Goal: Information Seeking & Learning: Check status

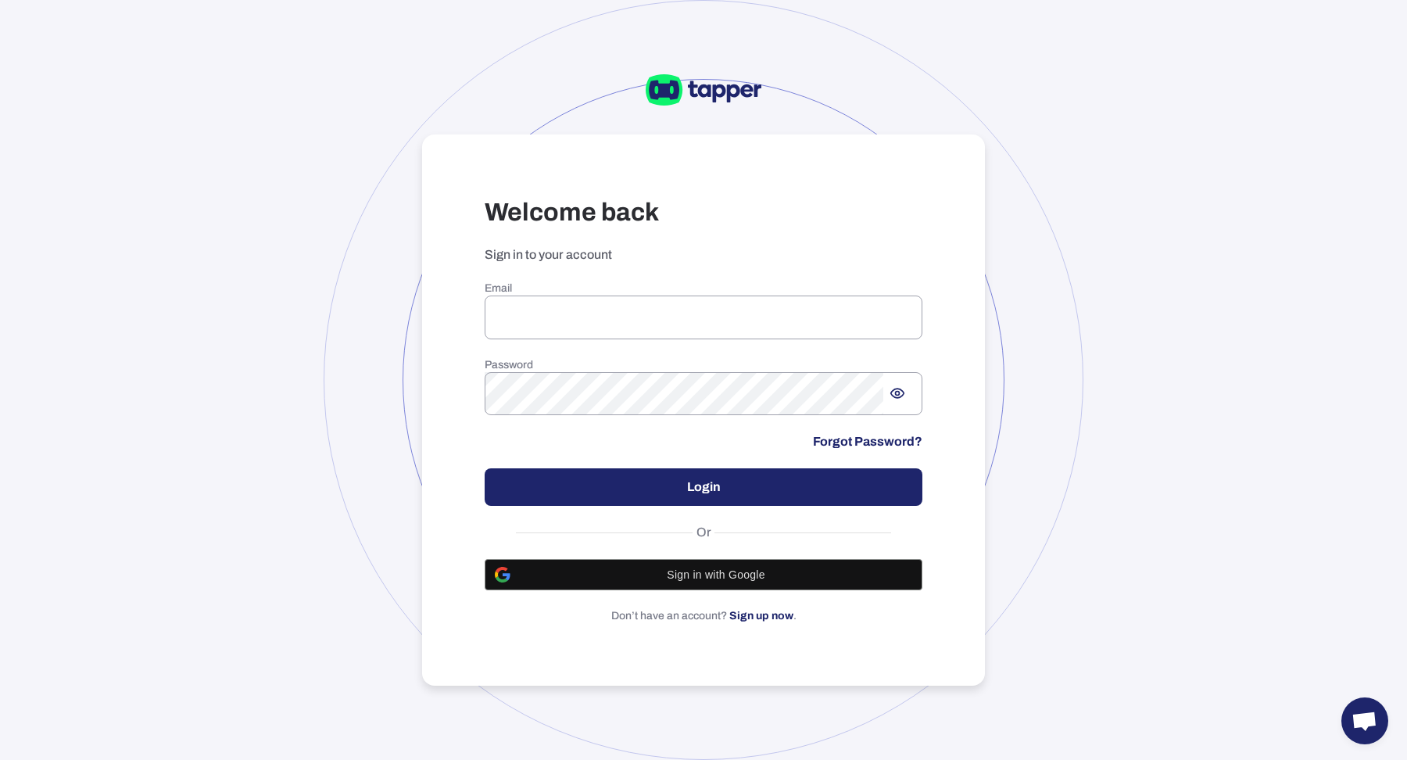
type input "**********"
click at [541, 488] on button "Login" at bounding box center [703, 487] width 438 height 38
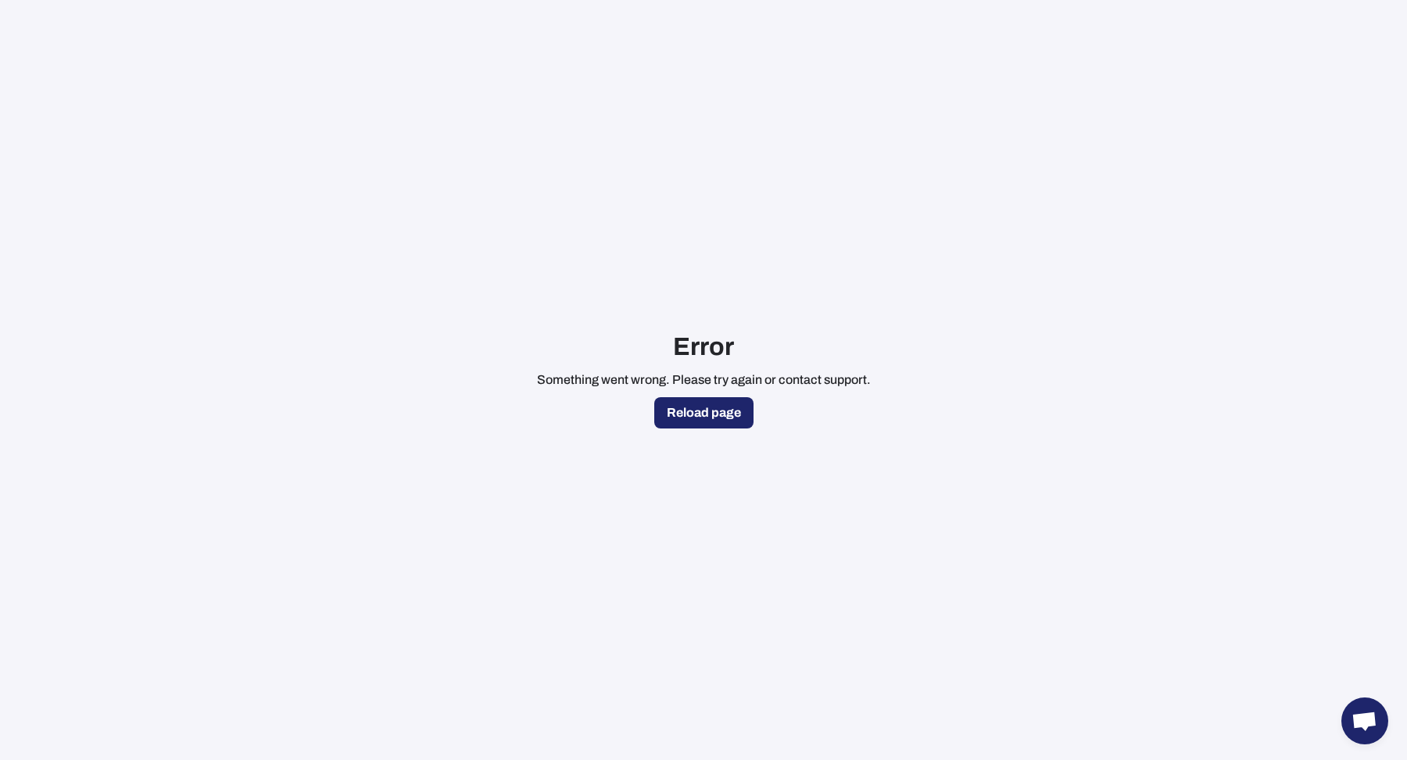
click at [717, 413] on button "Reload page" at bounding box center [703, 412] width 99 height 31
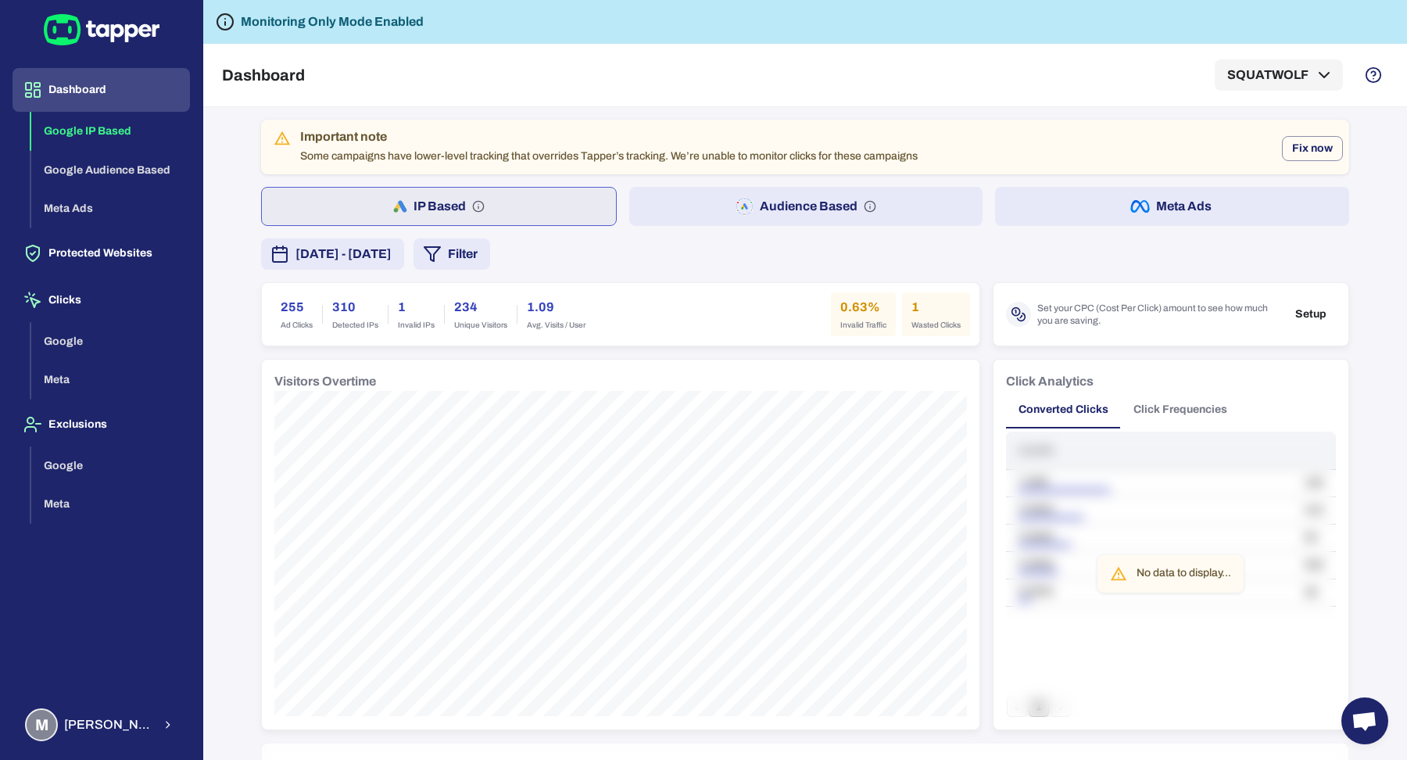
click at [781, 227] on div "Important note Some campaigns have lower-level tracking that overrides Tapper’s…" at bounding box center [805, 767] width 1088 height 1294
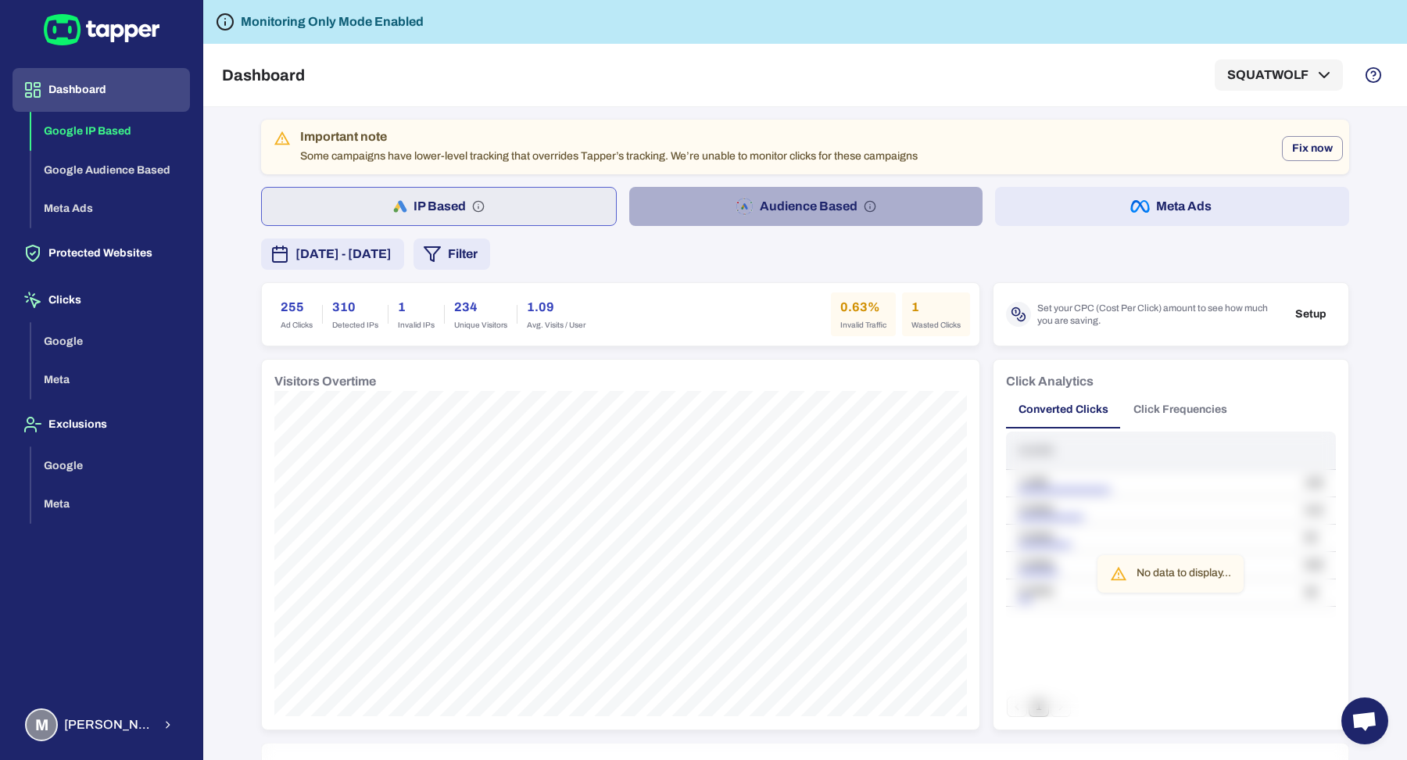
click at [778, 213] on button "Audience Based" at bounding box center [806, 206] width 354 height 39
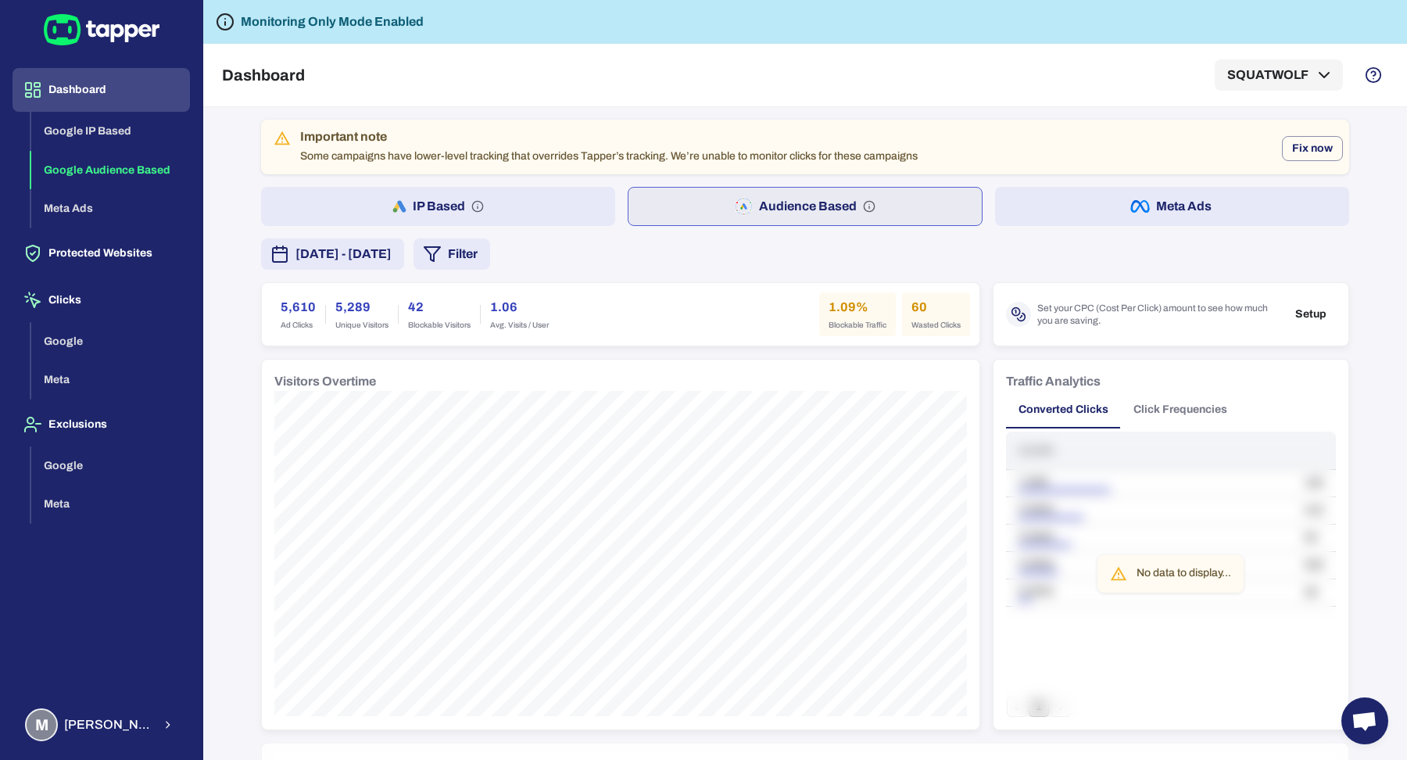
click at [1082, 213] on button "Meta Ads" at bounding box center [1172, 206] width 354 height 39
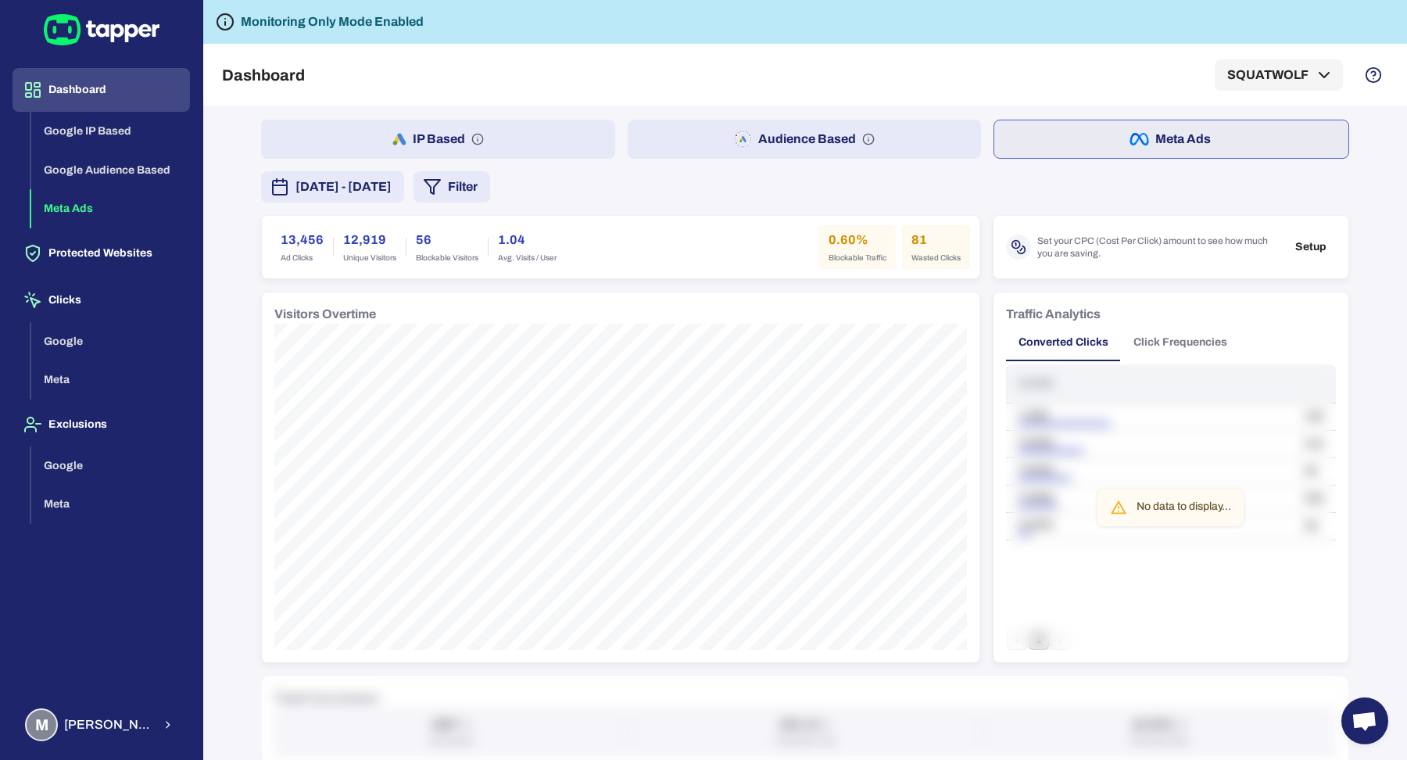
click at [745, 147] on button "Audience Based" at bounding box center [804, 139] width 354 height 39
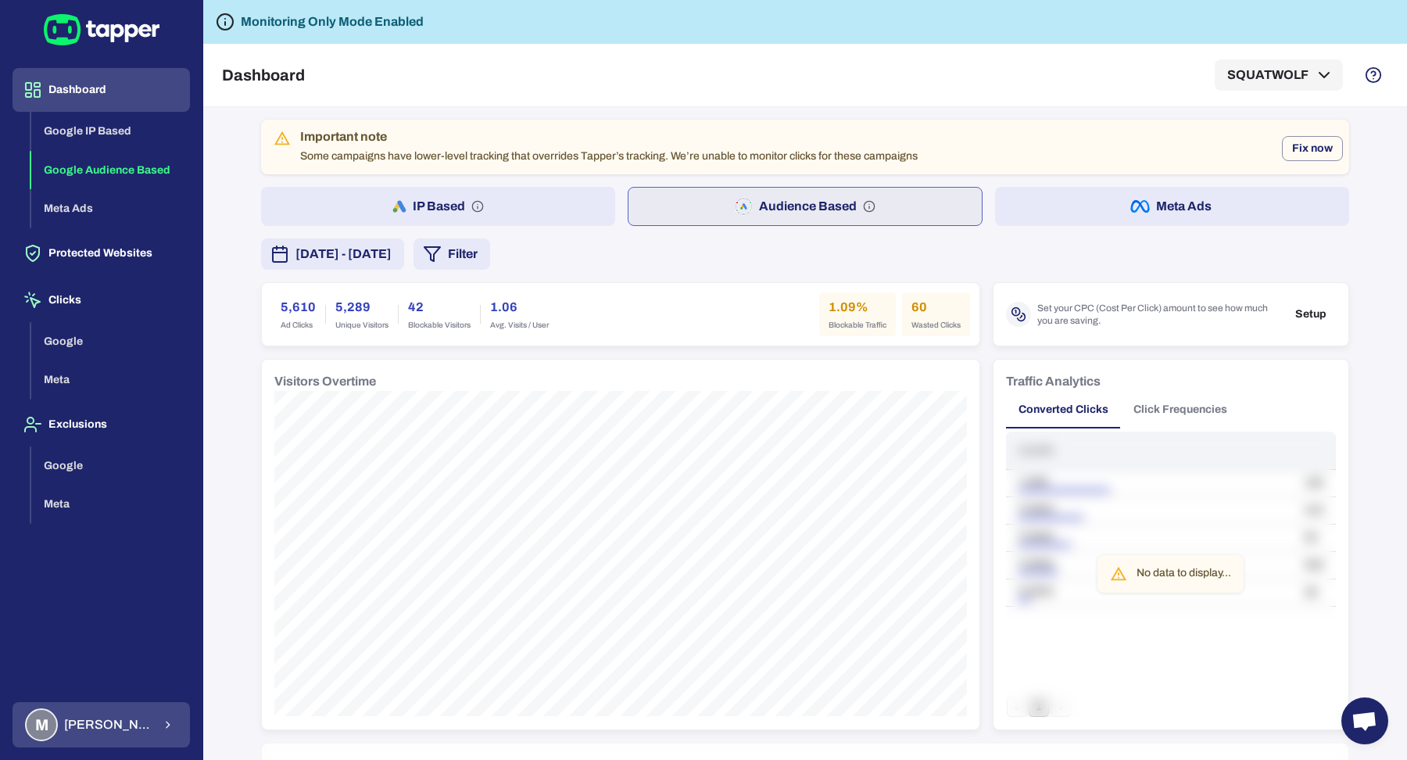
click at [108, 746] on button "M Muhammad Hamza Muzaffar" at bounding box center [101, 724] width 177 height 45
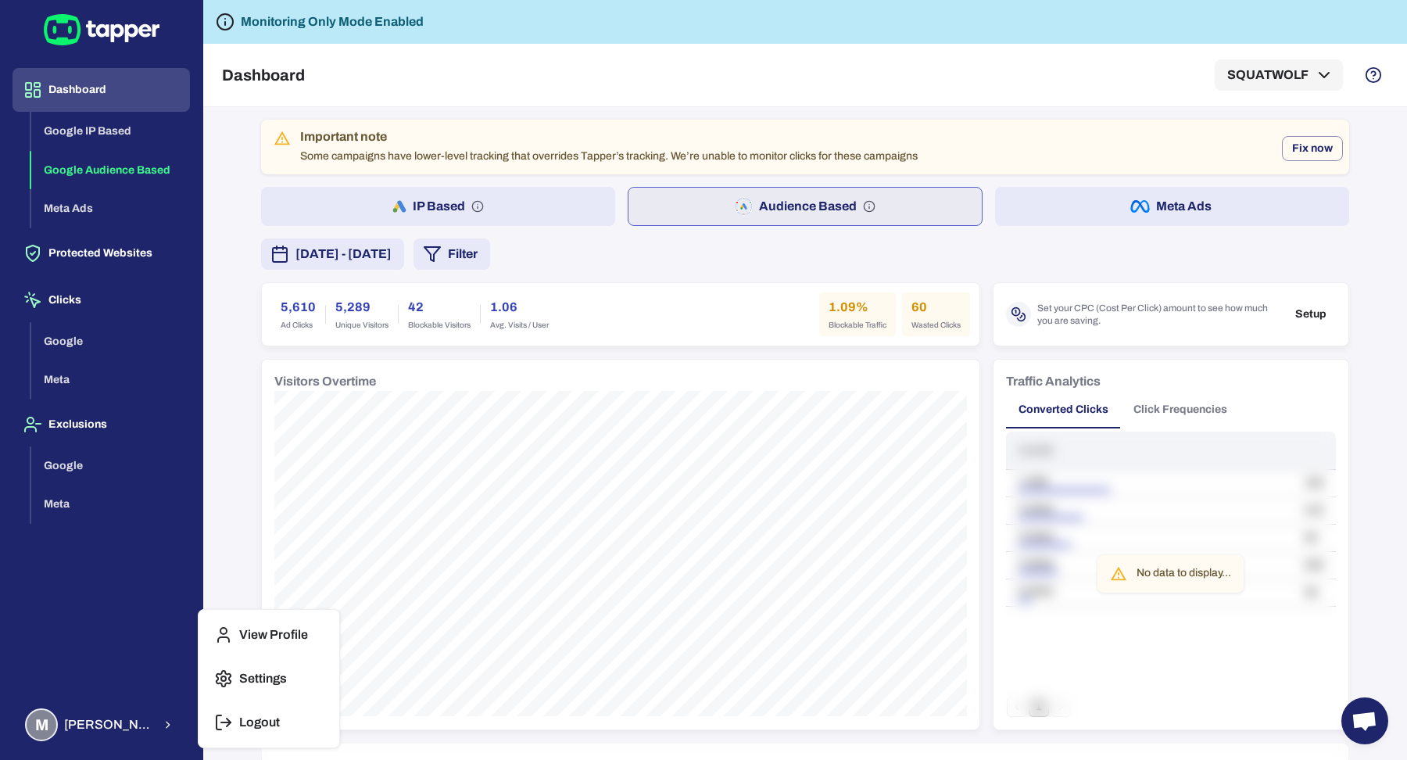
click at [236, 719] on button "Logout" at bounding box center [269, 722] width 128 height 38
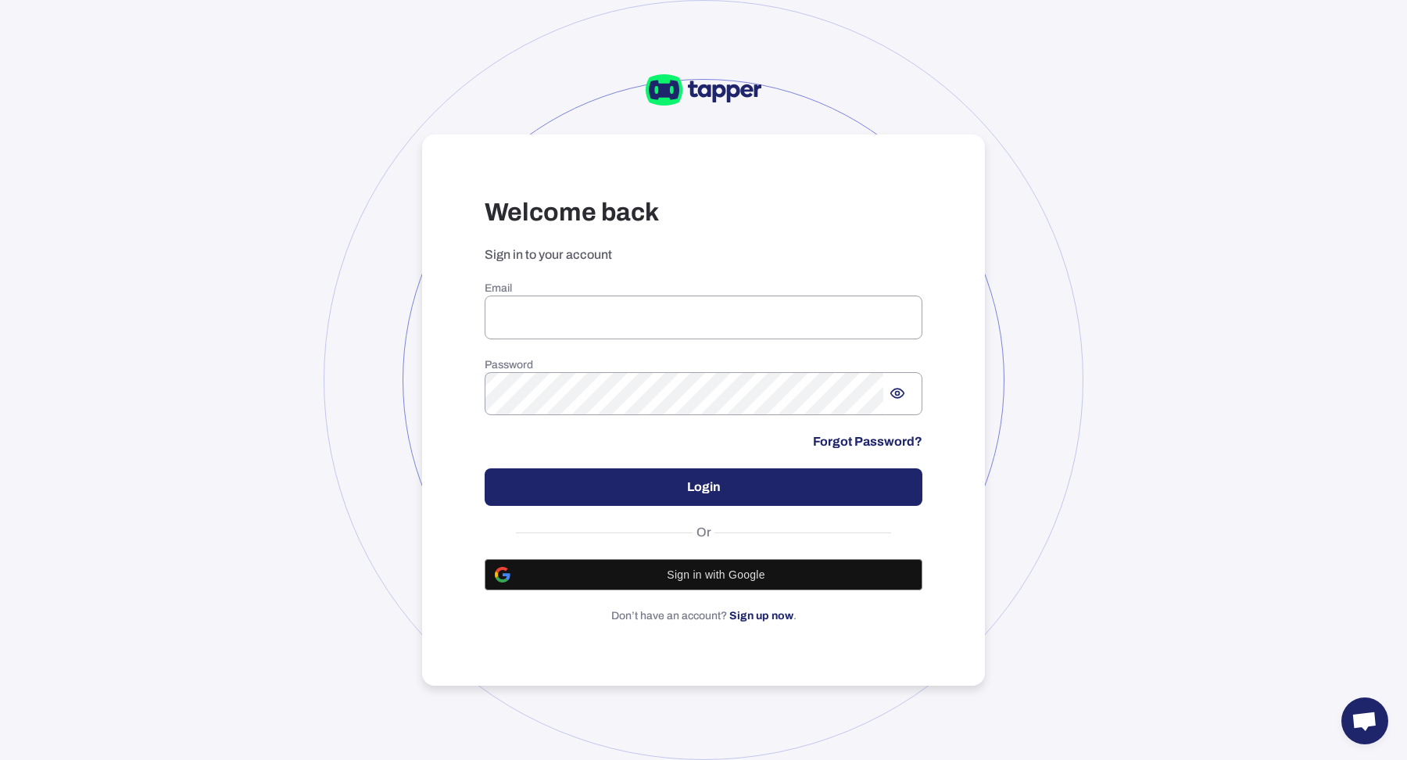
type input "**********"
click at [713, 479] on button "Login" at bounding box center [703, 487] width 438 height 38
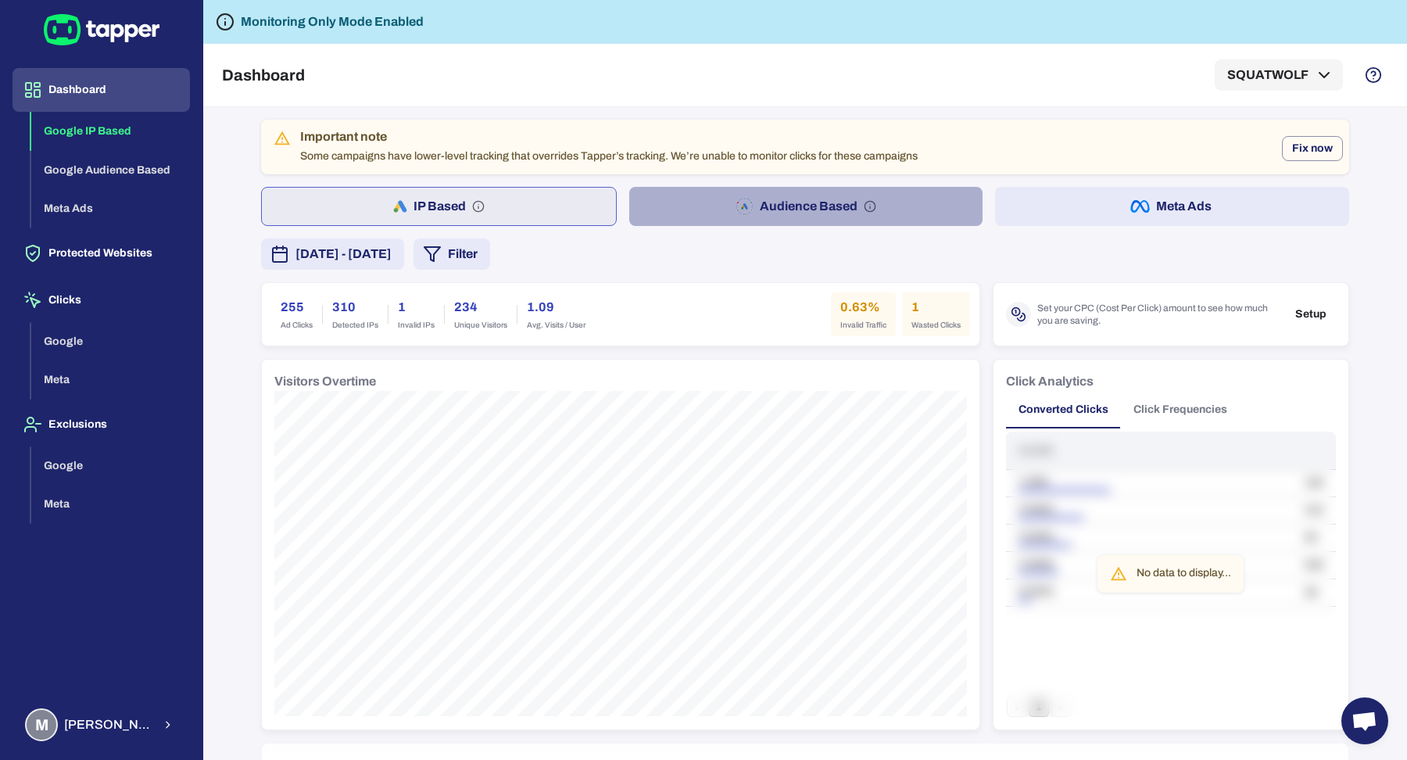
click at [822, 209] on button "Audience Based" at bounding box center [806, 206] width 354 height 39
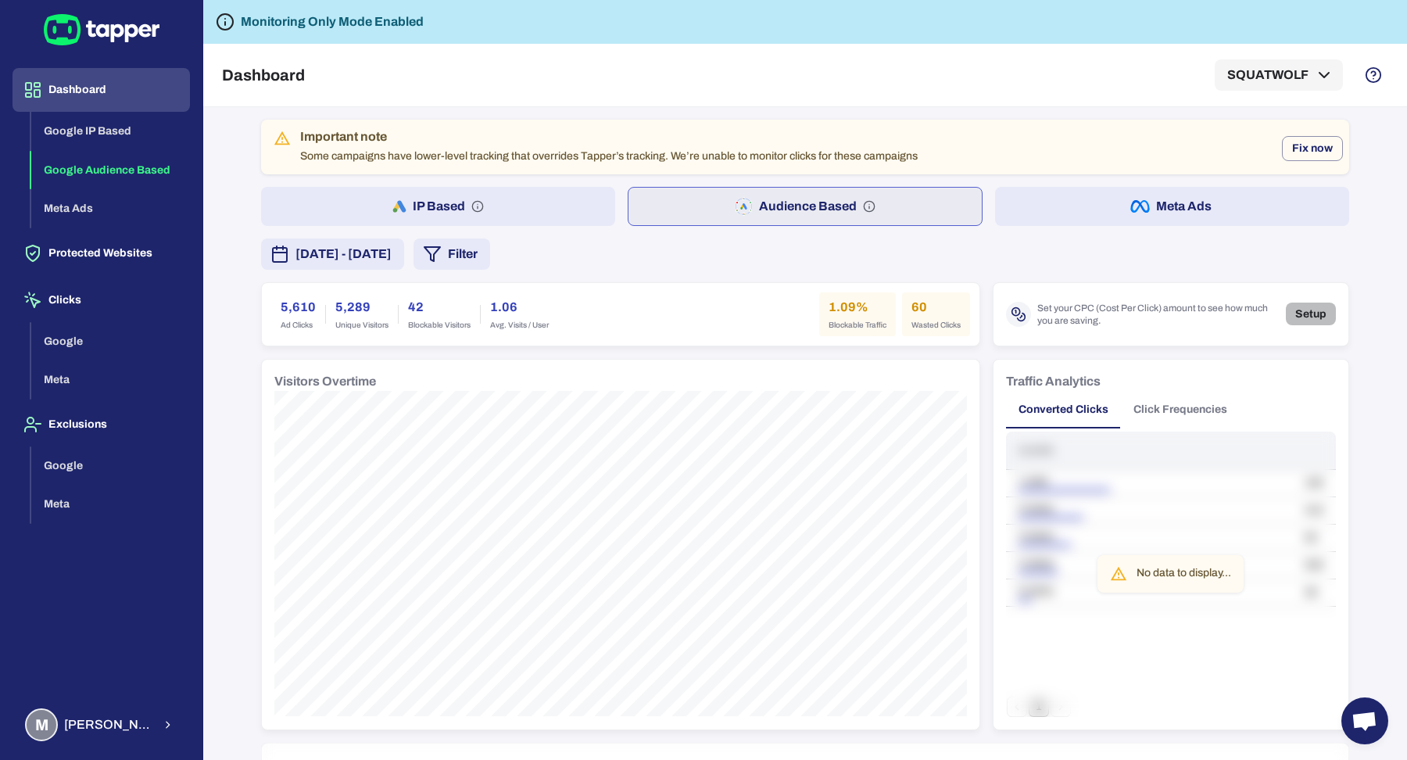
click at [1292, 313] on button "Setup" at bounding box center [1310, 313] width 50 height 23
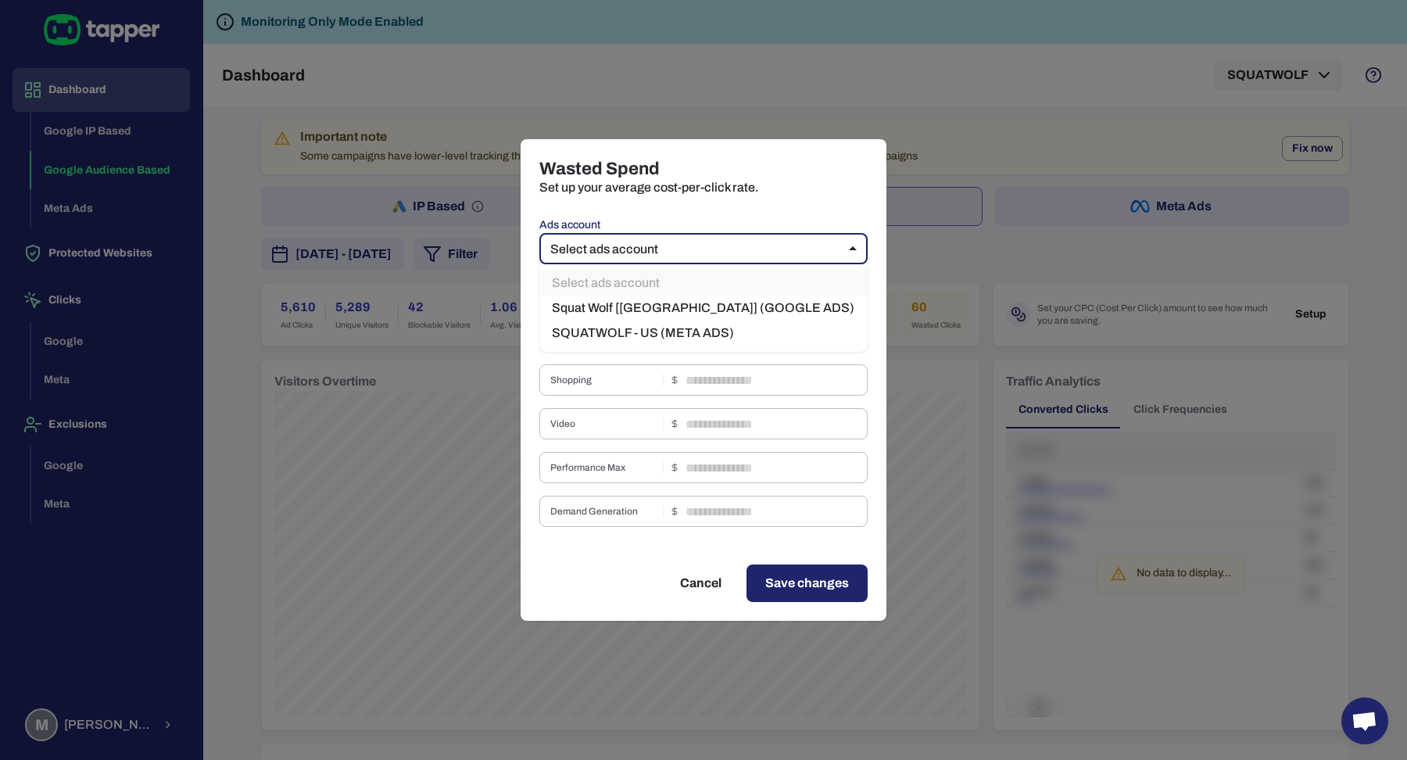
click at [707, 245] on body "Dashboard Google IP Based Google Audience Based Meta Ads Protected Websites Cli…" at bounding box center [703, 380] width 1407 height 760
click at [699, 310] on li "Squat Wolf [US] (GOOGLE ADS)" at bounding box center [703, 307] width 328 height 25
type input "****"
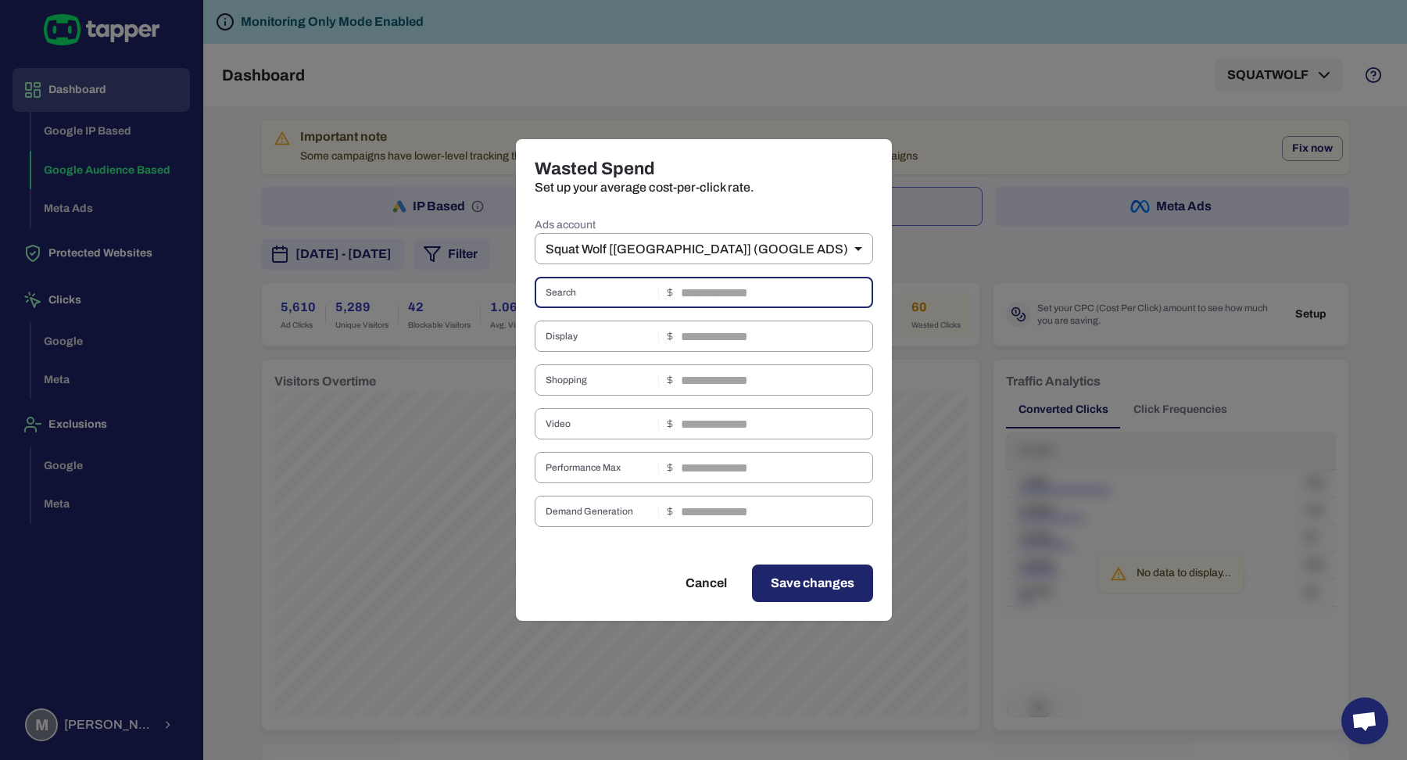
click at [734, 291] on input "text" at bounding box center [777, 292] width 192 height 31
type input "****"
click at [757, 330] on input "text" at bounding box center [777, 335] width 192 height 31
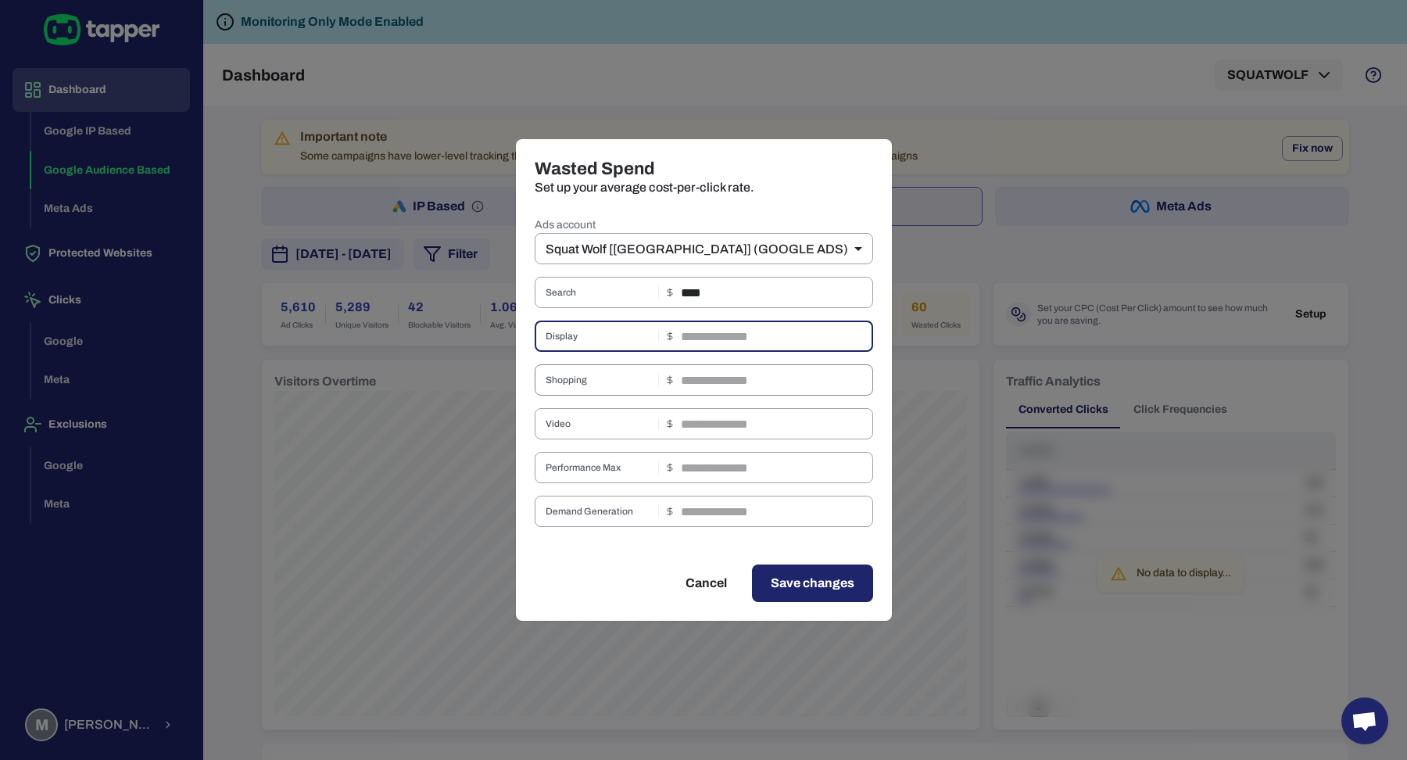
click at [728, 381] on input "text" at bounding box center [777, 379] width 192 height 31
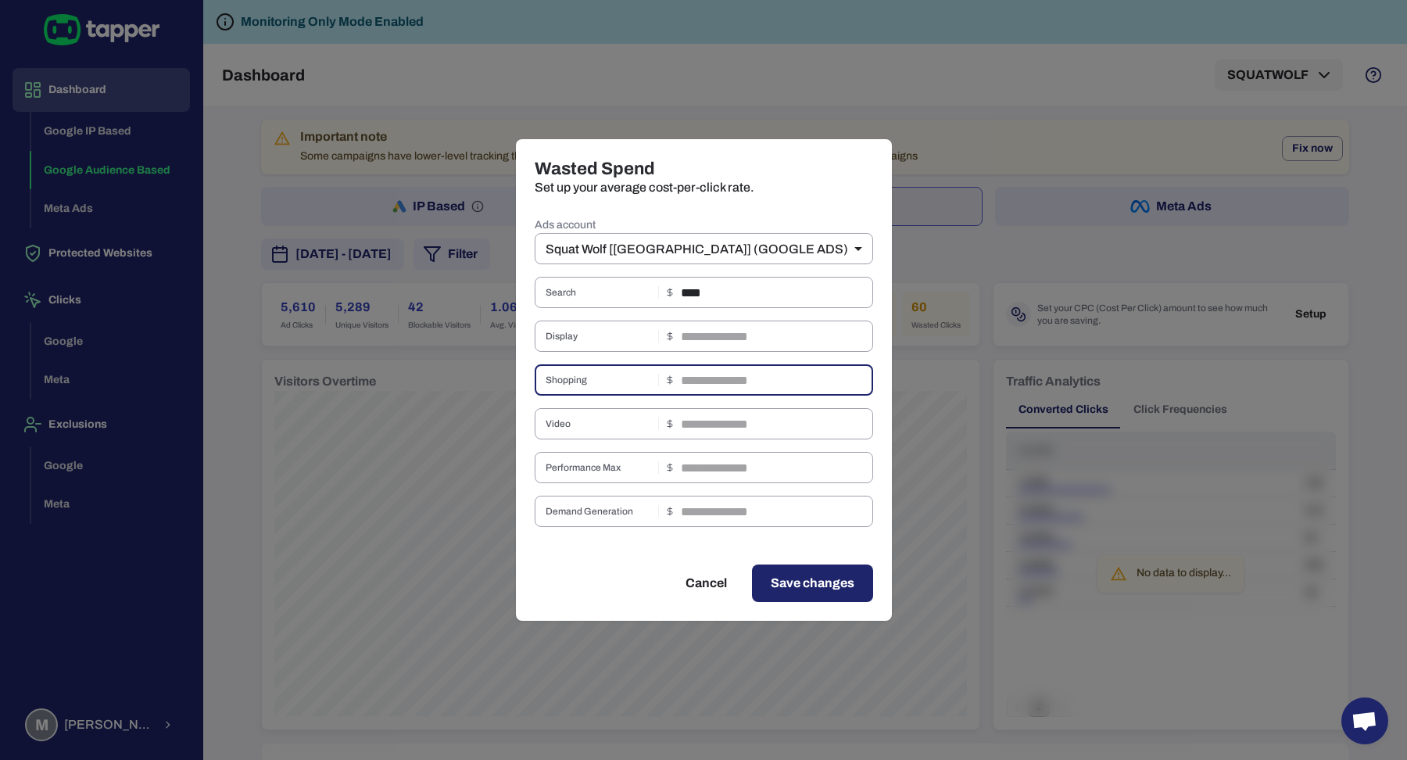
click at [704, 442] on div "Ads account Squat Wolf [US] (GOOGLE ADS) **** ​ Search **** ​ Display ​ Shoppin…" at bounding box center [704, 370] width 338 height 313
click at [702, 433] on input "text" at bounding box center [777, 423] width 192 height 31
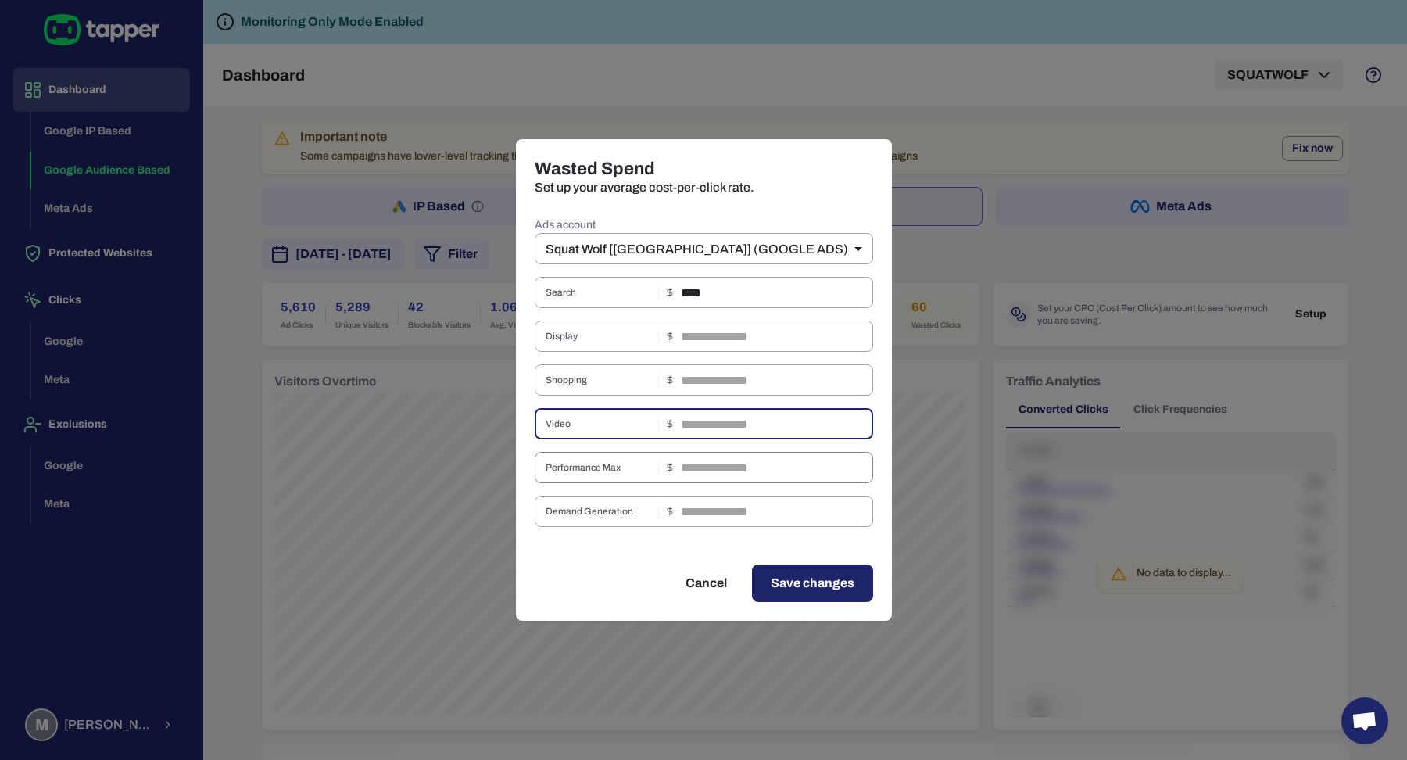
click at [723, 473] on input "text" at bounding box center [777, 467] width 192 height 31
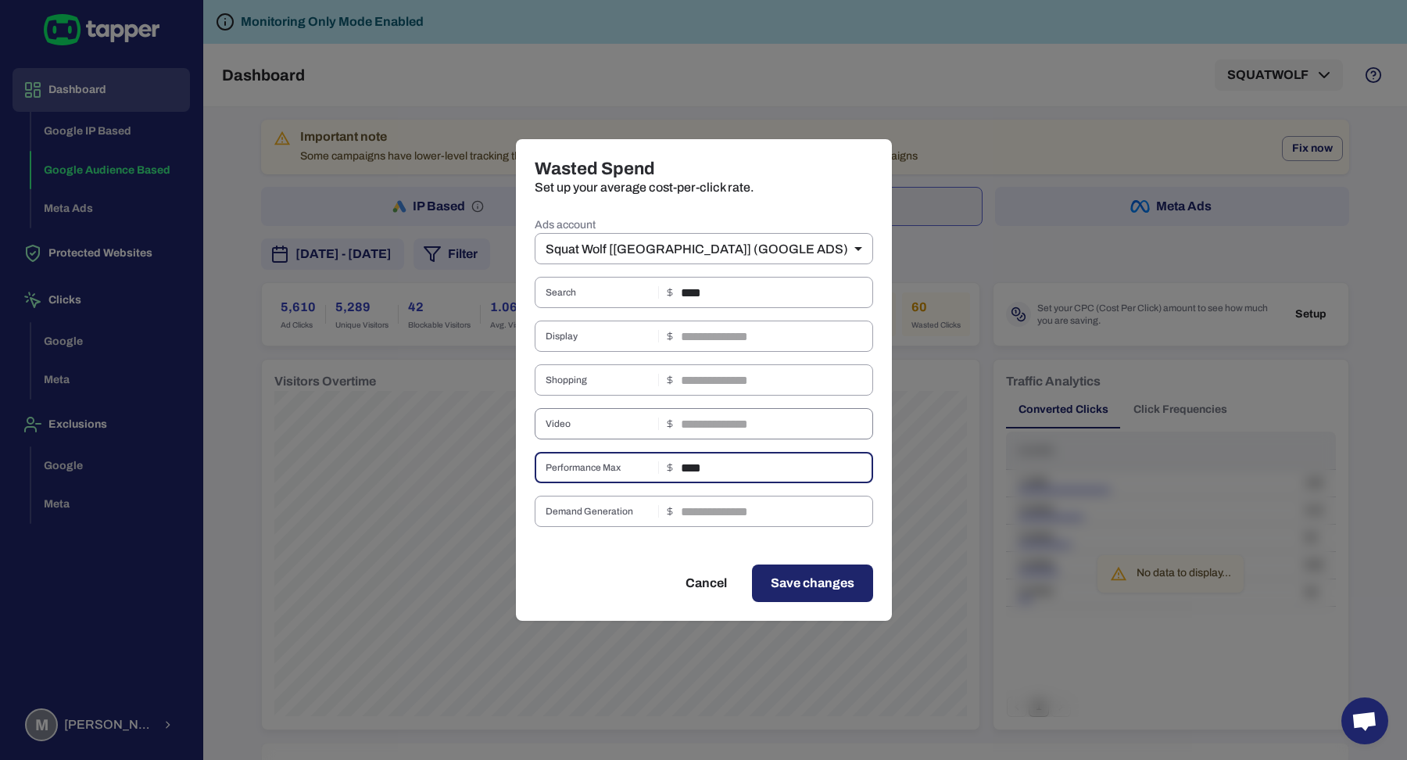
type input "****"
click at [733, 418] on input "text" at bounding box center [777, 423] width 192 height 31
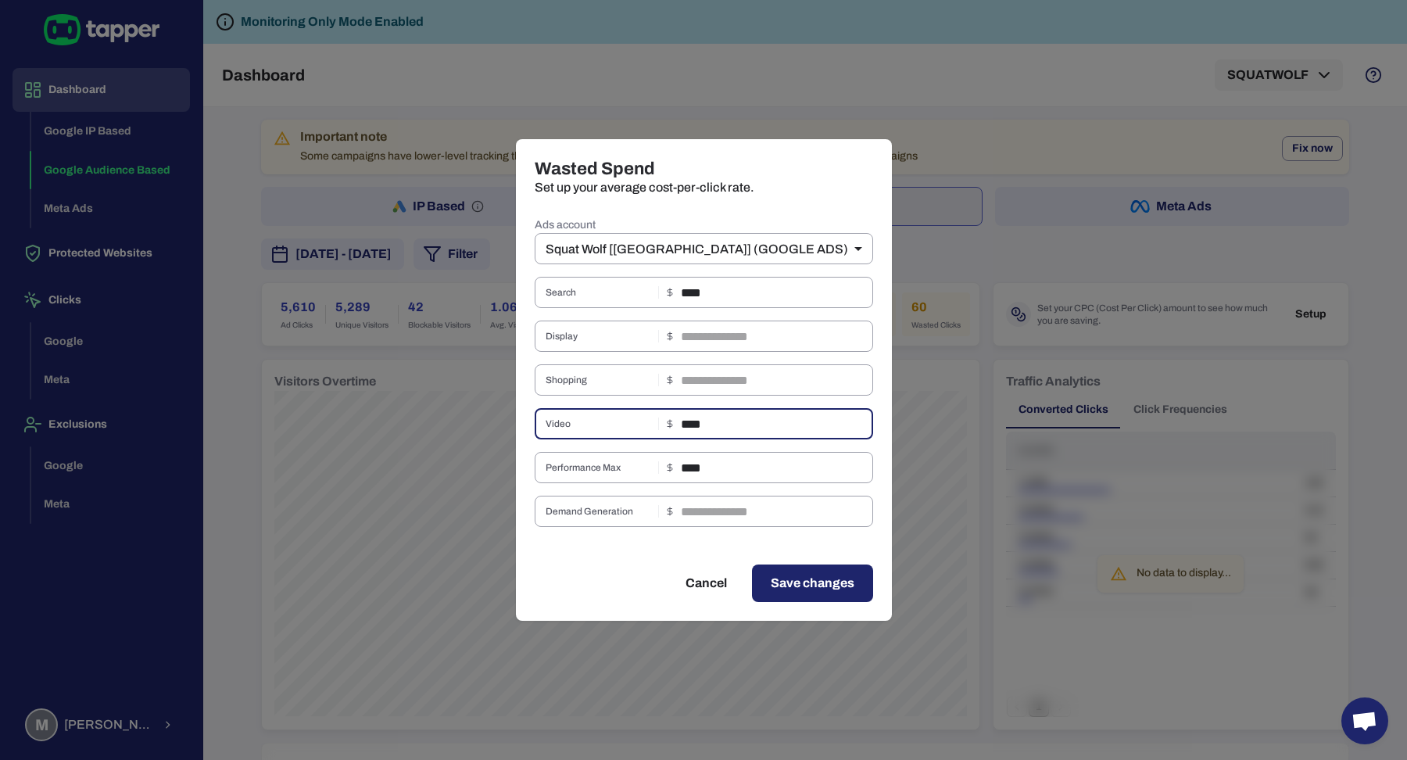
type input "****"
click at [624, 613] on div "Cancel Save changes" at bounding box center [704, 582] width 376 height 75
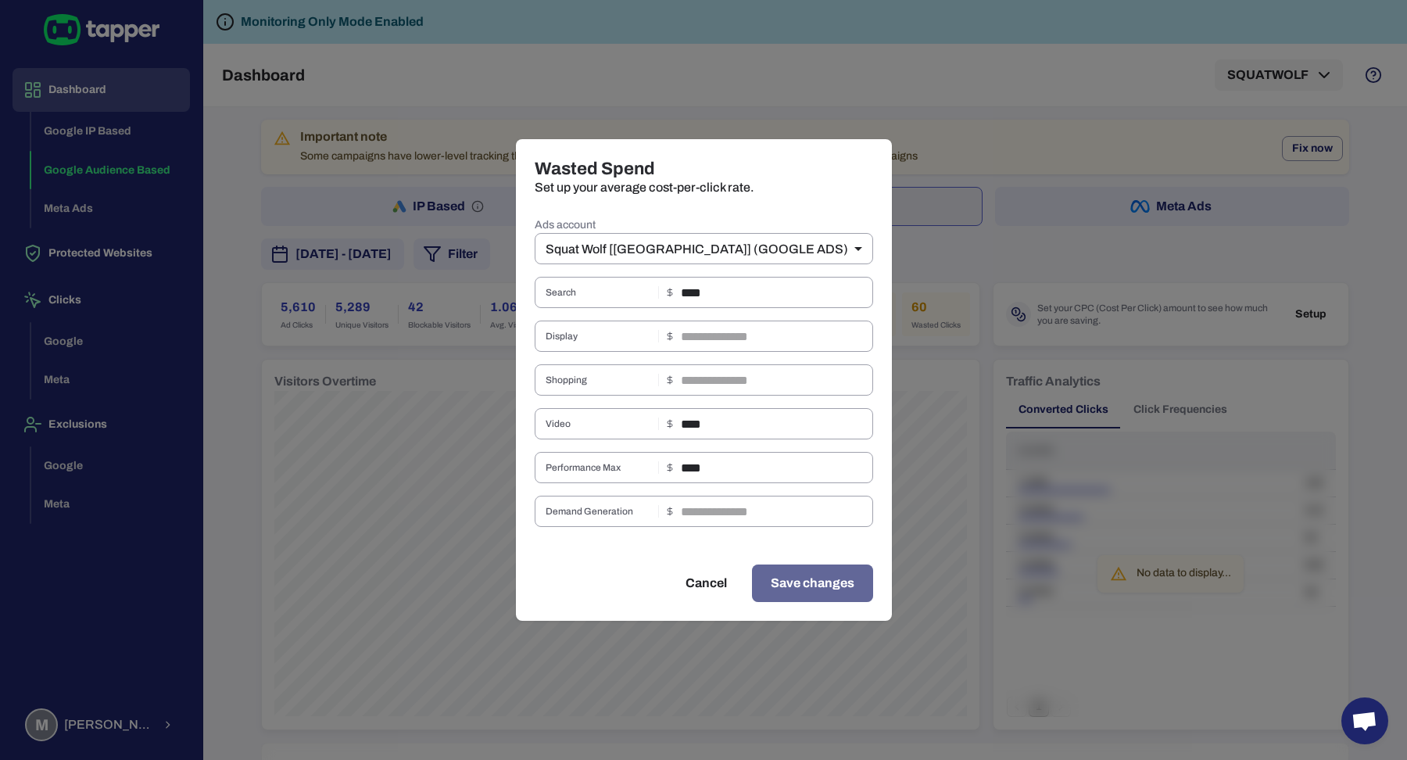
click at [788, 591] on span "Save changes" at bounding box center [812, 583] width 84 height 19
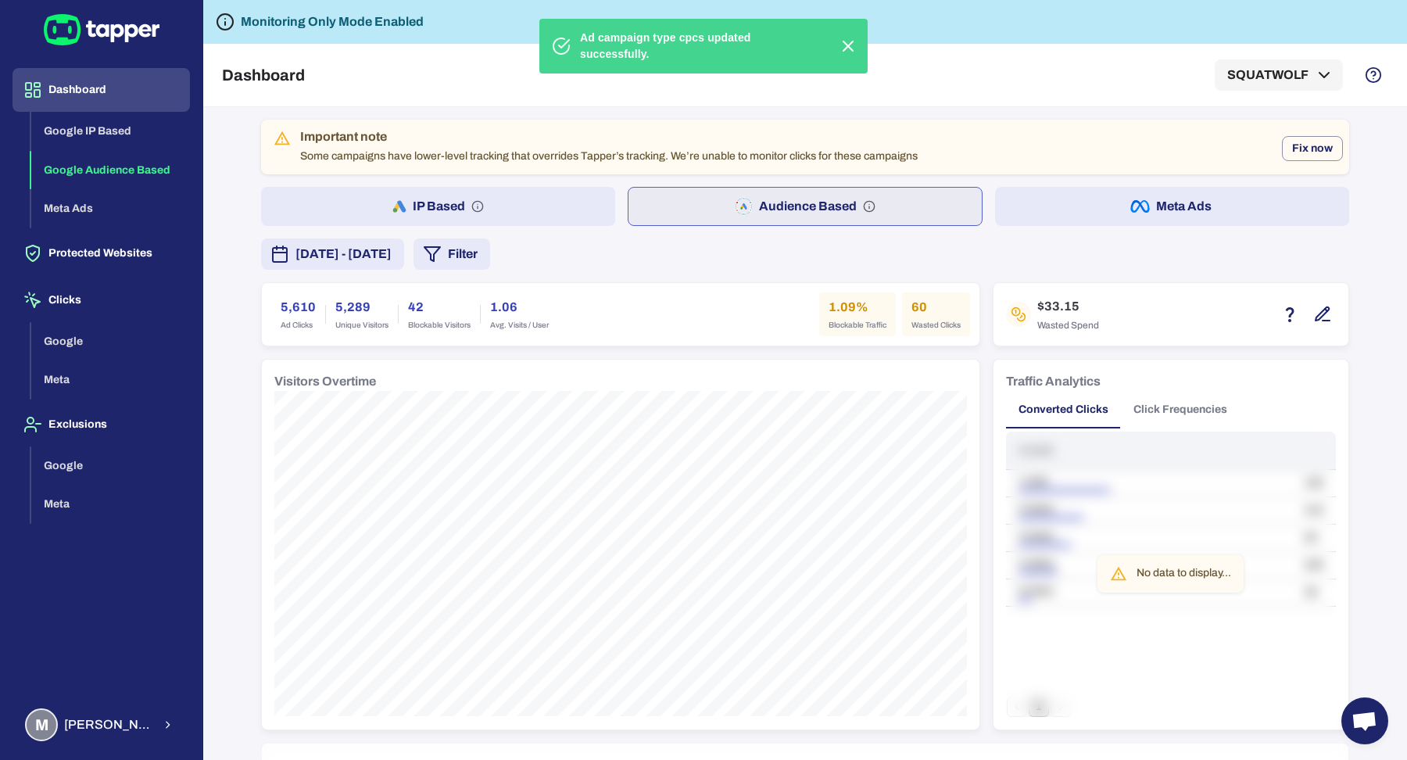
click at [533, 195] on button "IP Based" at bounding box center [438, 206] width 354 height 39
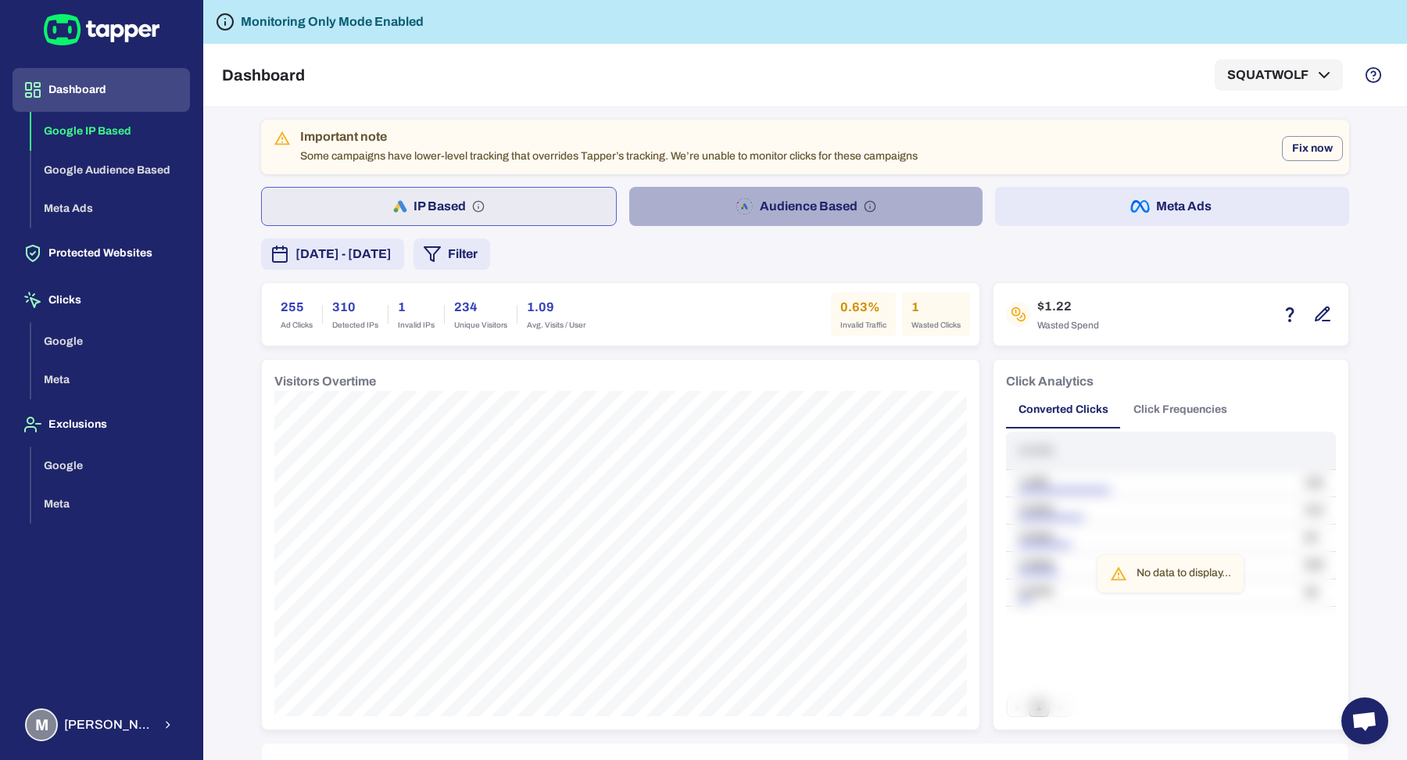
click at [746, 188] on button "Audience Based" at bounding box center [806, 206] width 354 height 39
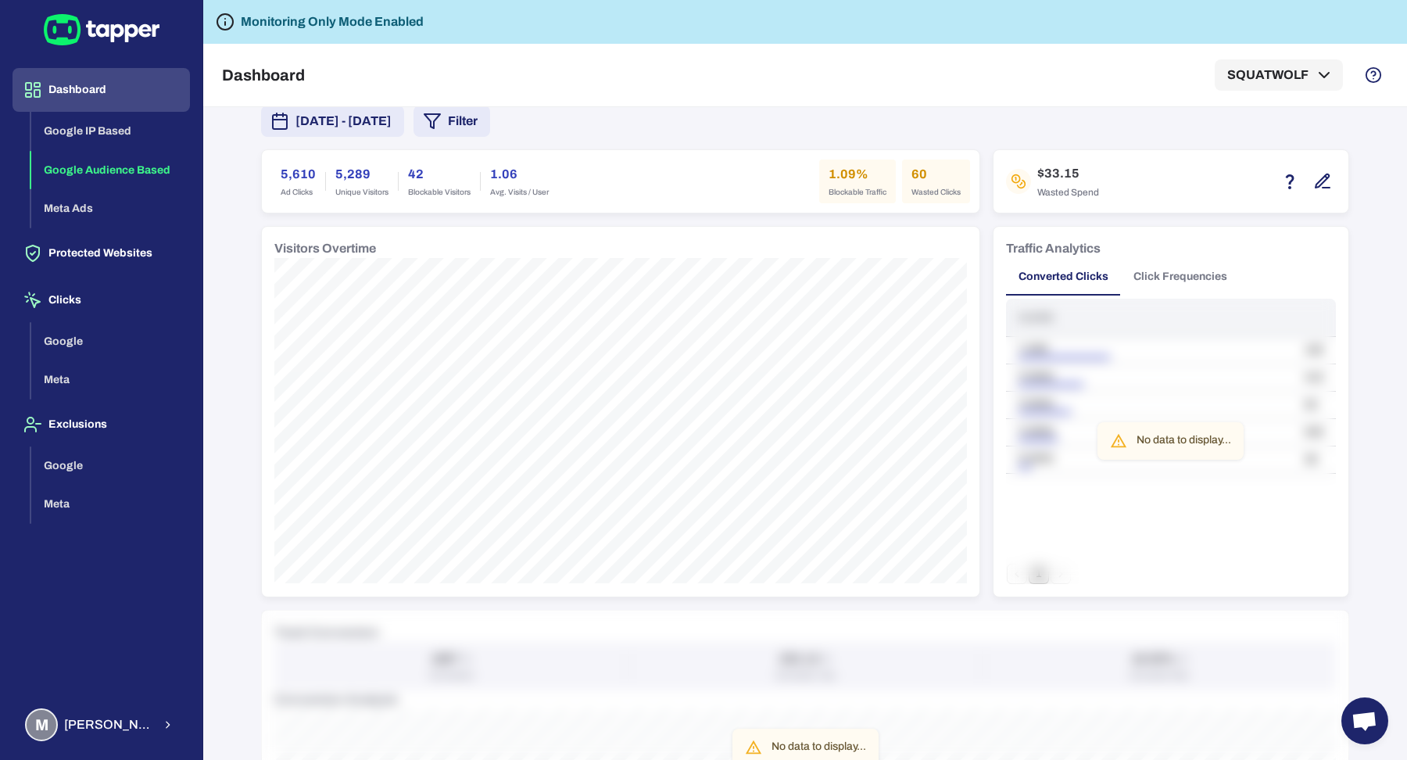
scroll to position [26, 0]
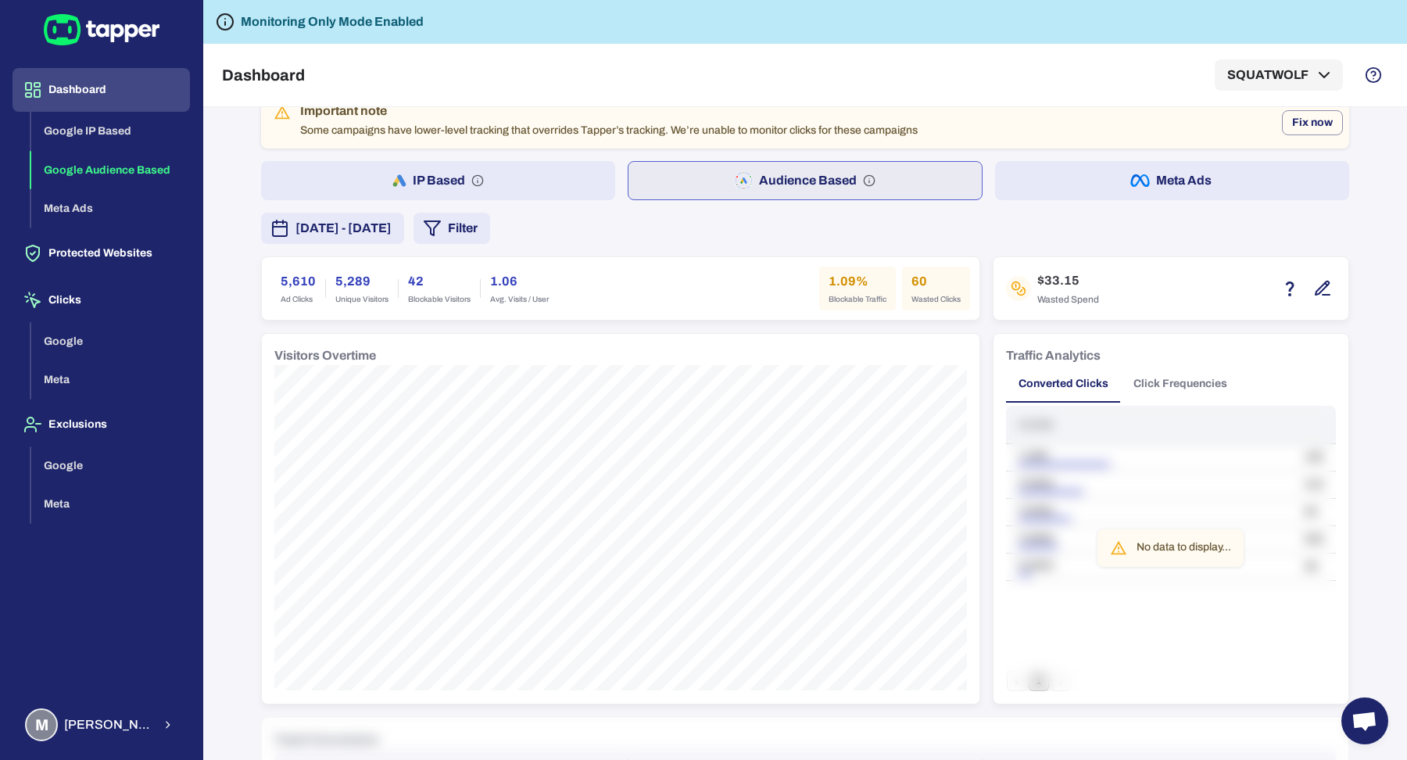
click at [1223, 381] on button "Click Frequencies" at bounding box center [1180, 384] width 119 height 38
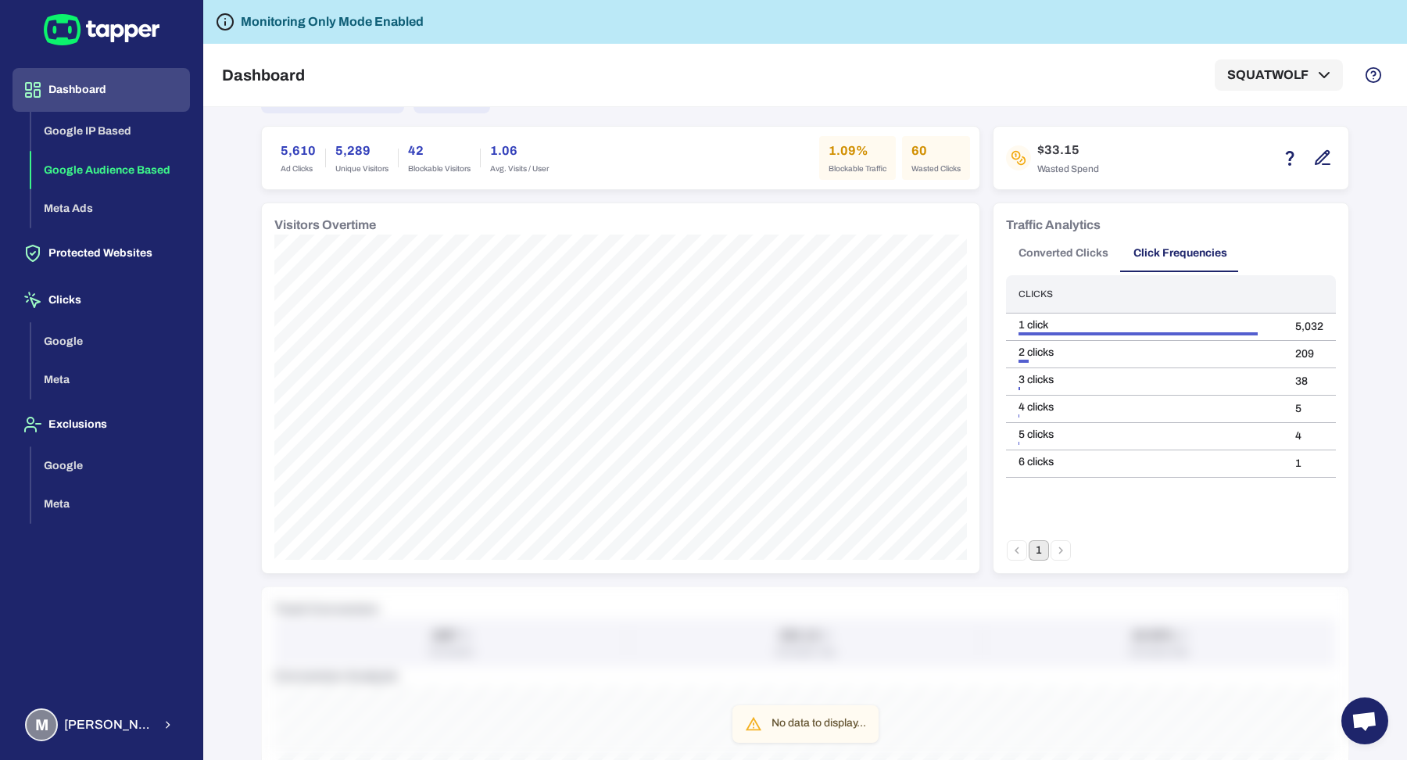
scroll to position [0, 0]
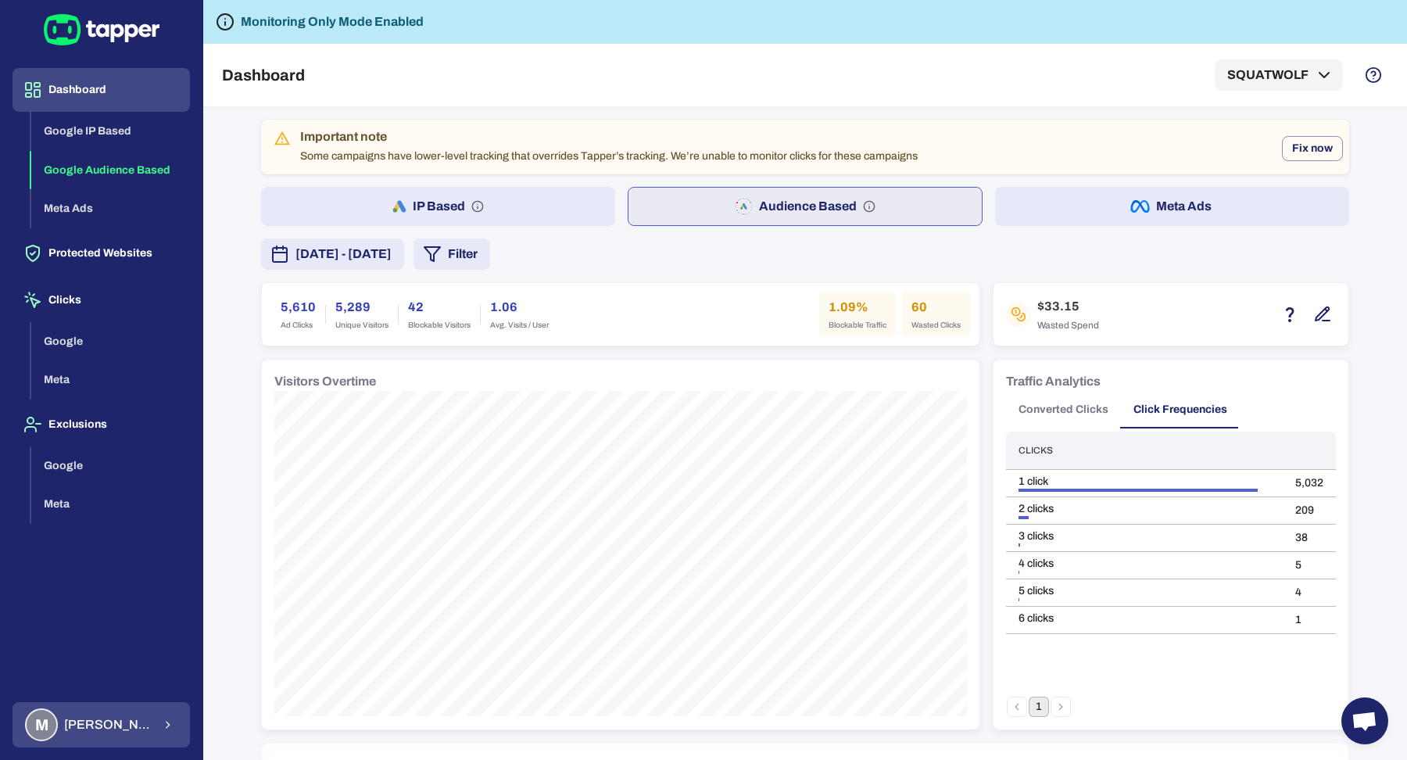
click at [109, 716] on div "M Muhammad Hamza Muzaffar" at bounding box center [88, 724] width 127 height 33
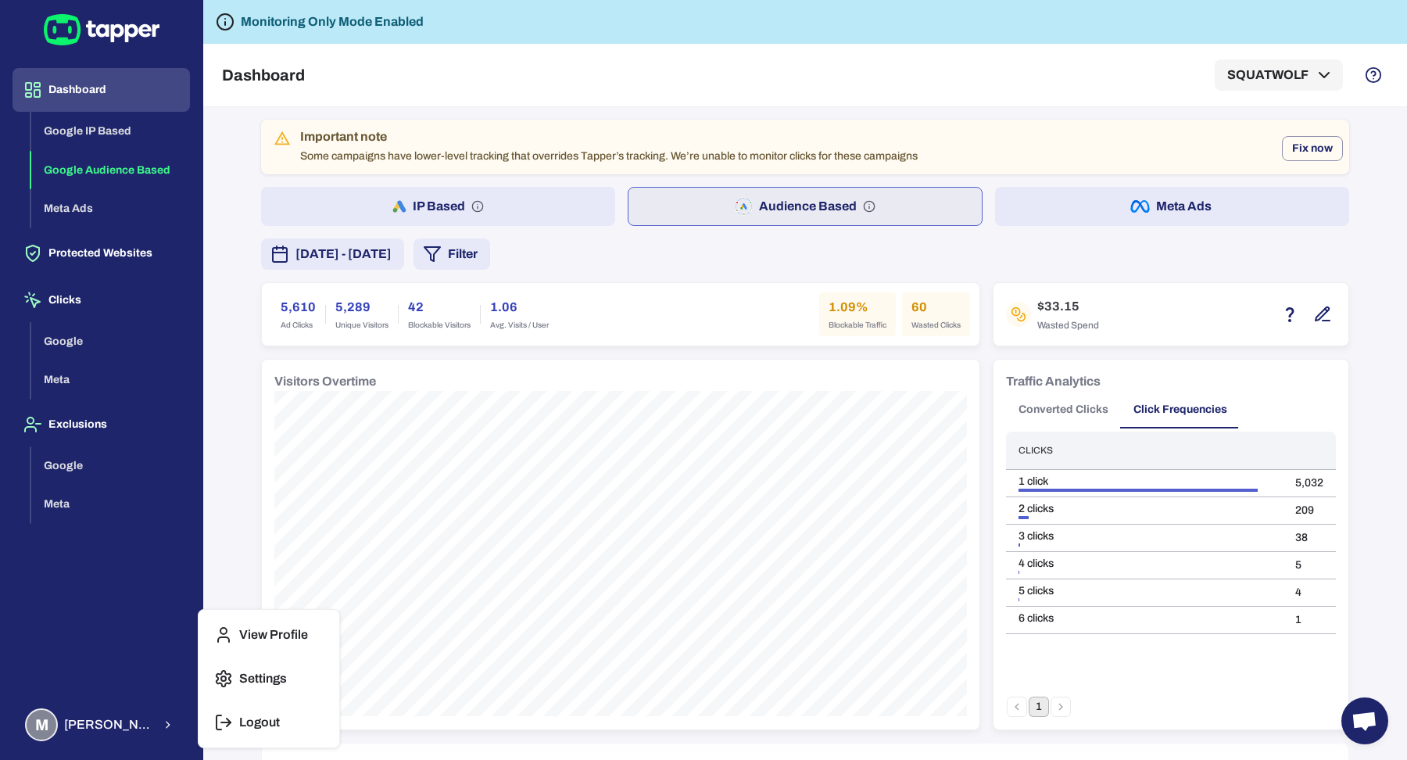
click at [211, 720] on button "Logout" at bounding box center [269, 722] width 128 height 38
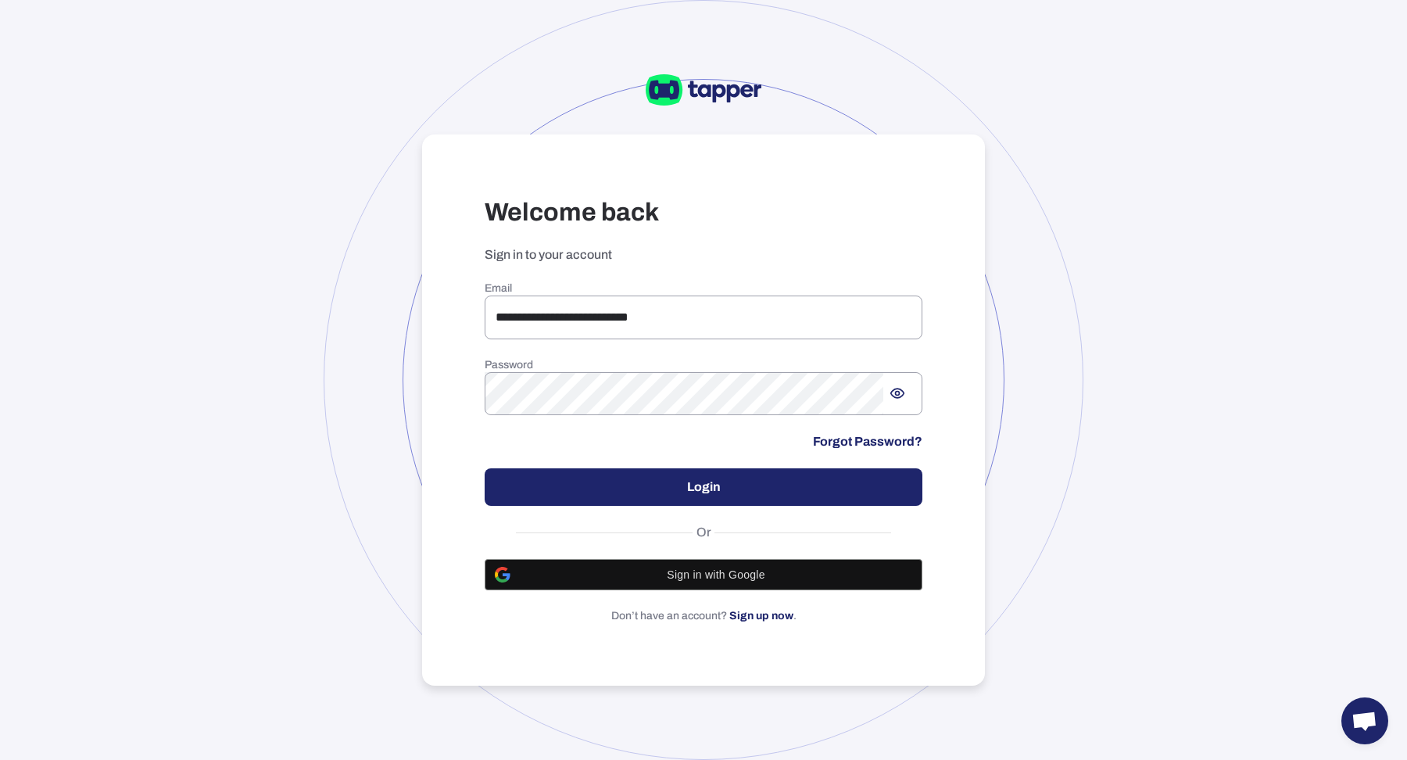
click at [1006, 77] on div "**********" at bounding box center [703, 380] width 1407 height 760
click at [554, 331] on input "**********" at bounding box center [703, 317] width 438 height 44
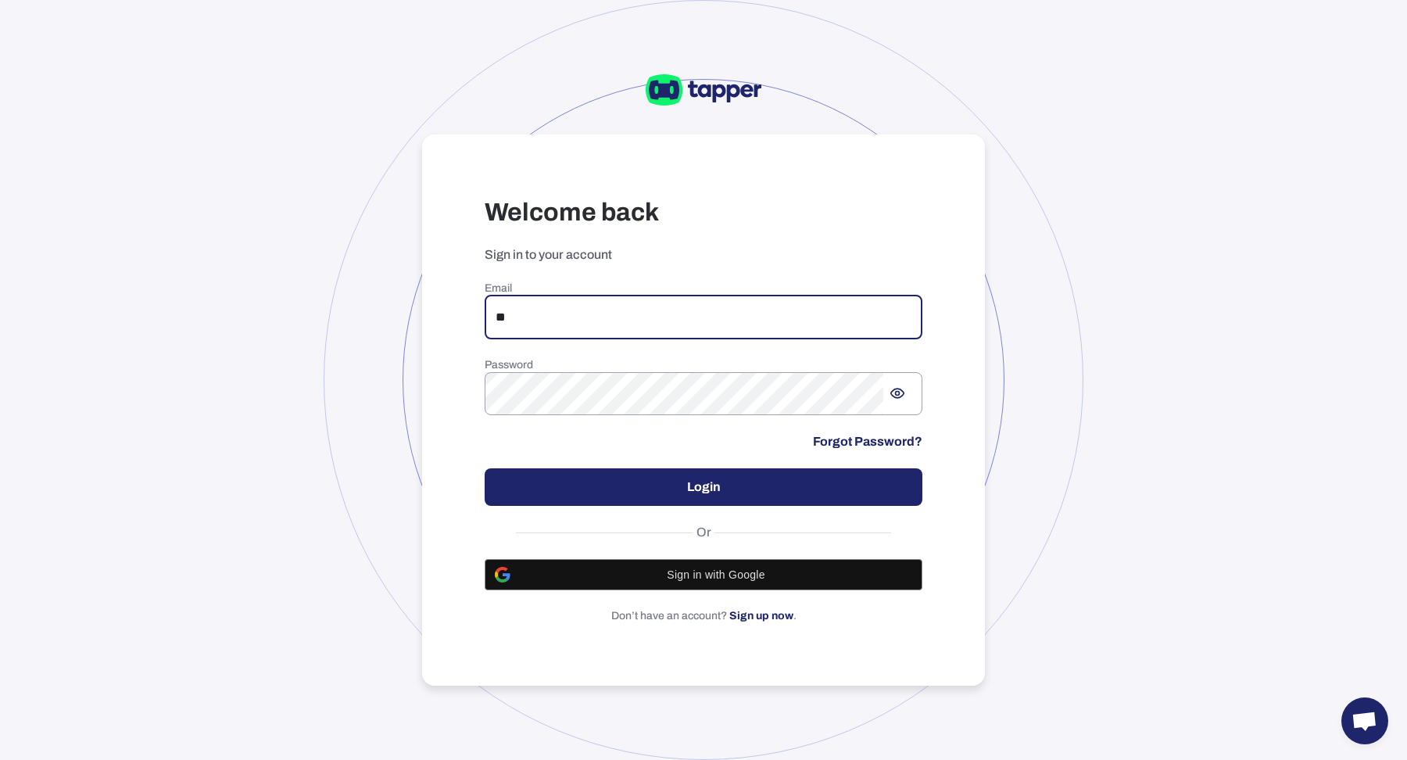
type input "**********"
click at [632, 479] on button "Login" at bounding box center [703, 487] width 438 height 38
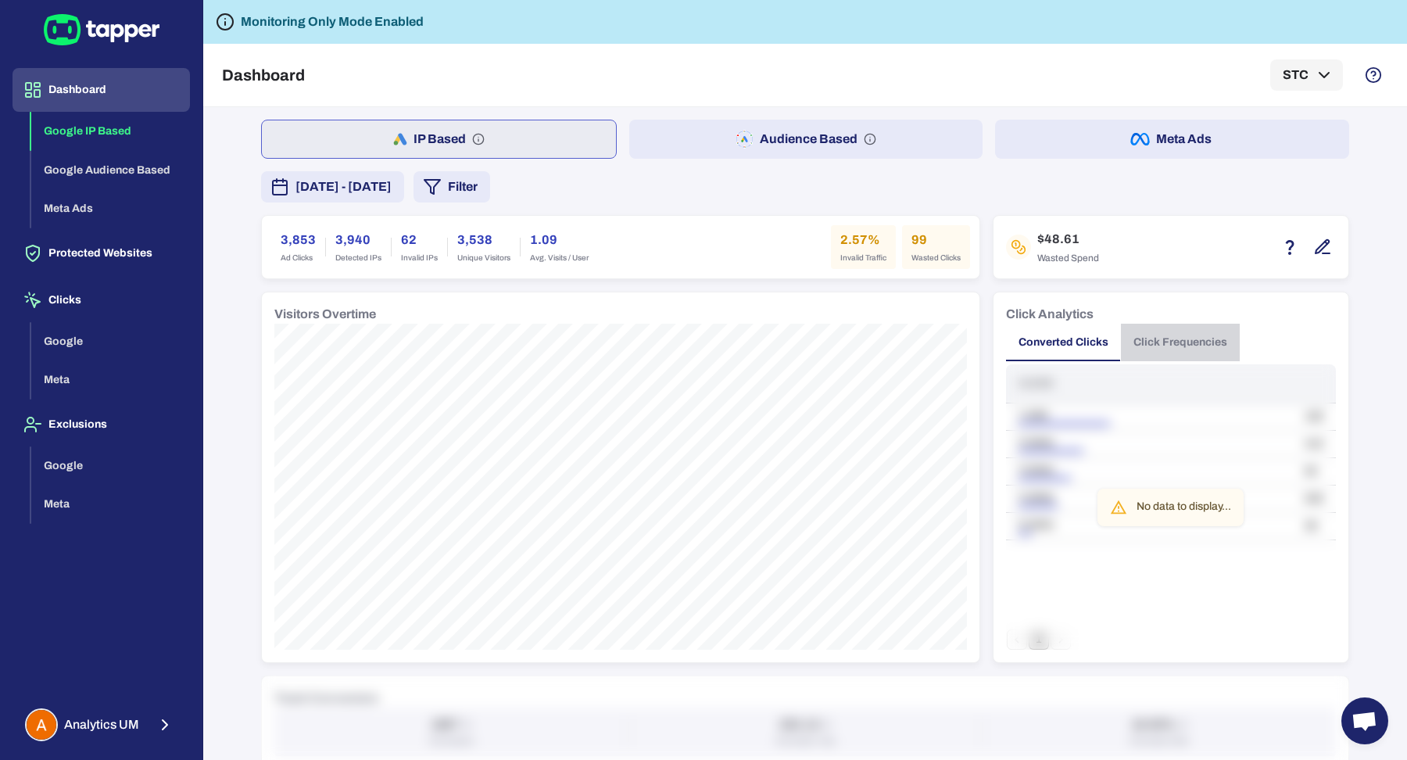
click at [1186, 340] on button "Click Frequencies" at bounding box center [1180, 343] width 119 height 38
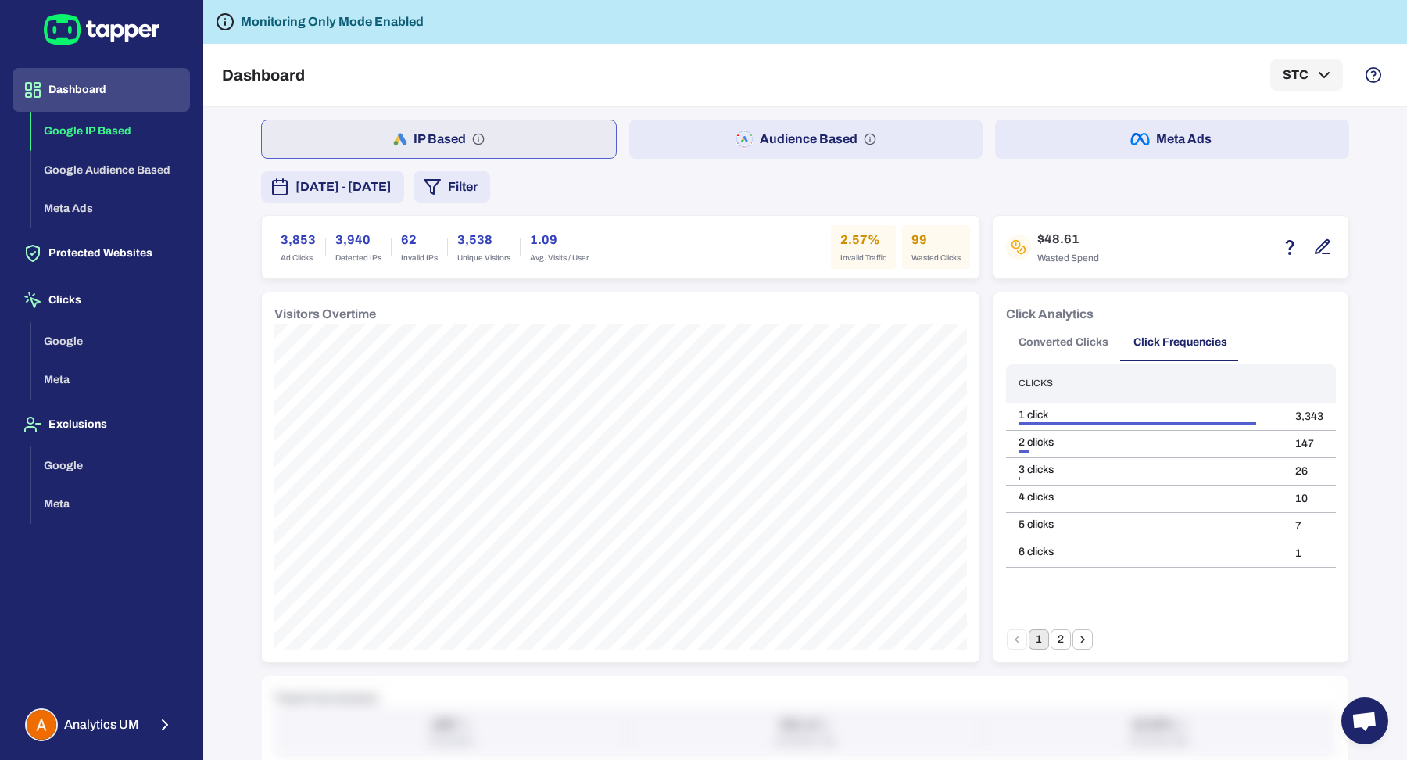
click at [319, 184] on span "[DATE] - [DATE]" at bounding box center [343, 186] width 96 height 19
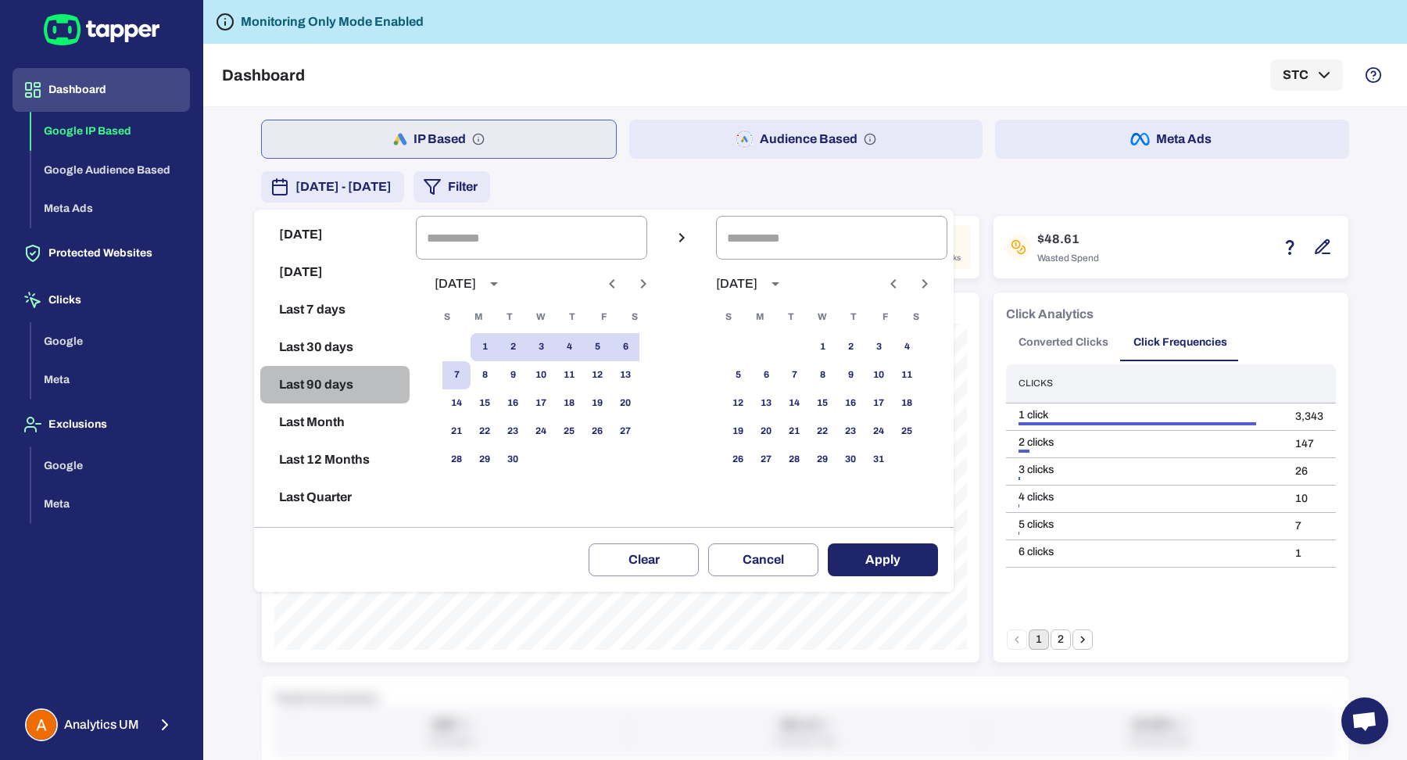
click at [321, 367] on button "Last 90 days" at bounding box center [334, 385] width 149 height 38
type input "**********"
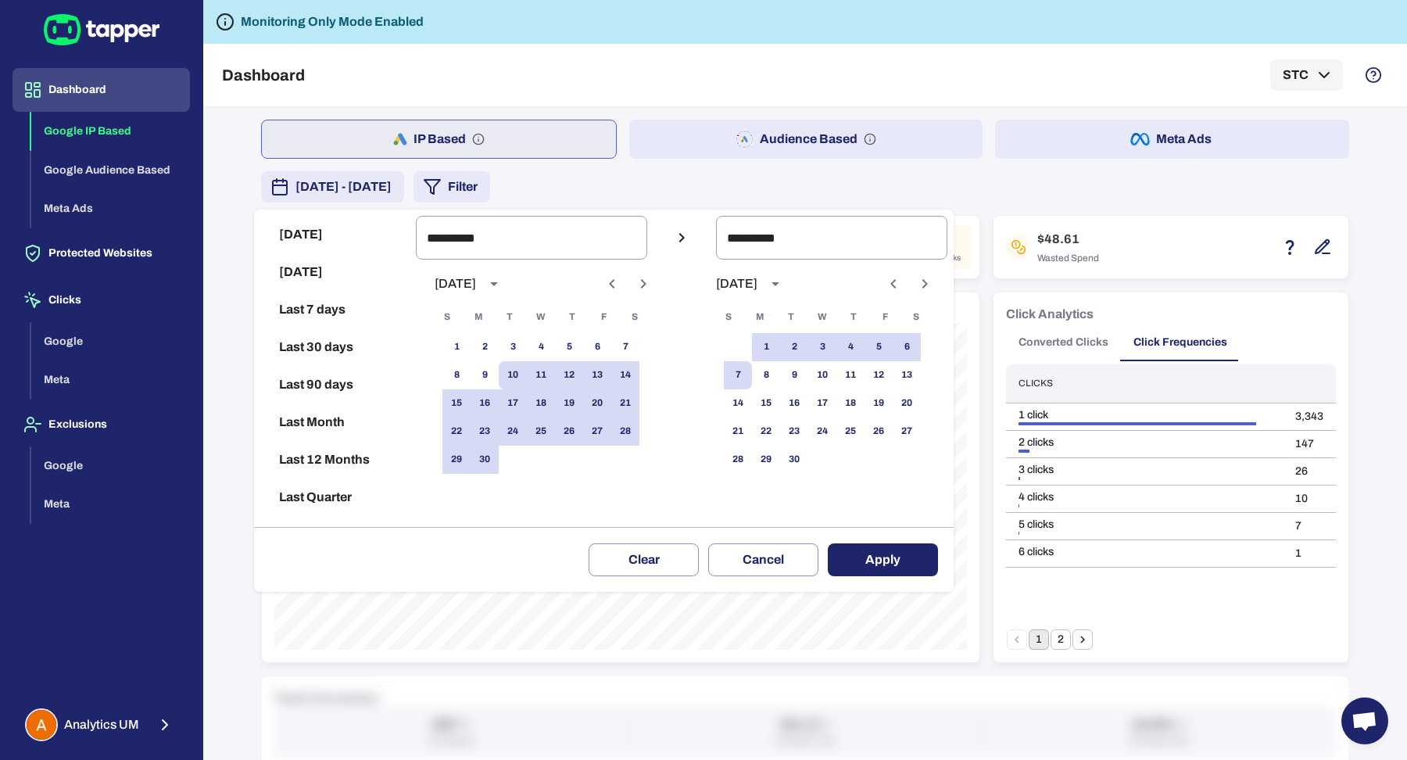
click at [872, 551] on button "Apply" at bounding box center [883, 559] width 110 height 33
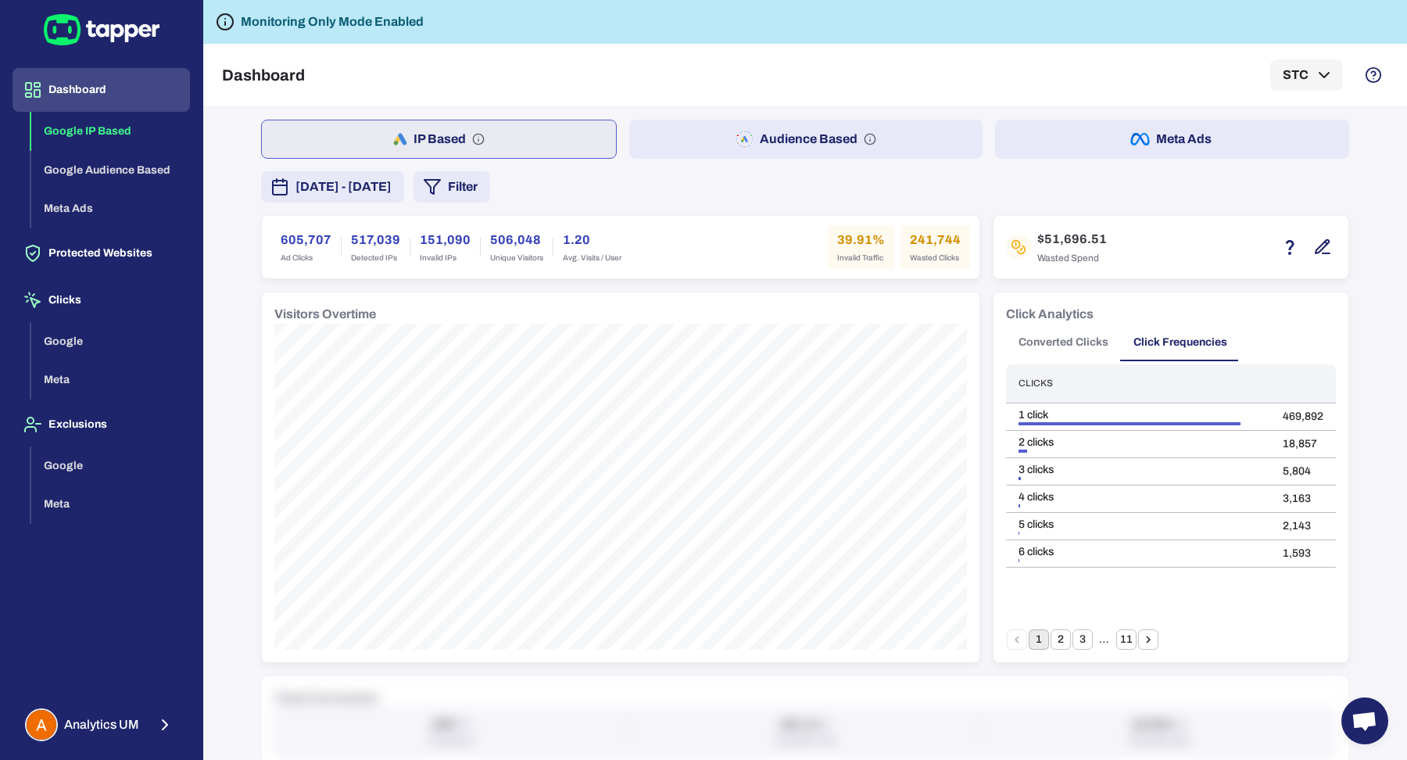
click at [404, 173] on button "June 10, 2025 - September 7, 2025" at bounding box center [332, 186] width 143 height 31
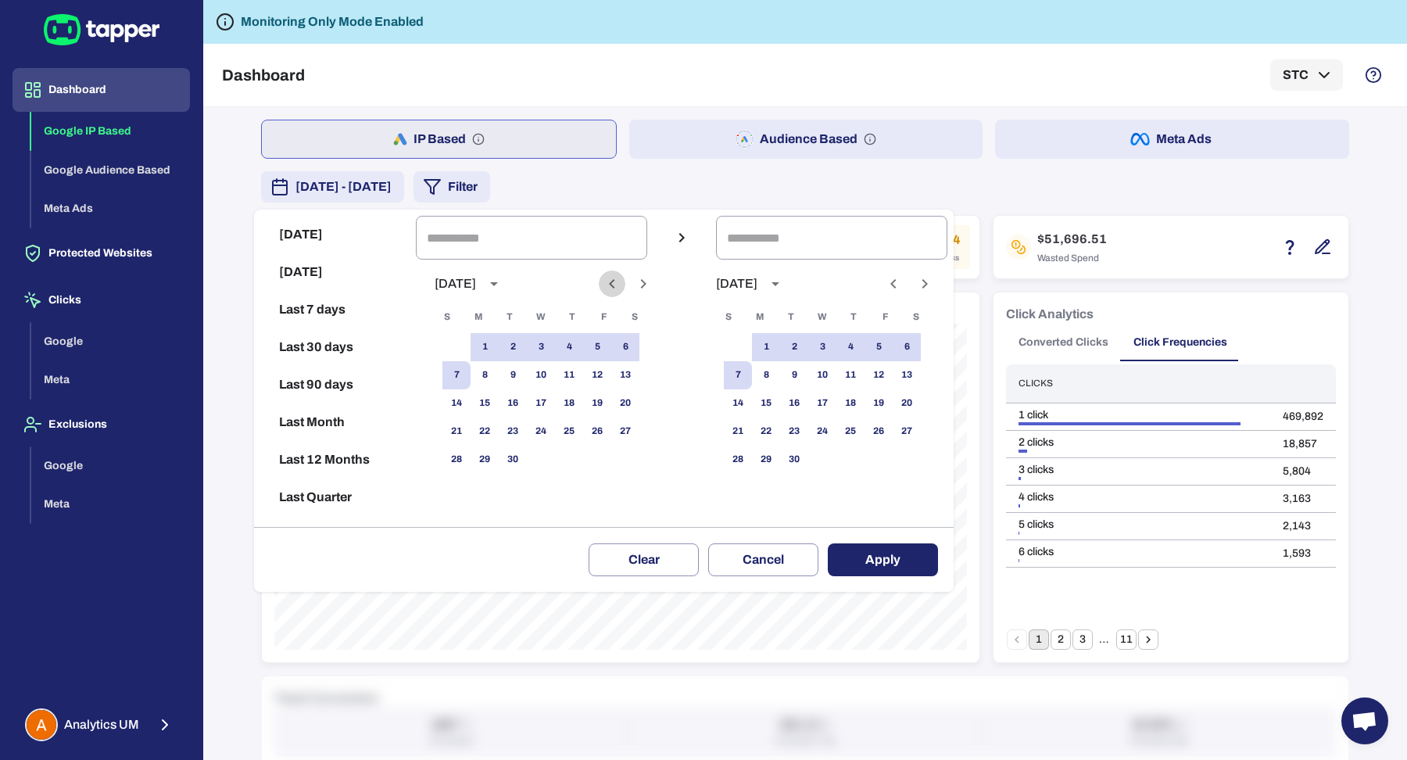
click at [621, 278] on icon "Previous month" at bounding box center [611, 283] width 19 height 19
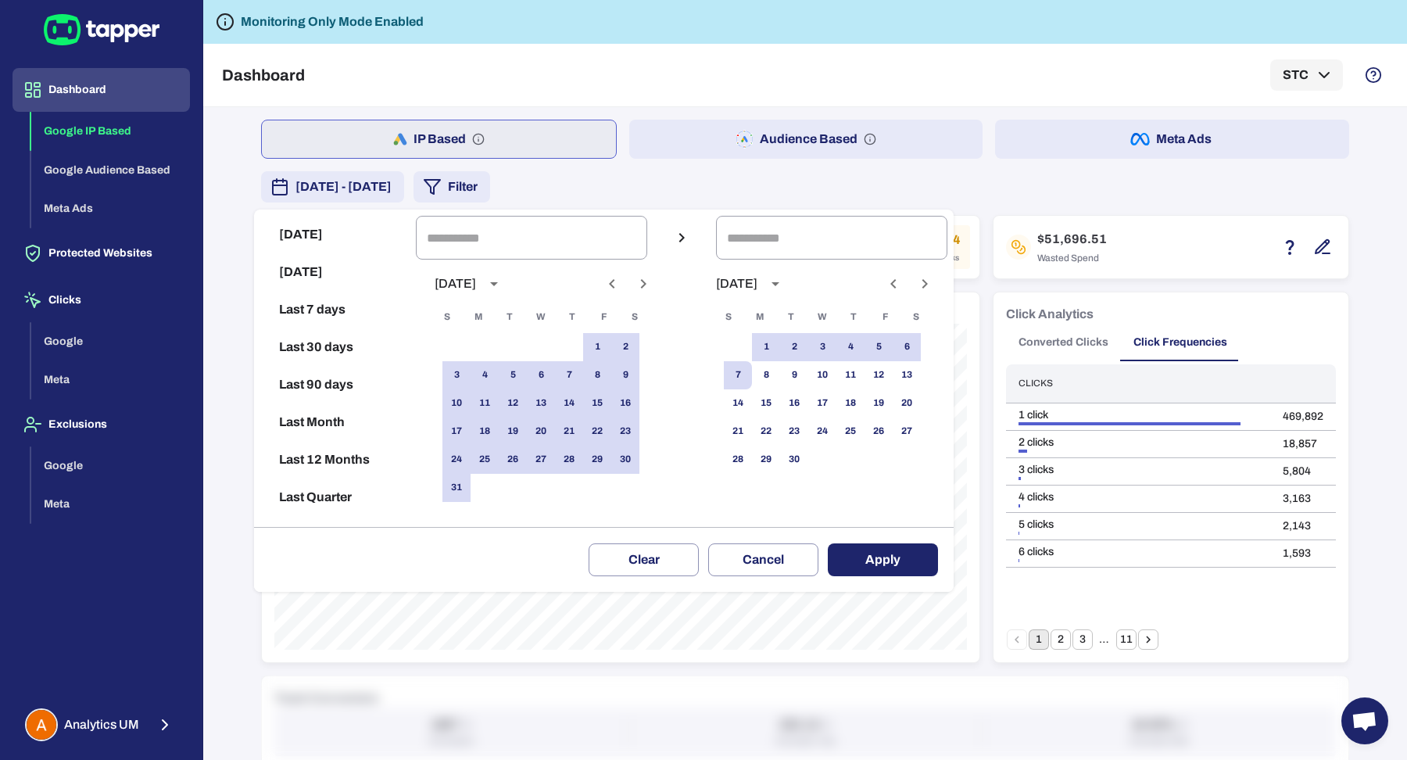
click at [621, 278] on icon "Previous month" at bounding box center [611, 283] width 19 height 19
click at [555, 403] on button "16" at bounding box center [541, 403] width 28 height 28
type input "**********"
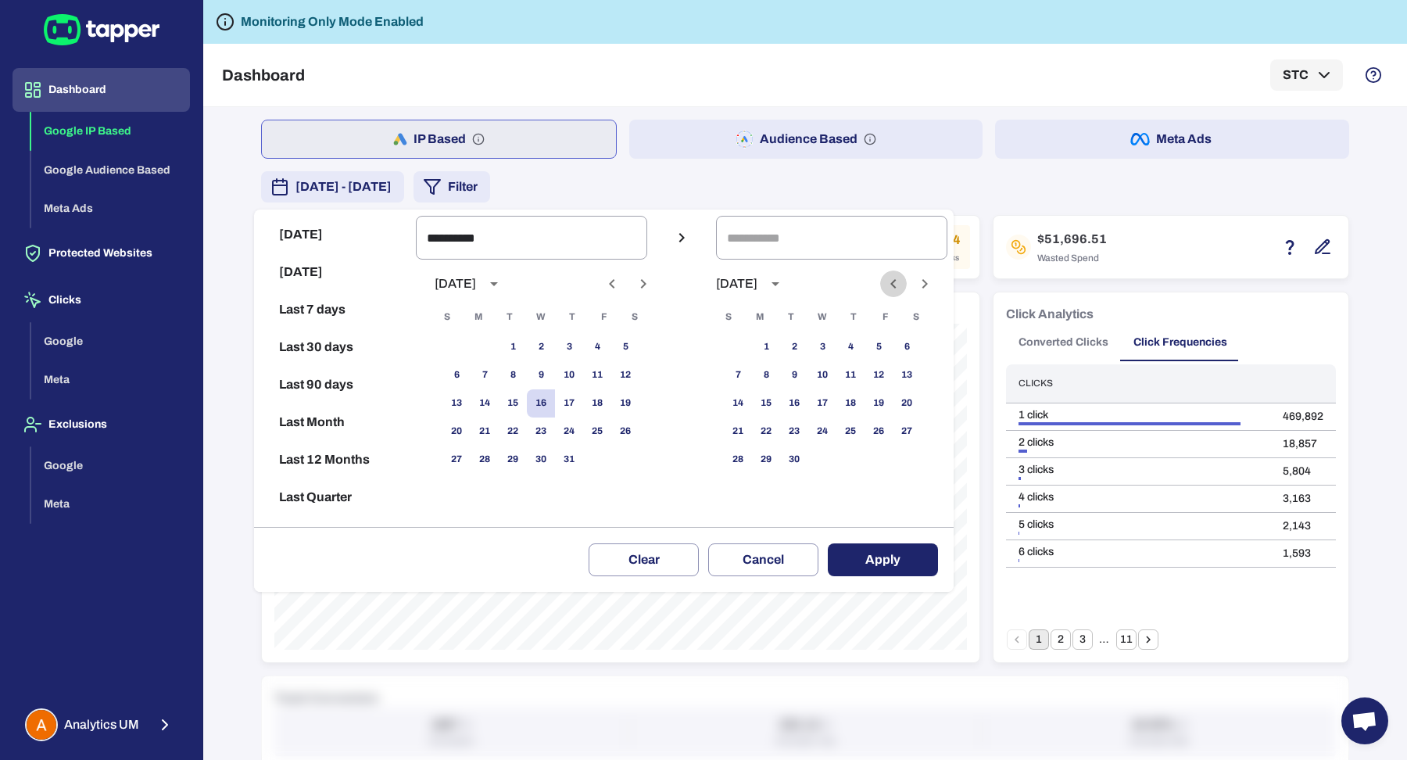
click at [903, 285] on icon "Previous month" at bounding box center [893, 283] width 19 height 19
click at [780, 456] on button "25" at bounding box center [766, 459] width 28 height 28
type input "**********"
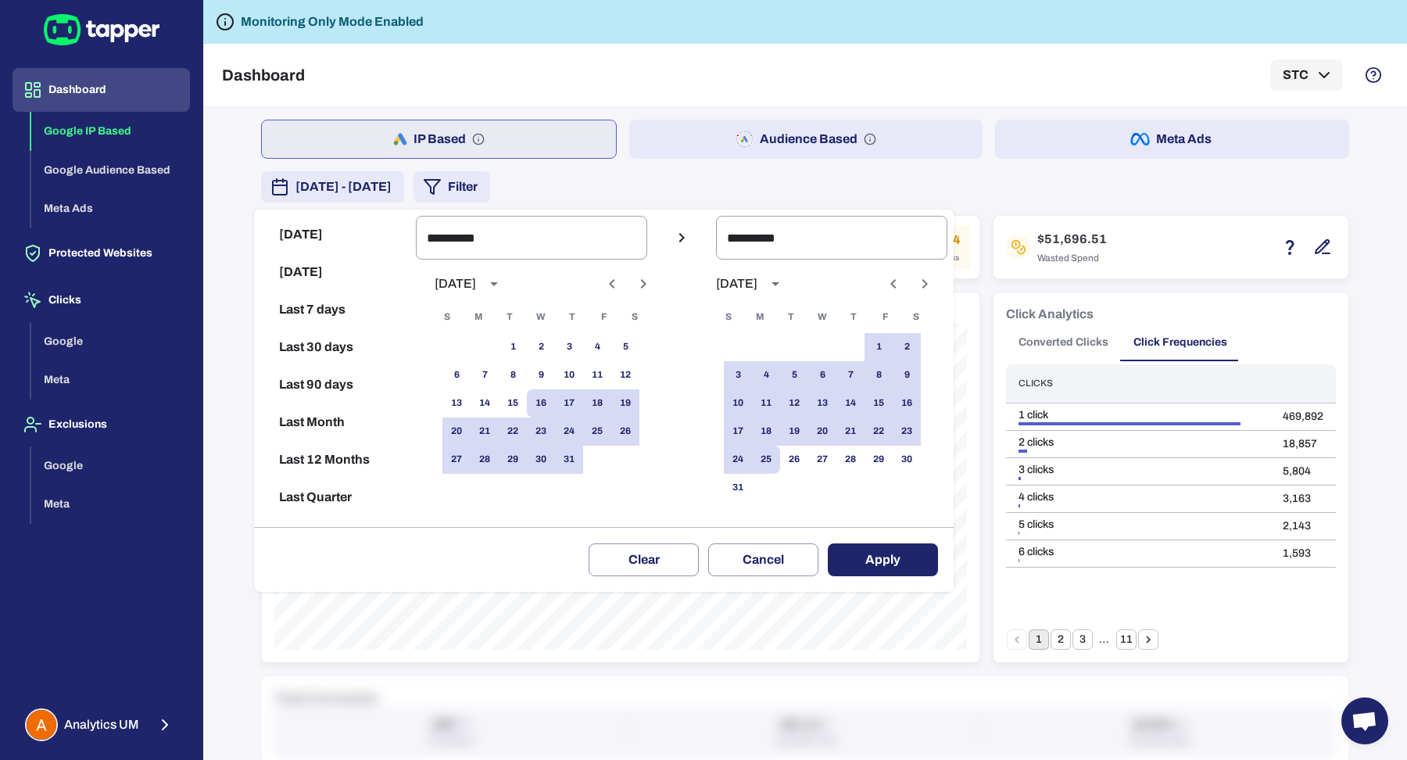
click at [910, 560] on button "Apply" at bounding box center [883, 559] width 110 height 33
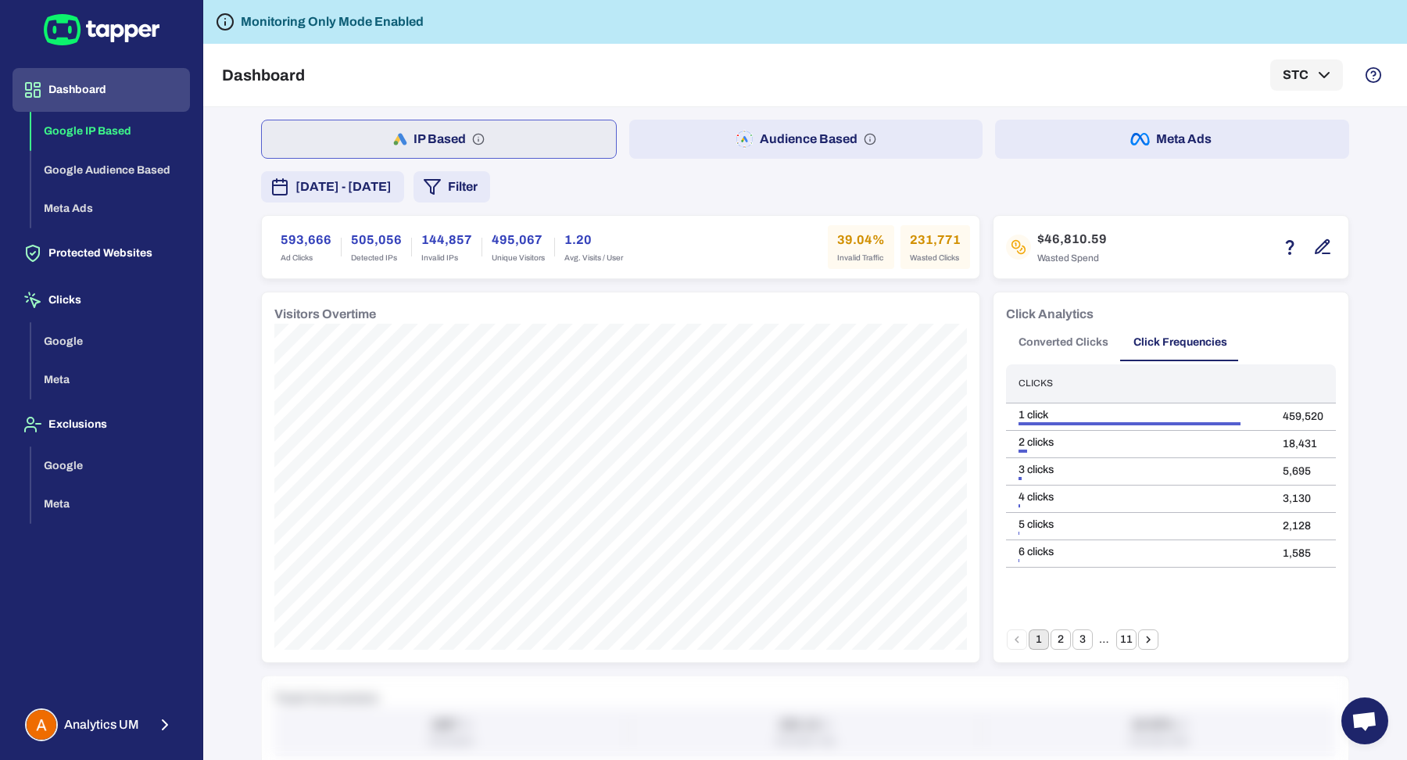
click at [667, 144] on button "Audience Based" at bounding box center [806, 139] width 354 height 39
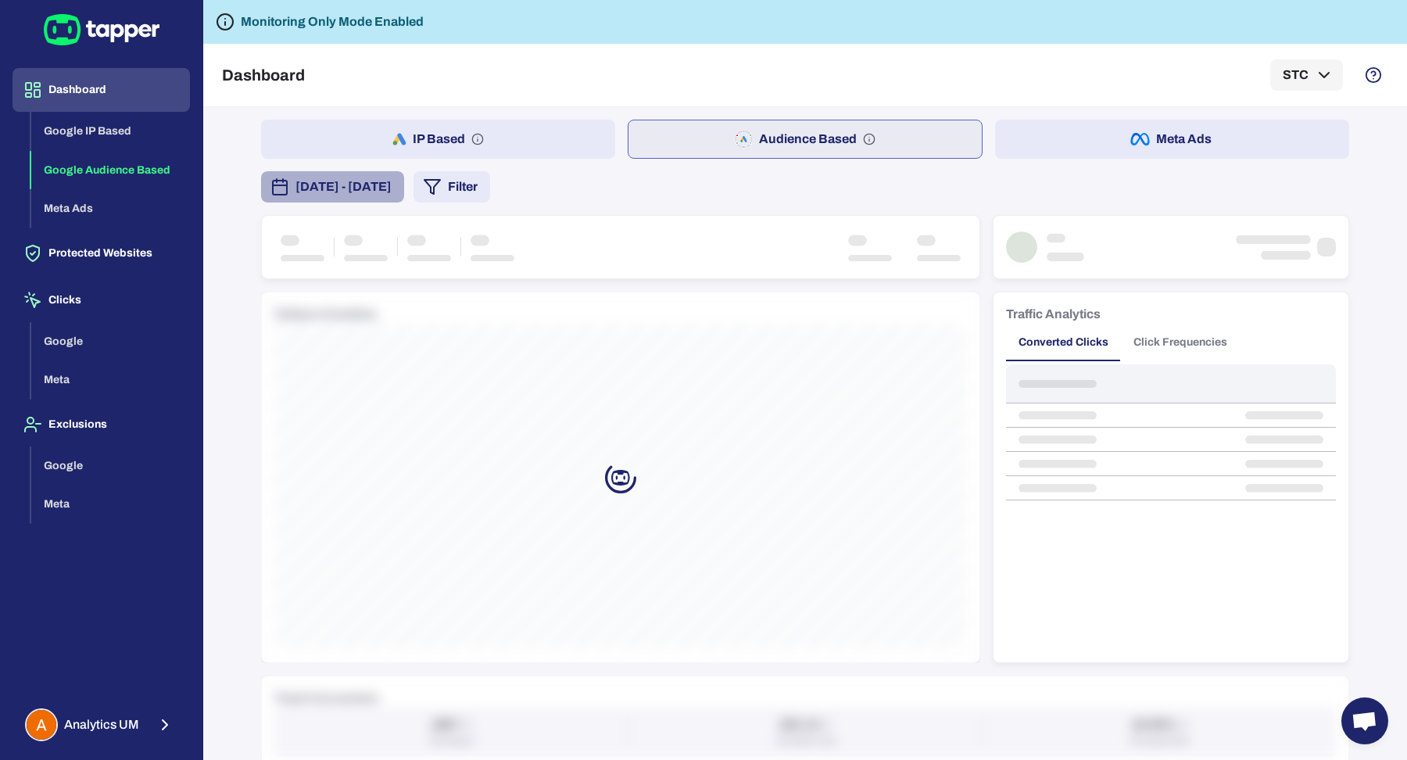
click at [391, 186] on span "July 16, 2025 - August 25, 2025" at bounding box center [343, 186] width 96 height 19
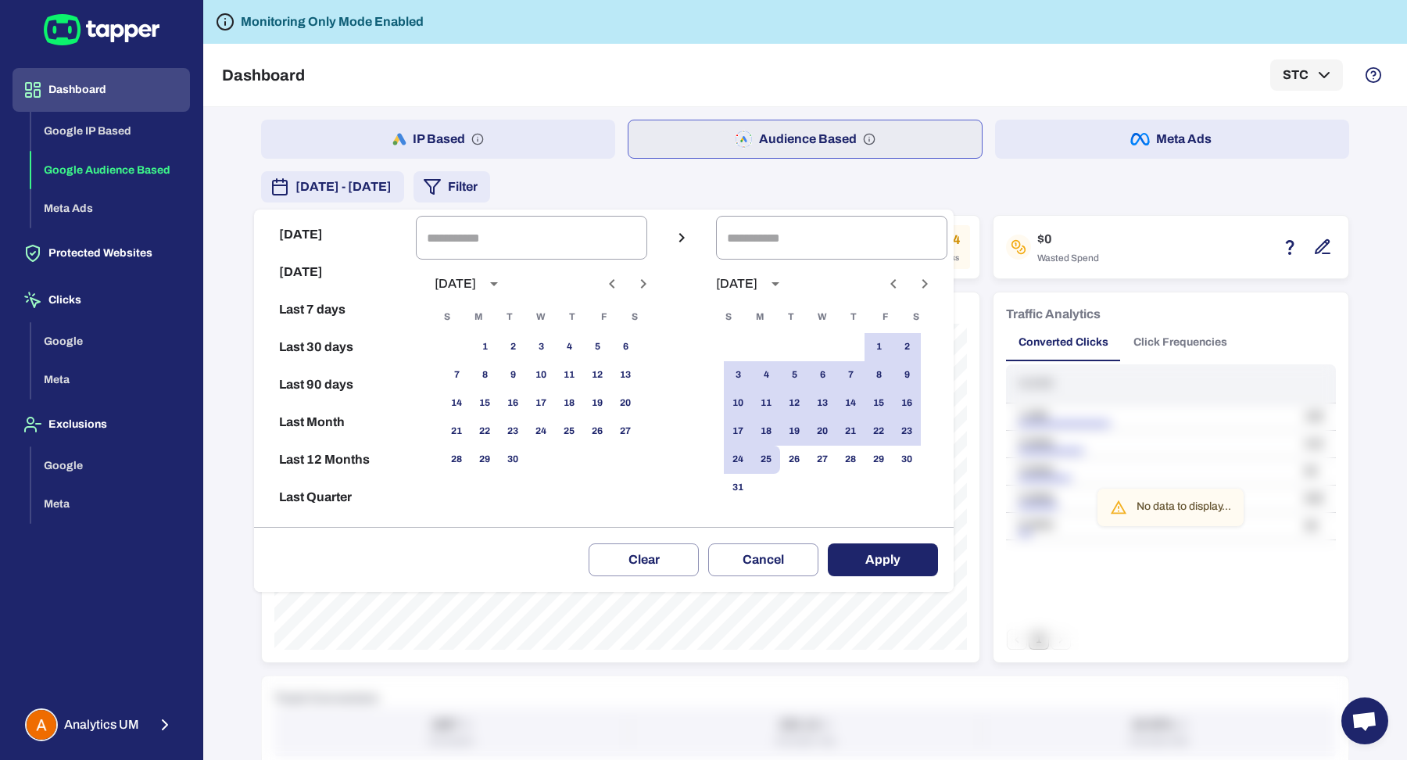
click at [737, 165] on div at bounding box center [703, 380] width 1407 height 760
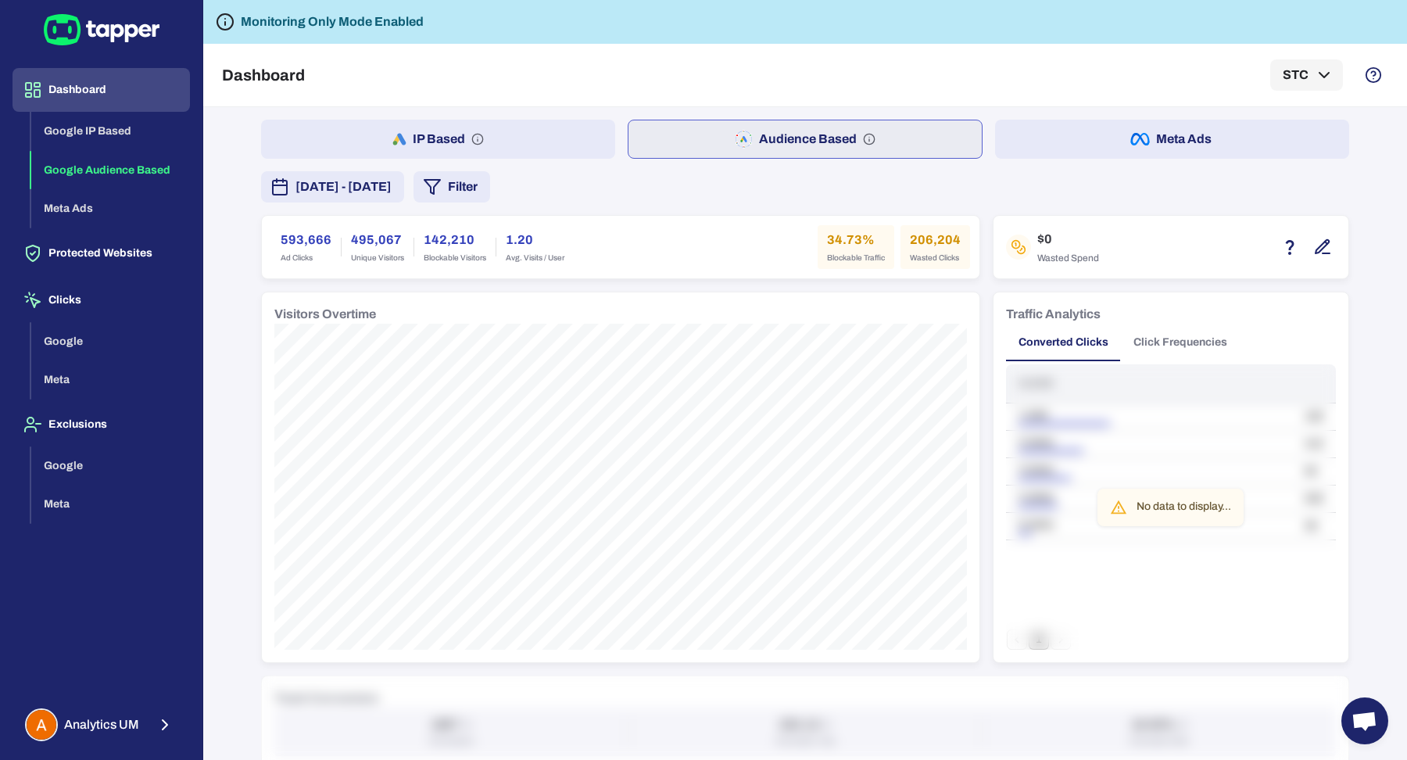
click at [508, 120] on button "IP Based" at bounding box center [438, 139] width 354 height 39
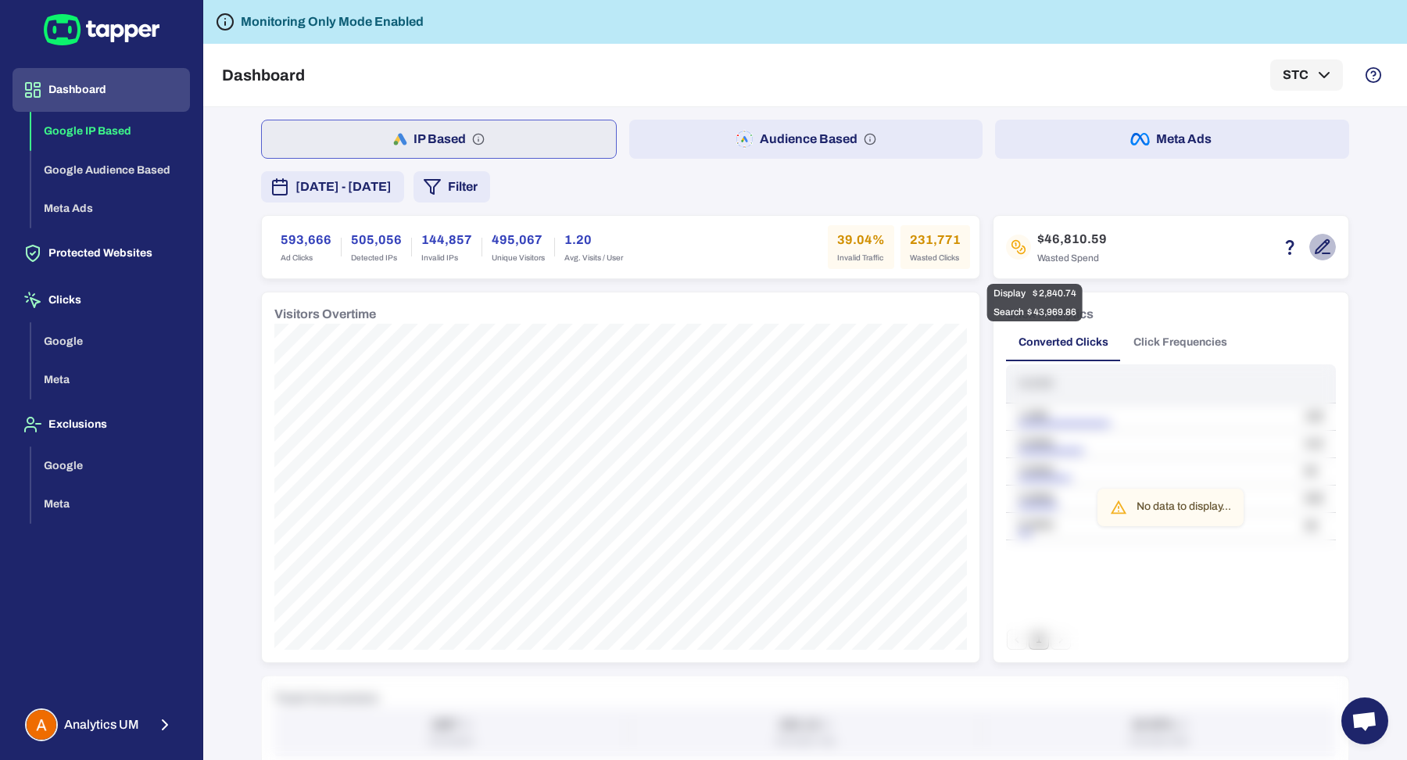
click at [1316, 243] on icon "button" at bounding box center [1322, 247] width 19 height 19
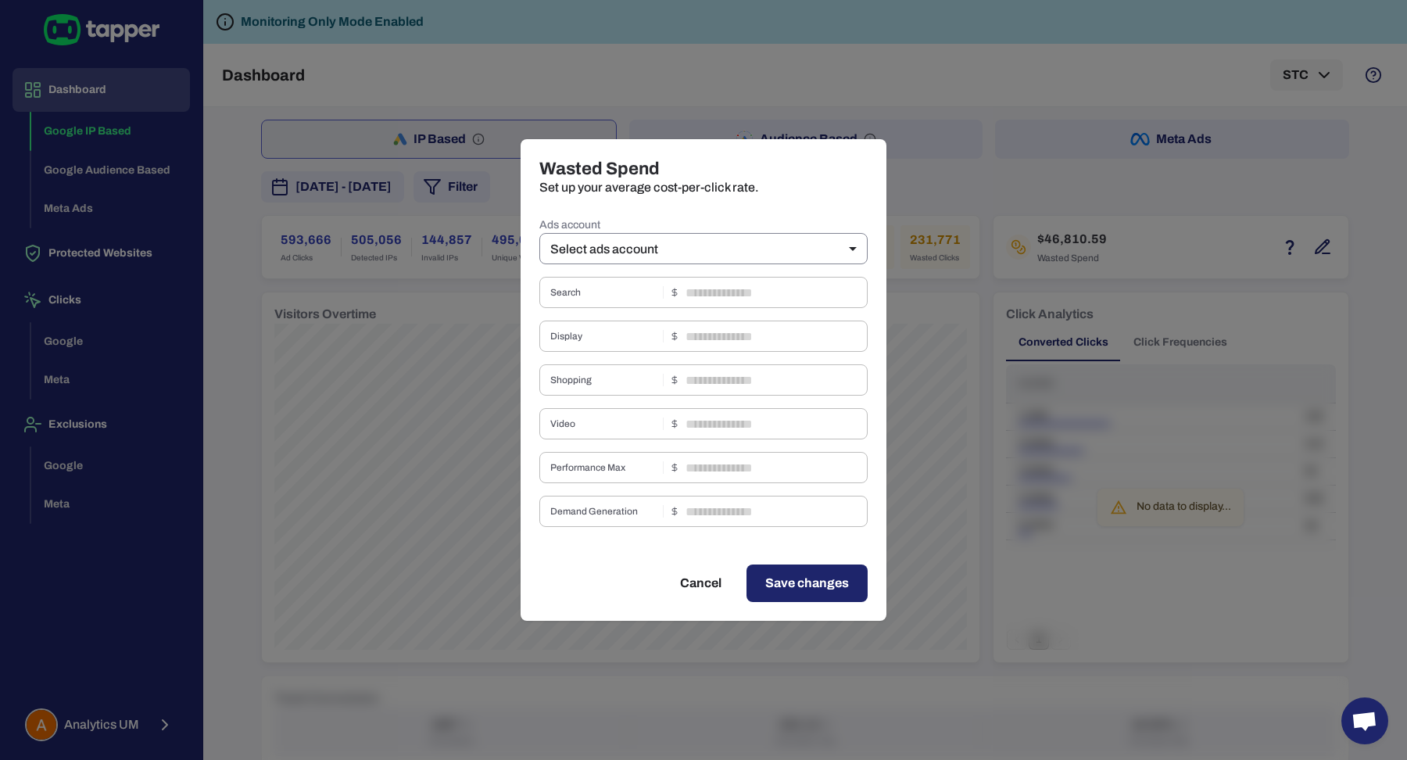
click at [836, 242] on body "Dashboard Google IP Based Google Audience Based Meta Ads Protected Websites Cli…" at bounding box center [703, 380] width 1407 height 760
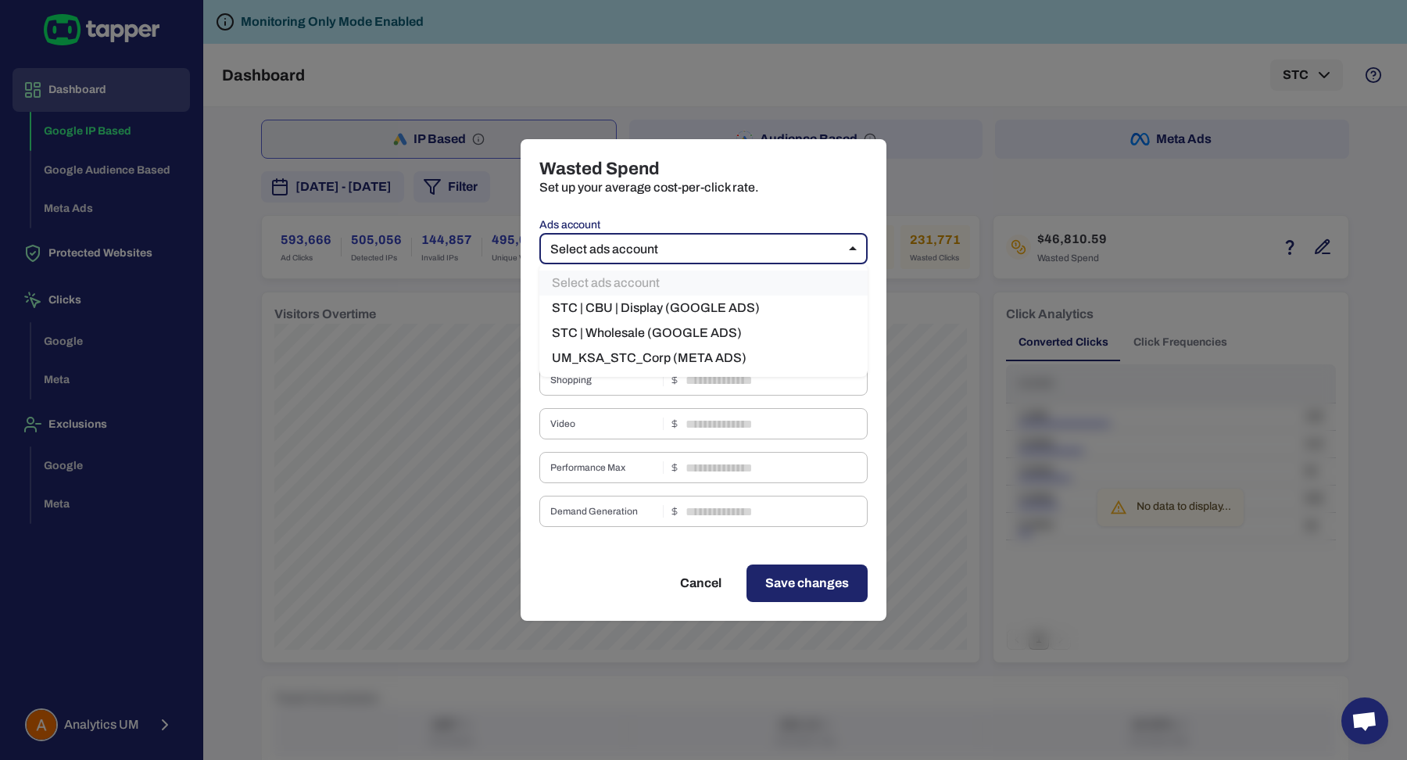
click at [922, 260] on div at bounding box center [703, 380] width 1407 height 760
click at [946, 177] on div "Wasted Spend Set up your average cost-per-click rate. Ads account Select ads ac…" at bounding box center [703, 380] width 1407 height 760
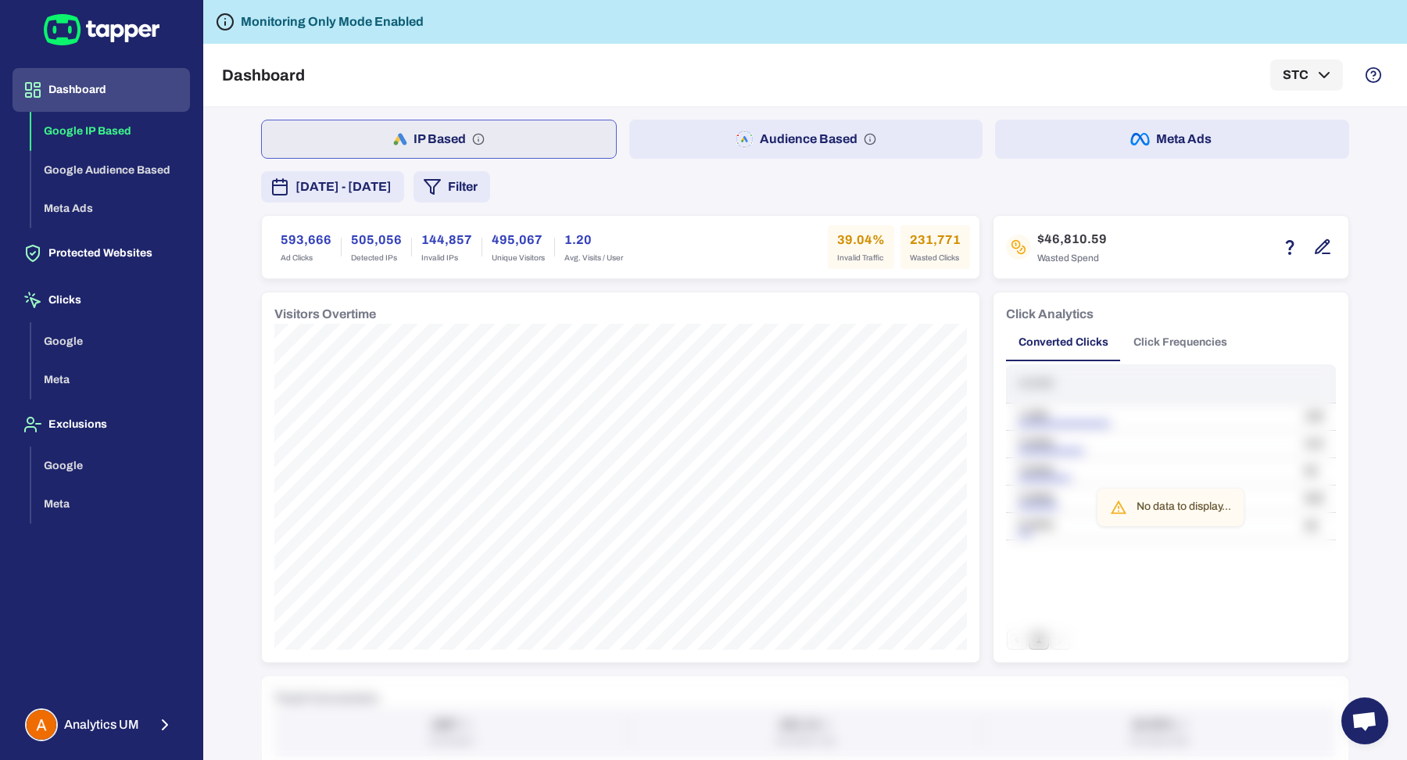
click at [404, 195] on button "July 16, 2025 - August 25, 2025" at bounding box center [332, 186] width 143 height 31
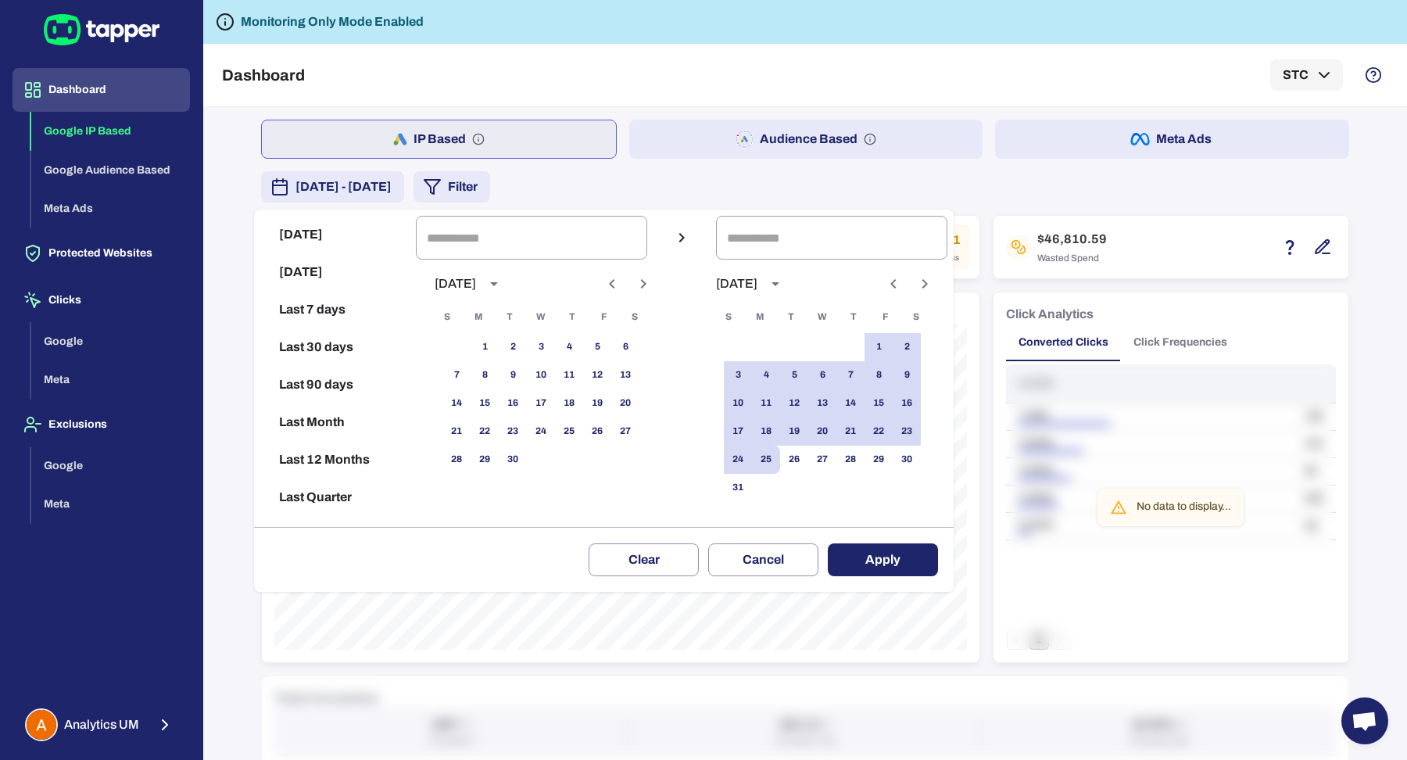
click at [509, 193] on div at bounding box center [703, 380] width 1407 height 760
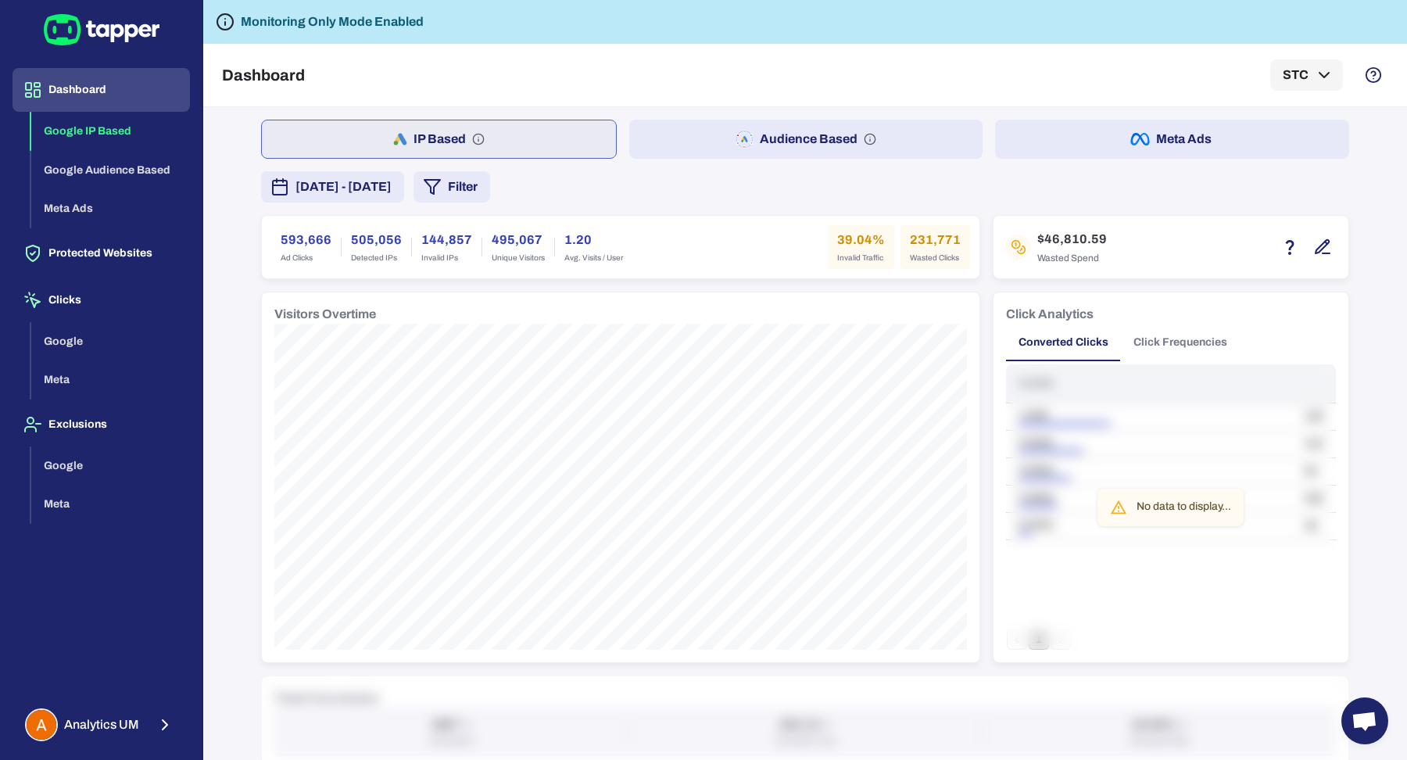
click at [509, 193] on div "Today Yesterday Last 7 days Last 30 days Last 90 days Last Month Last 12 Months…" at bounding box center [703, 380] width 1407 height 760
click at [442, 193] on icon "button" at bounding box center [432, 186] width 19 height 19
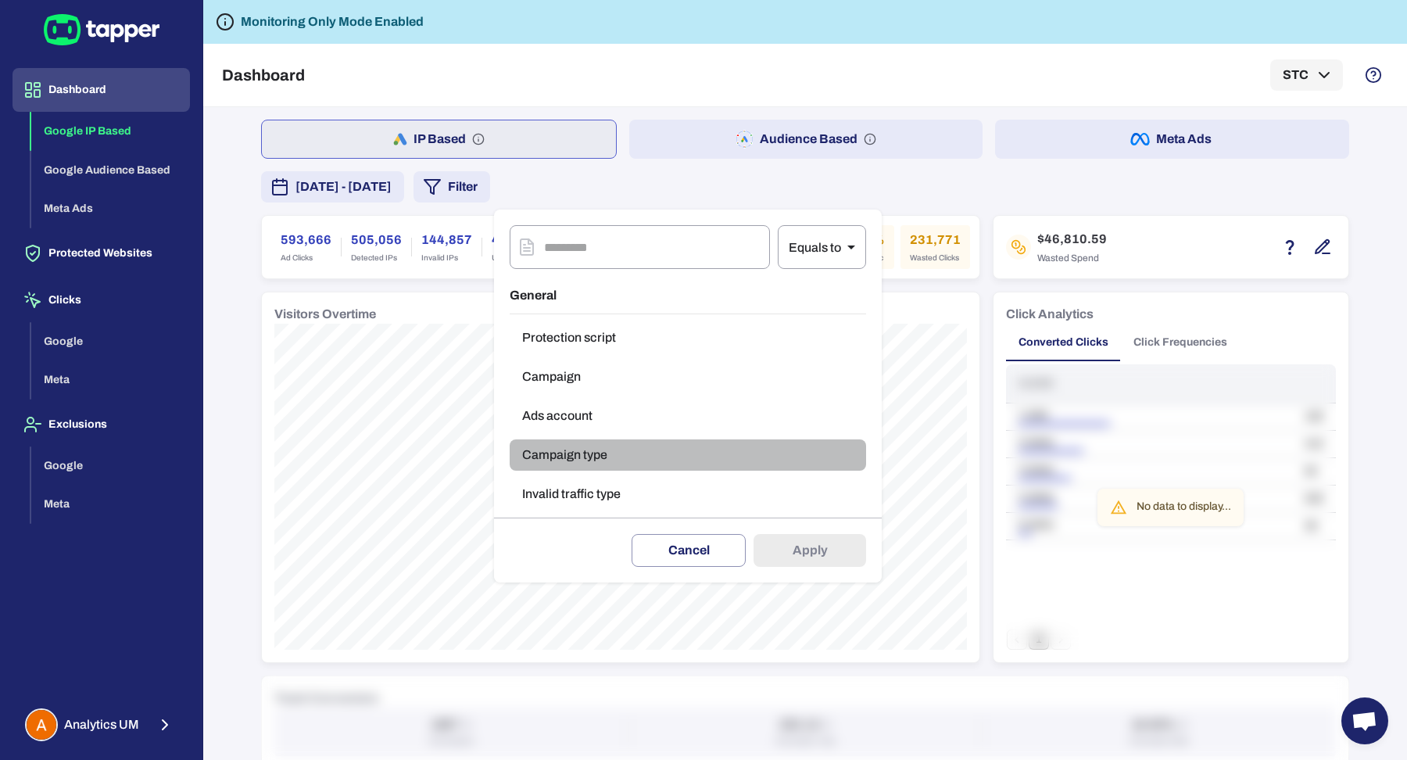
click at [550, 449] on button "Campaign type" at bounding box center [687, 454] width 356 height 31
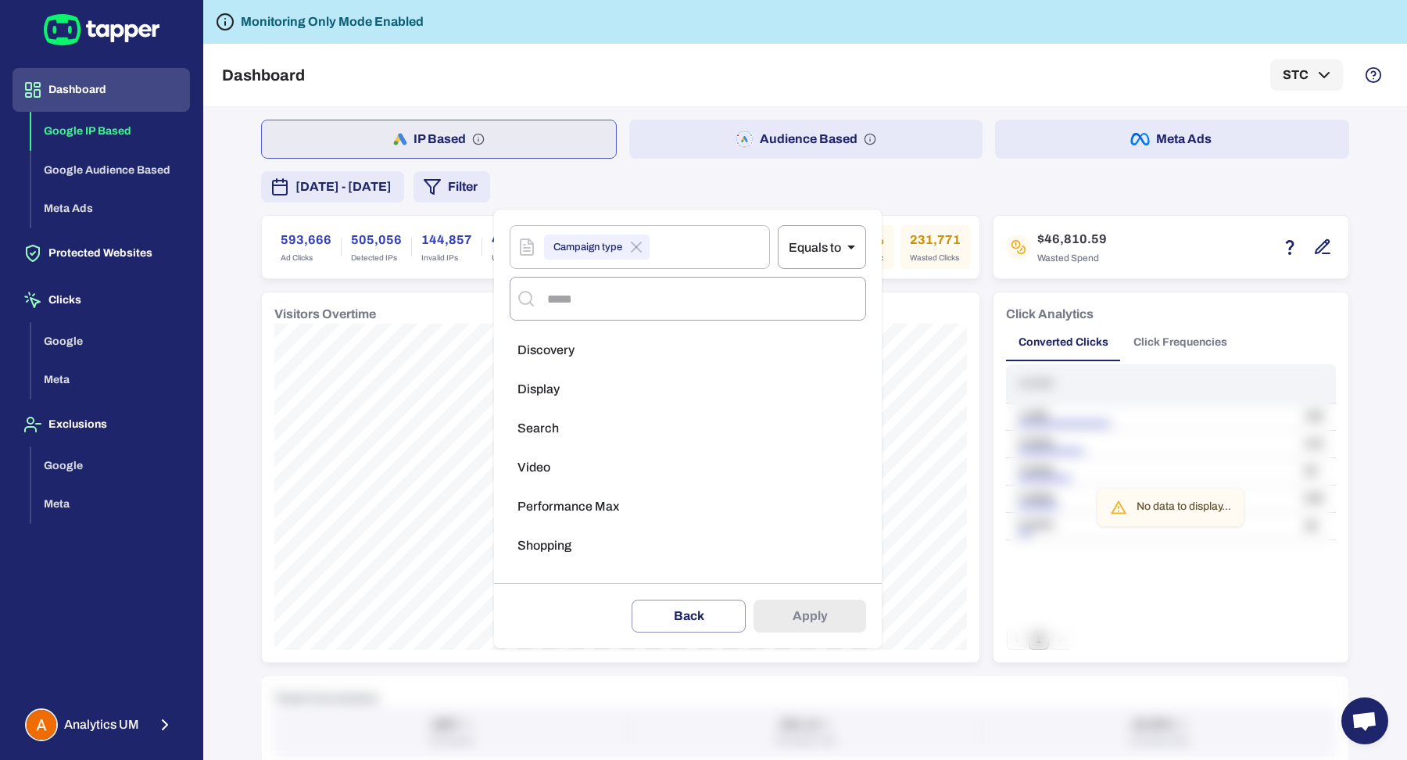
click at [560, 395] on li "Display" at bounding box center [687, 389] width 356 height 31
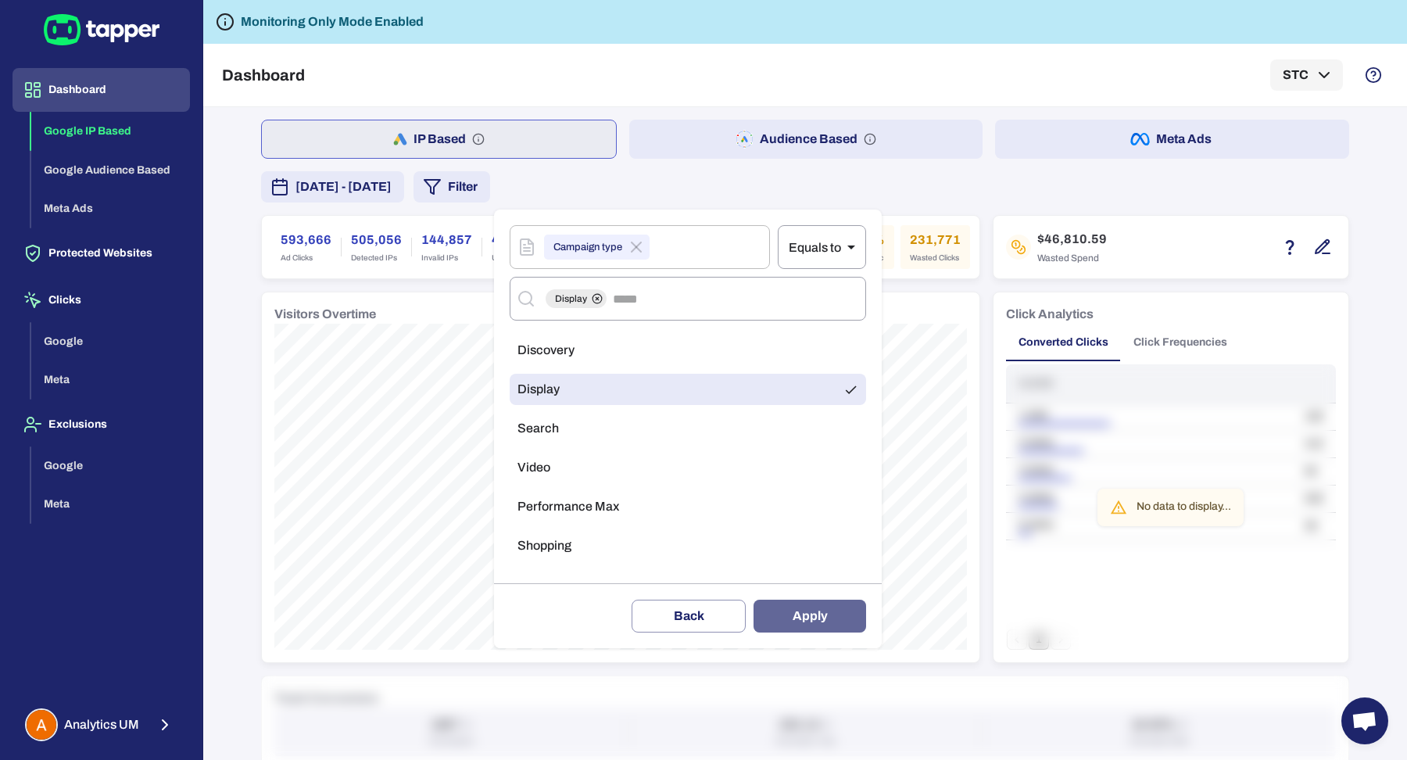
click at [784, 617] on button "Apply" at bounding box center [809, 615] width 113 height 33
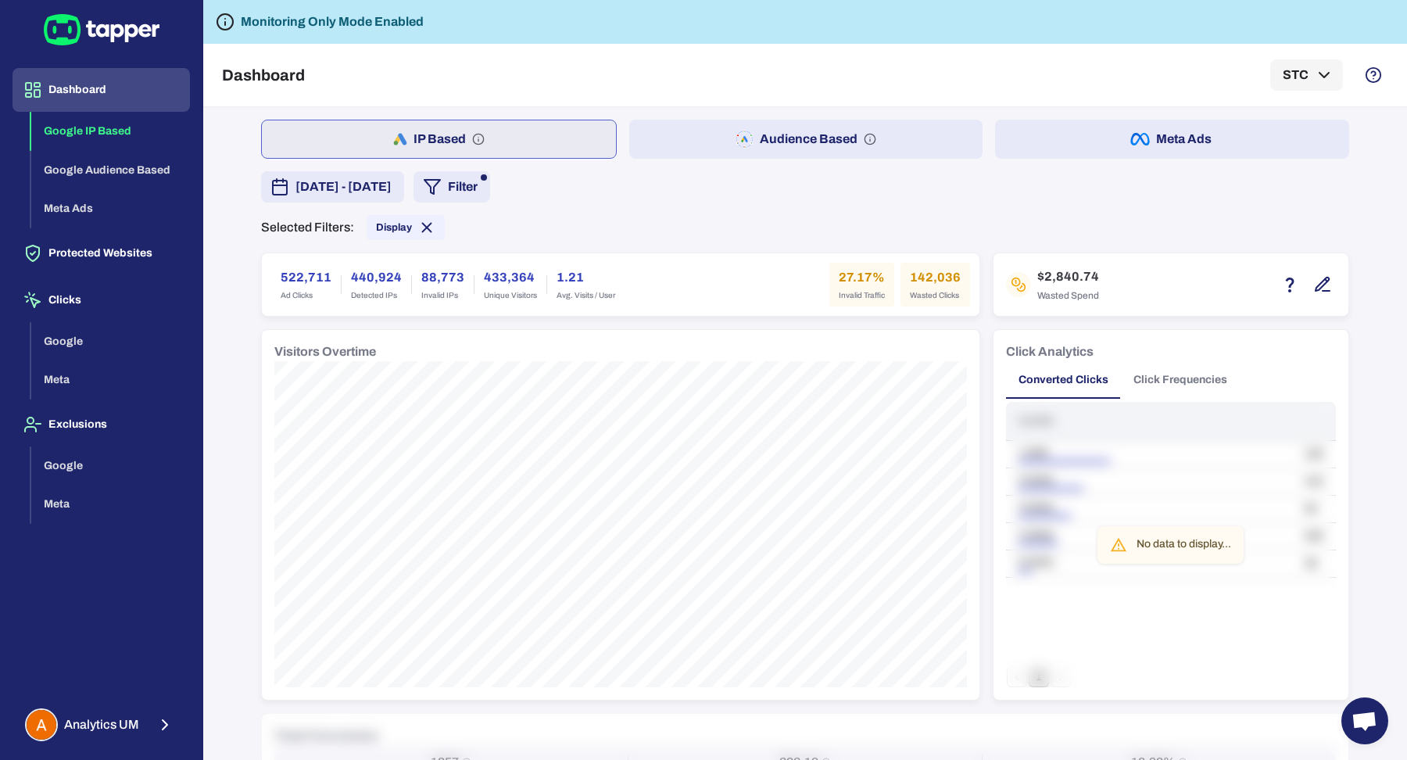
click at [1153, 374] on button "Click Frequencies" at bounding box center [1180, 380] width 119 height 38
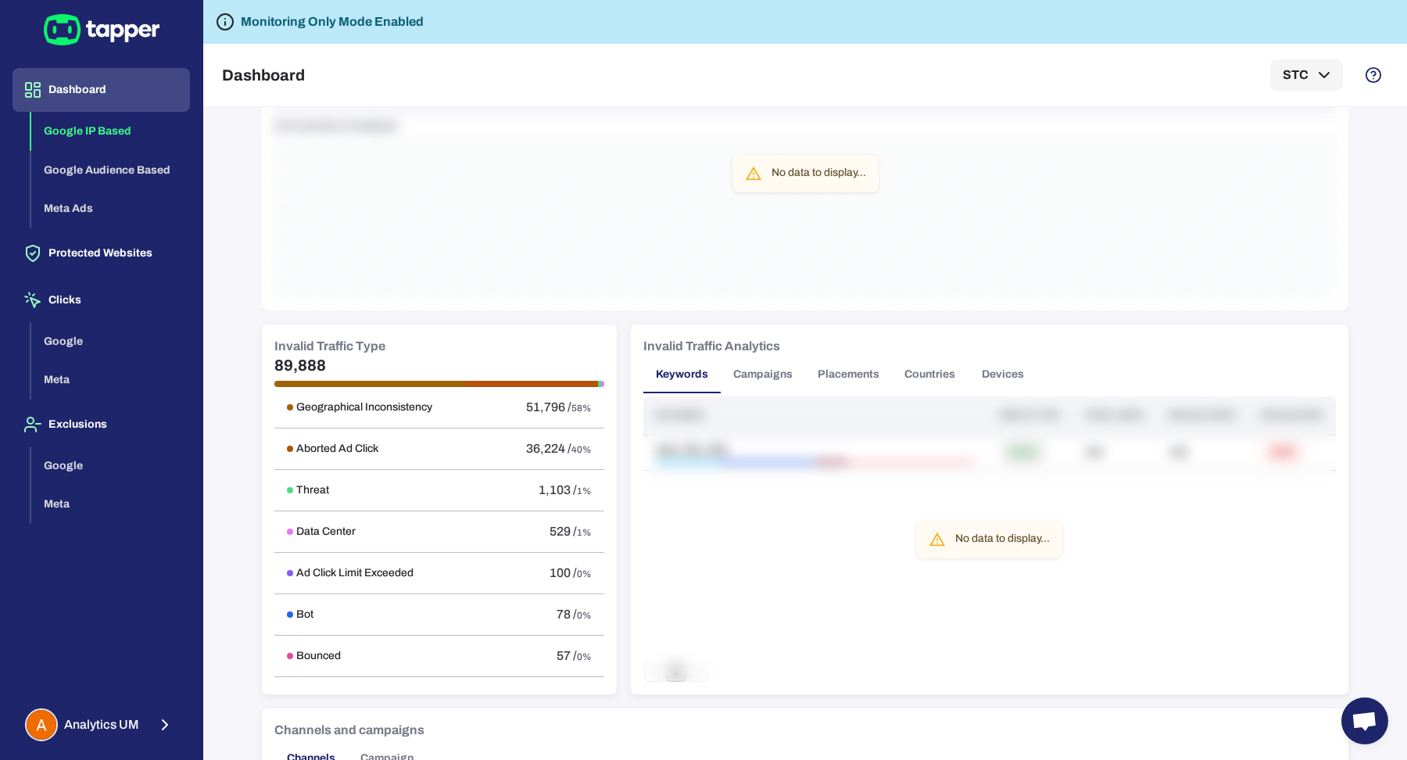
scroll to position [692, 0]
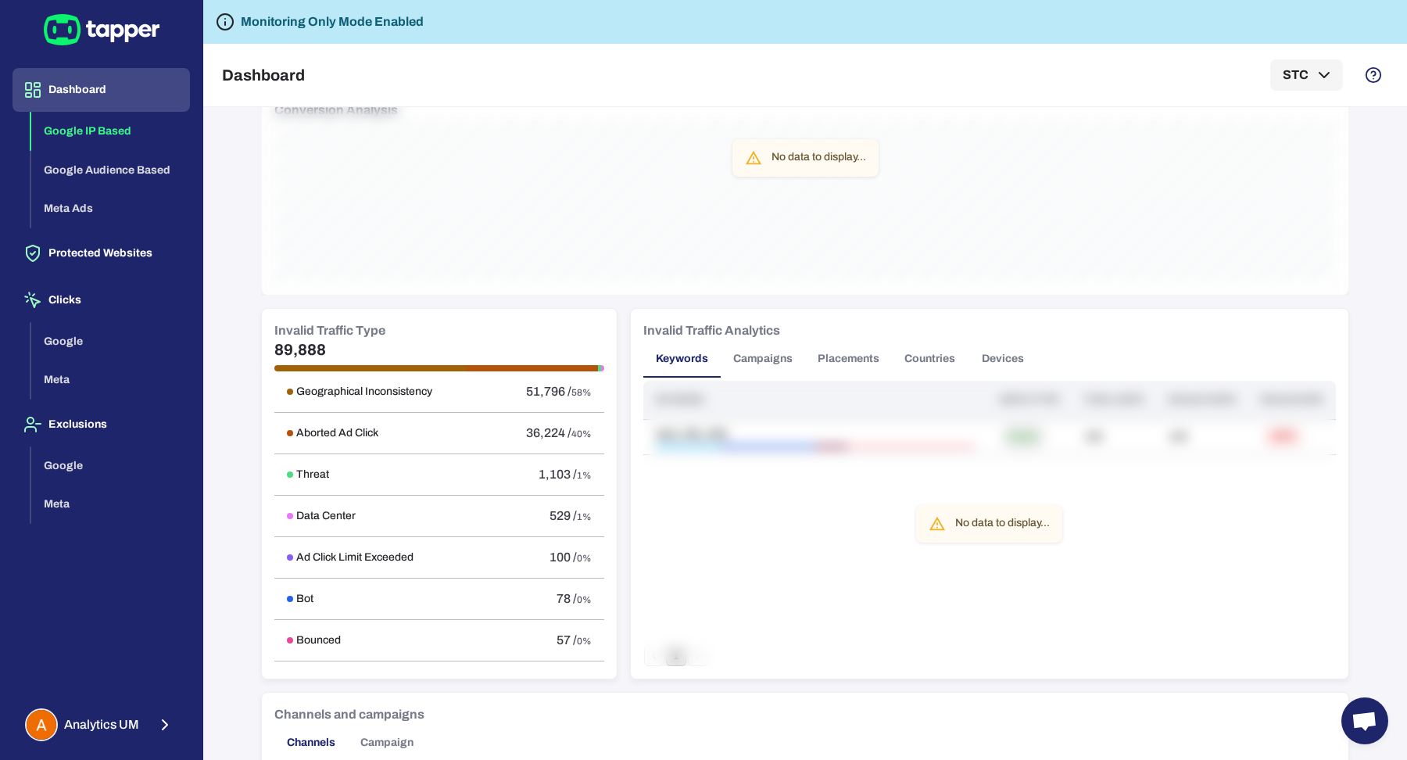
click at [753, 359] on button "Campaigns" at bounding box center [762, 359] width 84 height 38
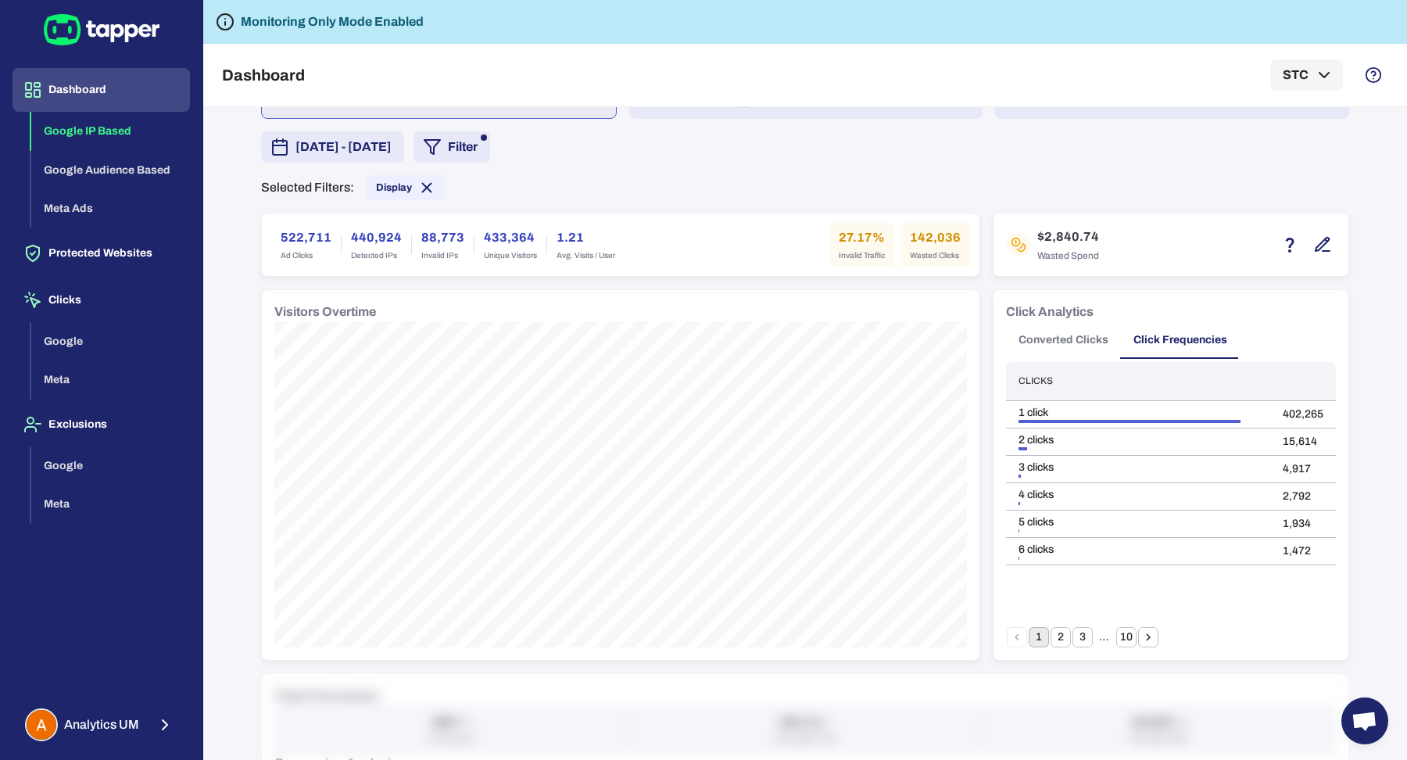
scroll to position [0, 0]
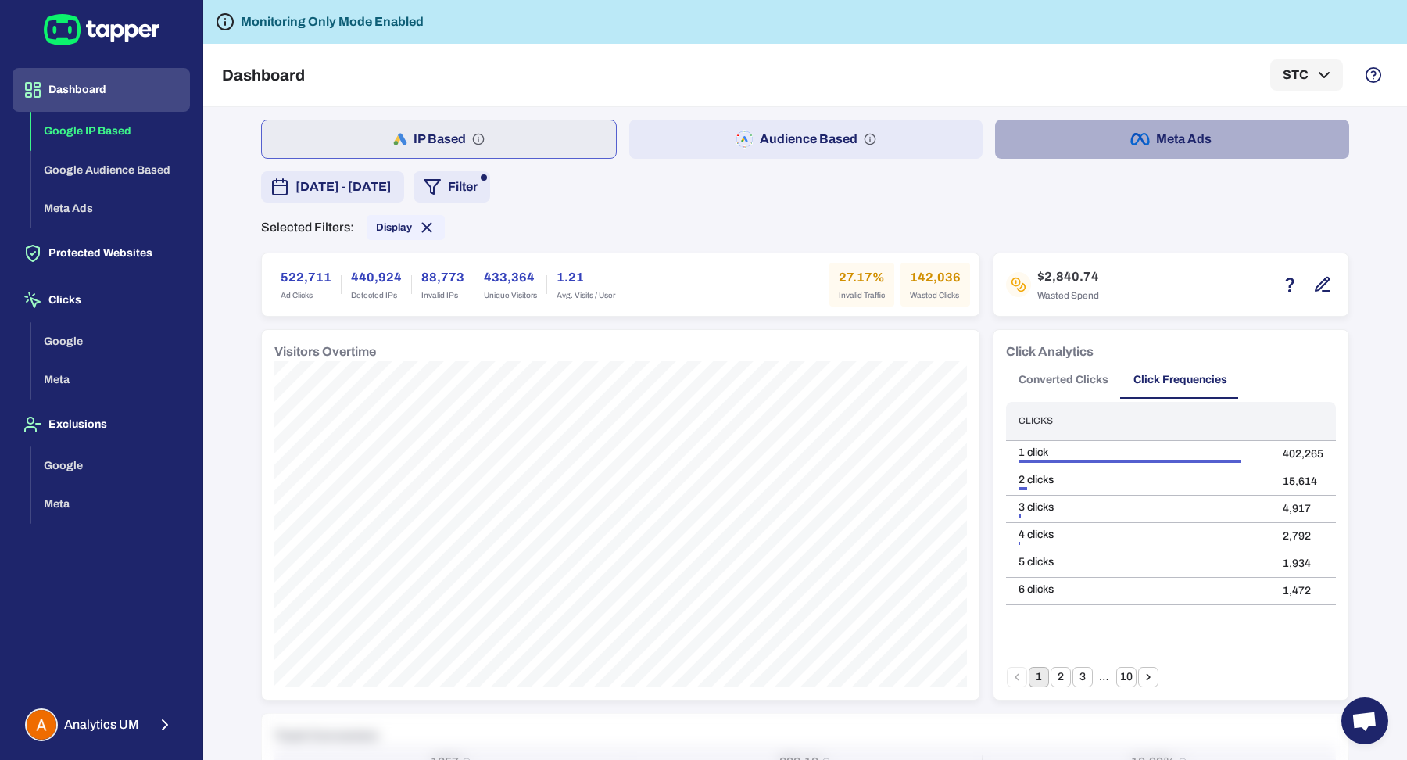
click at [1032, 140] on button "Meta Ads" at bounding box center [1172, 139] width 354 height 39
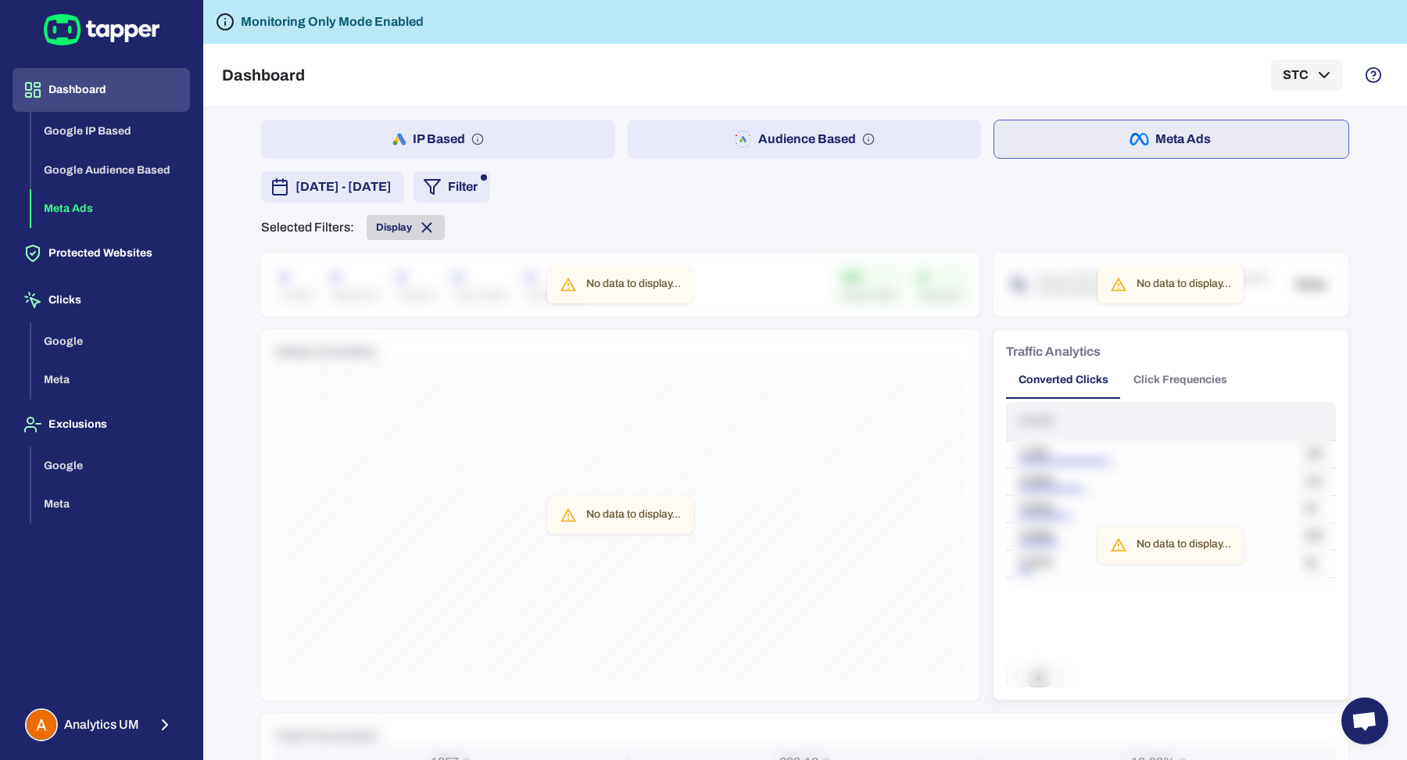
click at [420, 221] on icon at bounding box center [426, 227] width 17 height 17
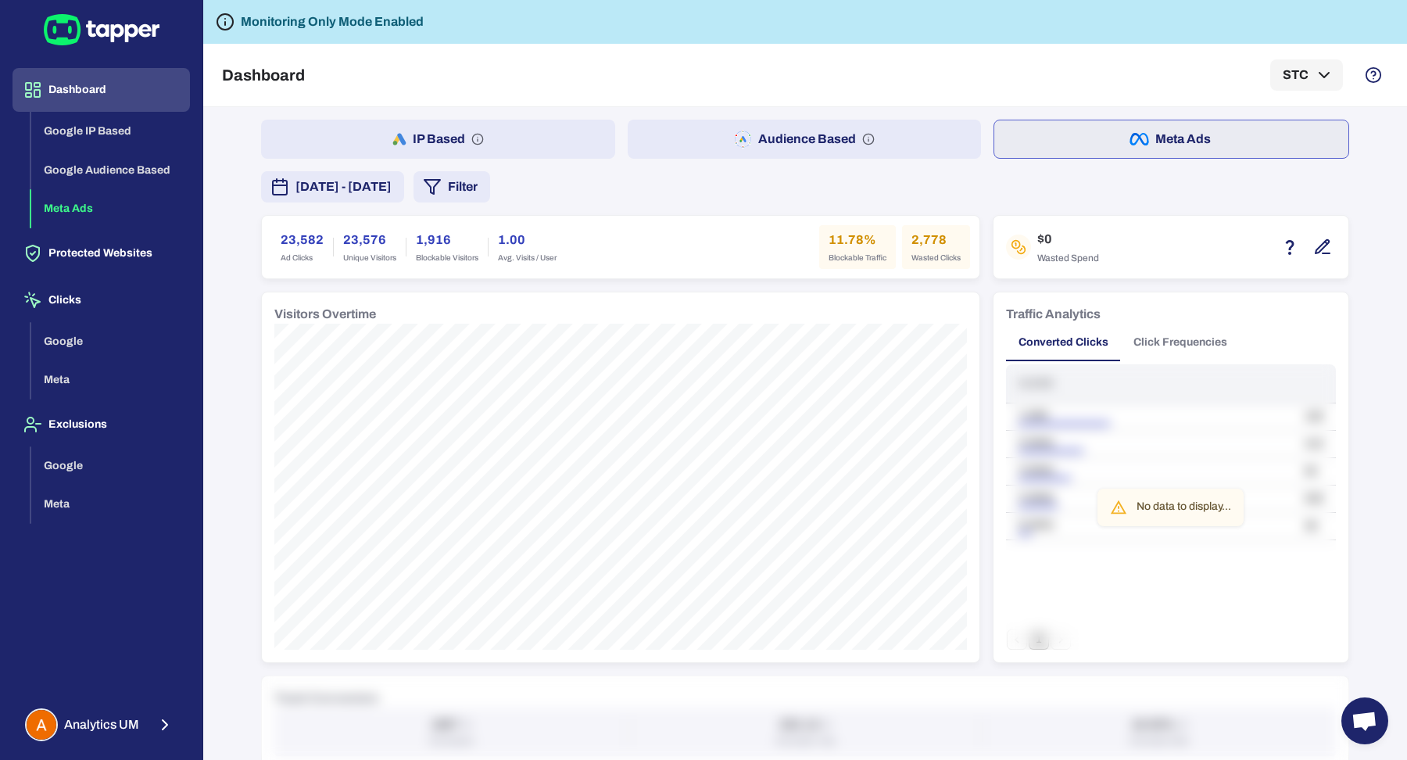
click at [374, 181] on span "July 16, 2025 - August 25, 2025" at bounding box center [343, 186] width 96 height 19
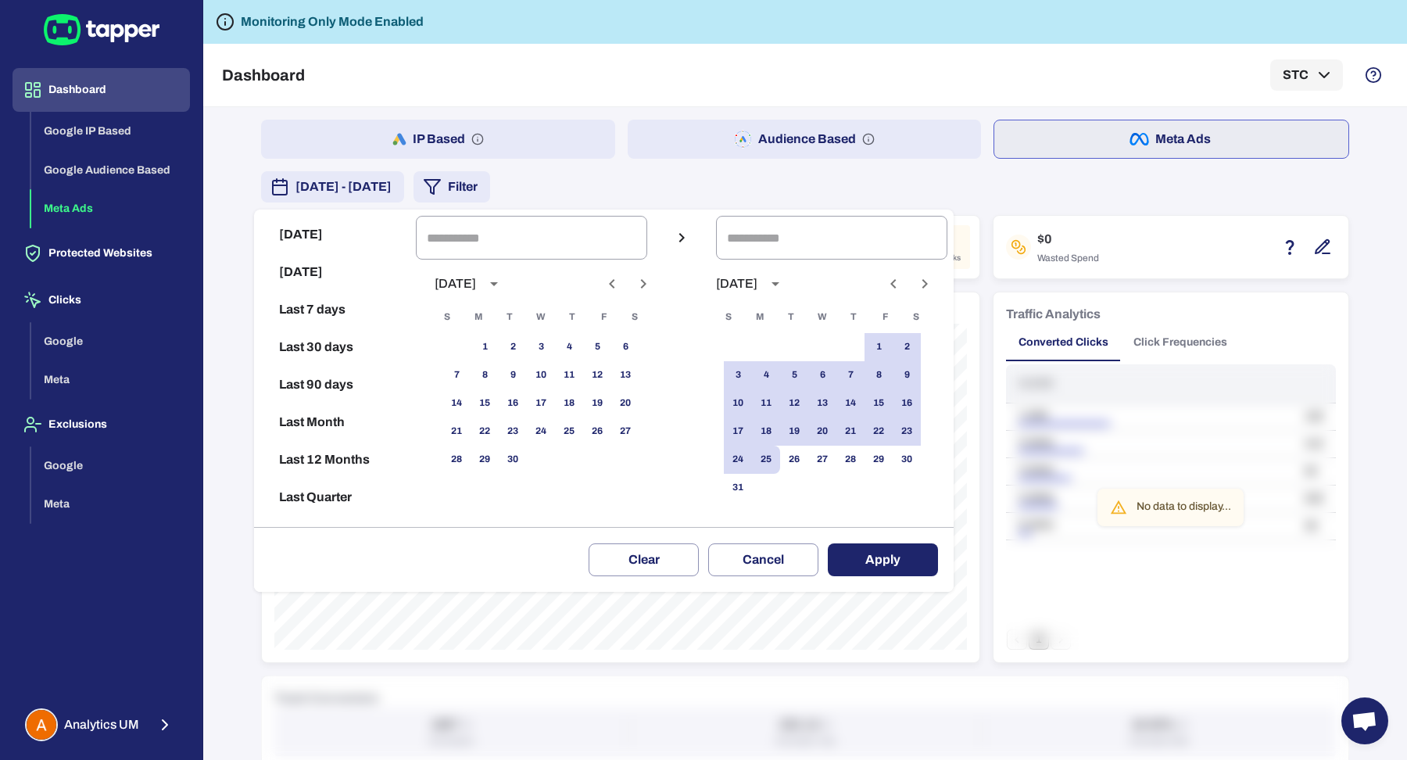
click at [346, 376] on button "Last 90 days" at bounding box center [334, 385] width 149 height 38
type input "**********"
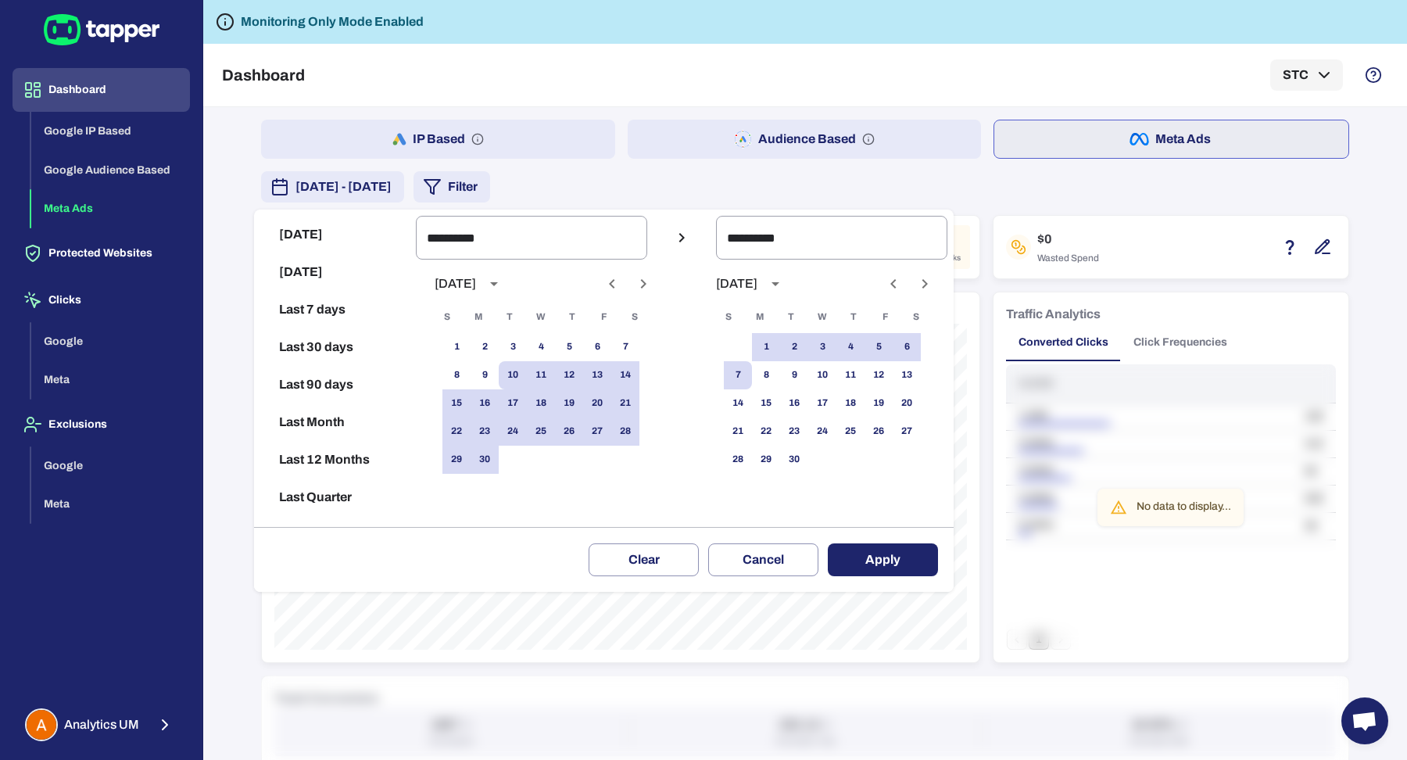
click at [888, 557] on button "Apply" at bounding box center [883, 559] width 110 height 33
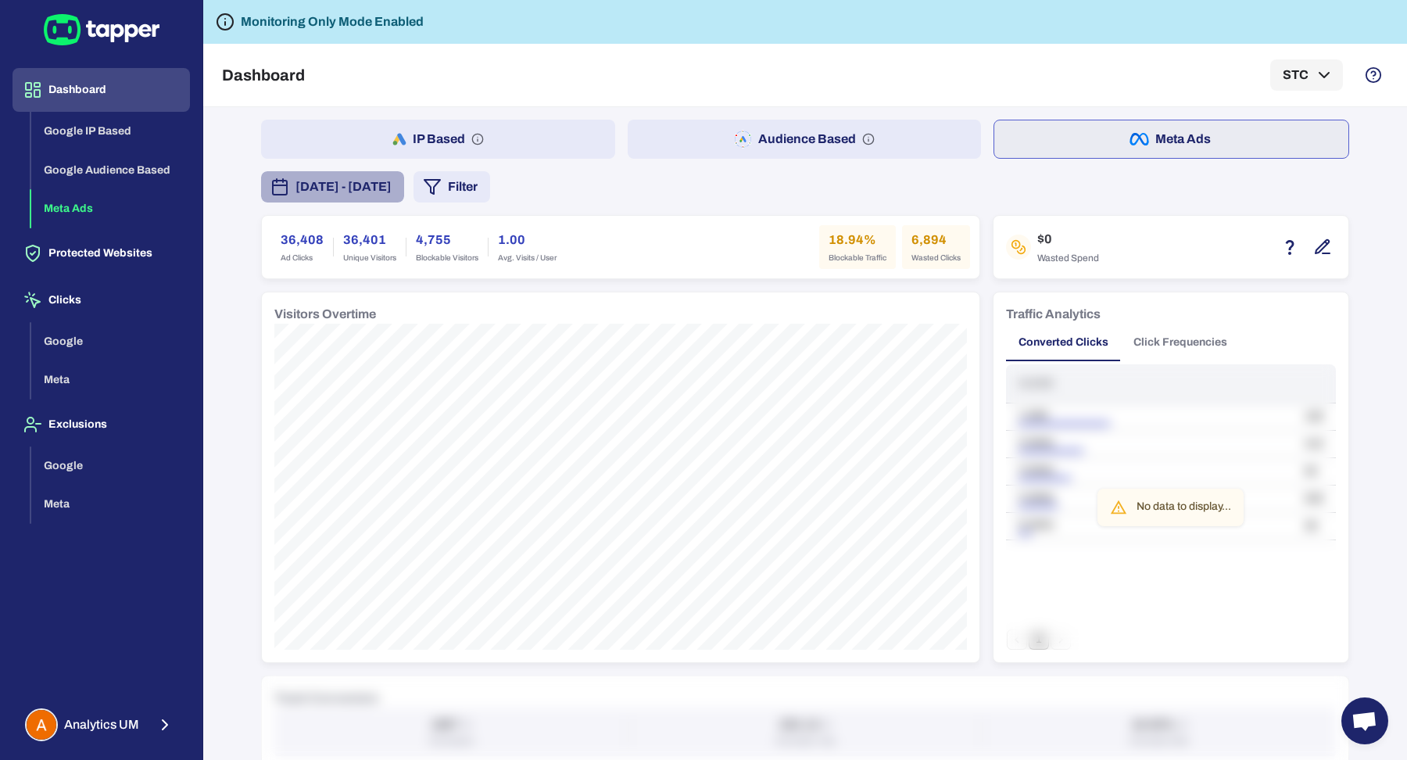
click at [387, 184] on span "June 10, 2025 - September 7, 2025" at bounding box center [343, 186] width 96 height 19
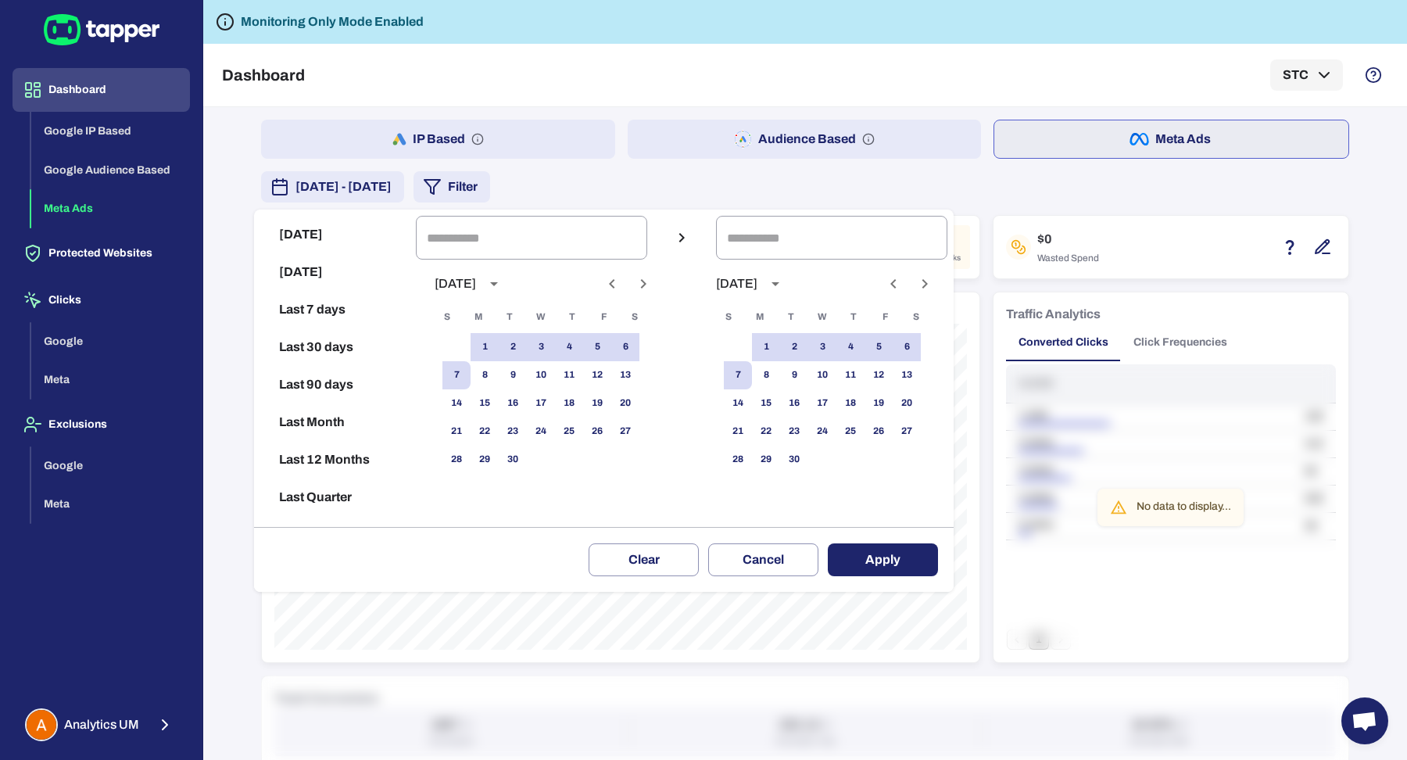
click at [331, 346] on button "Last 30 days" at bounding box center [334, 347] width 149 height 38
type input "**********"
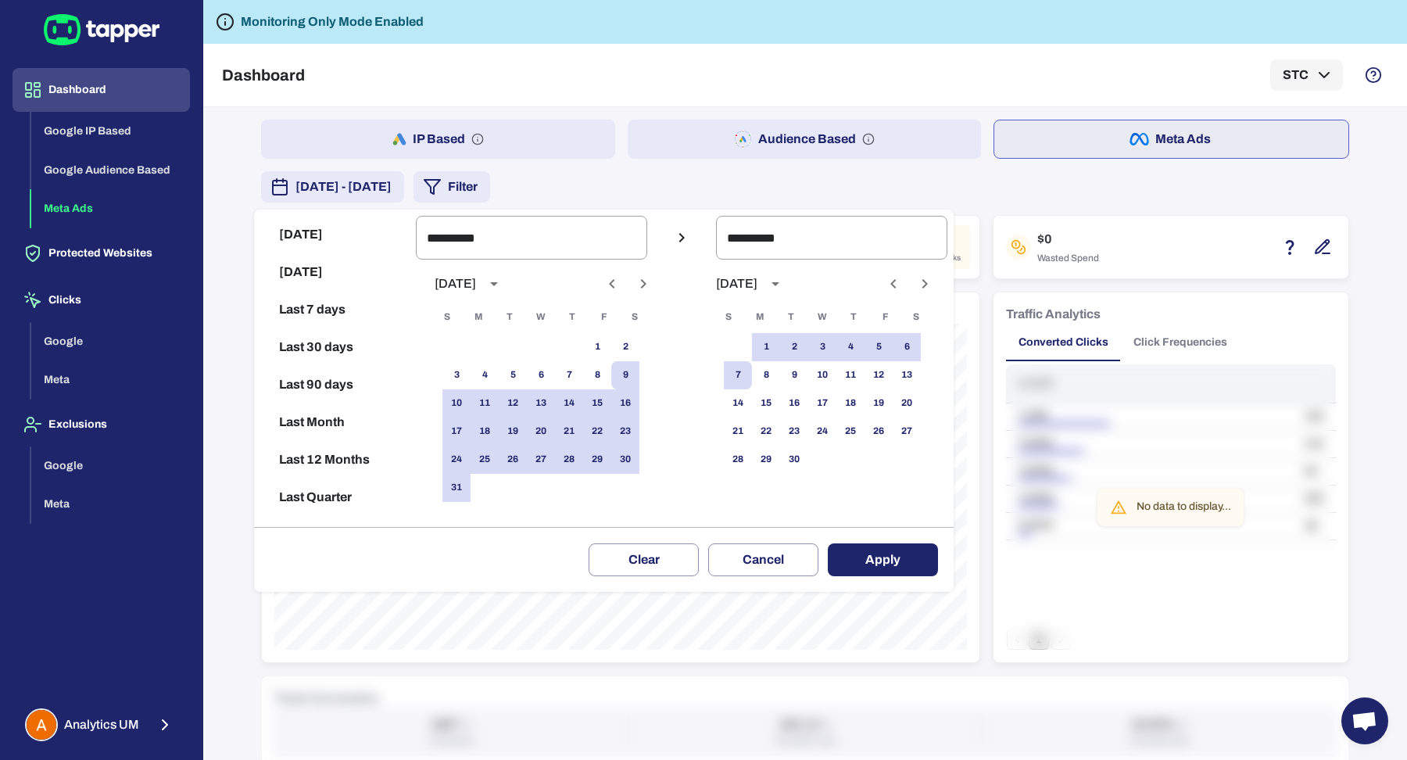
click at [871, 552] on button "Apply" at bounding box center [883, 559] width 110 height 33
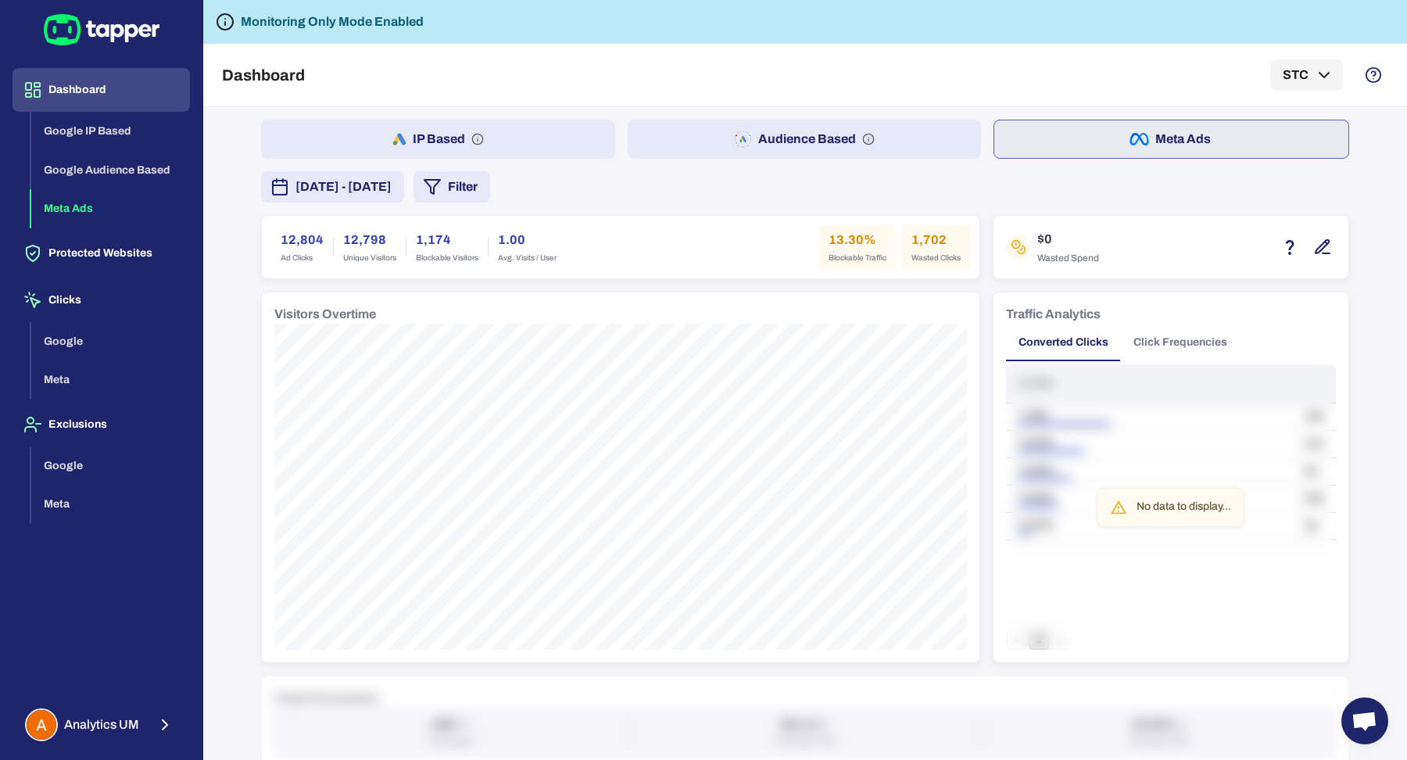
click at [388, 123] on button "IP Based" at bounding box center [438, 139] width 354 height 39
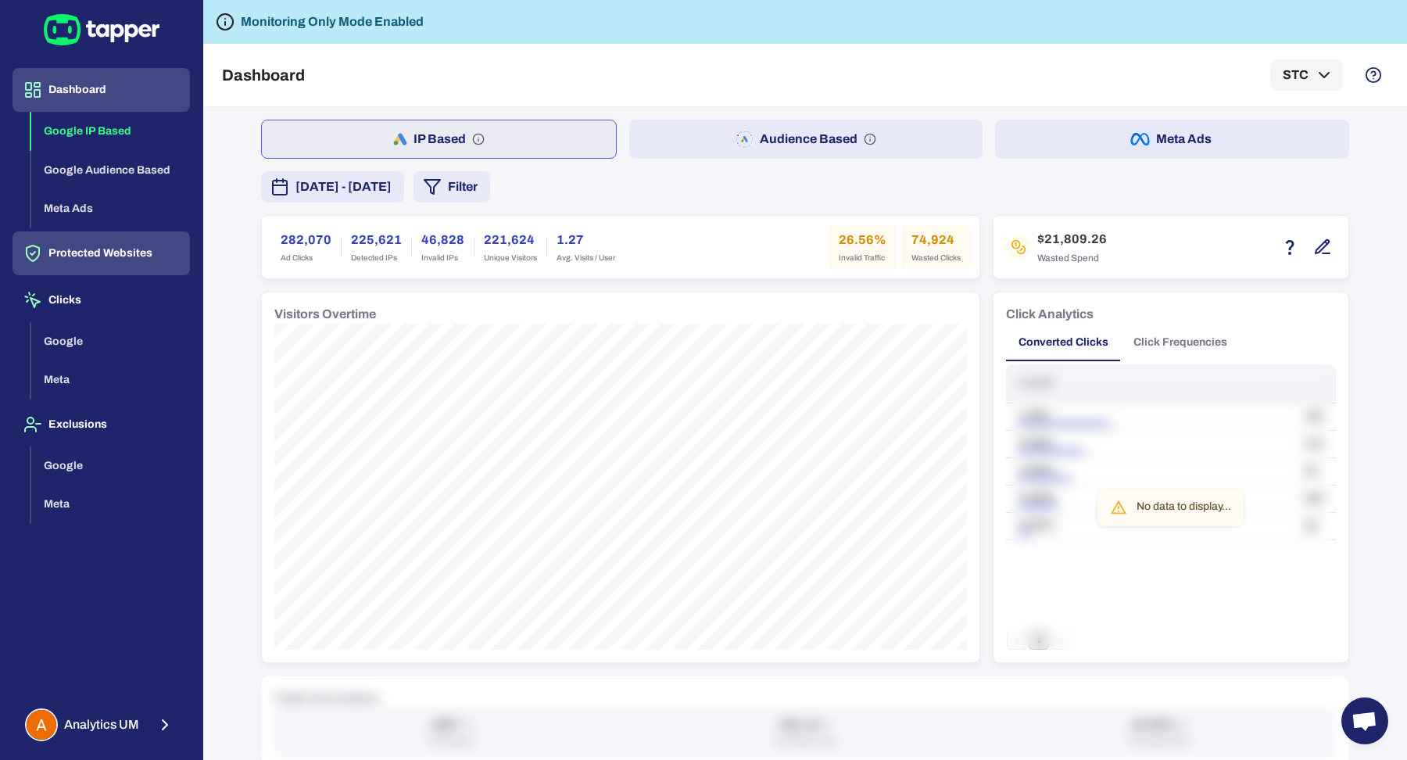
click at [141, 253] on button "Protected Websites" at bounding box center [101, 253] width 177 height 44
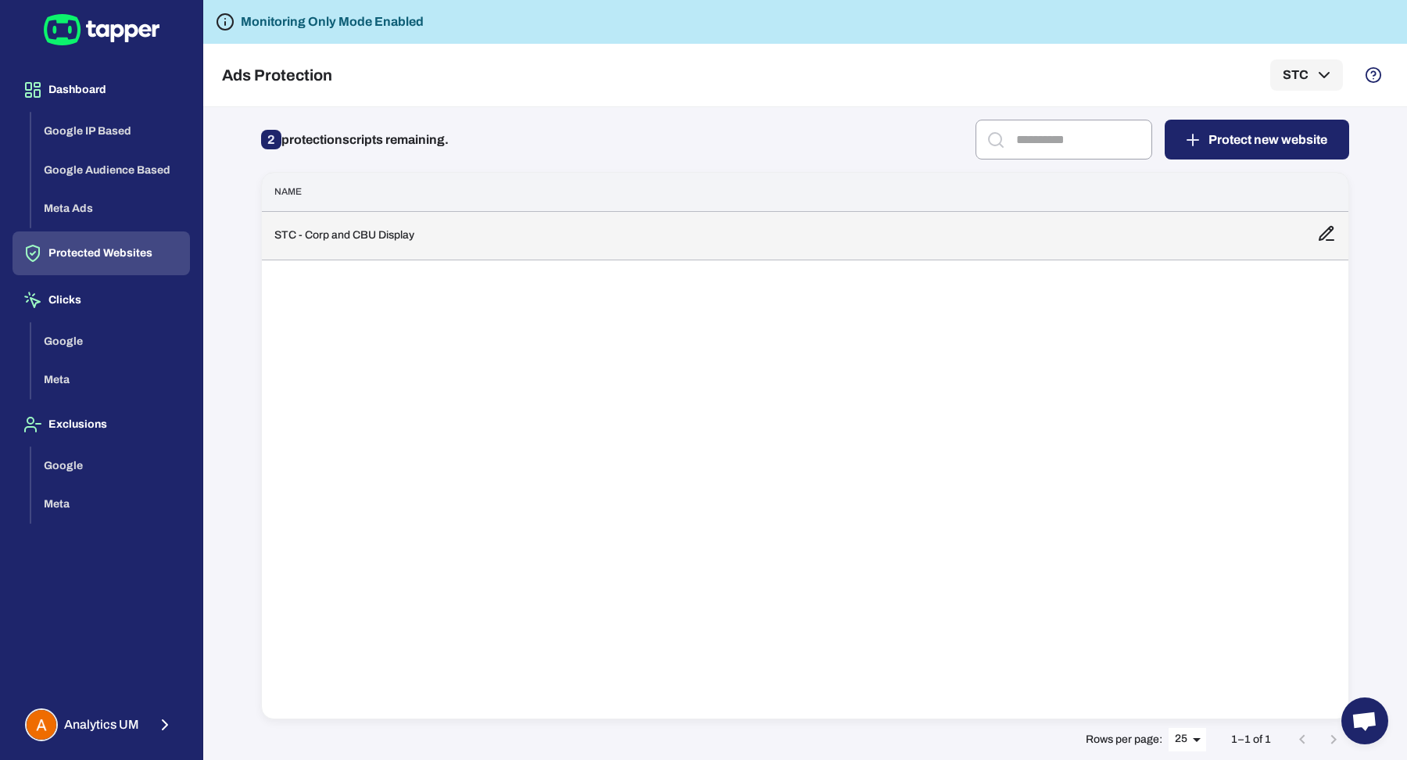
click at [371, 240] on td "STC - Corp and CBU Display" at bounding box center [783, 235] width 1042 height 48
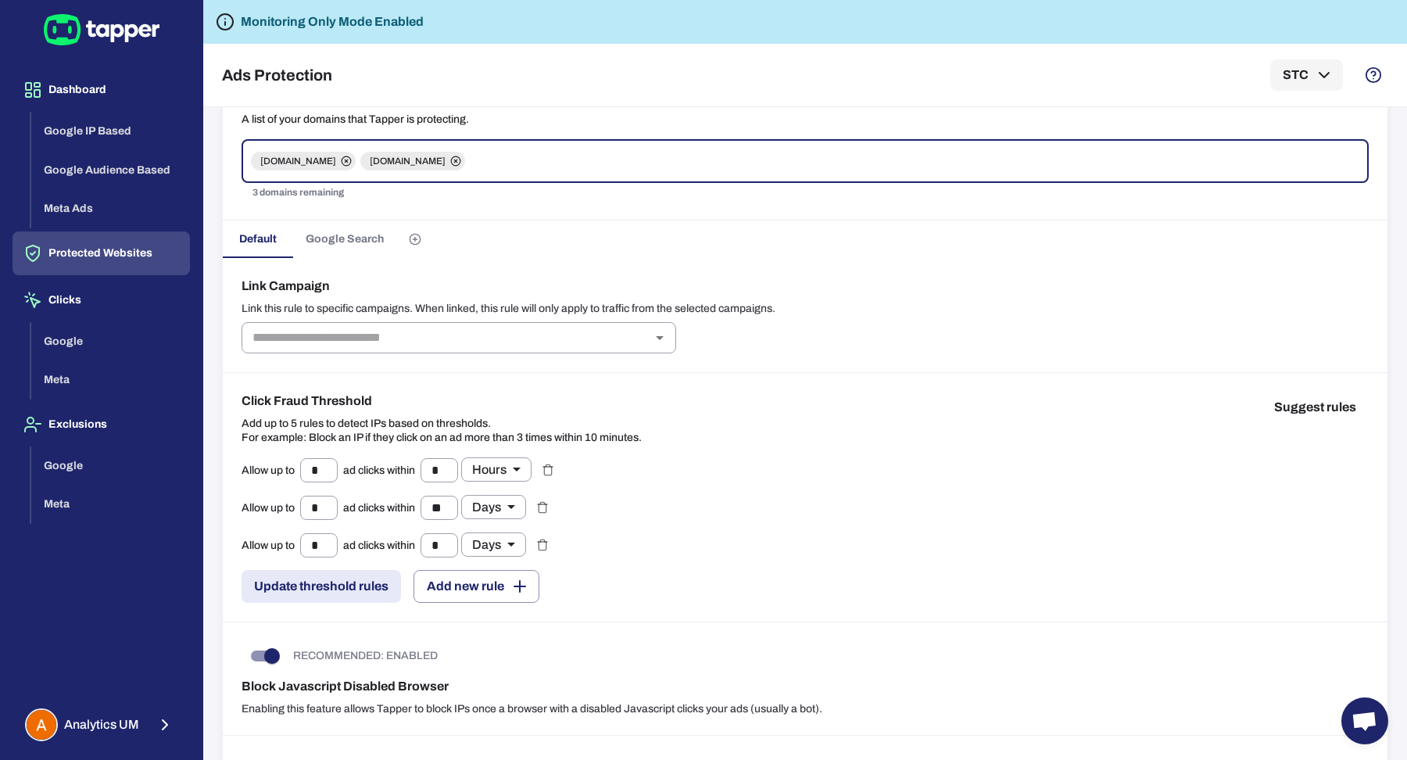
scroll to position [125, 0]
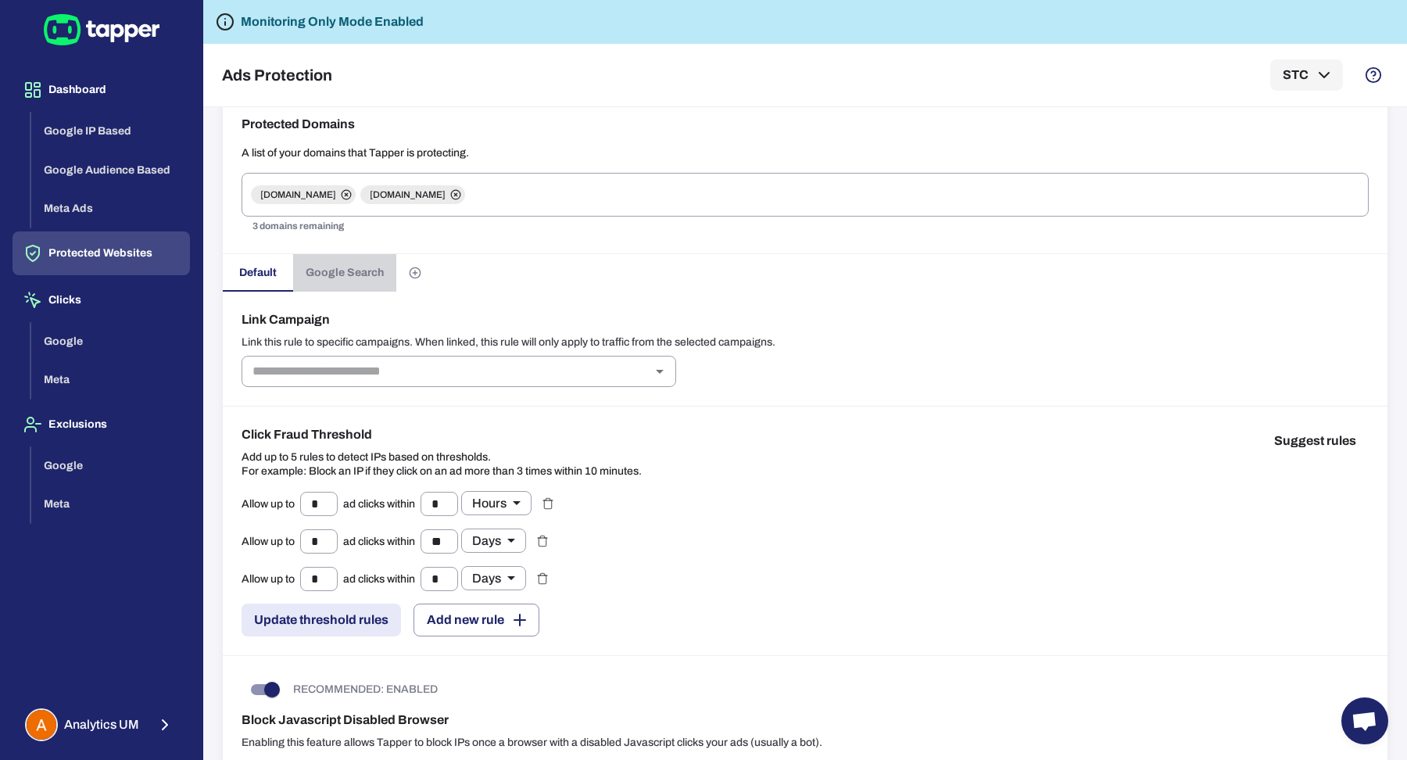
click at [345, 266] on span "Google Search" at bounding box center [345, 273] width 78 height 14
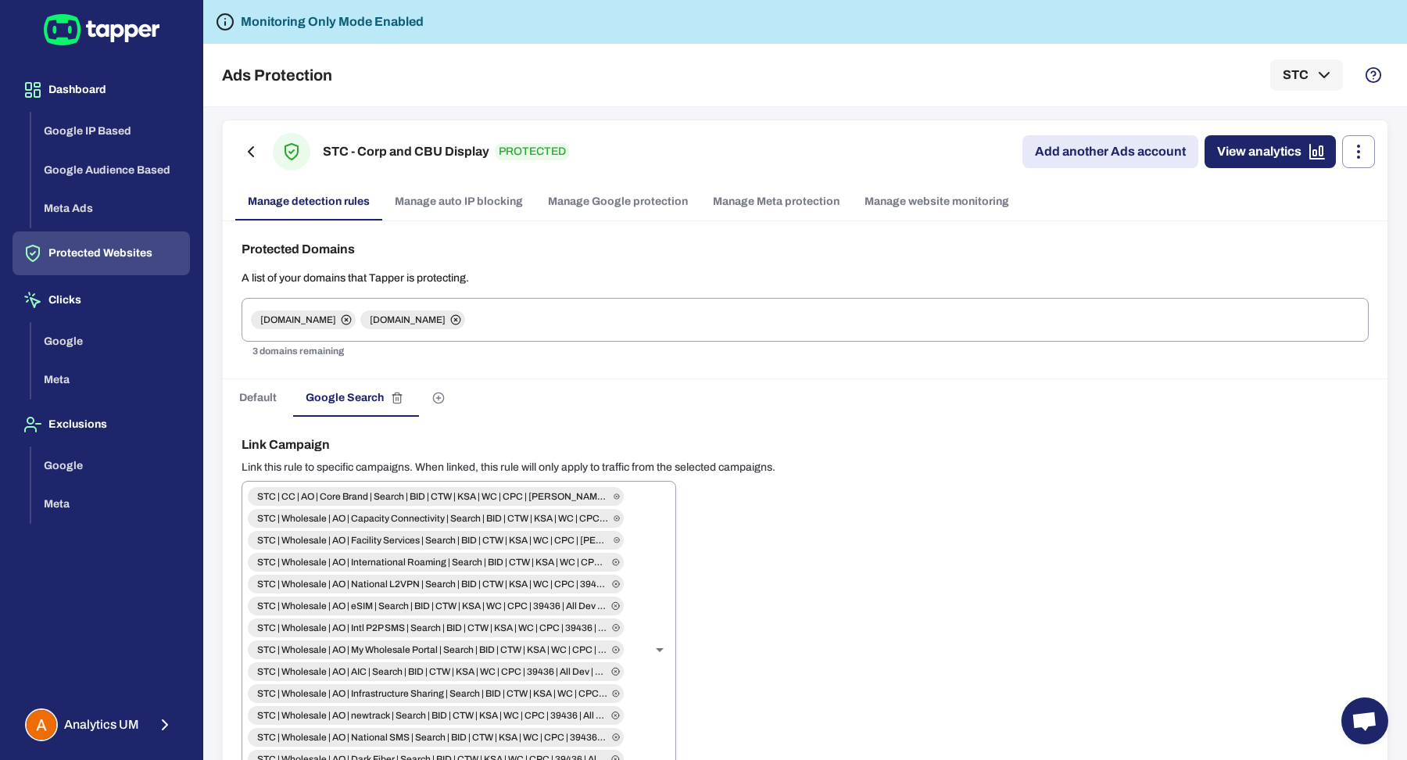
click at [256, 402] on span "Default" at bounding box center [258, 398] width 38 height 14
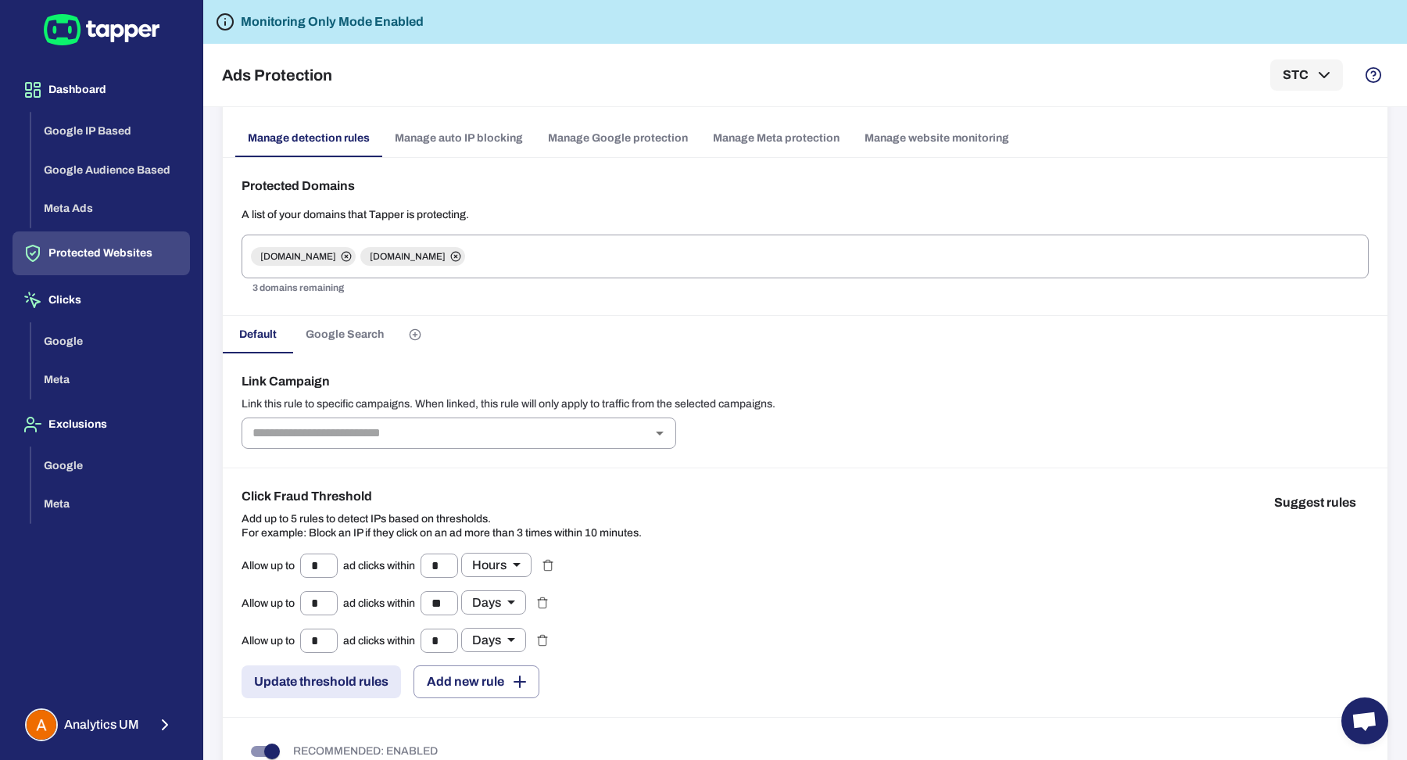
scroll to position [25, 0]
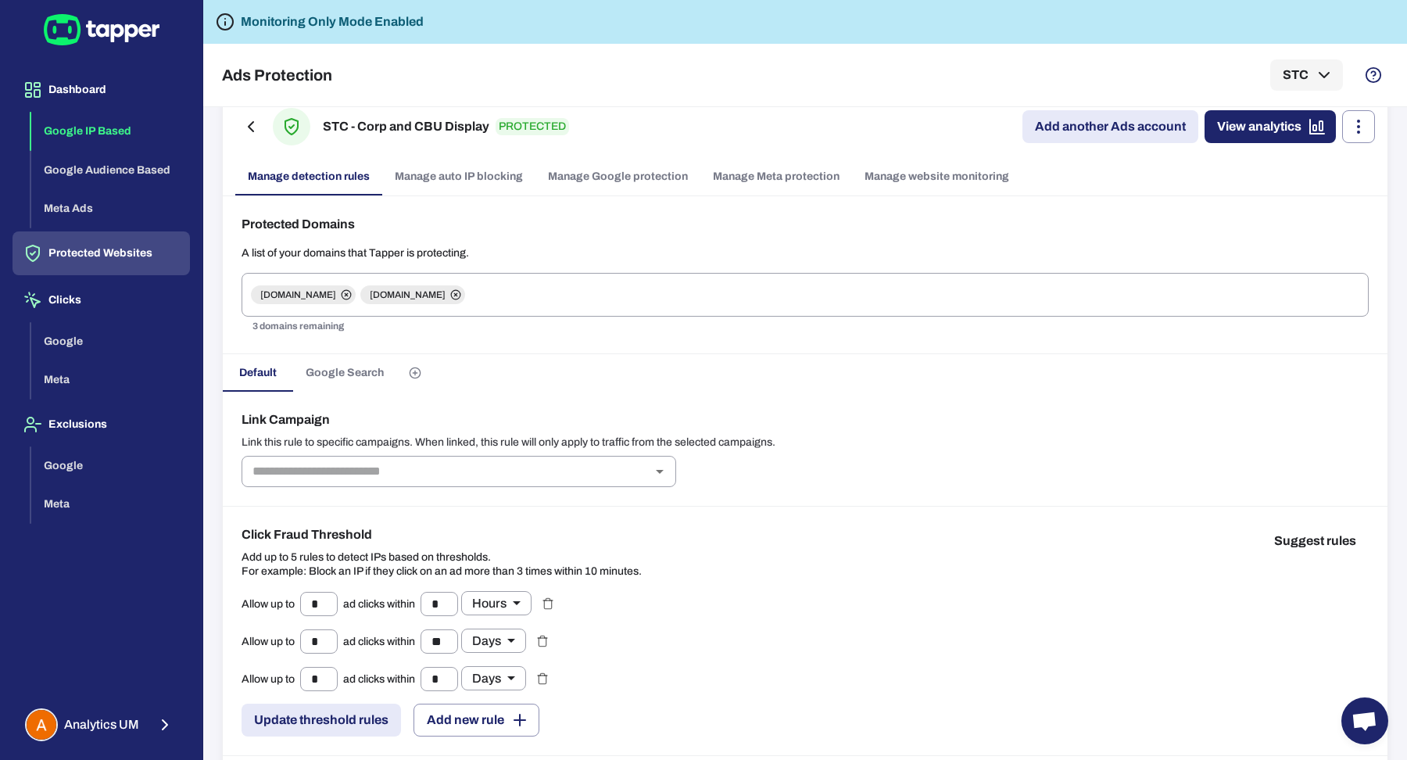
click at [118, 135] on button "Google IP Based" at bounding box center [110, 131] width 159 height 39
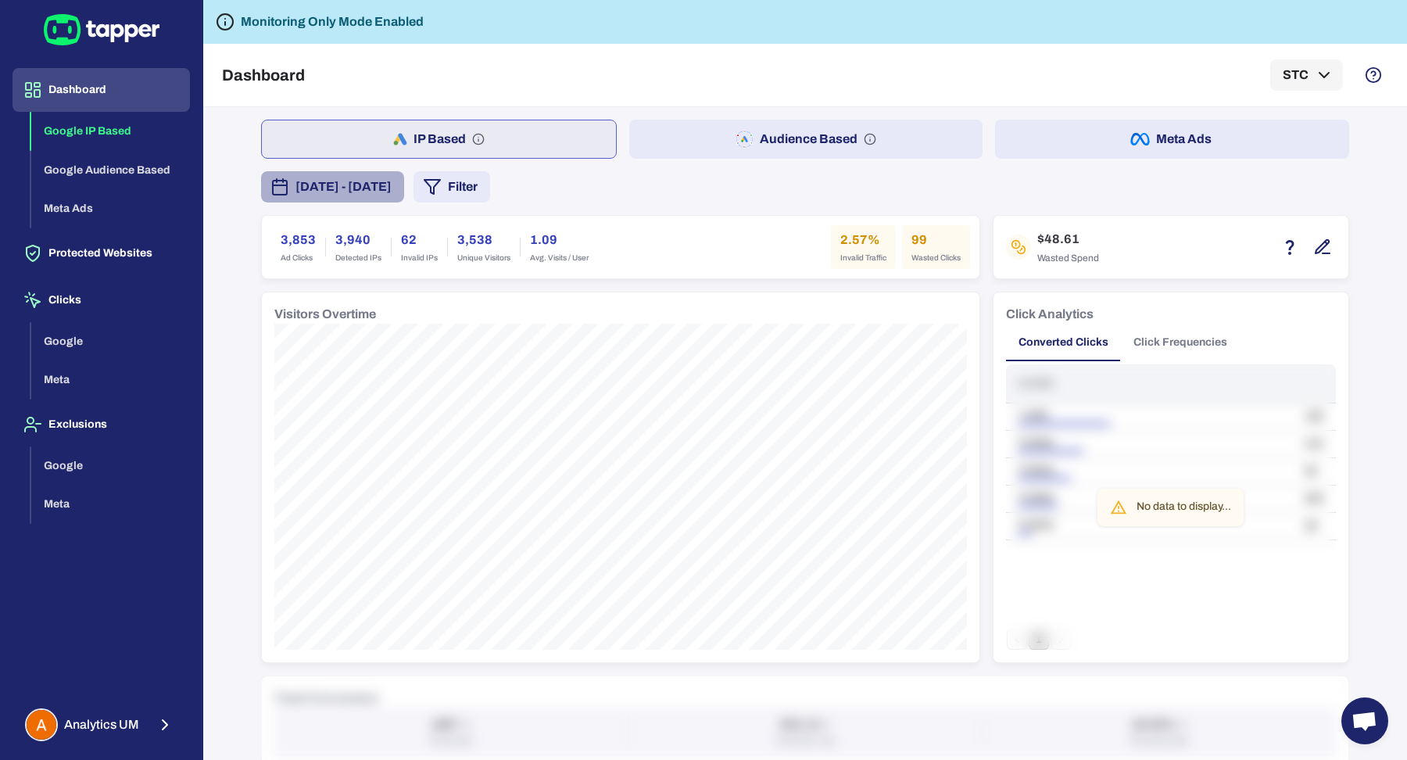
click at [378, 181] on span "September 1, 2025 - September 7, 2025" at bounding box center [343, 186] width 96 height 19
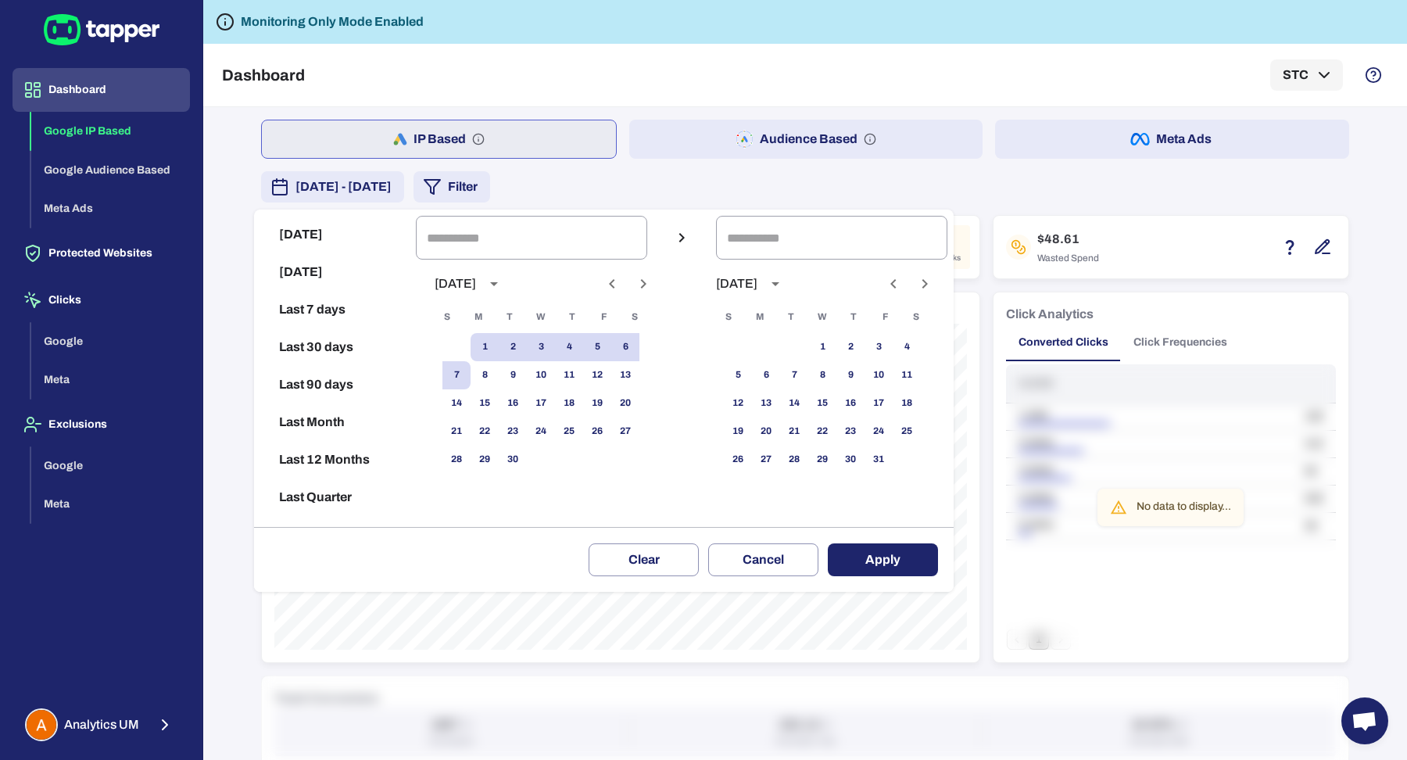
click at [613, 284] on button "Previous month" at bounding box center [612, 283] width 27 height 27
click at [518, 406] on button "15" at bounding box center [513, 403] width 28 height 28
type input "**********"
click at [903, 284] on icon "Previous month" at bounding box center [893, 283] width 19 height 19
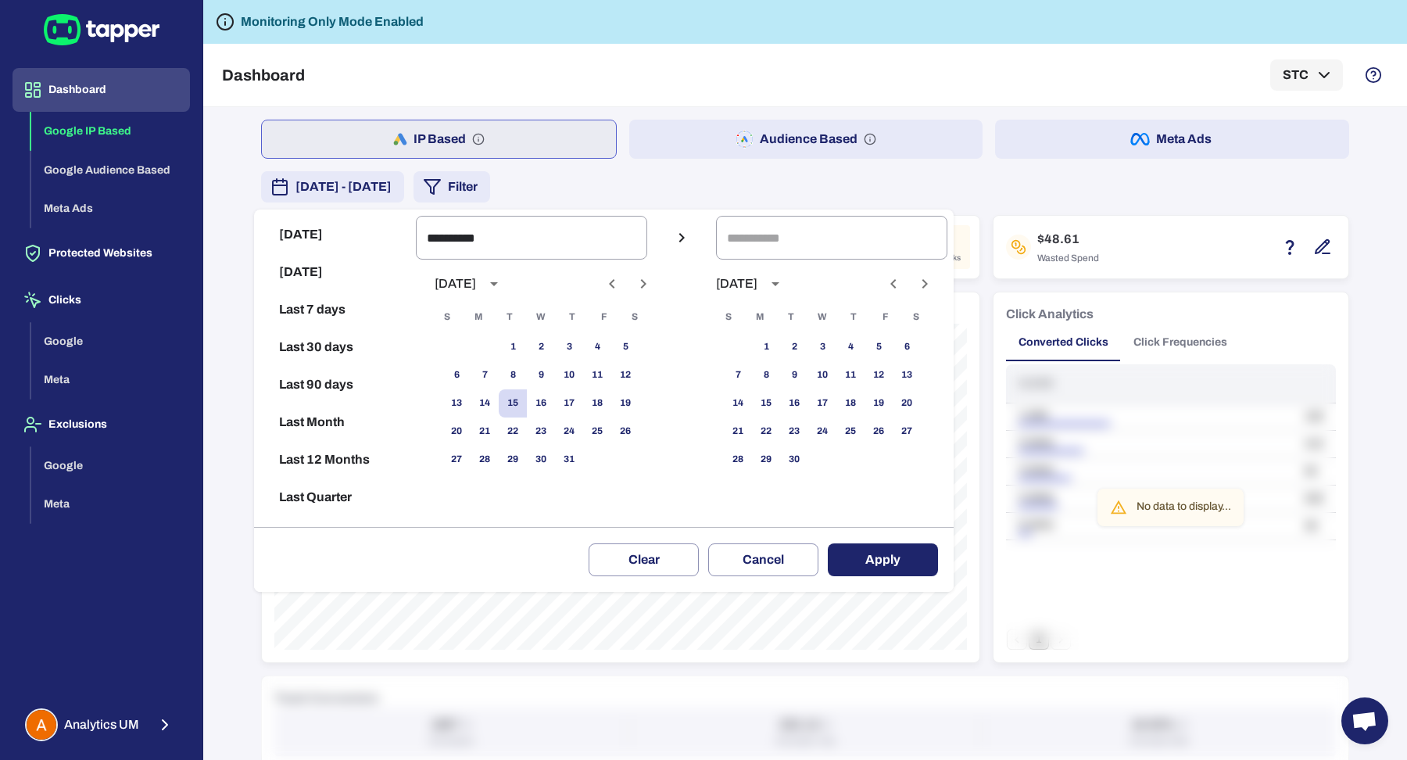
click at [903, 284] on icon "Previous month" at bounding box center [893, 283] width 19 height 19
click at [892, 402] on button "15" at bounding box center [878, 403] width 28 height 28
type input "**********"
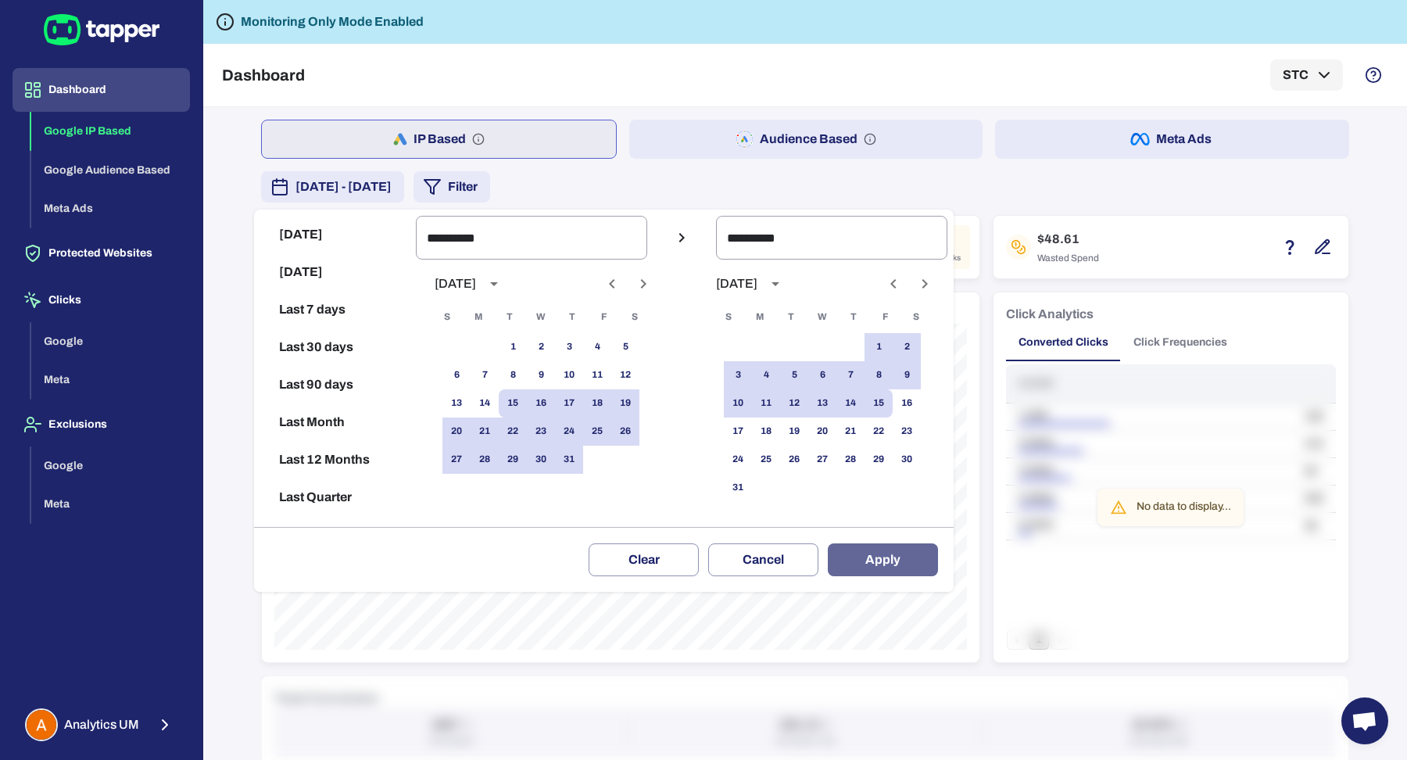
click at [906, 556] on button "Apply" at bounding box center [883, 559] width 110 height 33
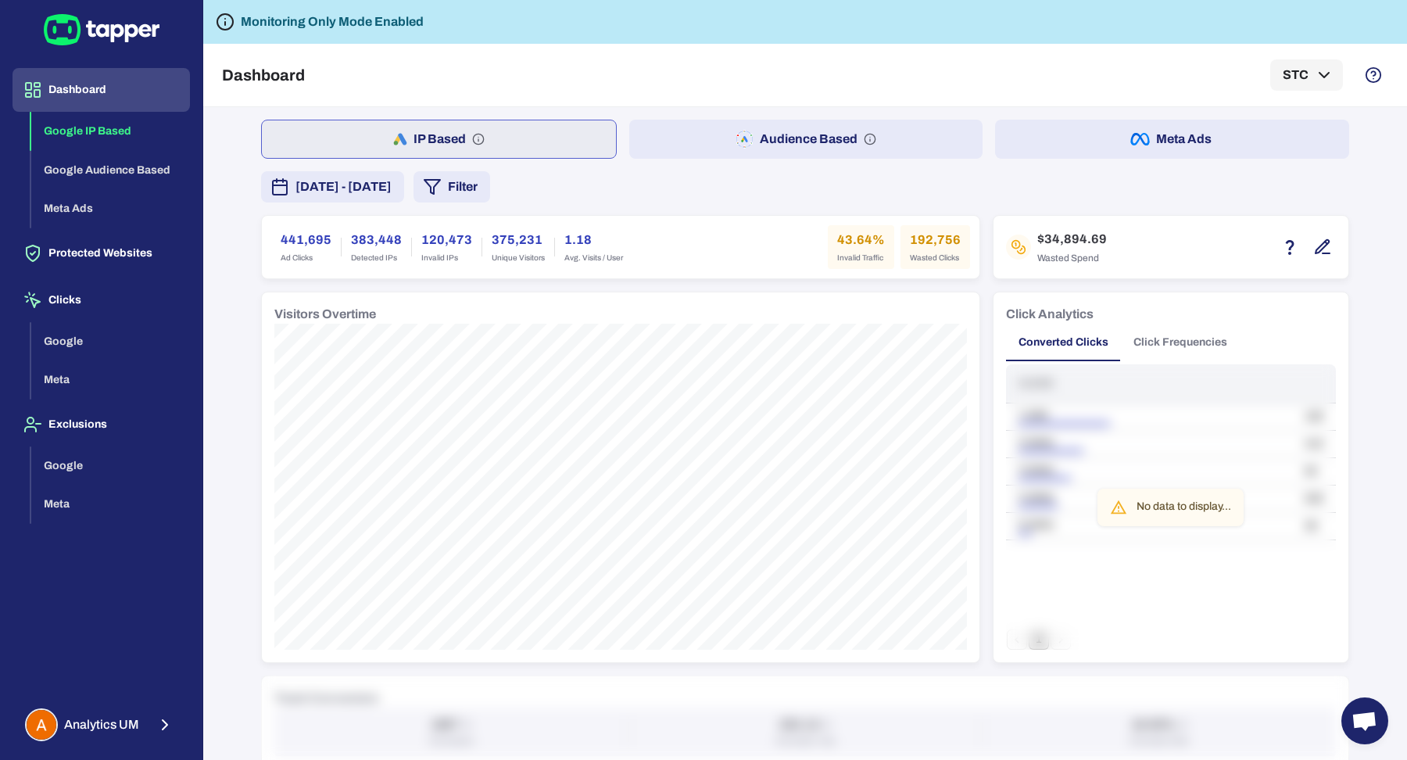
click at [1197, 337] on button "Click Frequencies" at bounding box center [1180, 343] width 119 height 38
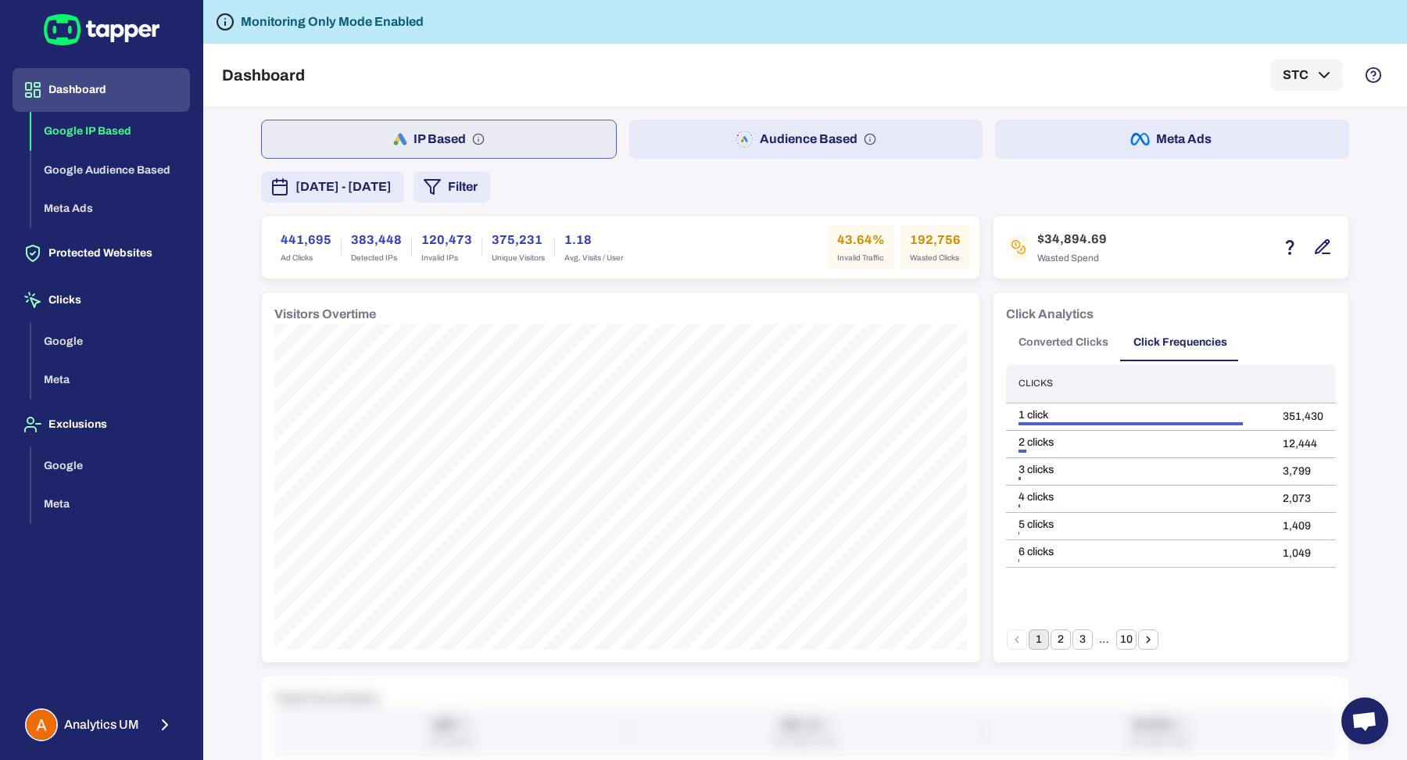
click at [1121, 631] on button "10" at bounding box center [1126, 639] width 20 height 20
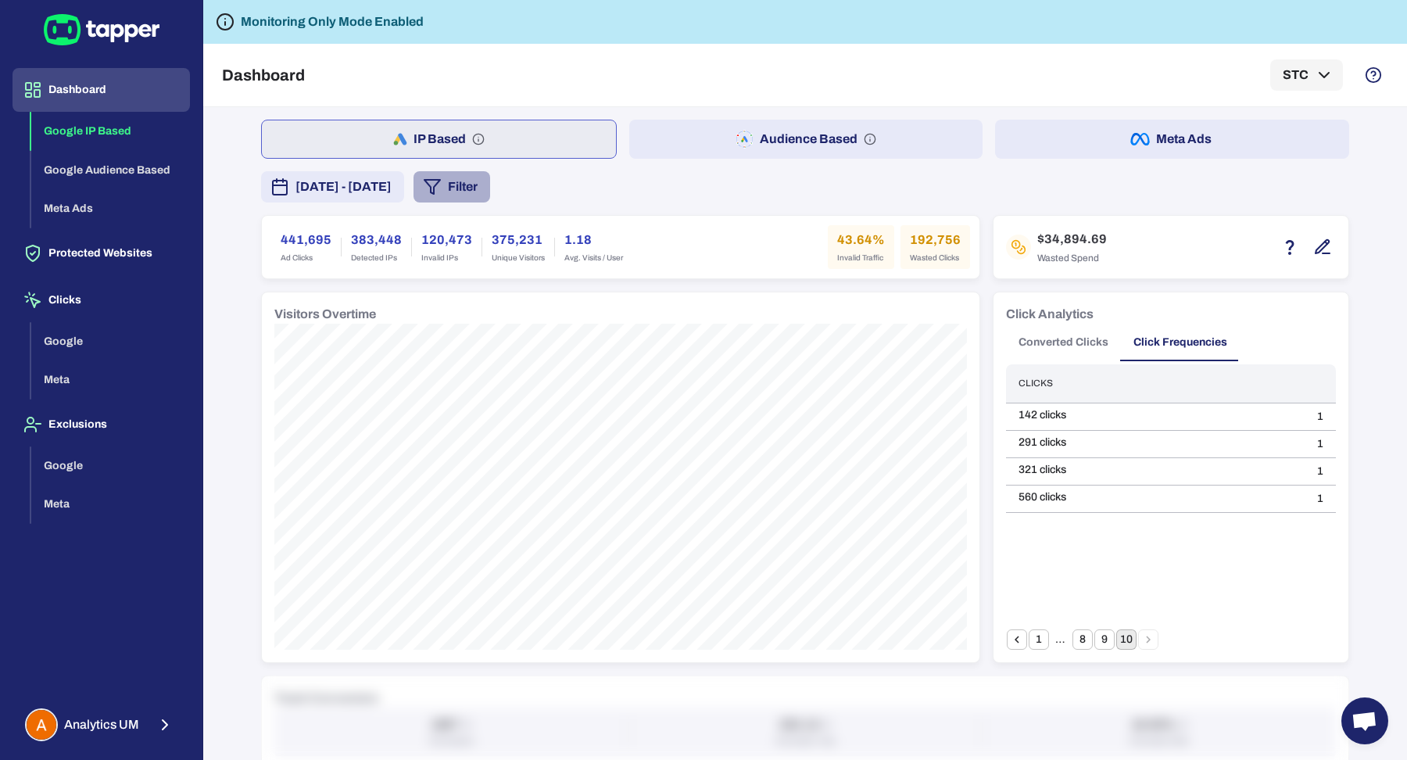
click at [490, 182] on button "Filter" at bounding box center [451, 186] width 77 height 31
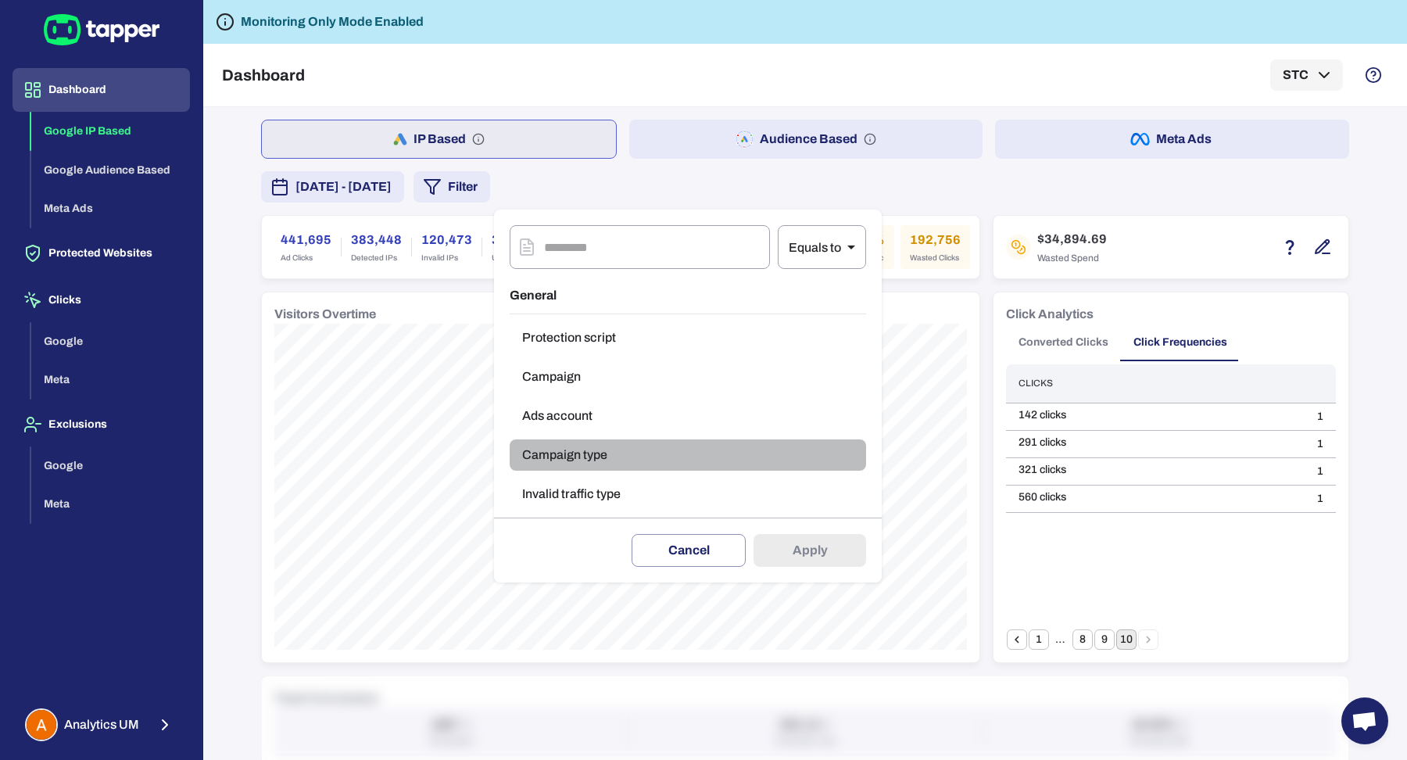
click at [583, 462] on button "Campaign type" at bounding box center [687, 454] width 356 height 31
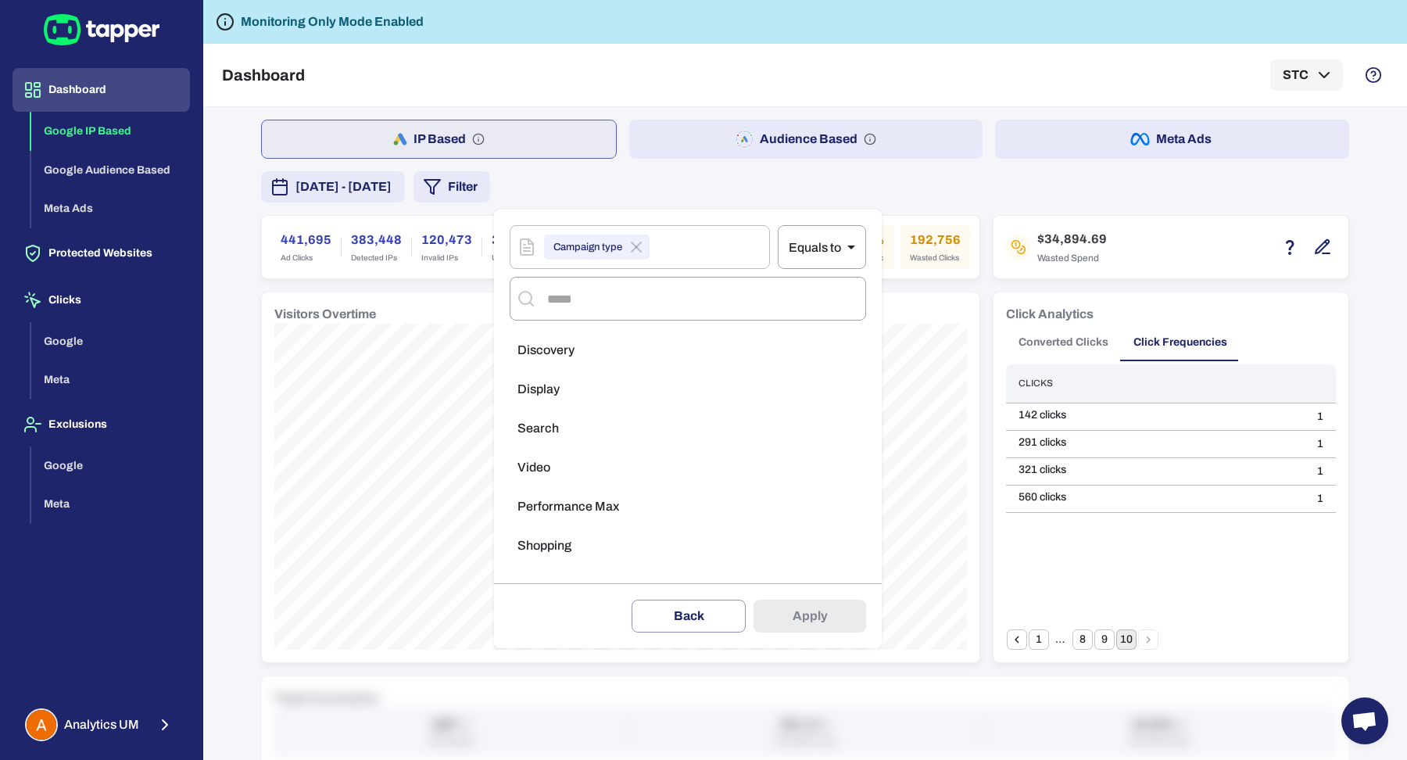
click at [600, 394] on li "Display" at bounding box center [687, 389] width 356 height 31
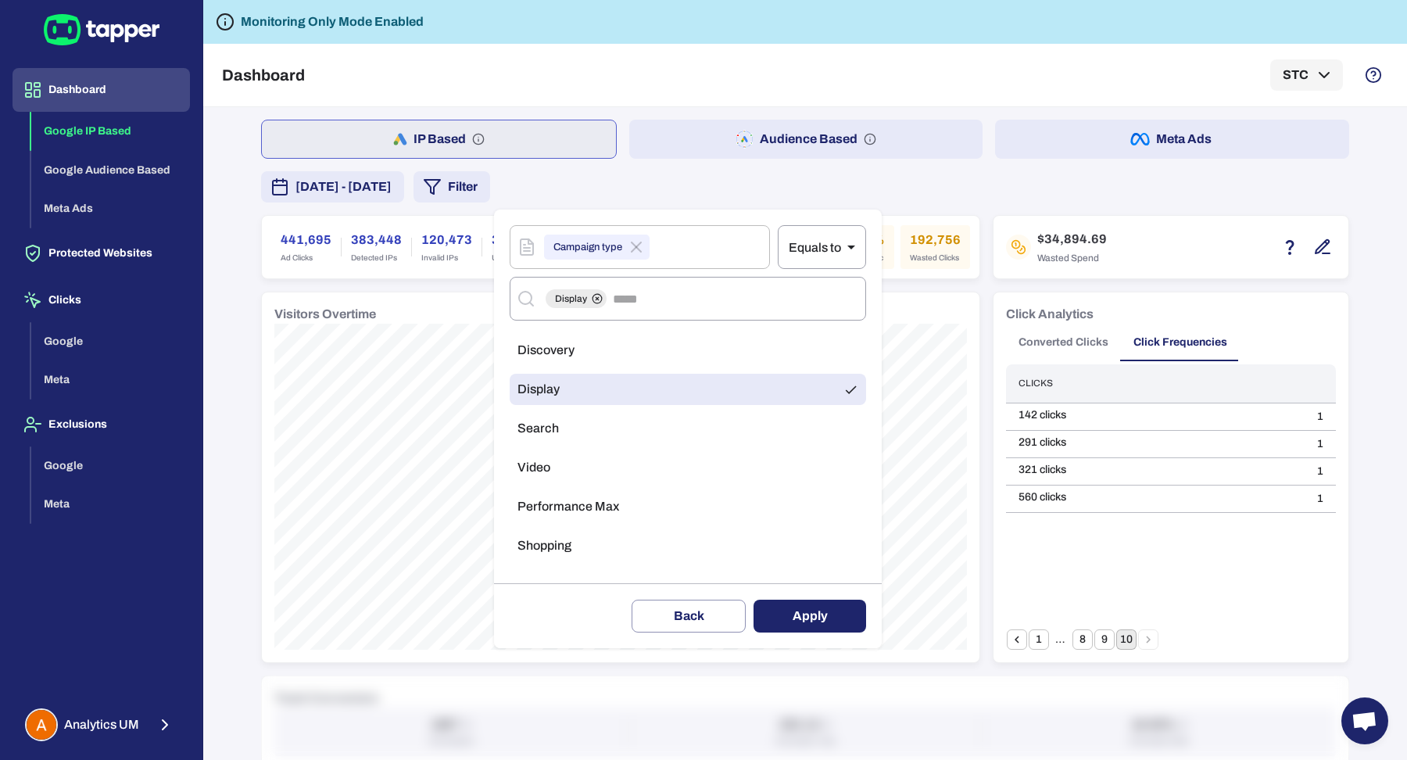
click at [796, 613] on button "Apply" at bounding box center [809, 615] width 113 height 33
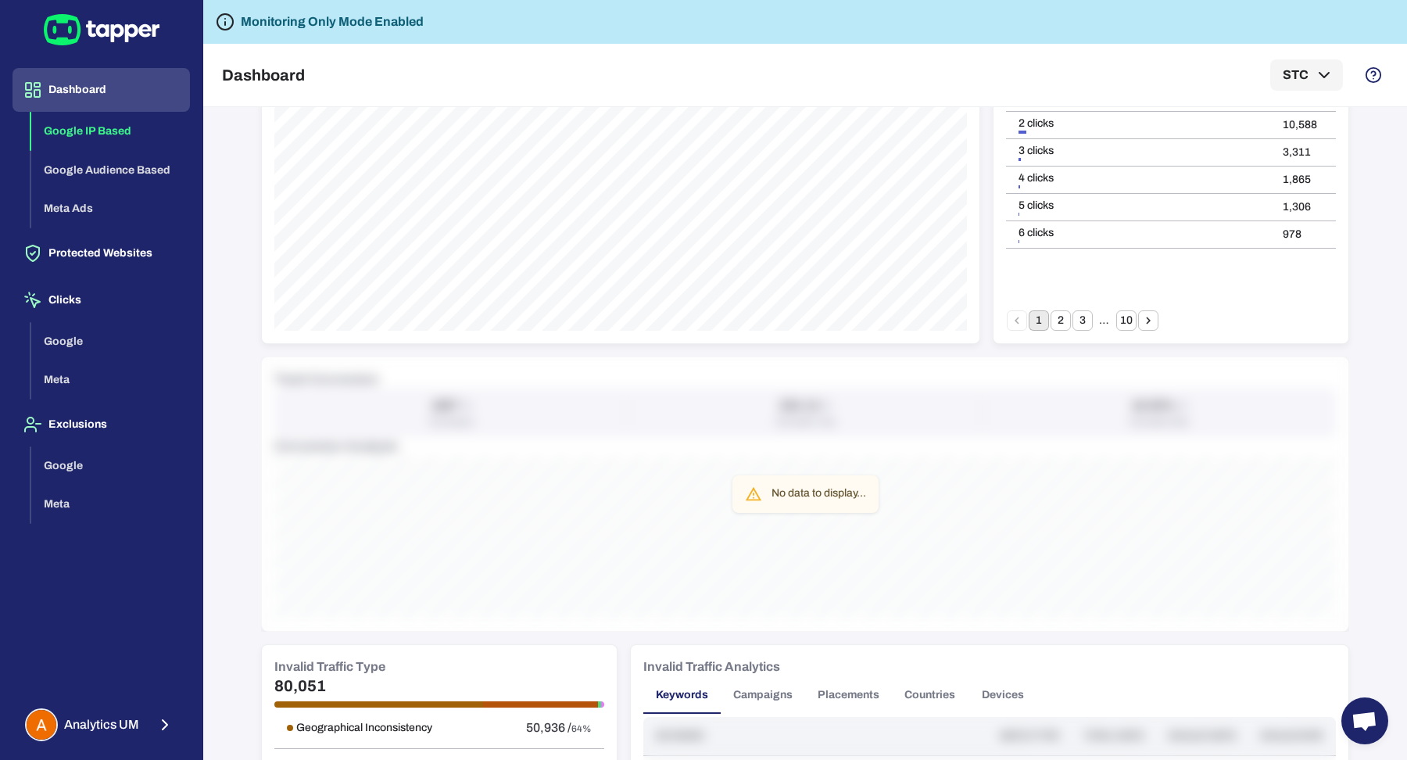
scroll to position [595, 0]
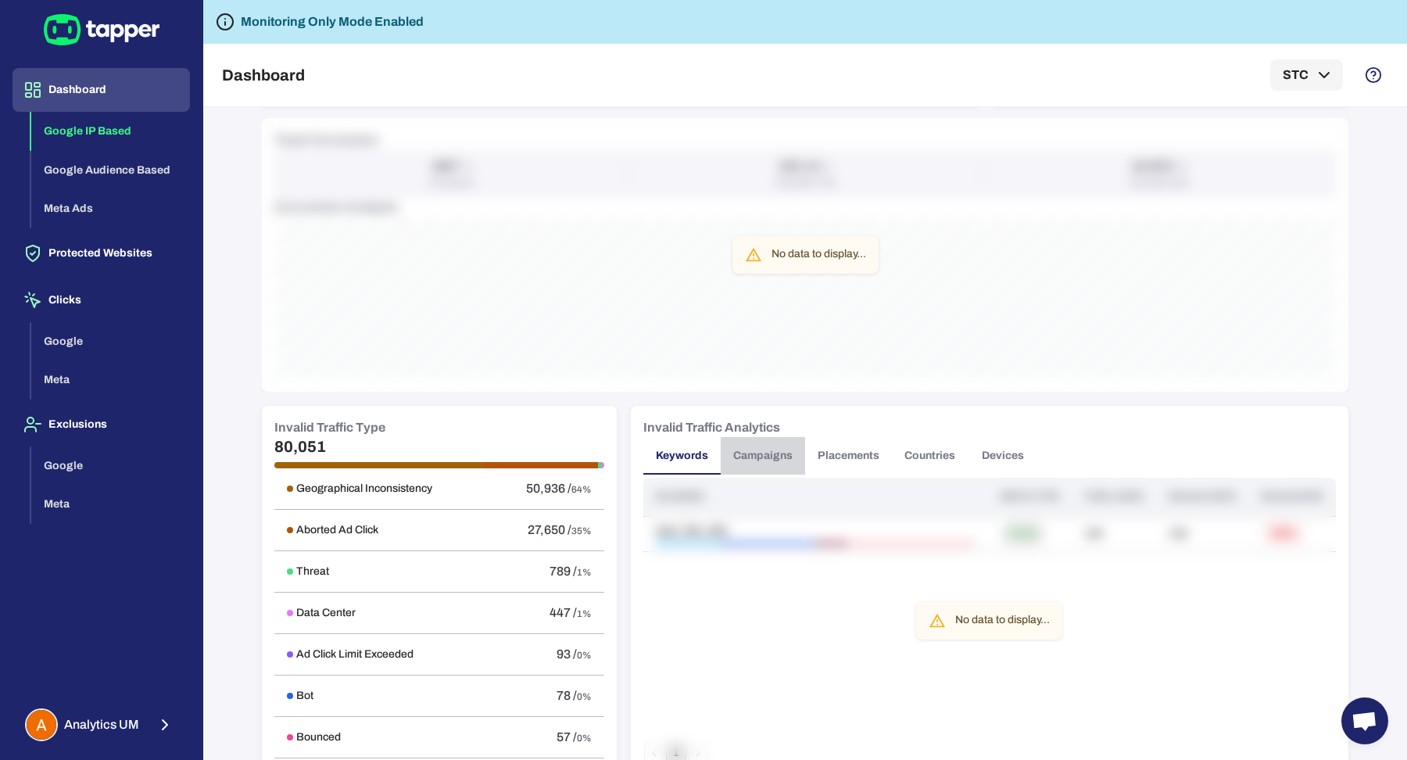
click at [727, 439] on button "Campaigns" at bounding box center [762, 456] width 84 height 38
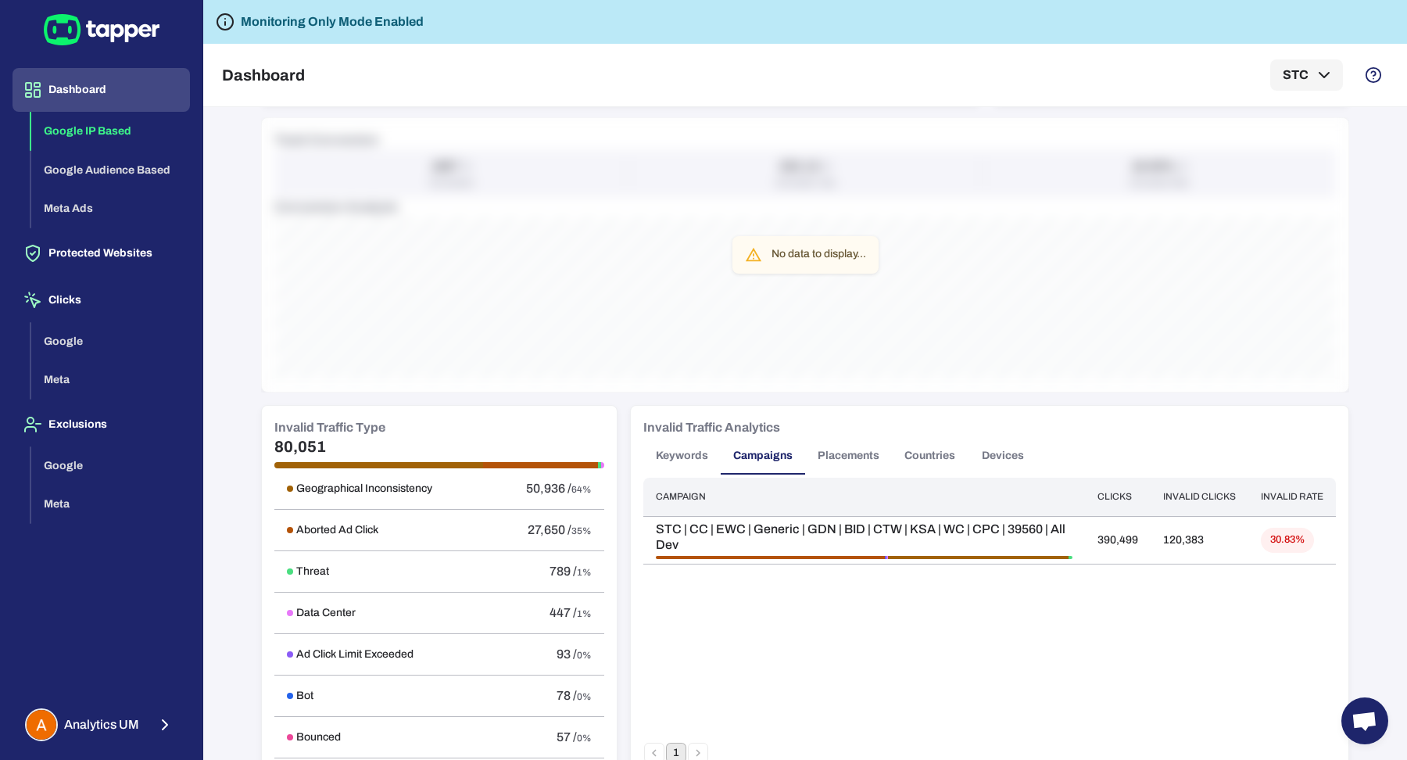
click at [839, 445] on button "Placements" at bounding box center [848, 456] width 87 height 38
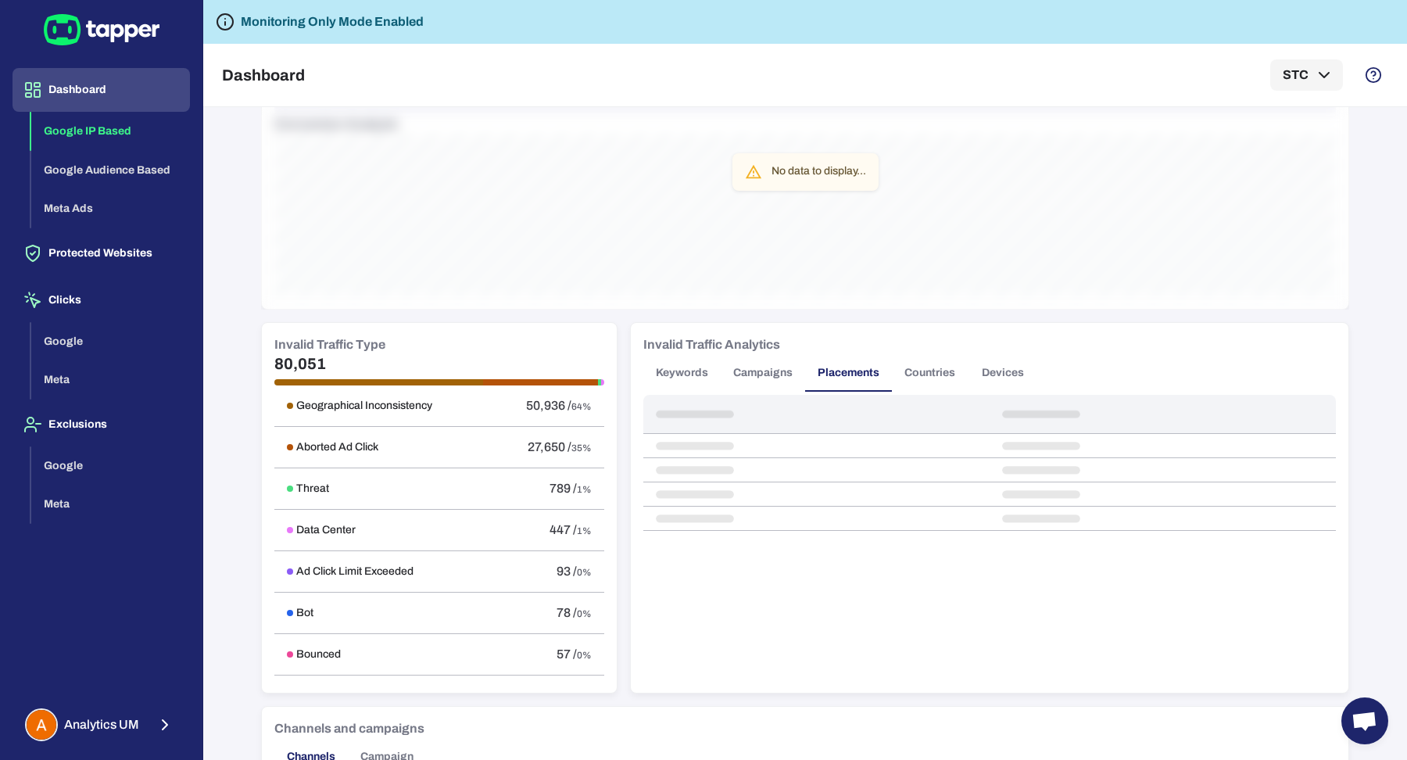
scroll to position [763, 0]
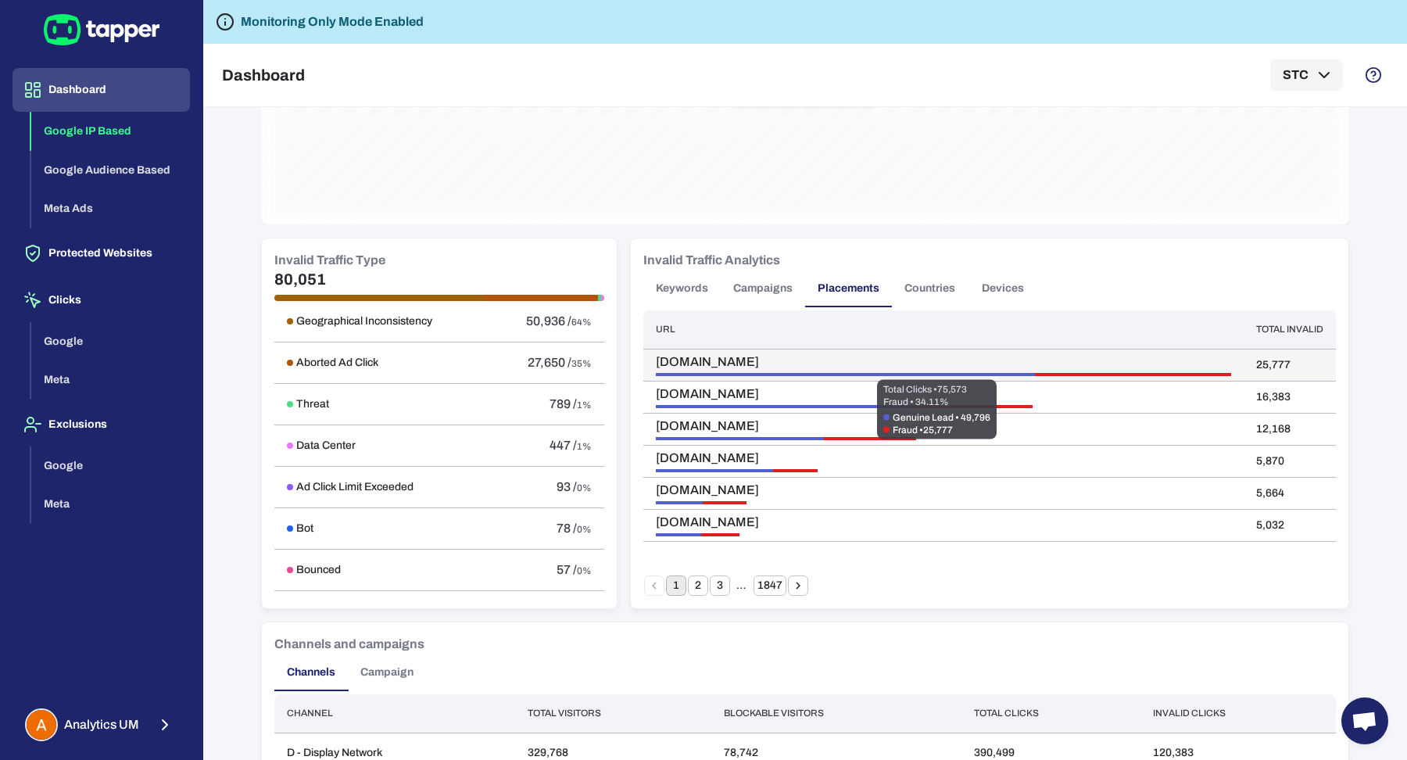
click at [1071, 373] on div at bounding box center [1133, 374] width 196 height 3
click at [725, 357] on span "game.ckh5fun.com" at bounding box center [734, 362] width 156 height 16
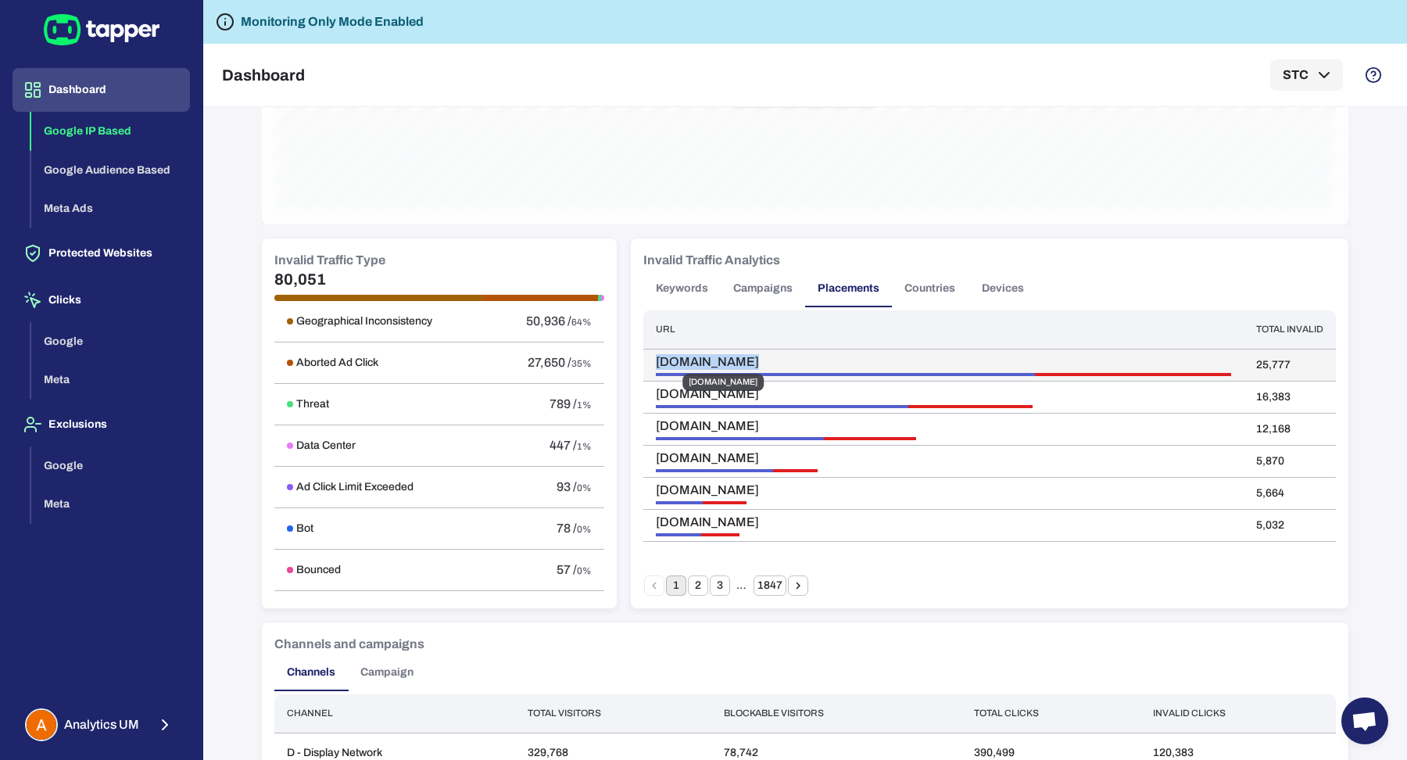
click at [725, 357] on span "game.ckh5fun.com" at bounding box center [734, 362] width 156 height 16
click at [688, 592] on button "2" at bounding box center [698, 585] width 20 height 20
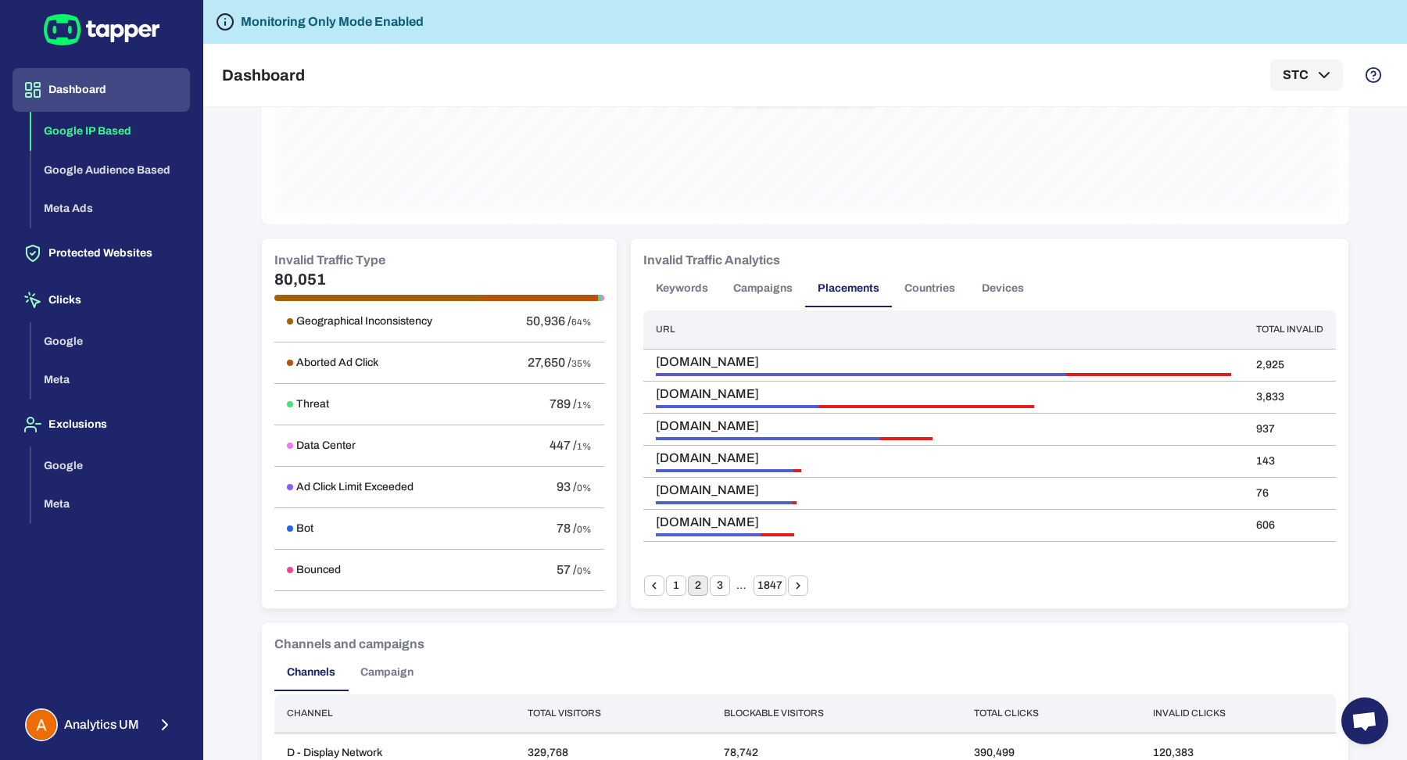
click at [713, 581] on button "3" at bounding box center [720, 585] width 20 height 20
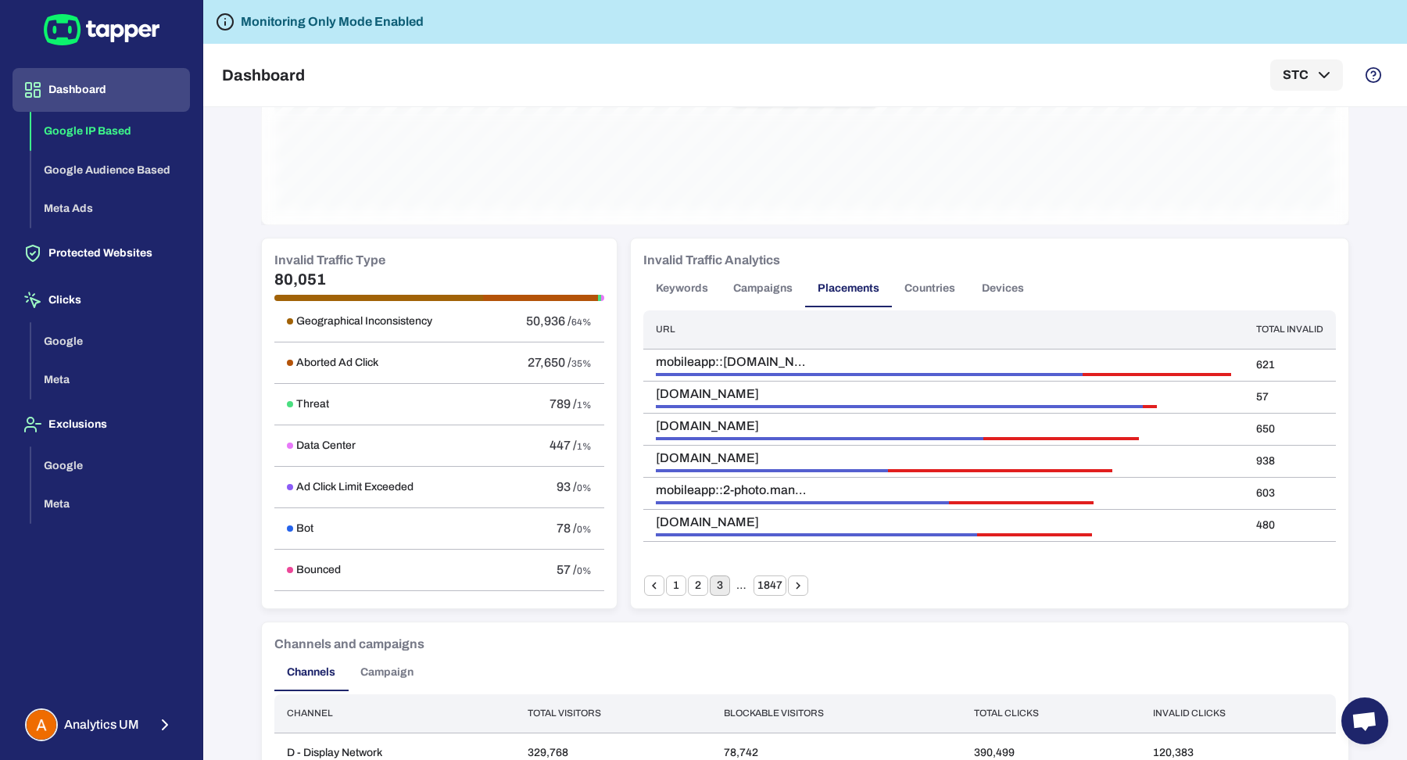
click at [799, 579] on li "pagination navigation" at bounding box center [798, 585] width 22 height 20
click at [791, 581] on icon "Go to next page" at bounding box center [798, 585] width 14 height 14
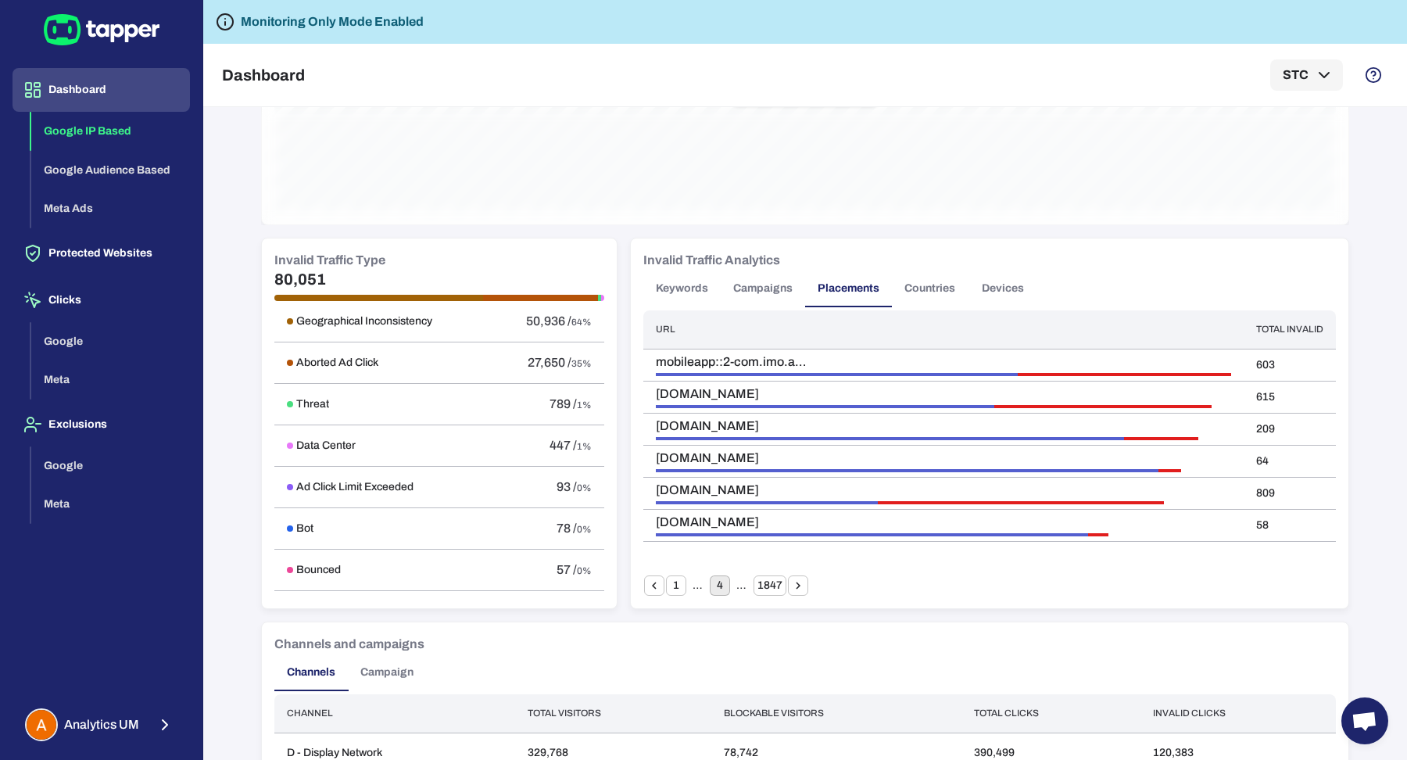
click at [666, 583] on button "1" at bounding box center [676, 585] width 20 height 20
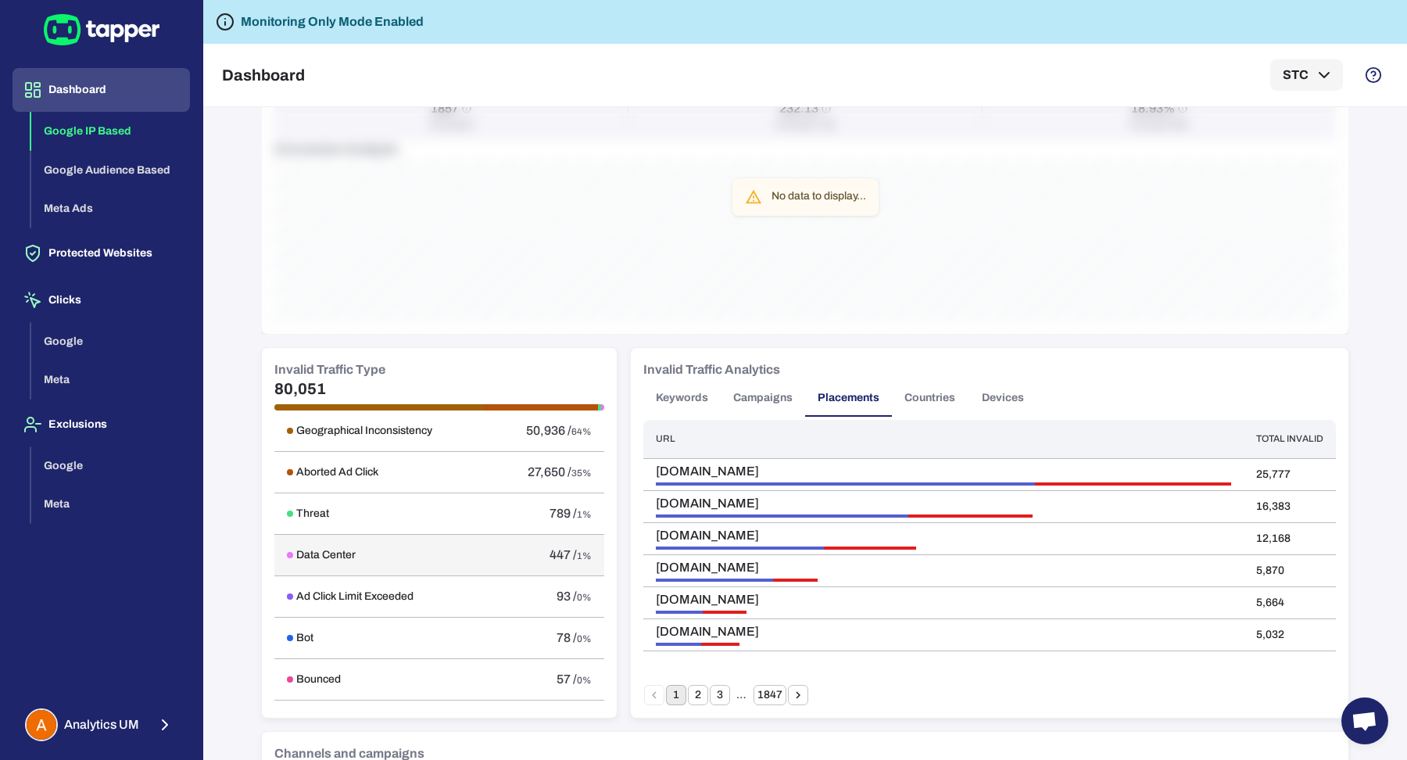
scroll to position [629, 0]
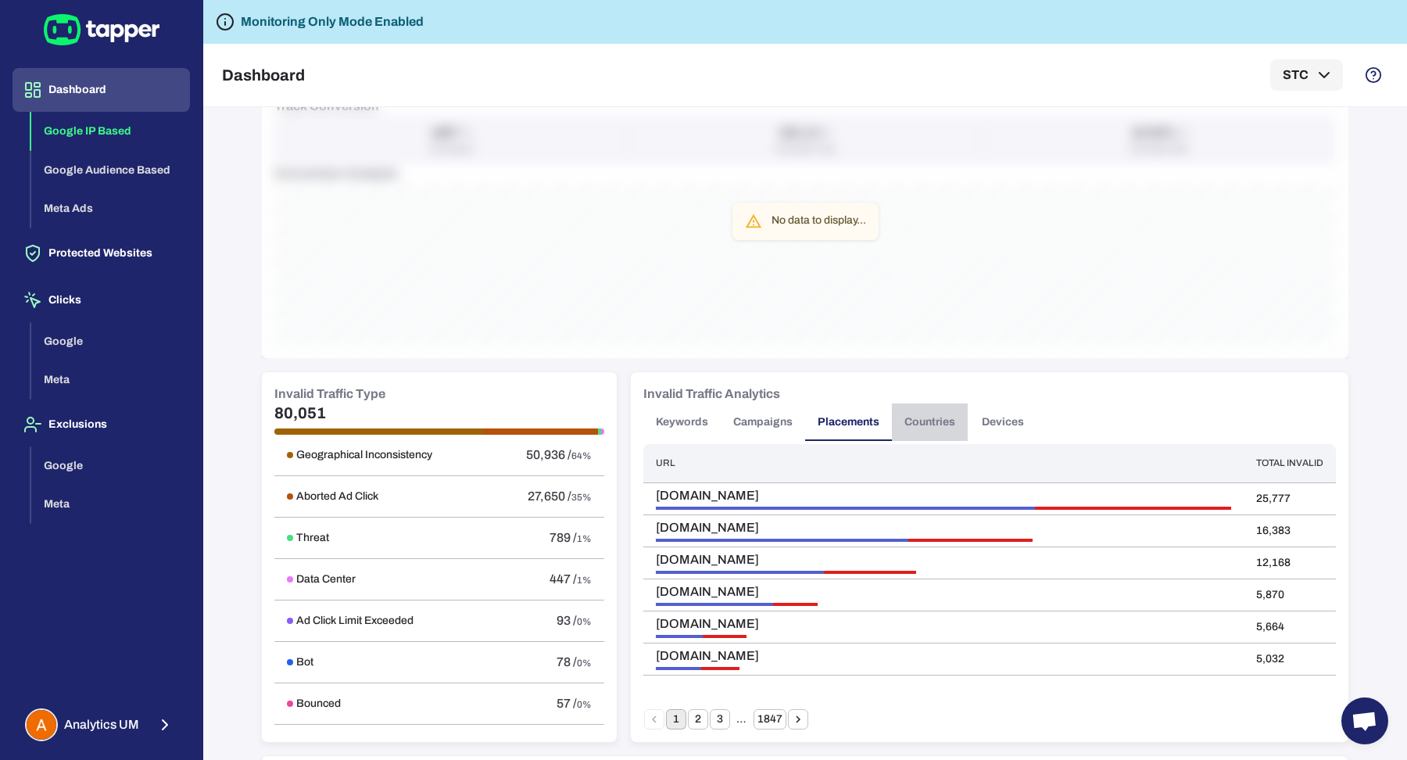
click at [928, 425] on button "Countries" at bounding box center [930, 422] width 76 height 38
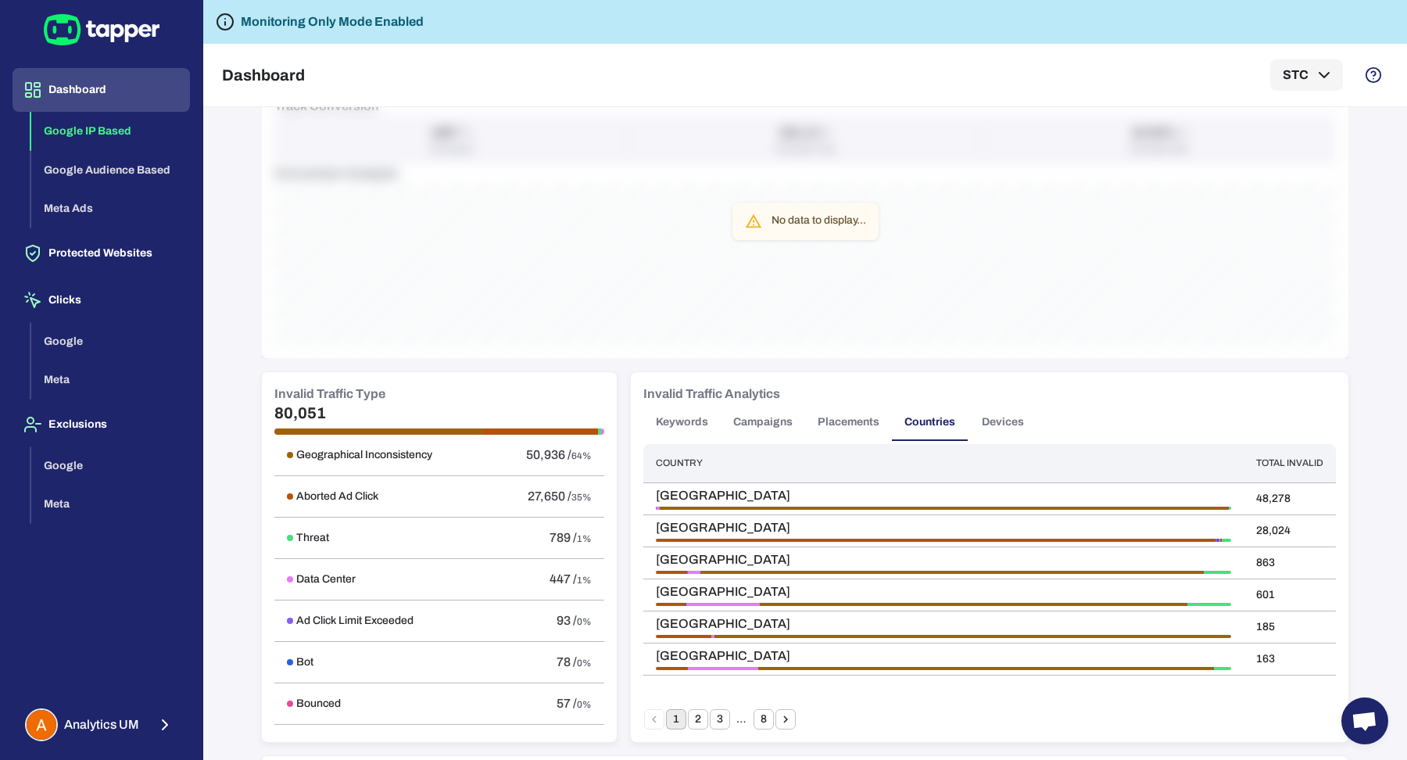
click at [853, 421] on button "Placements" at bounding box center [848, 422] width 87 height 38
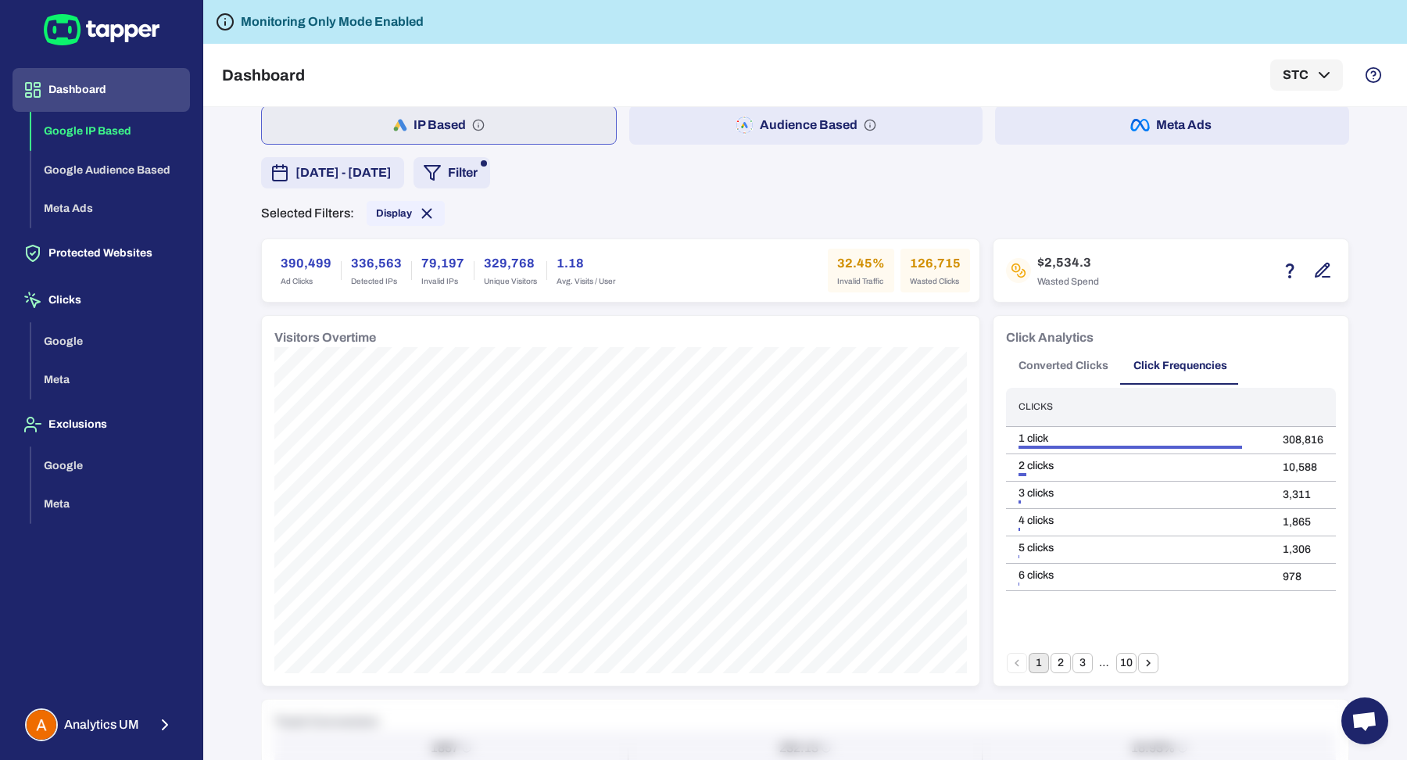
scroll to position [0, 0]
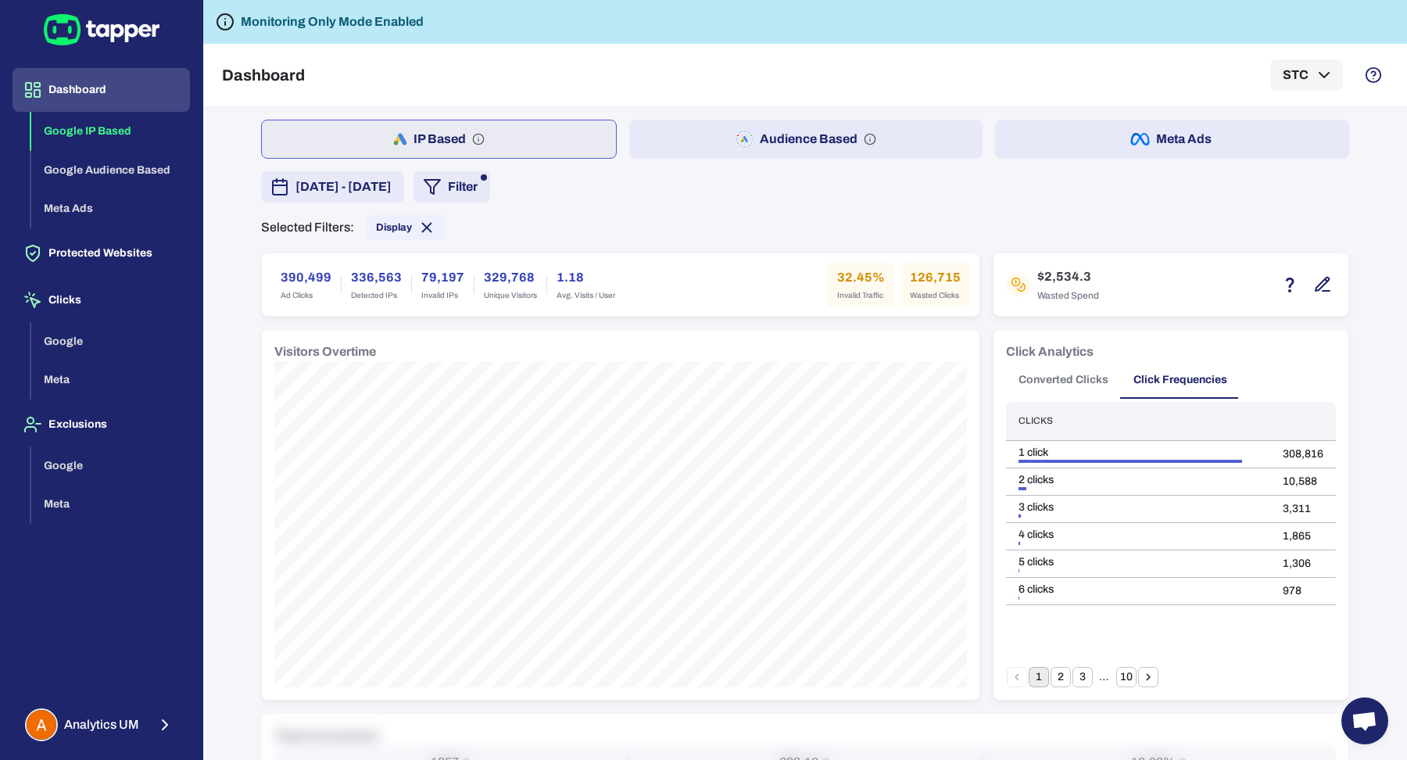
click at [1116, 673] on button "10" at bounding box center [1126, 677] width 20 height 20
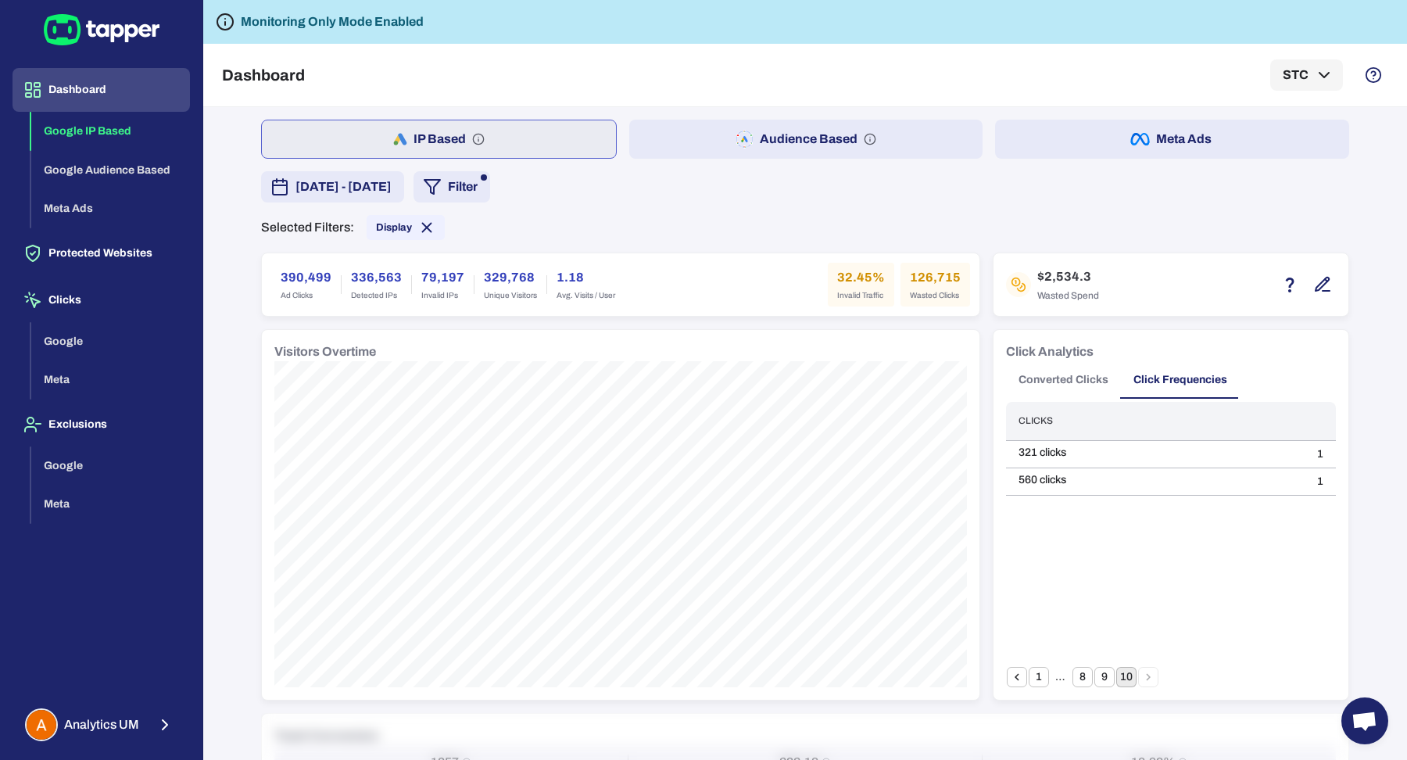
click at [1046, 128] on button "Meta Ads" at bounding box center [1172, 139] width 354 height 39
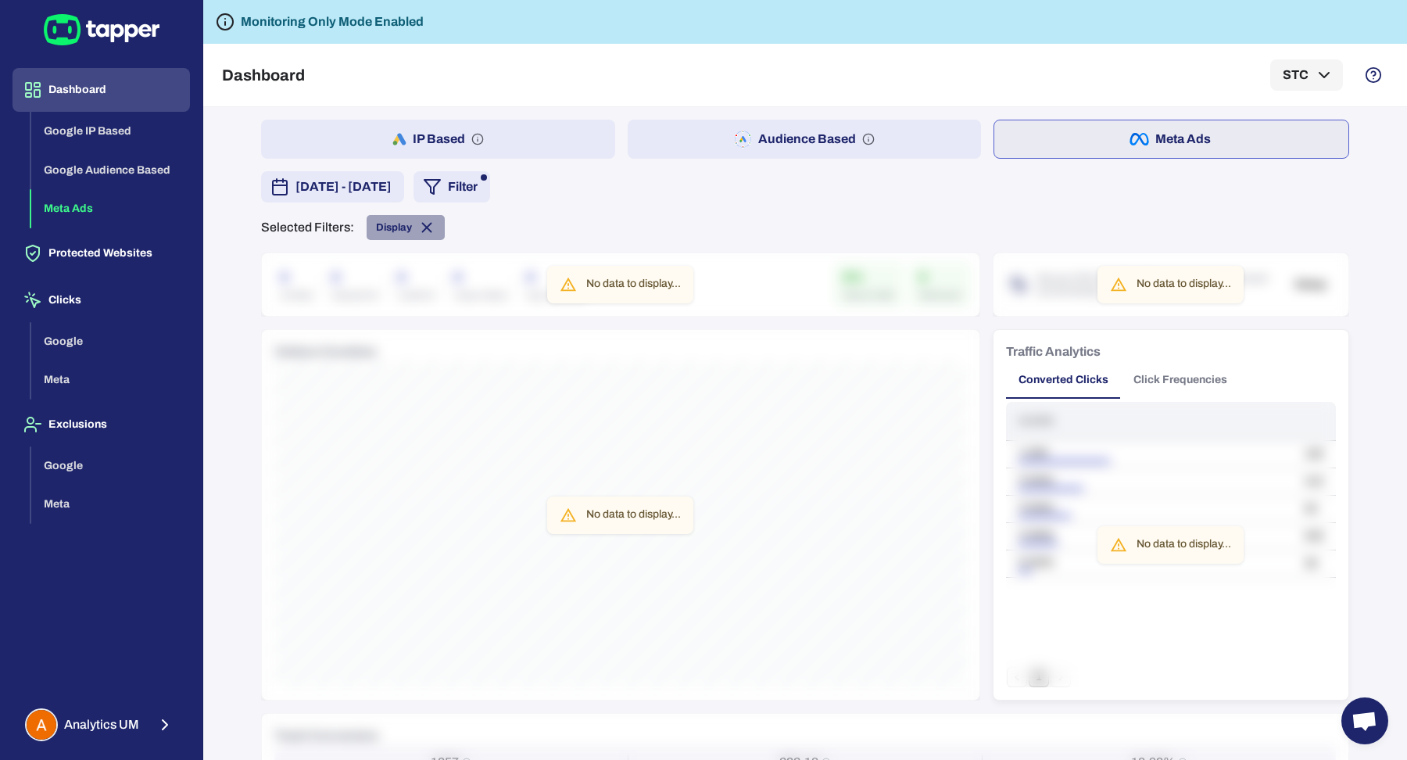
click at [423, 228] on icon at bounding box center [427, 227] width 9 height 9
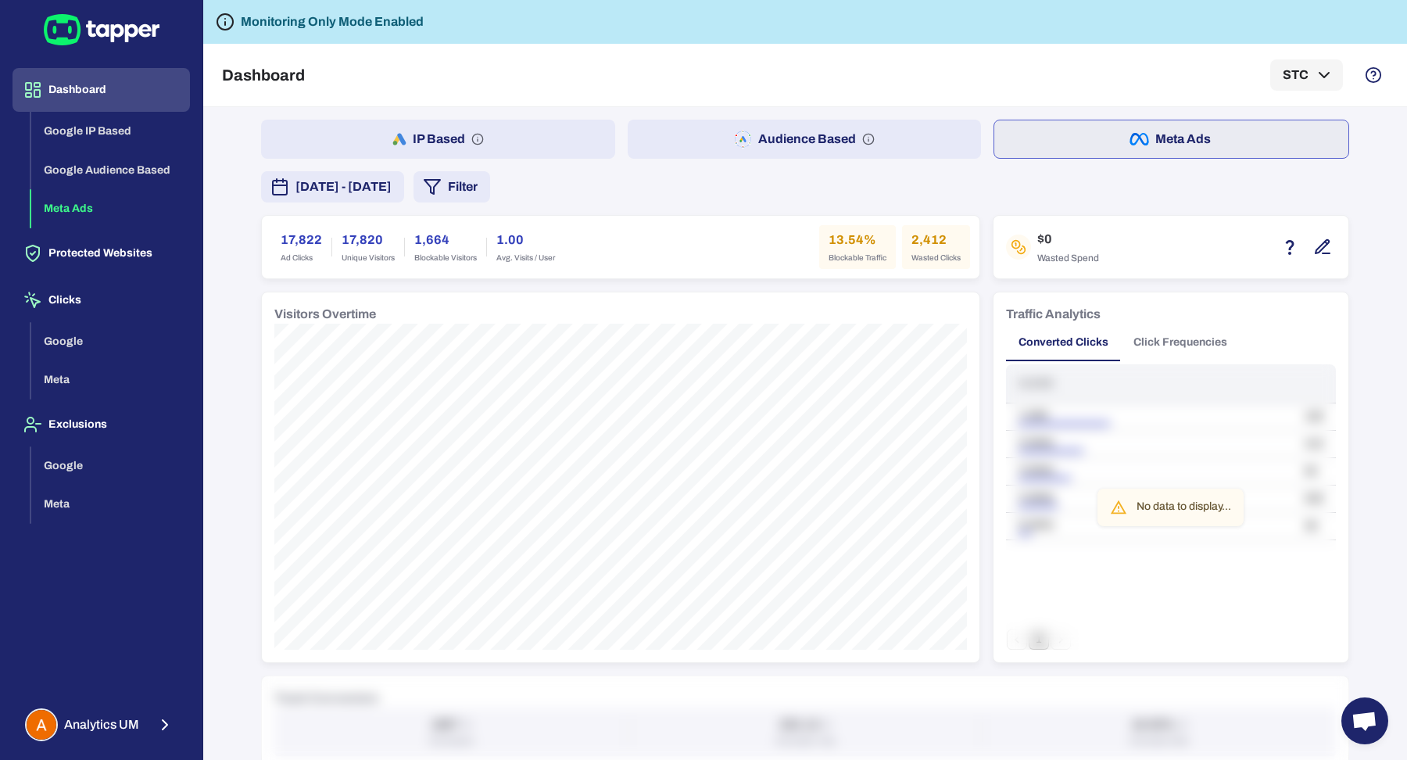
click at [372, 187] on span "July 15, 2025 - August 15, 2025" at bounding box center [343, 186] width 96 height 19
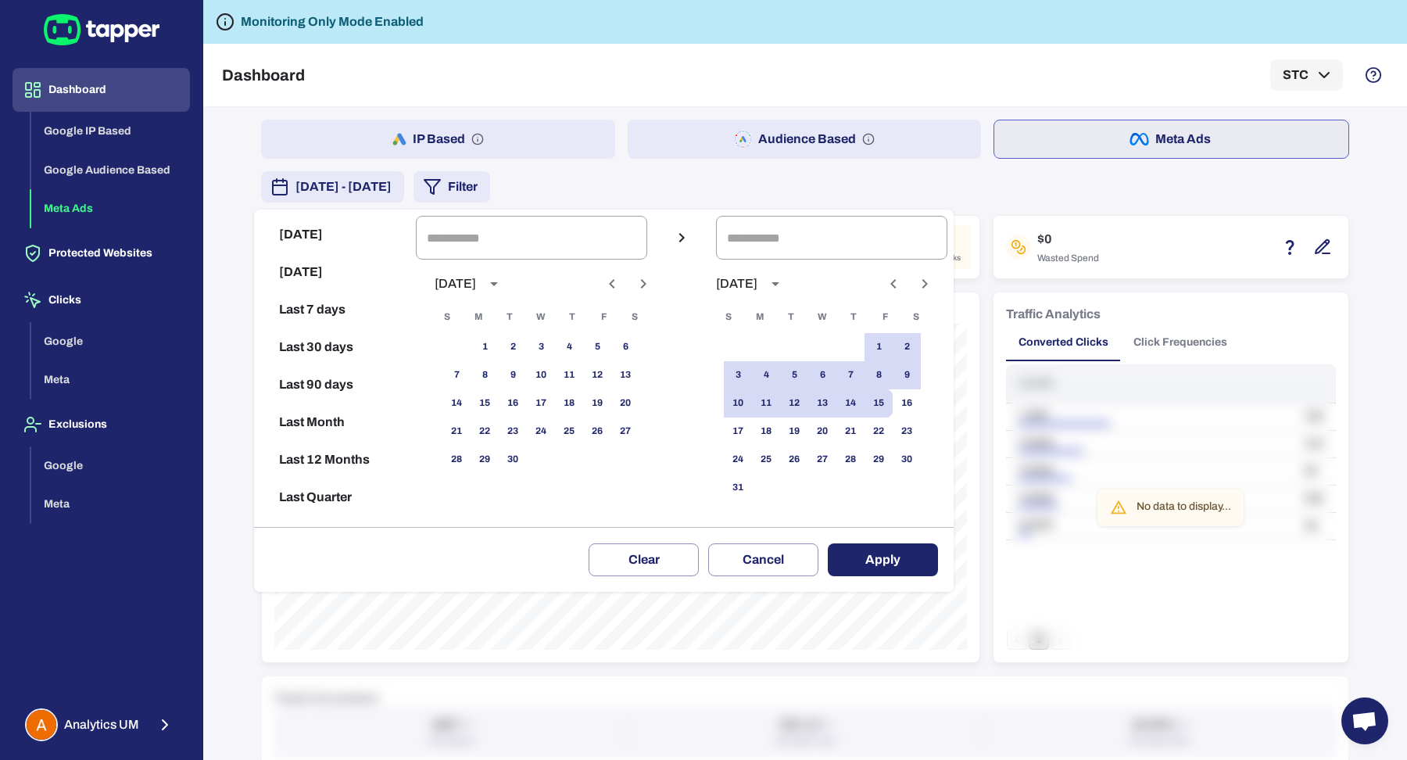
click at [621, 284] on icon "Previous month" at bounding box center [611, 283] width 19 height 19
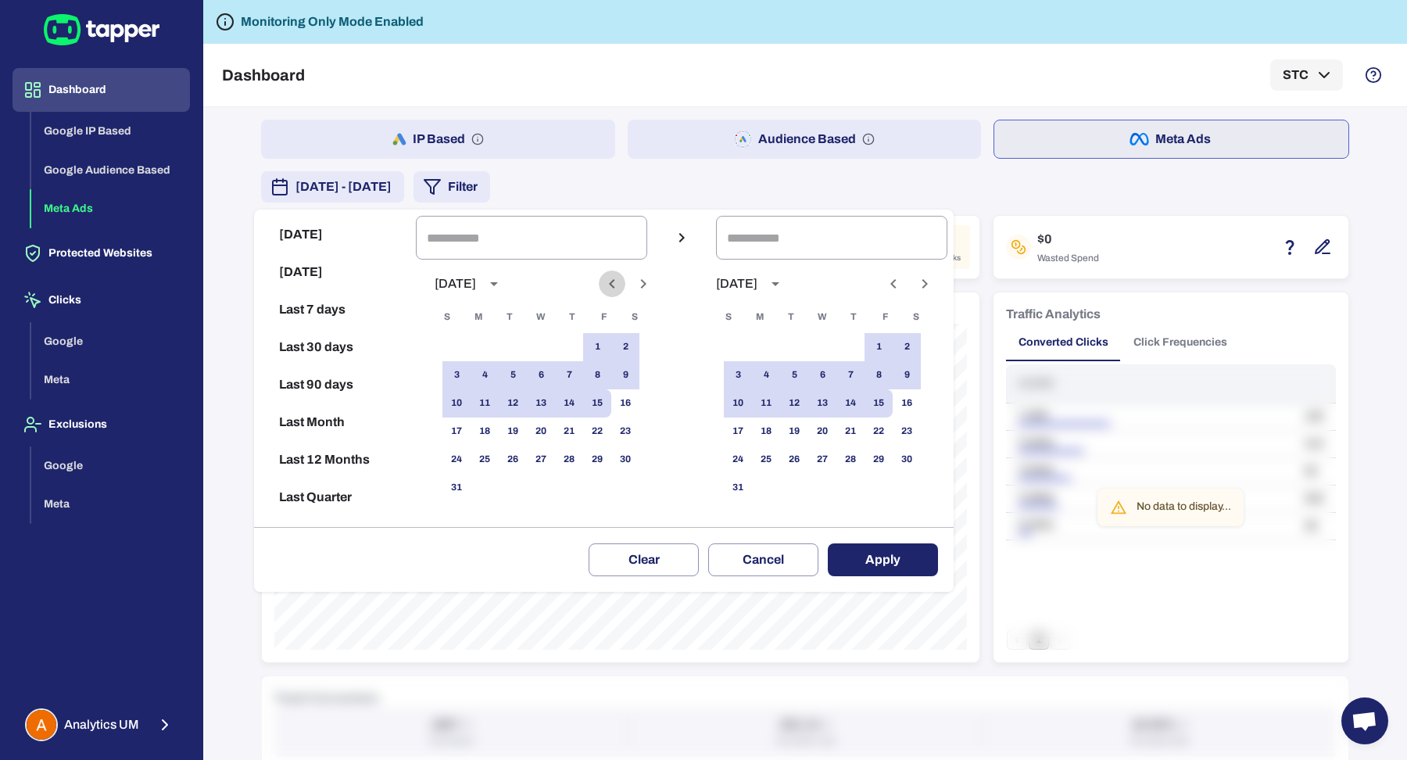
click at [621, 284] on icon "Previous month" at bounding box center [611, 283] width 19 height 19
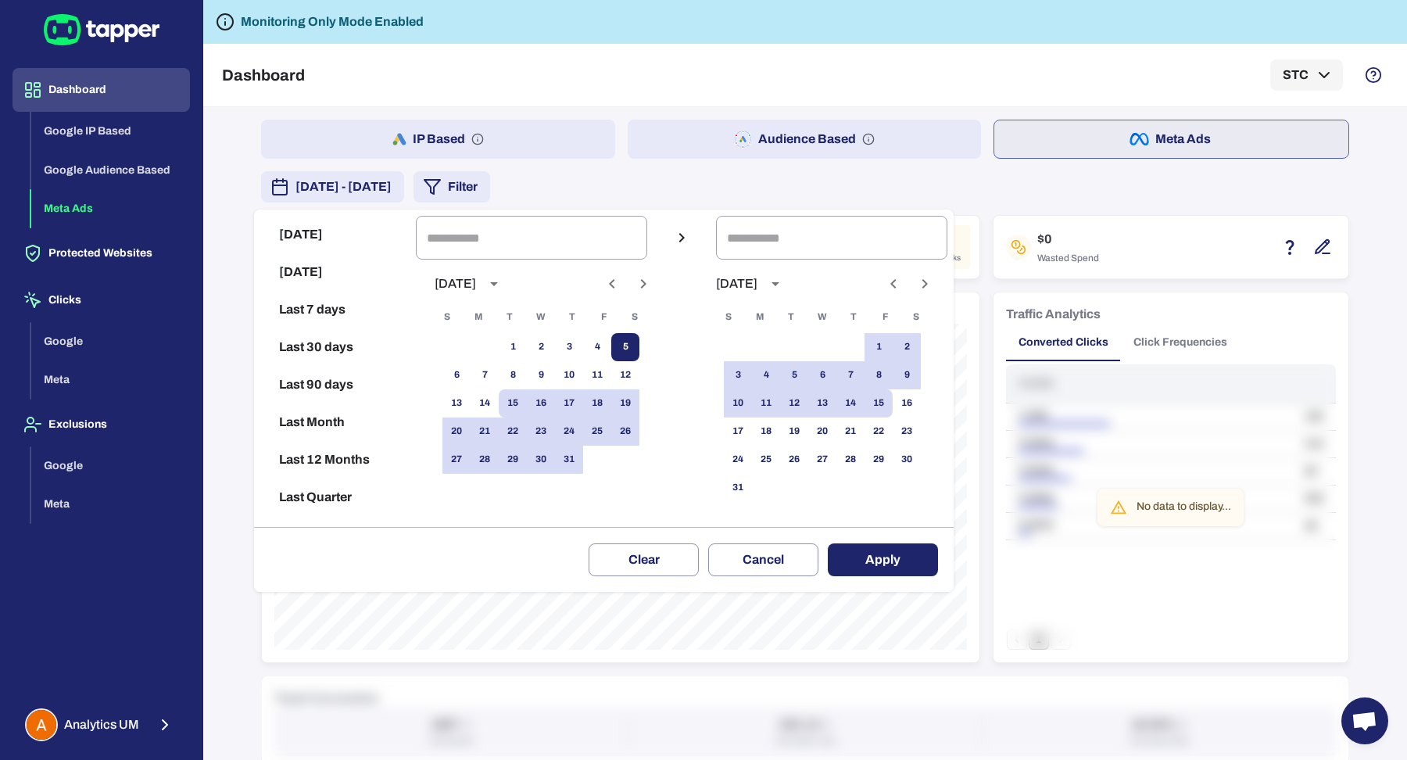
click at [639, 347] on button "5" at bounding box center [625, 347] width 28 height 28
type input "**********"
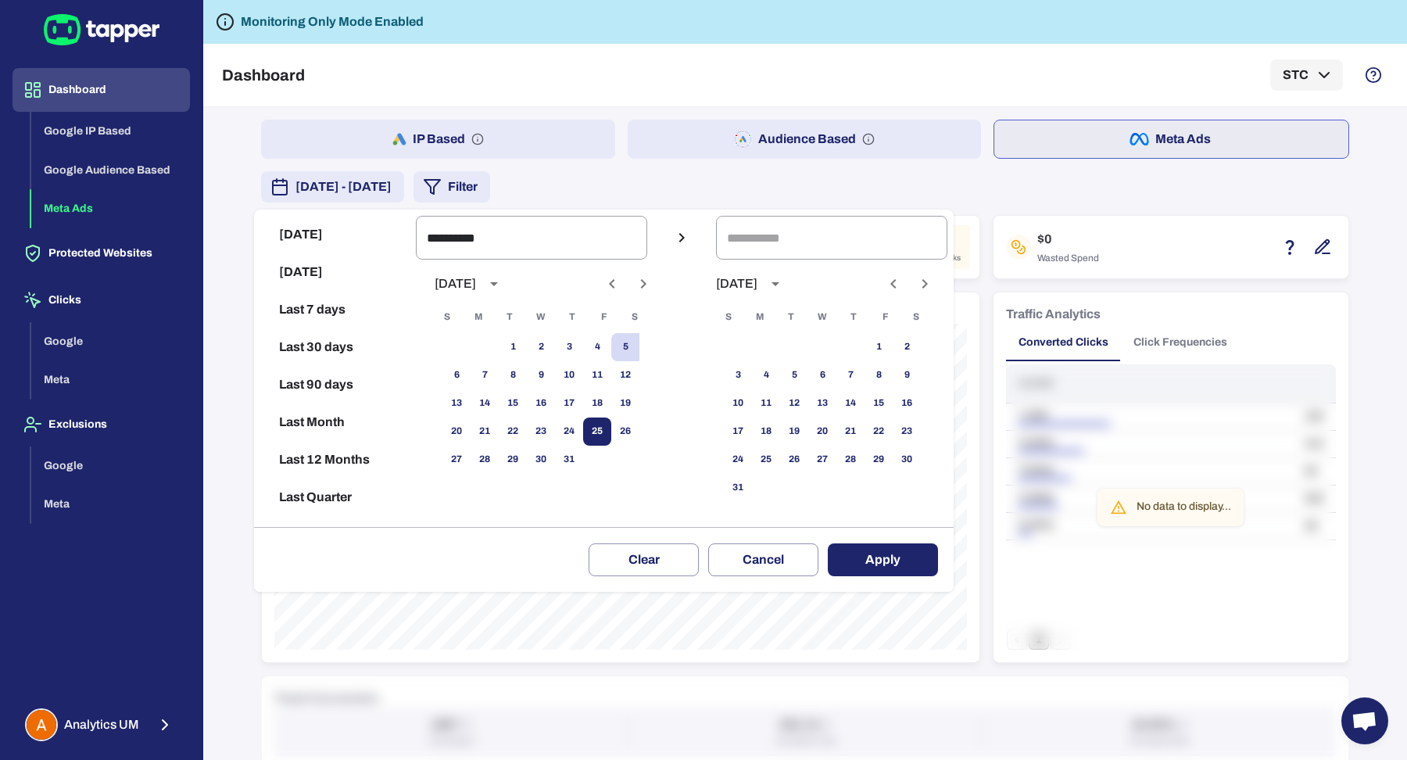
click at [611, 436] on button "25" at bounding box center [597, 431] width 28 height 28
type input "**********"
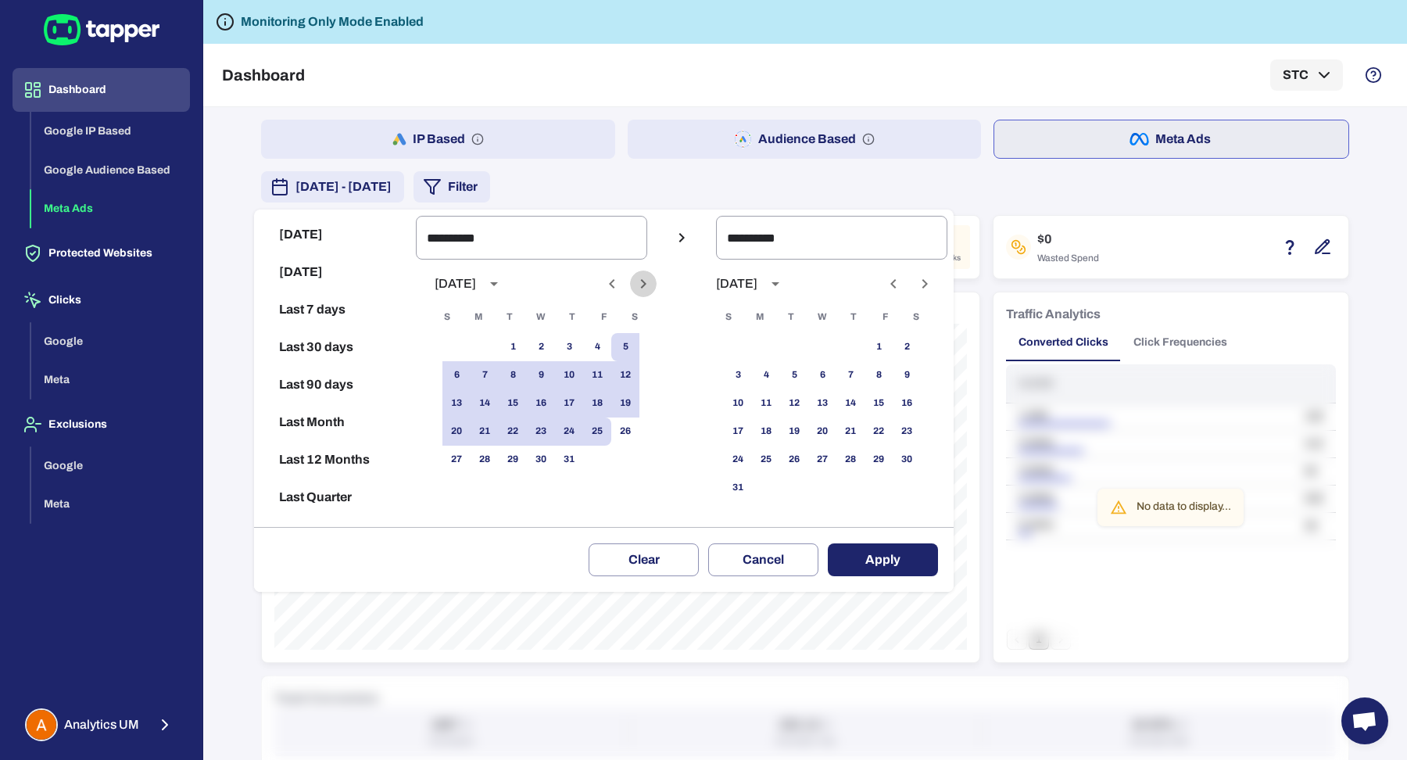
click at [652, 291] on icon "Next month" at bounding box center [643, 283] width 19 height 19
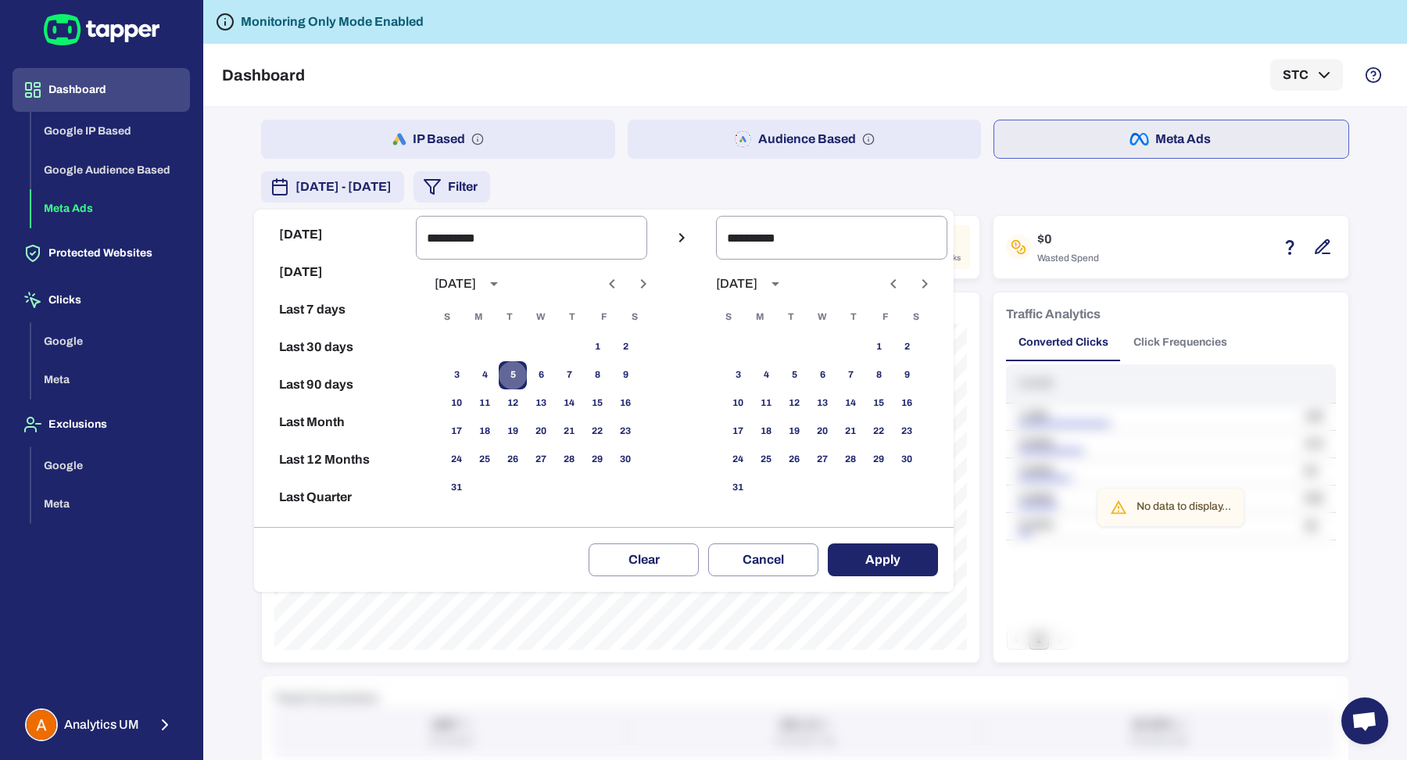
click at [521, 379] on button "5" at bounding box center [513, 375] width 28 height 28
type input "**********"
click at [499, 458] on button "25" at bounding box center [484, 459] width 28 height 28
type input "**********"
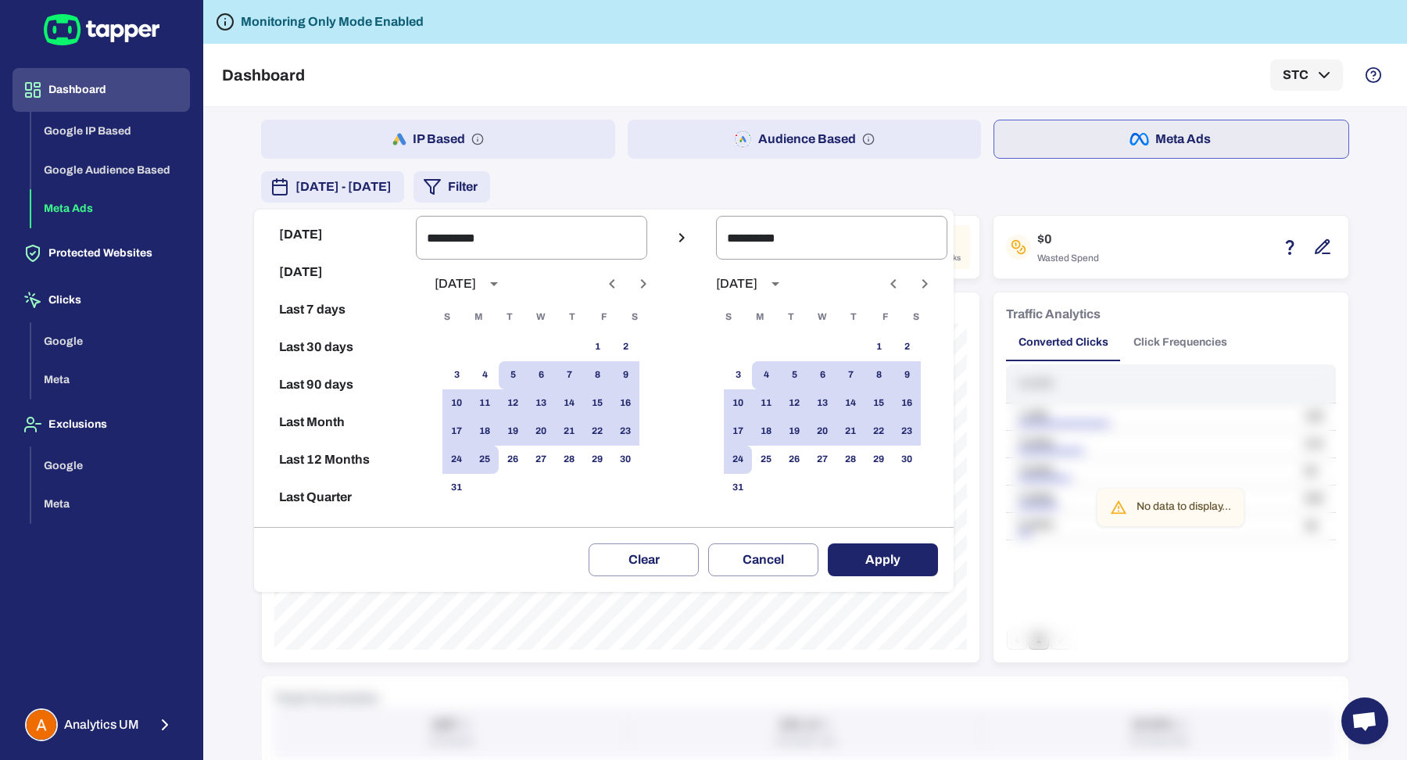
click at [874, 558] on button "Apply" at bounding box center [883, 559] width 110 height 33
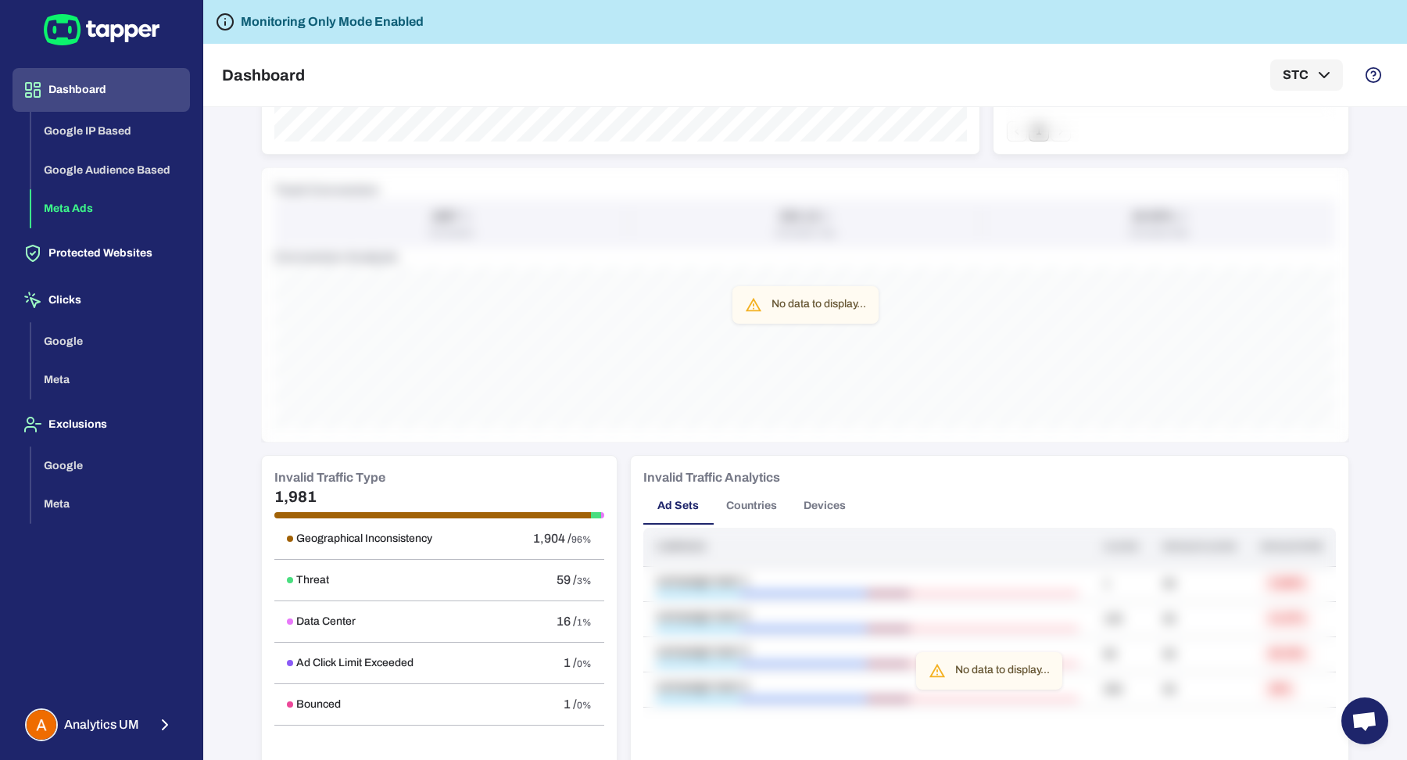
scroll to position [597, 0]
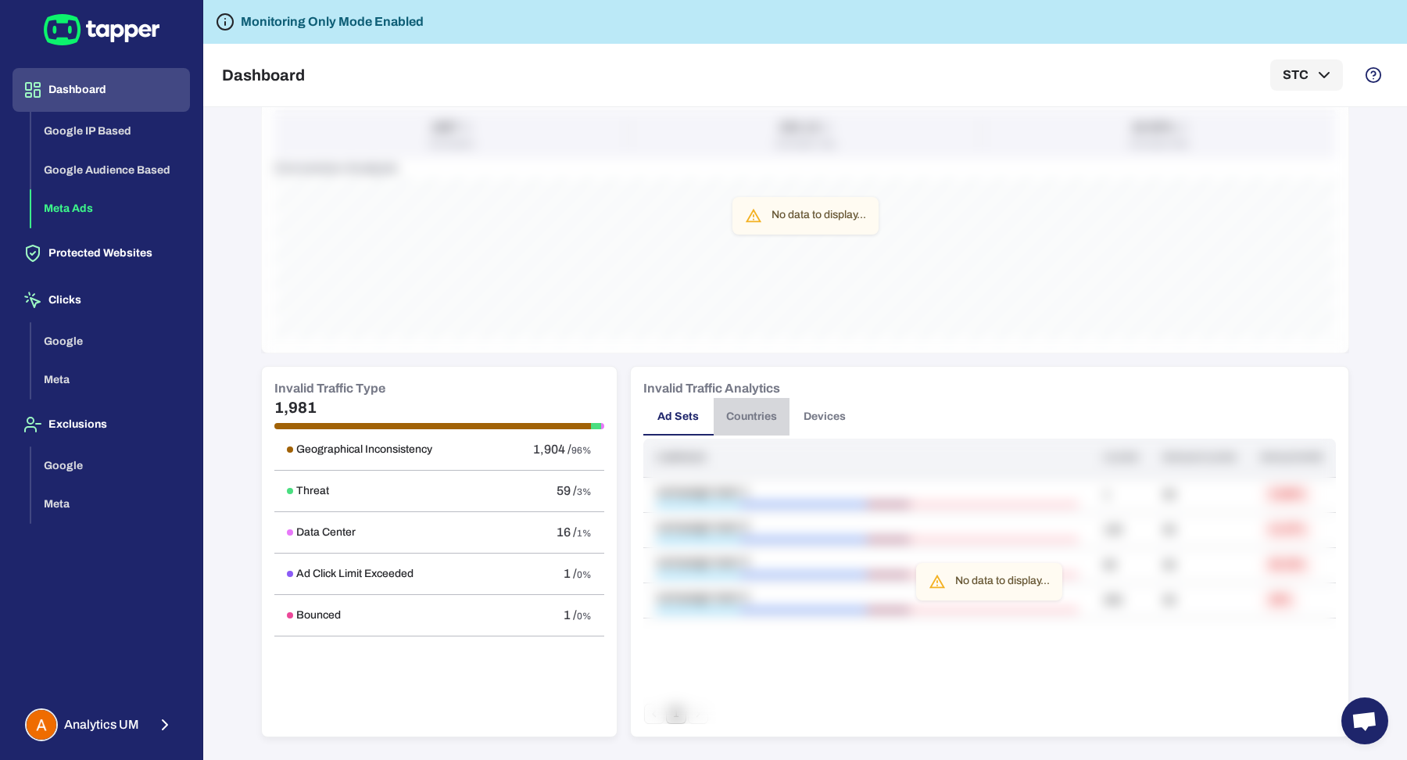
click at [767, 406] on button "Countries" at bounding box center [751, 417] width 76 height 38
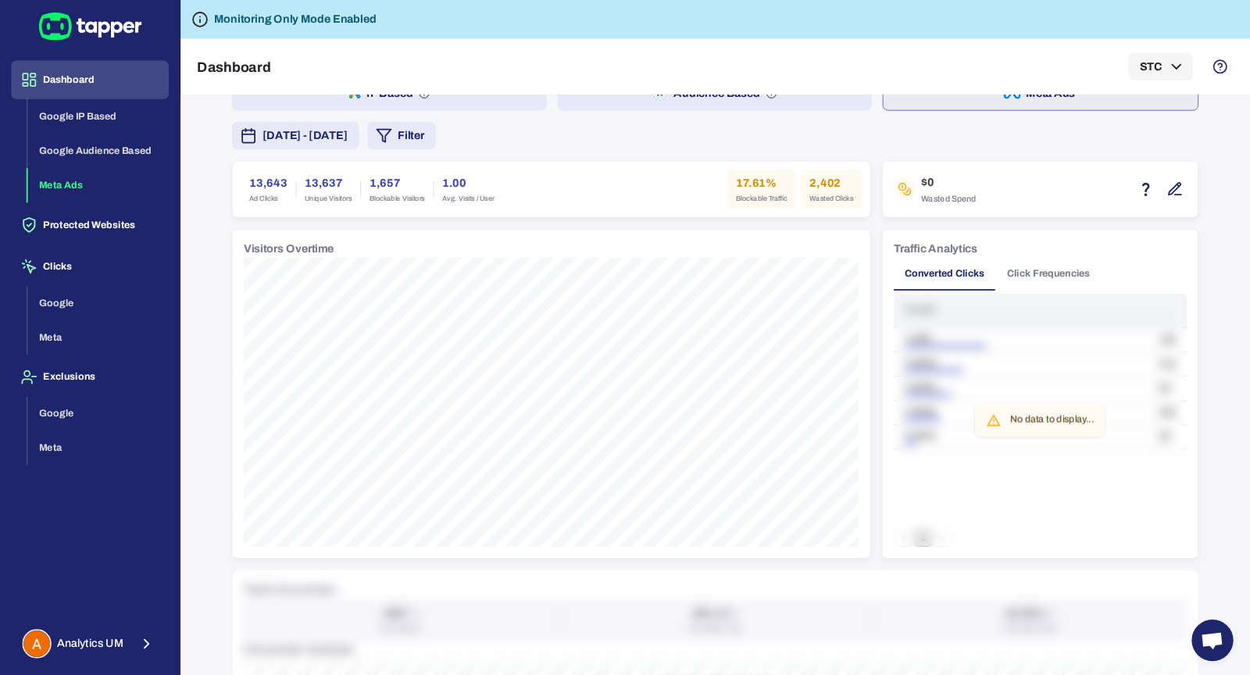
scroll to position [0, 0]
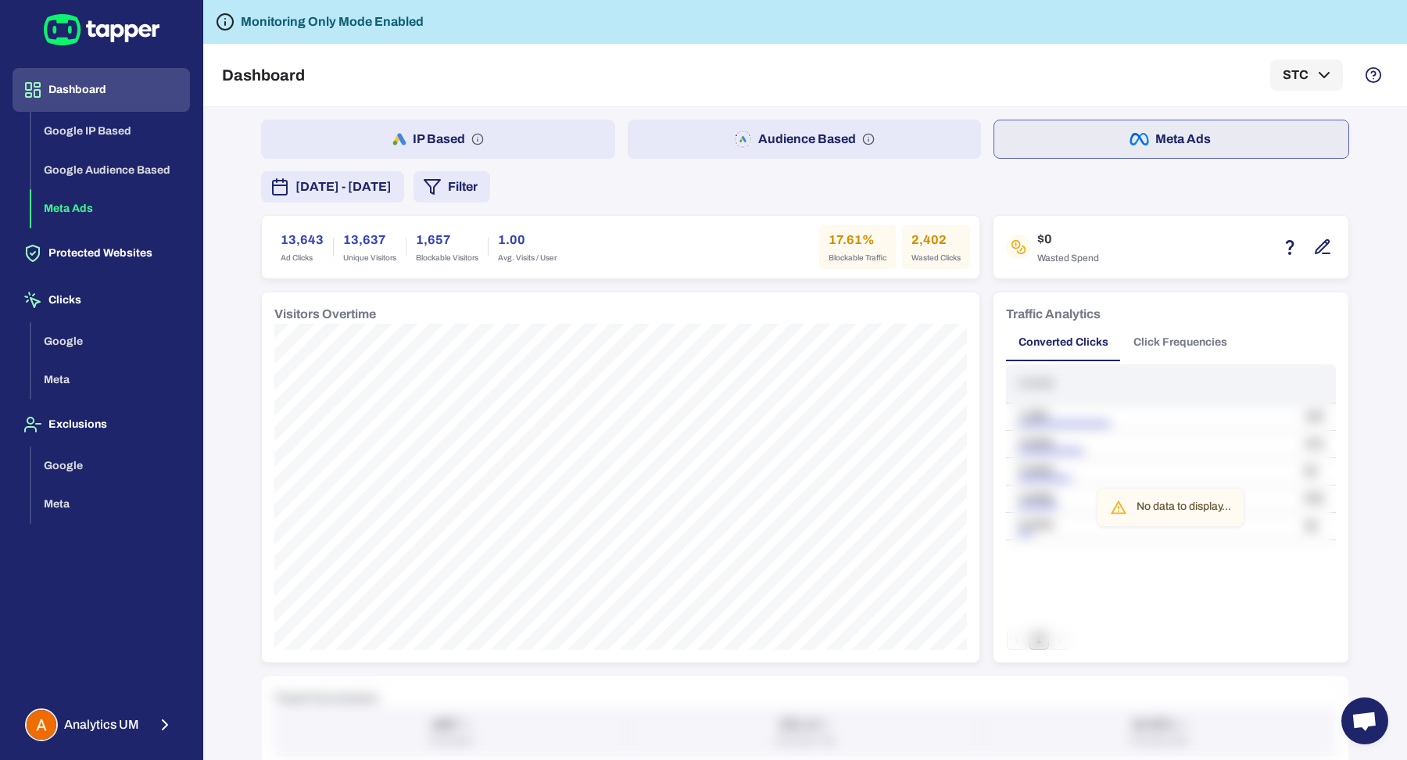
click at [1171, 331] on button "Click Frequencies" at bounding box center [1180, 343] width 119 height 38
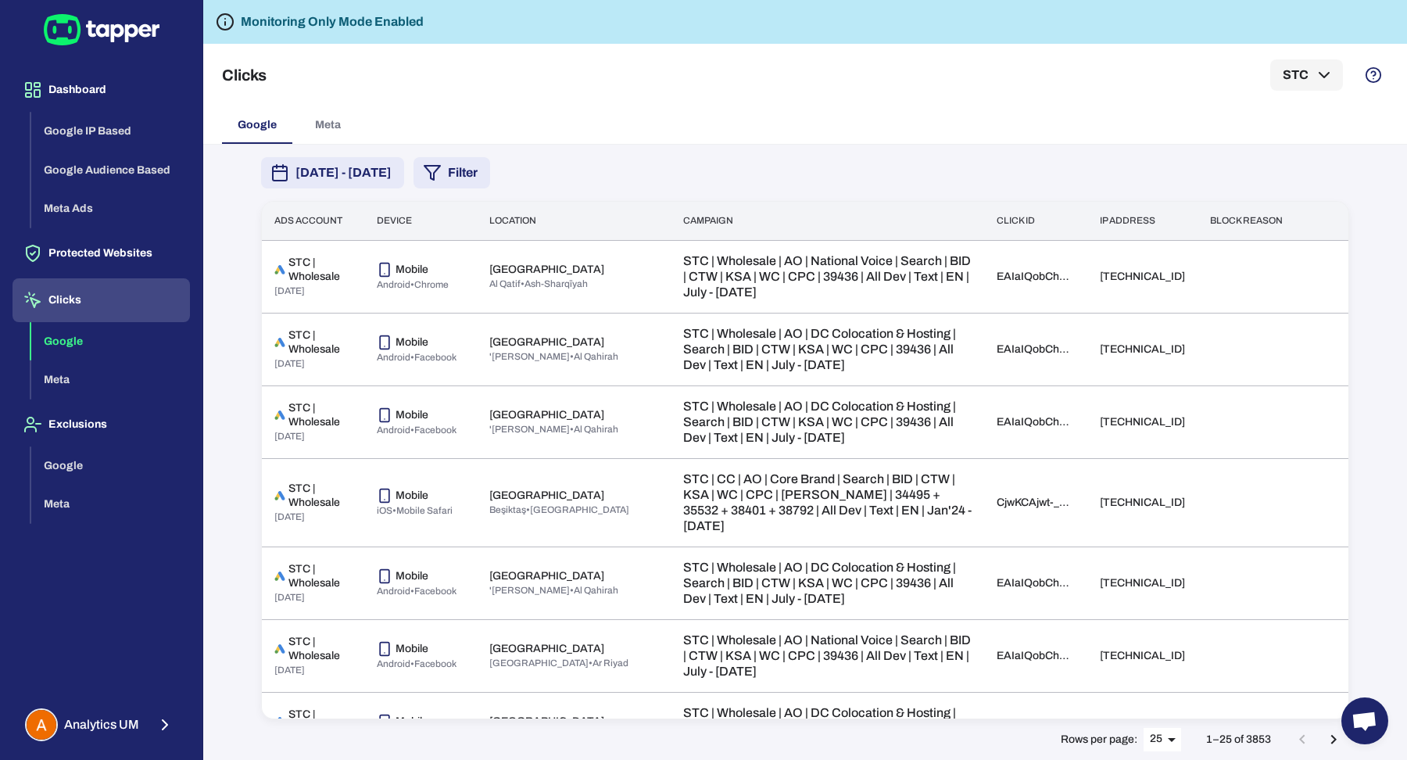
click at [490, 173] on button "Filter" at bounding box center [451, 172] width 77 height 31
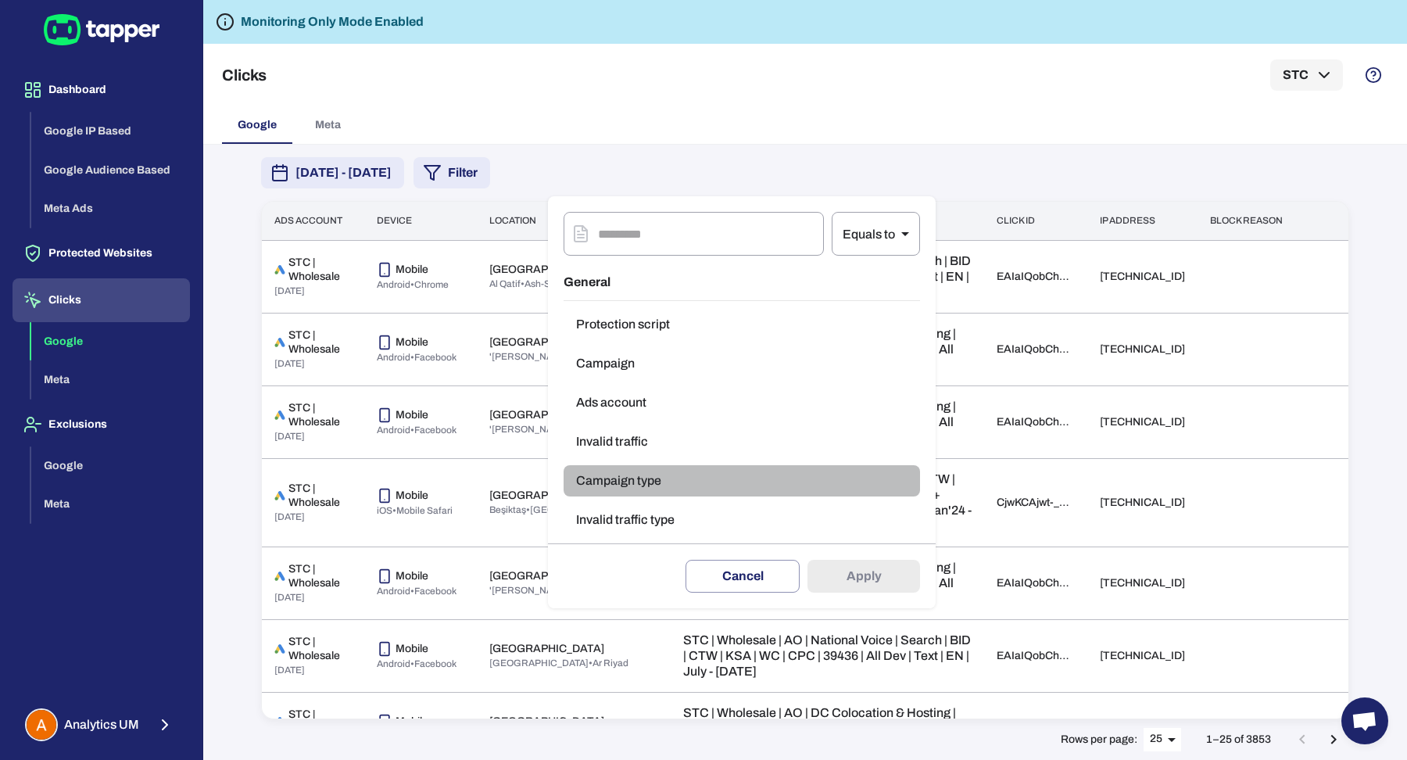
click at [621, 481] on button "Campaign type" at bounding box center [741, 480] width 356 height 31
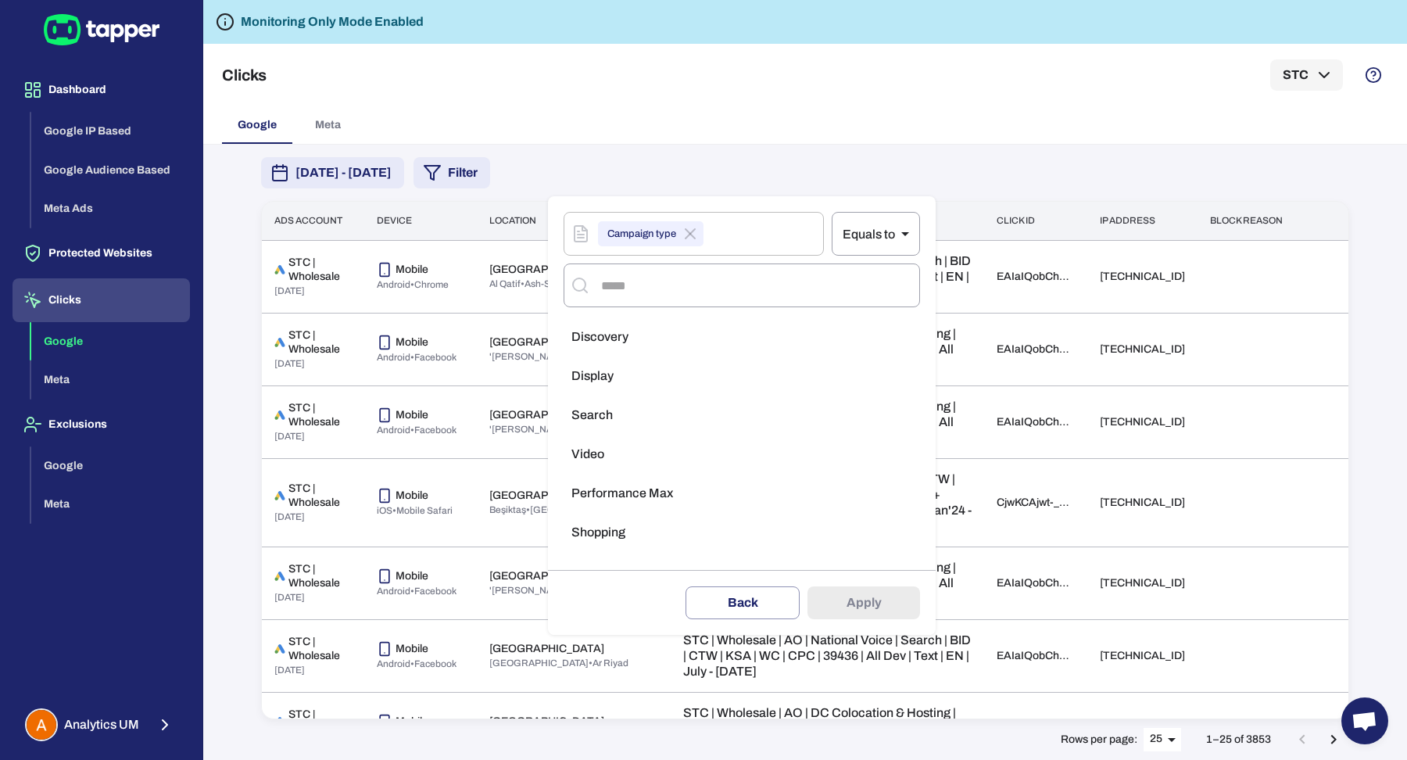
click at [626, 380] on li "Display" at bounding box center [741, 375] width 356 height 31
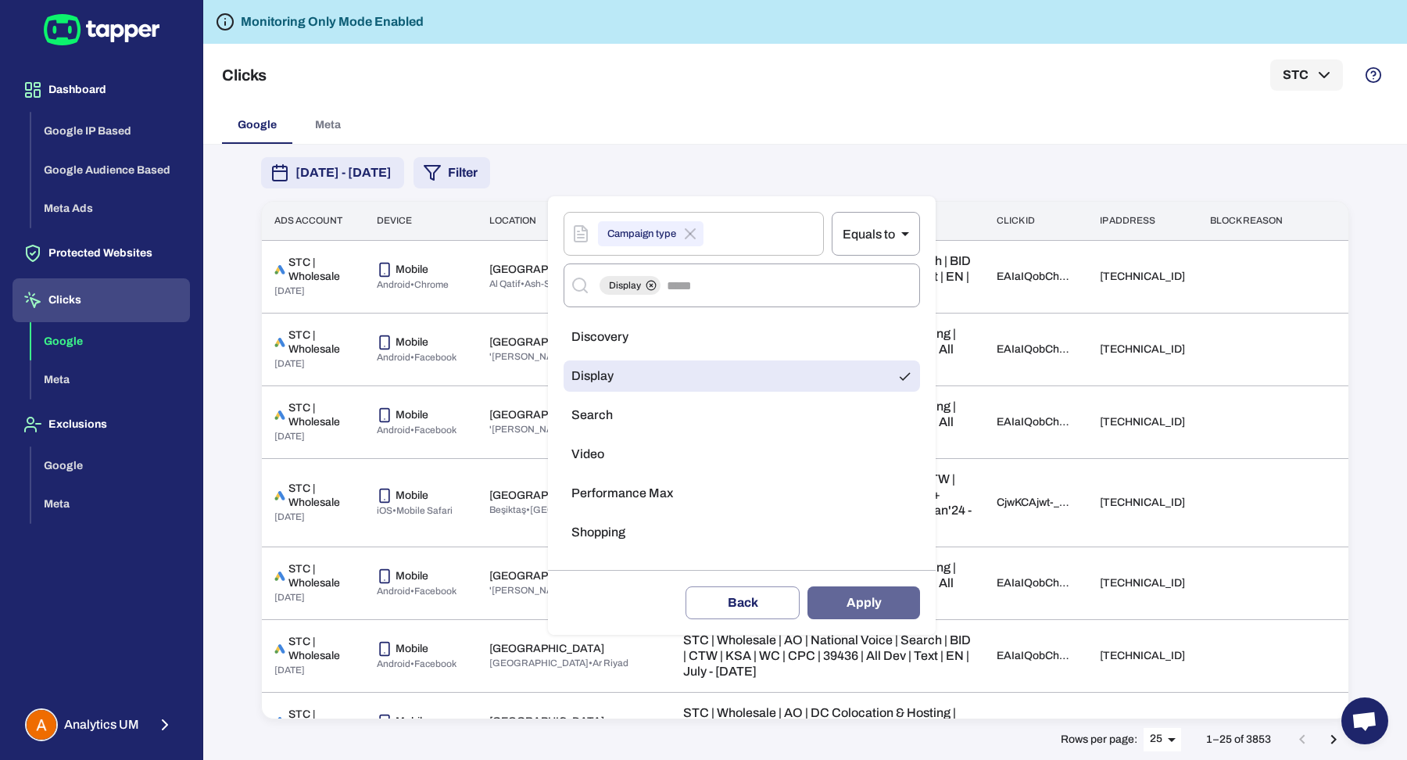
click at [846, 601] on button "Apply" at bounding box center [863, 602] width 113 height 33
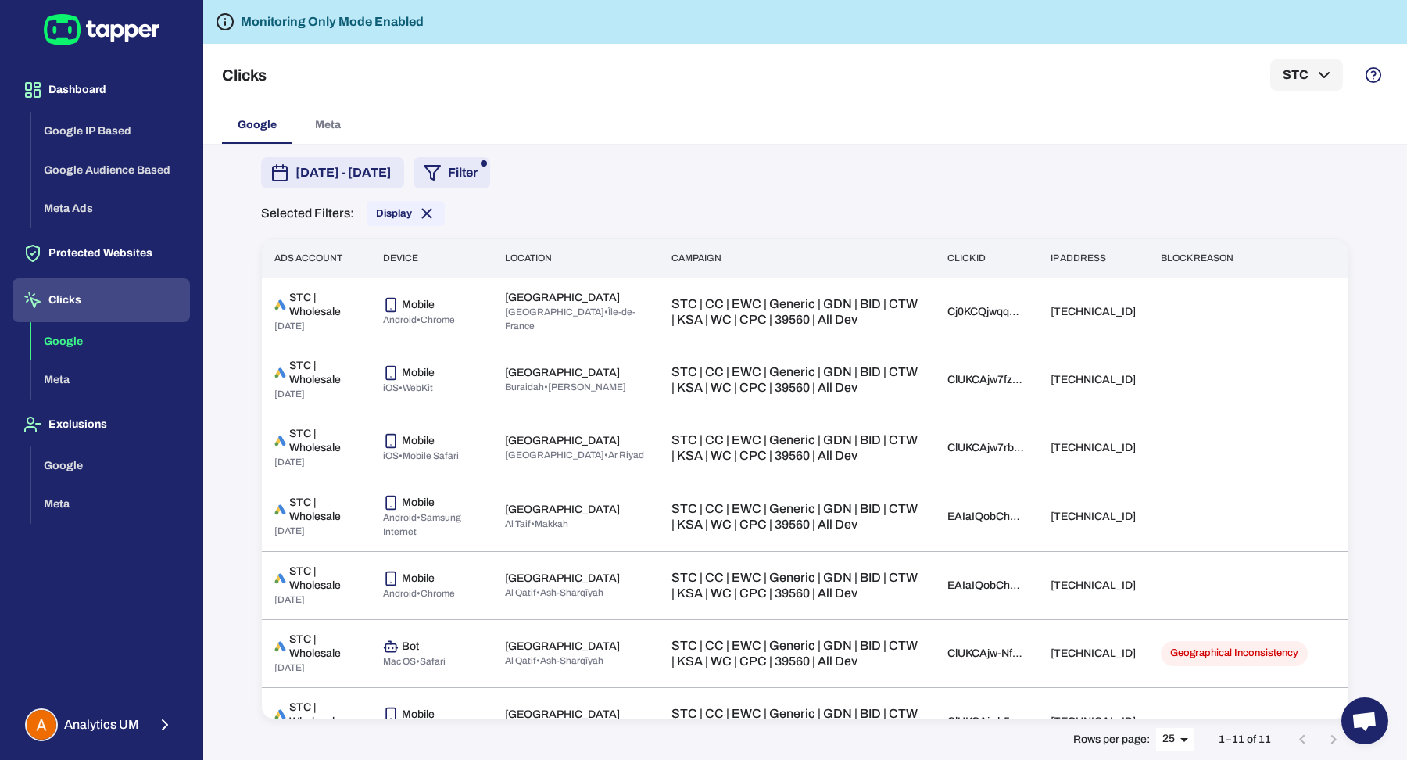
click at [391, 181] on span "[DATE] - [DATE]" at bounding box center [343, 172] width 96 height 19
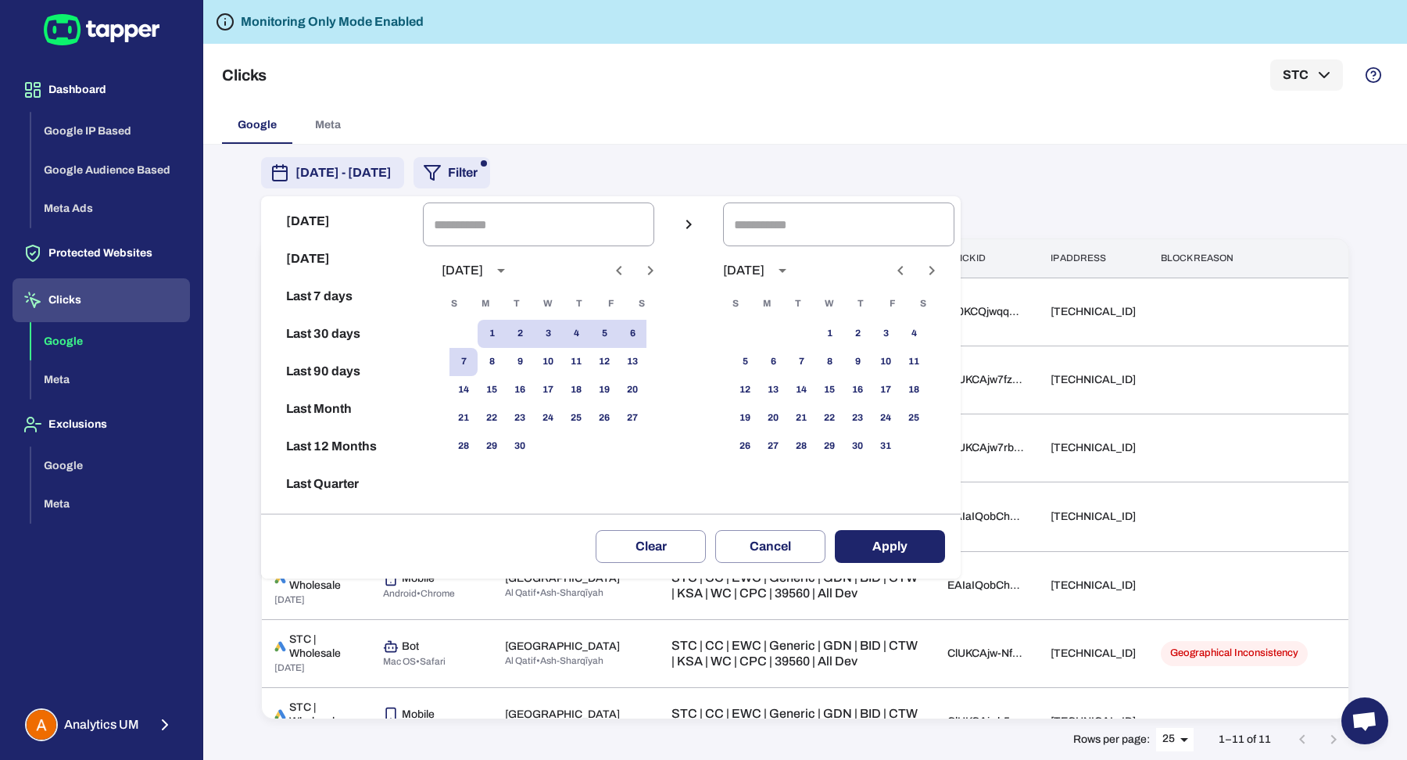
click at [628, 266] on icon "Previous month" at bounding box center [619, 270] width 19 height 19
click at [534, 391] on button "15" at bounding box center [520, 390] width 28 height 28
type input "**********"
click at [921, 274] on div at bounding box center [915, 270] width 9 height 27
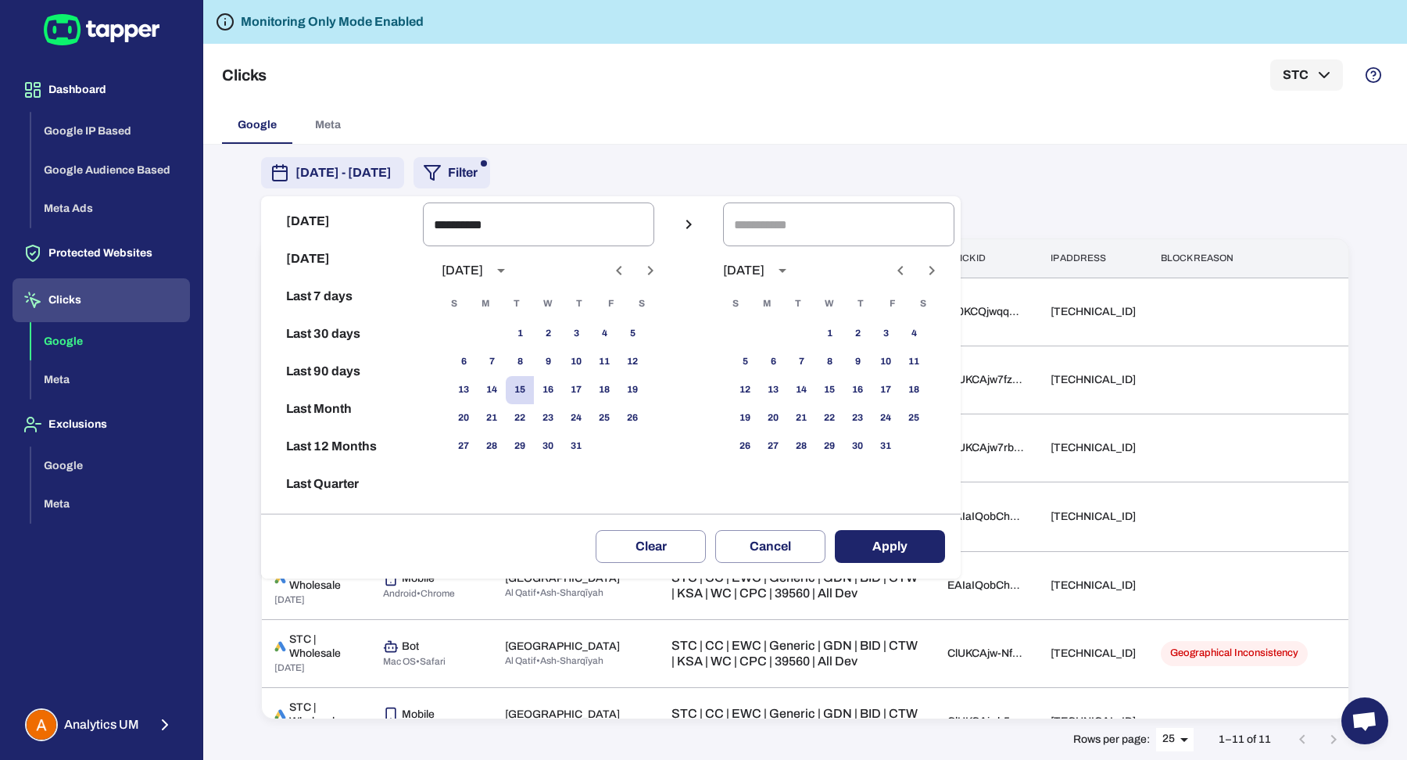
click at [910, 274] on icon "Previous month" at bounding box center [900, 270] width 19 height 19
click at [907, 272] on icon "Previous month" at bounding box center [900, 270] width 19 height 19
click at [787, 445] on button "25" at bounding box center [773, 446] width 28 height 28
type input "**********"
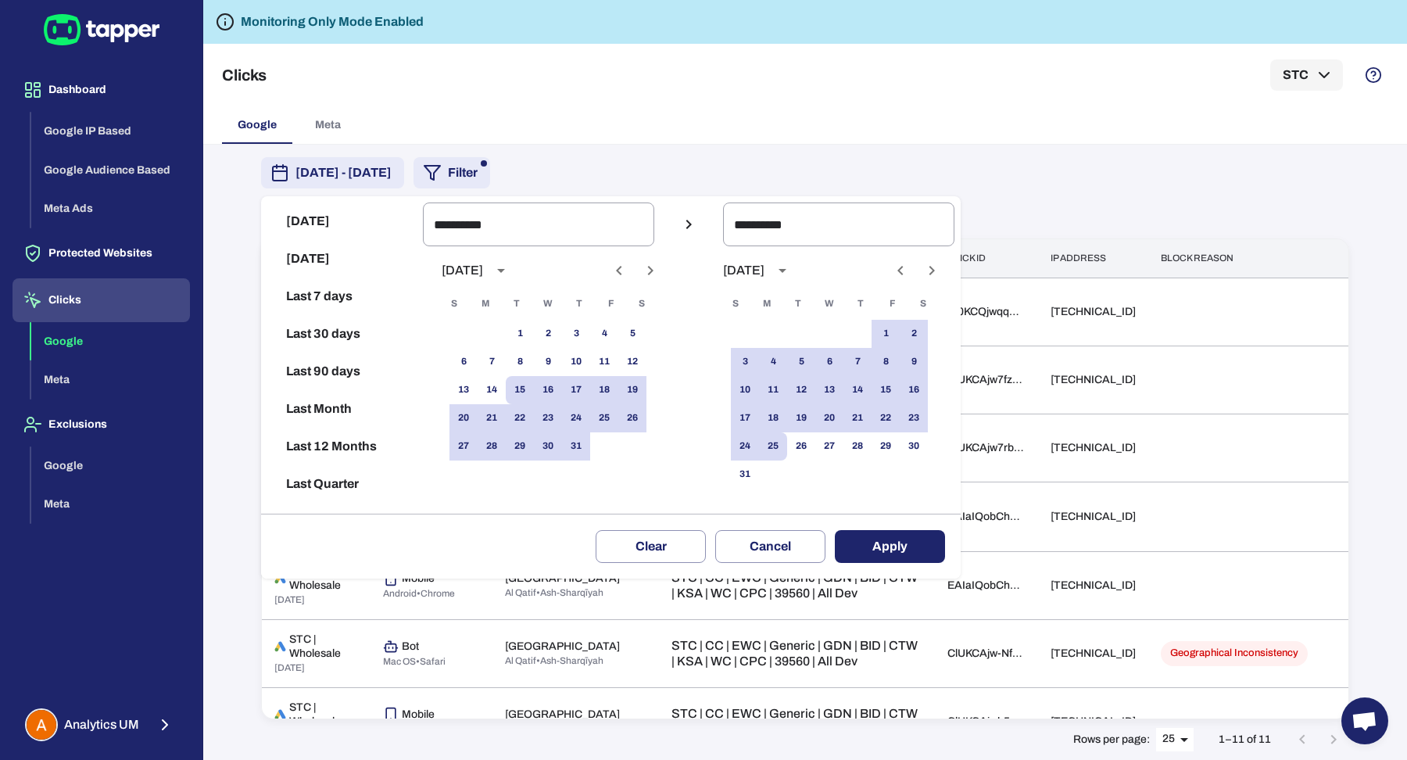
click at [899, 545] on button "Apply" at bounding box center [890, 546] width 110 height 33
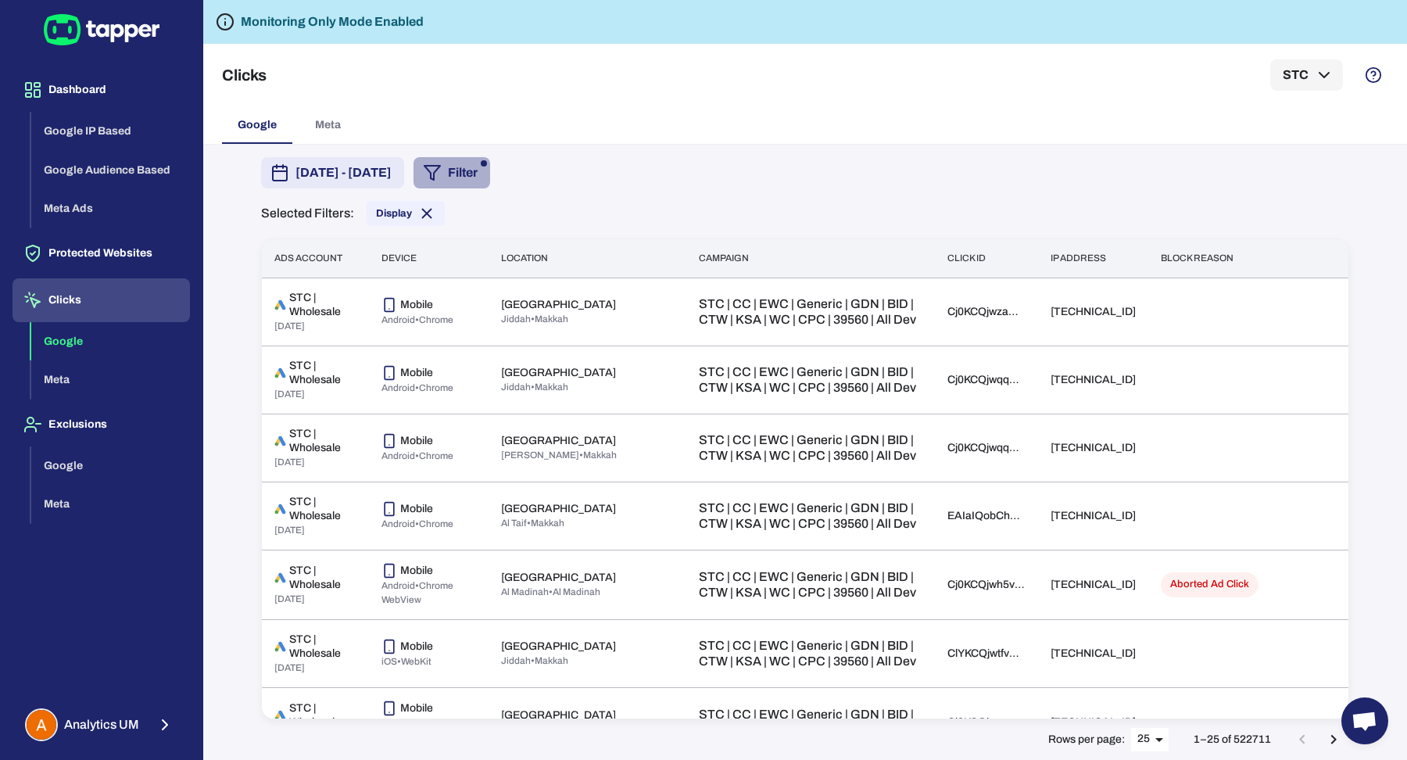
click at [490, 172] on button "Filter" at bounding box center [451, 172] width 77 height 31
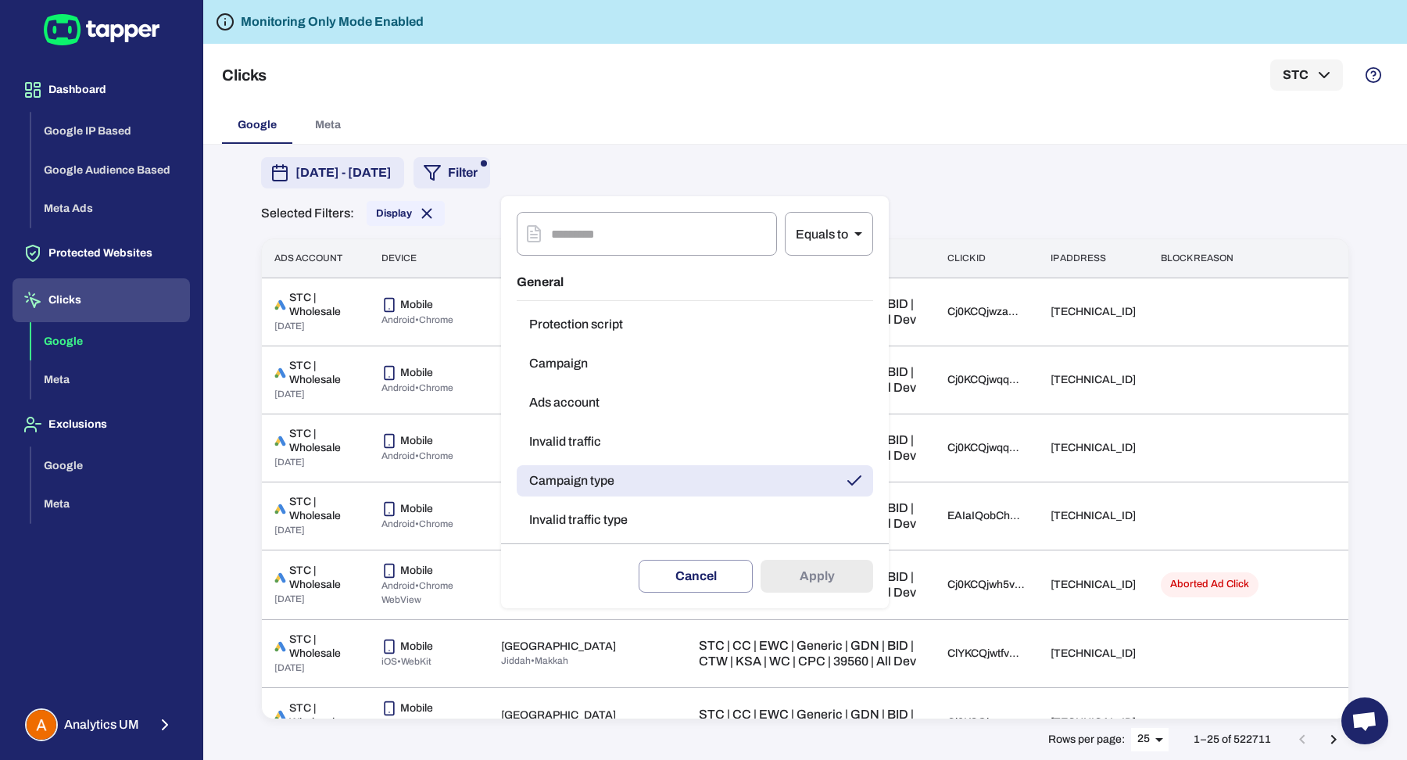
click at [571, 442] on button "Invalid traffic" at bounding box center [695, 441] width 356 height 31
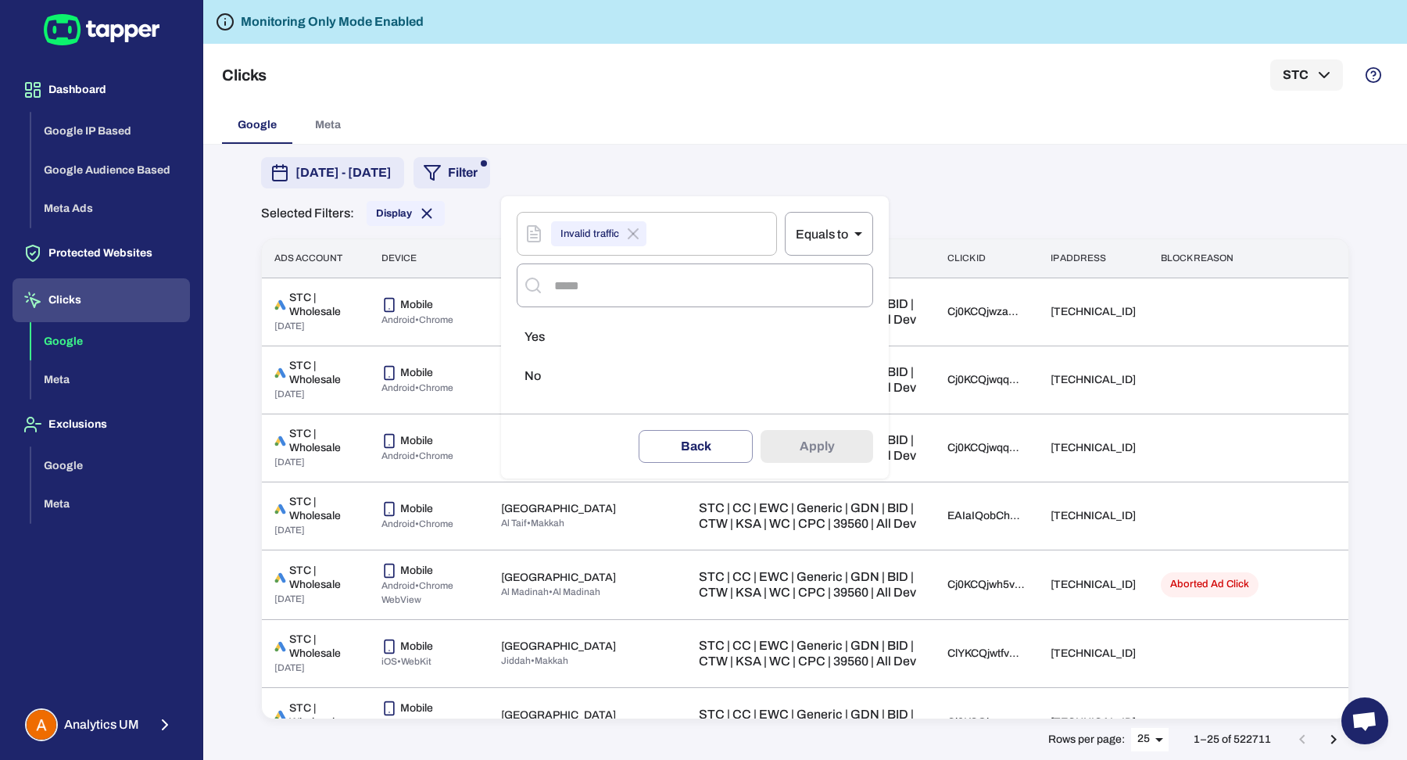
click at [581, 331] on li "Yes" at bounding box center [695, 336] width 356 height 31
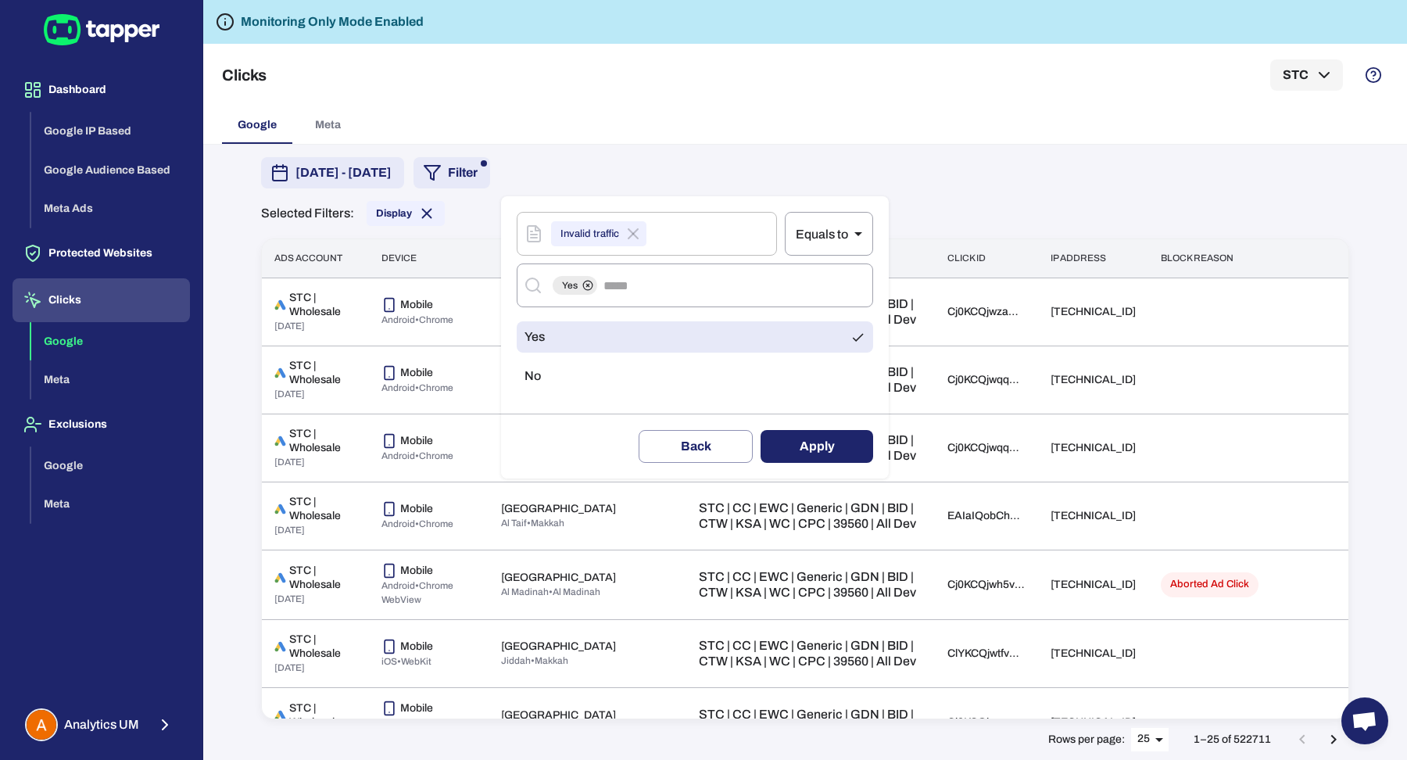
click at [792, 439] on button "Apply" at bounding box center [816, 446] width 113 height 33
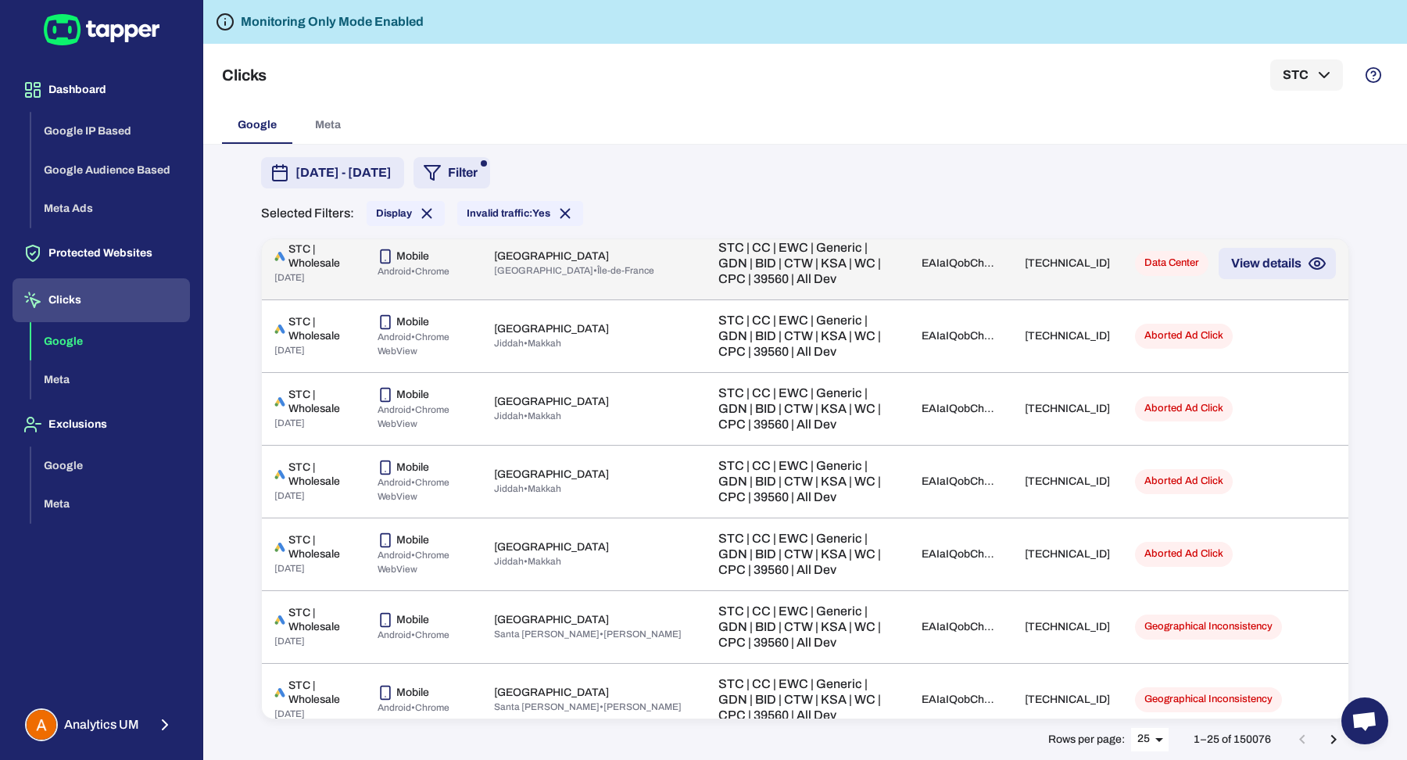
scroll to position [98, 0]
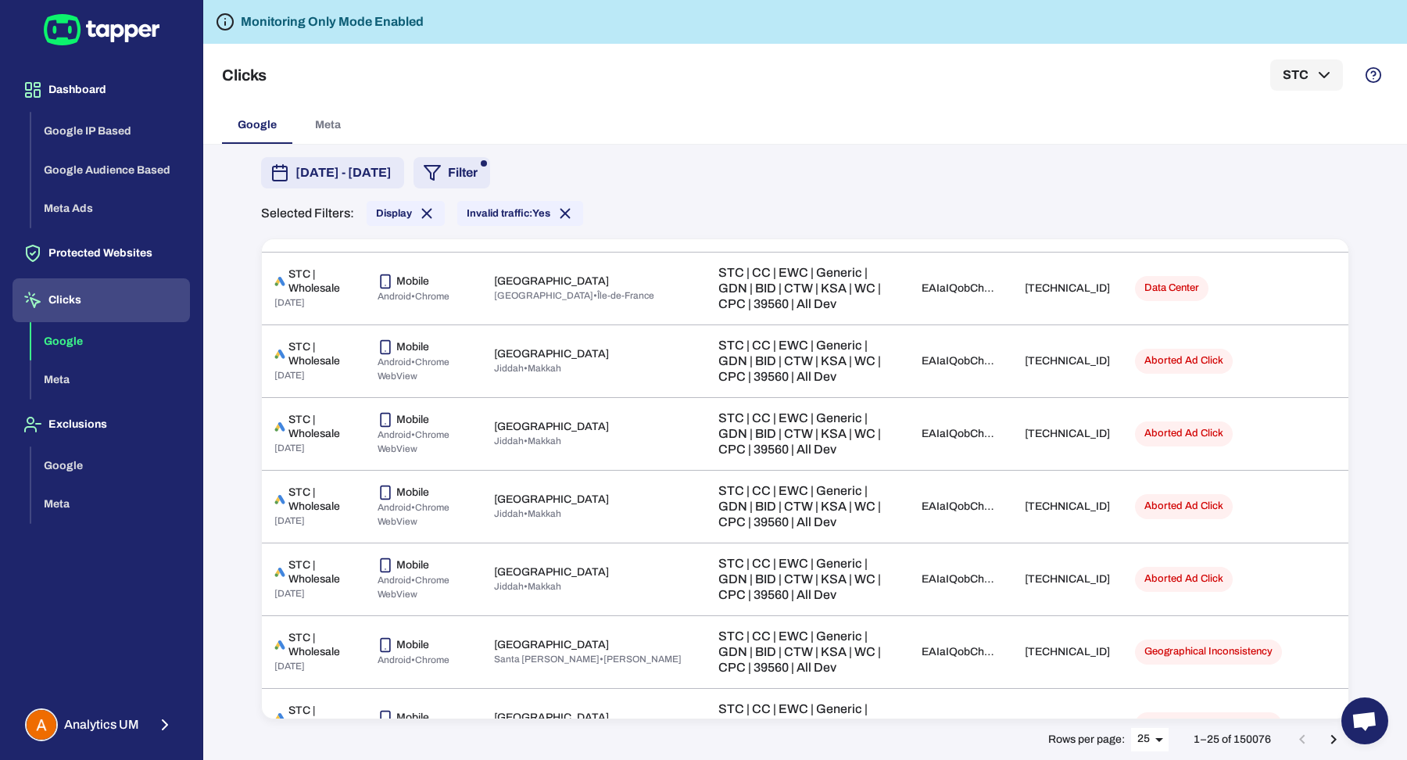
click at [490, 170] on button "Filter" at bounding box center [451, 172] width 77 height 31
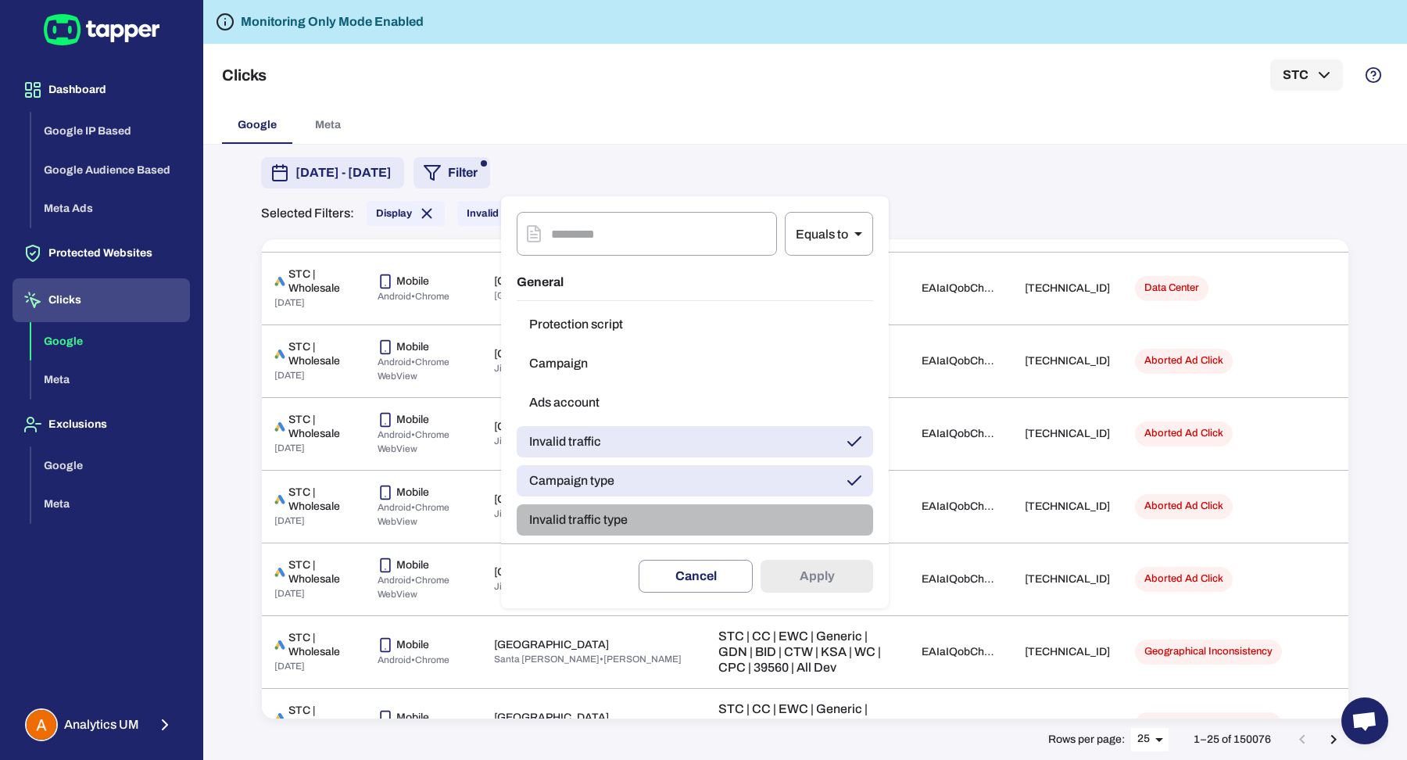
click at [584, 517] on button "Invalid traffic type" at bounding box center [695, 519] width 356 height 31
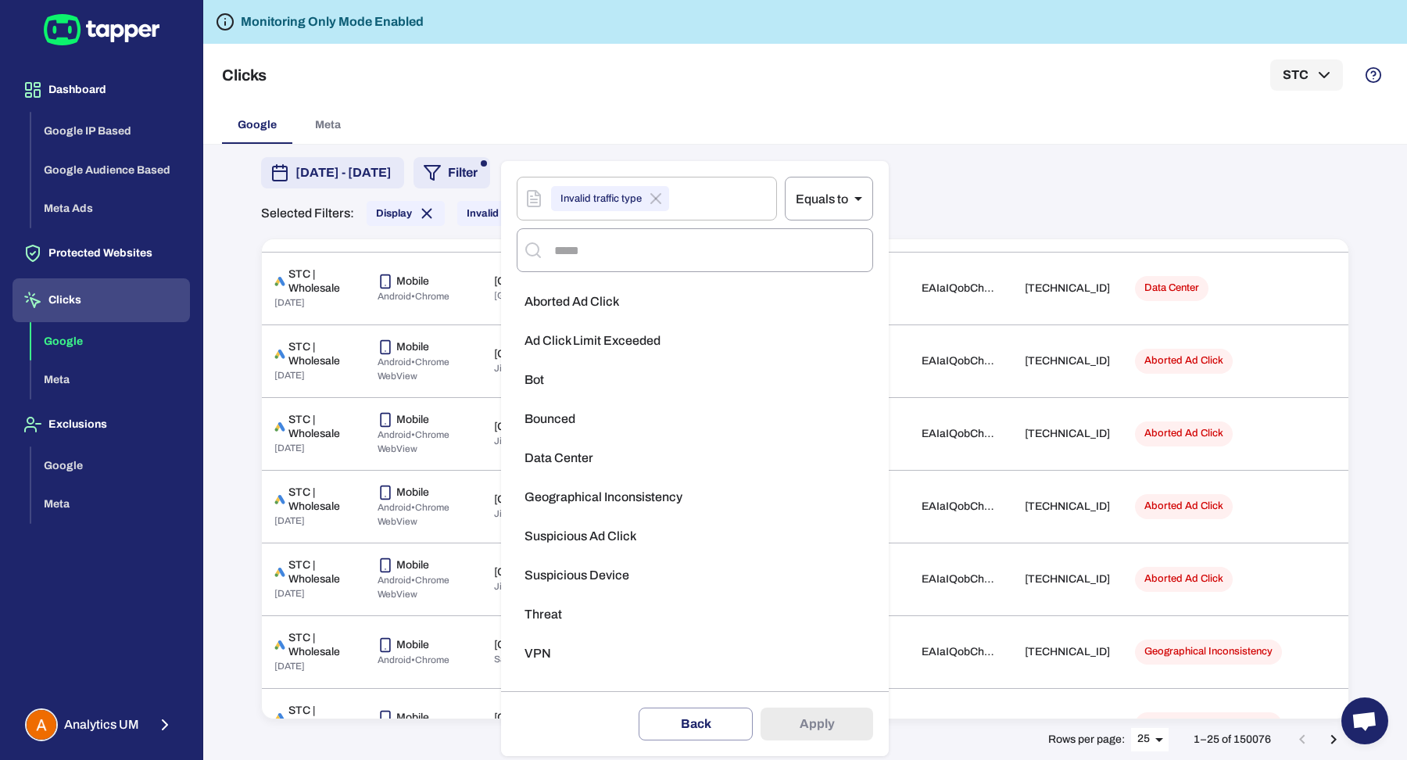
click at [992, 231] on div at bounding box center [703, 380] width 1407 height 760
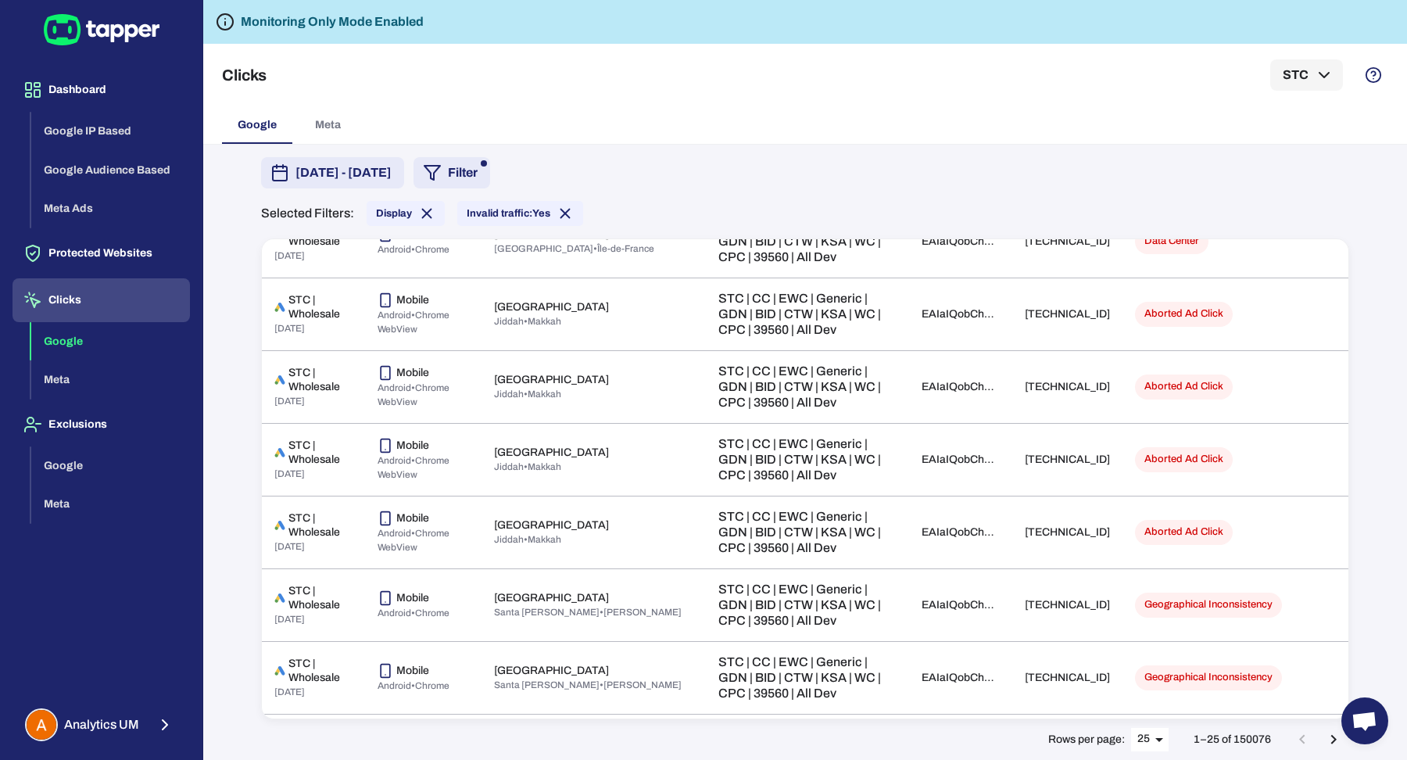
scroll to position [0, 0]
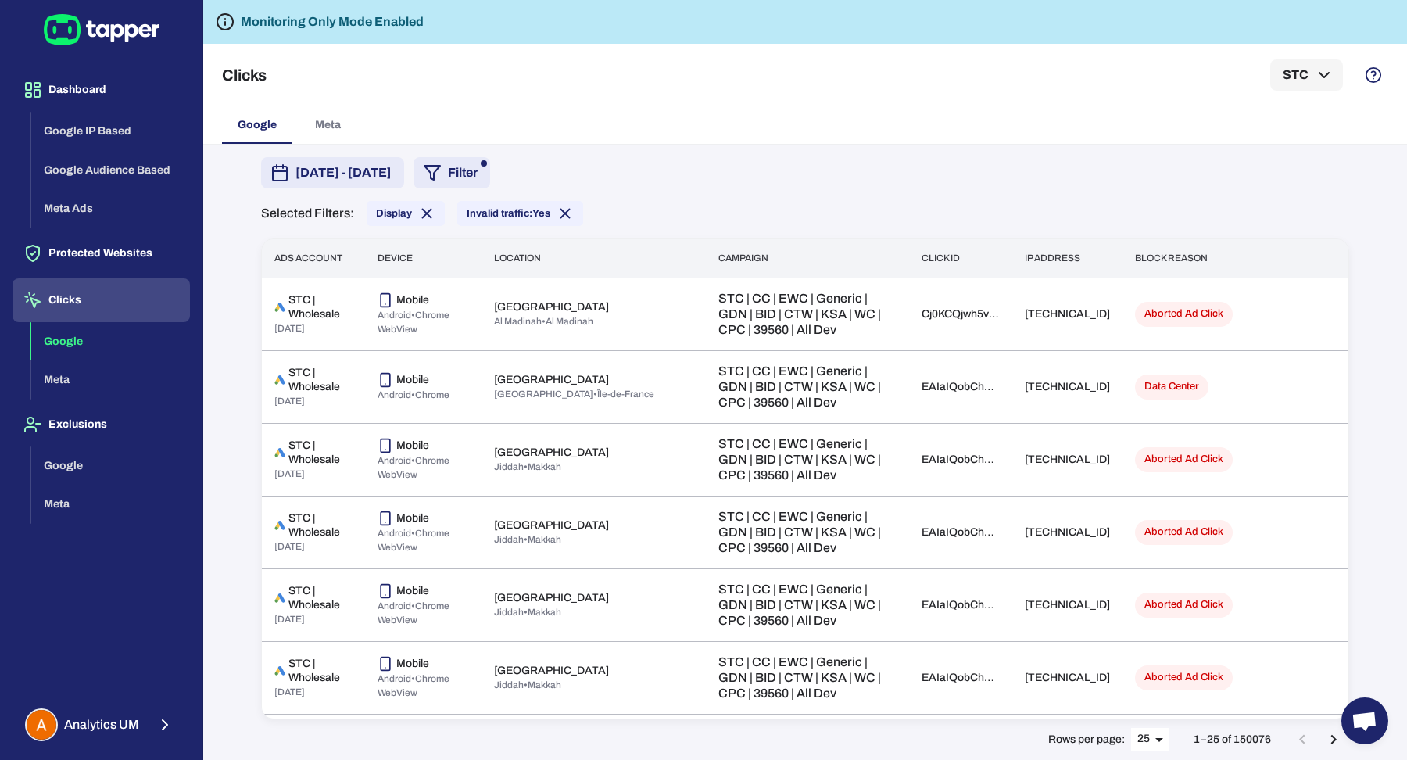
click at [1149, 737] on body "Dashboard Google IP Based Google Audience Based Meta Ads Protected Websites Cli…" at bounding box center [703, 380] width 1407 height 760
click at [1149, 720] on li "50" at bounding box center [1151, 728] width 39 height 25
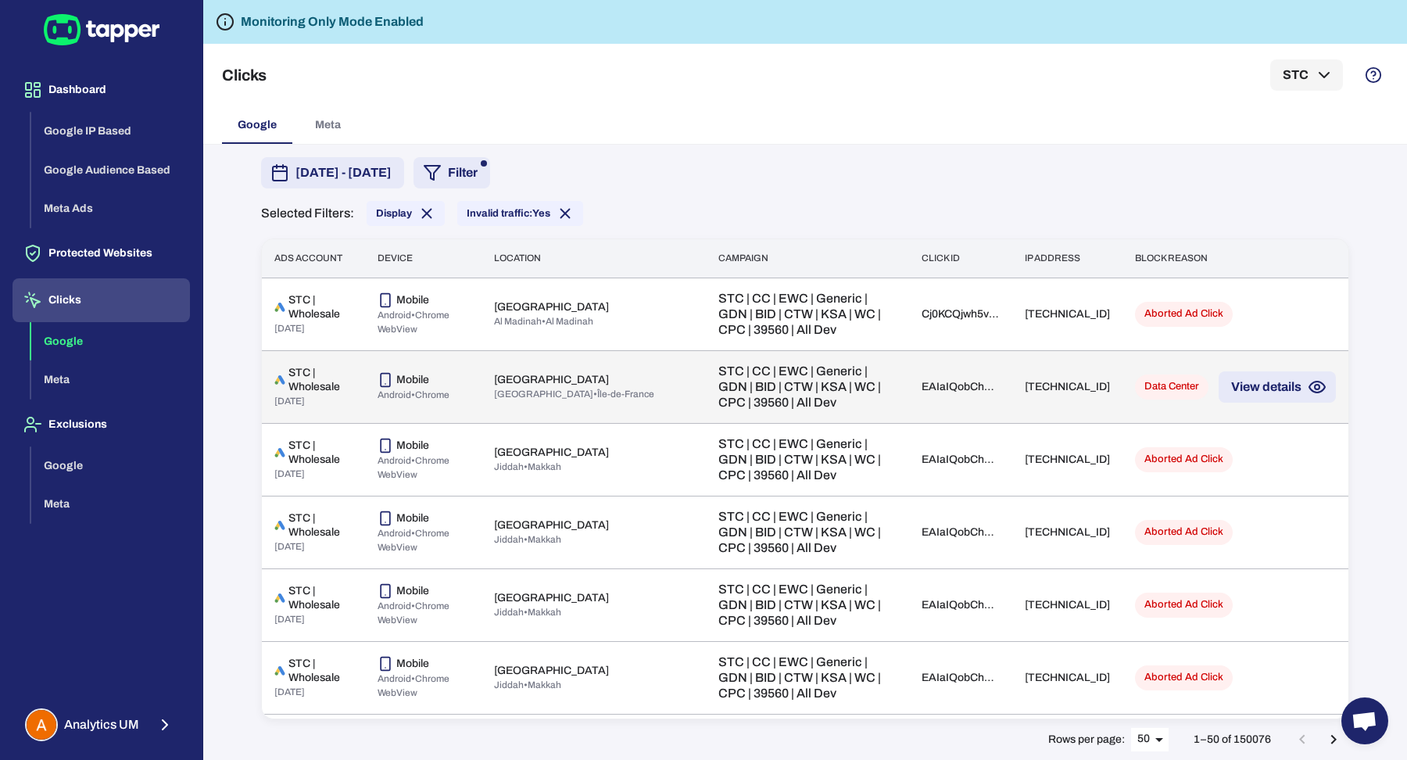
click at [728, 387] on p "STC | CC | EWC | Generic | GDN | BID | CTW | KSA | WC | CPC | 39560 | All Dev" at bounding box center [807, 386] width 179 height 47
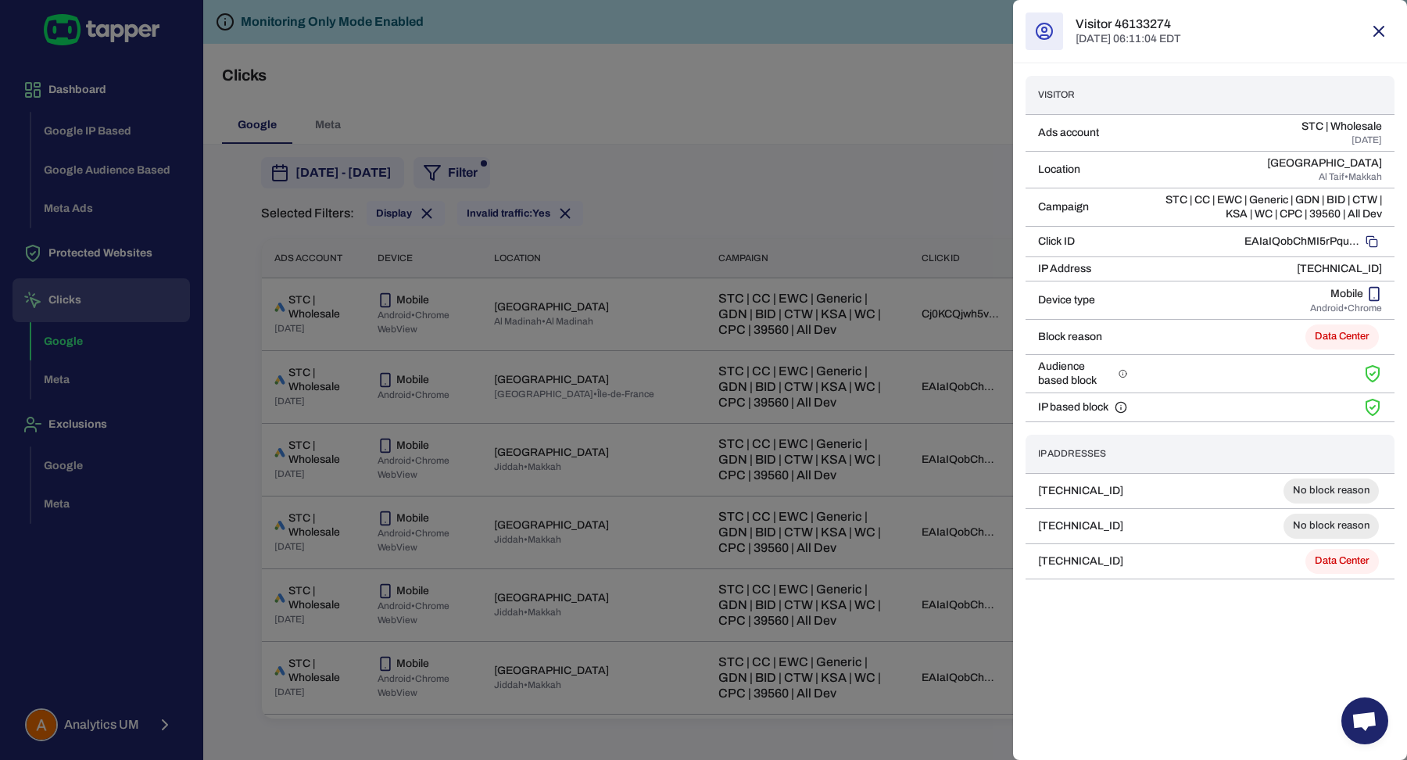
click at [839, 125] on div at bounding box center [703, 380] width 1407 height 760
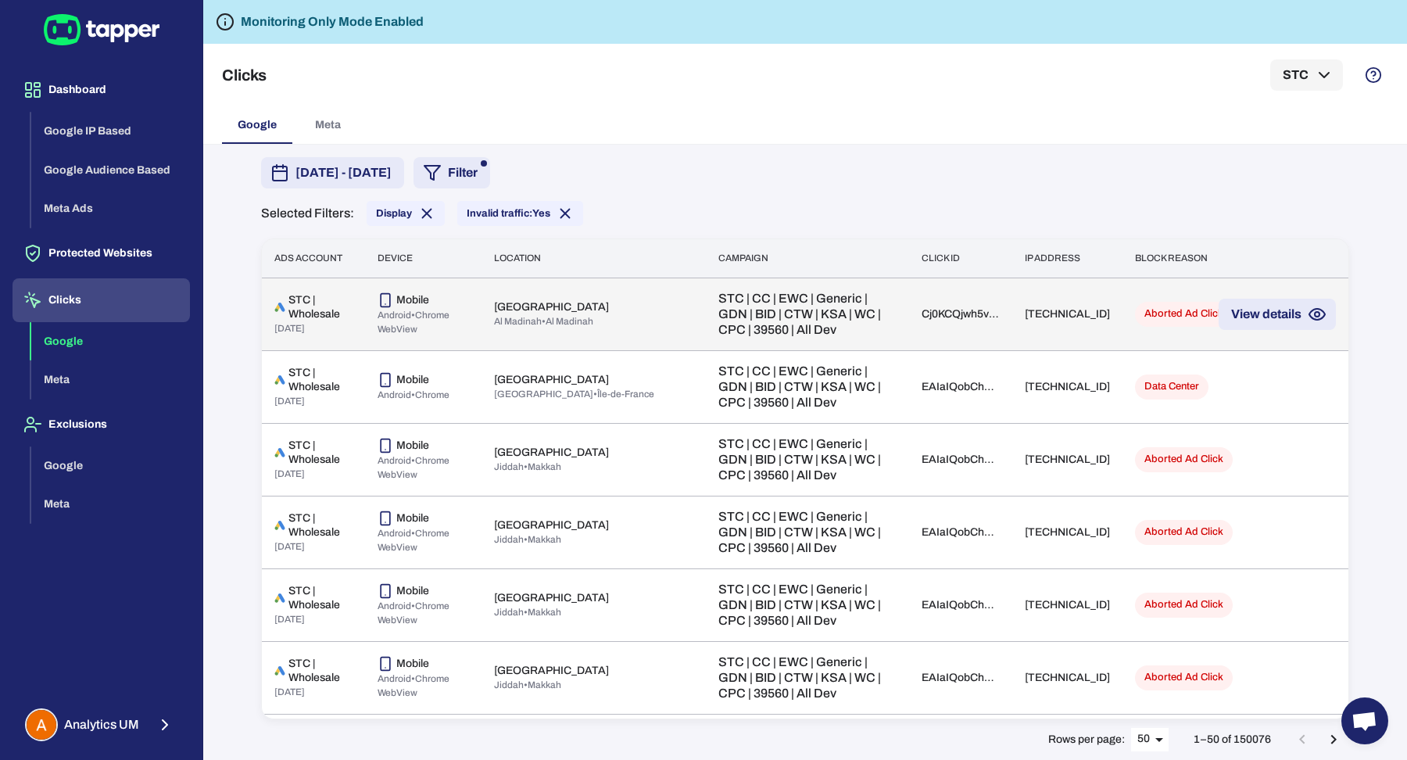
click at [837, 327] on td "STC | CC | EWC | Generic | GDN | BID | CTW | KSA | WC | CPC | 39560 | All Dev" at bounding box center [808, 313] width 204 height 73
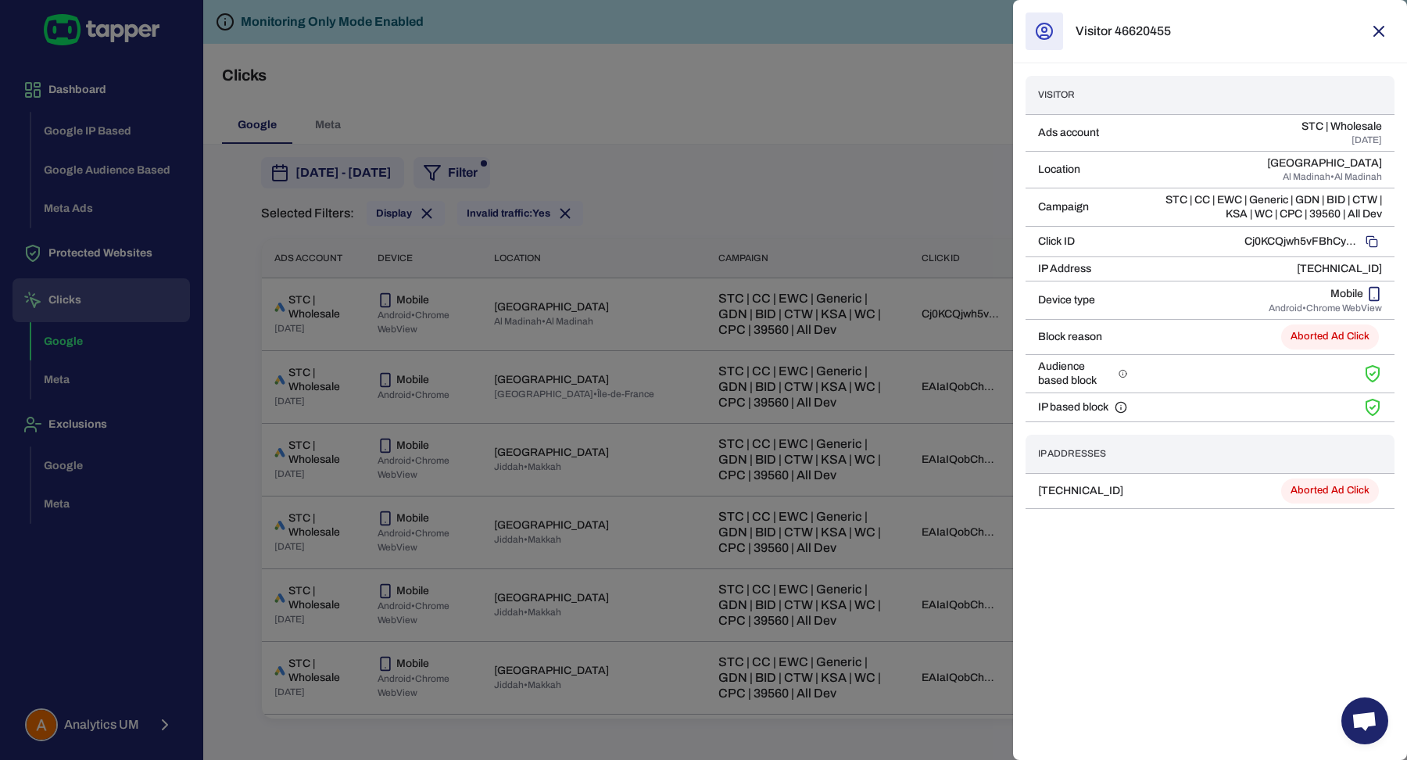
click at [929, 434] on div at bounding box center [703, 380] width 1407 height 760
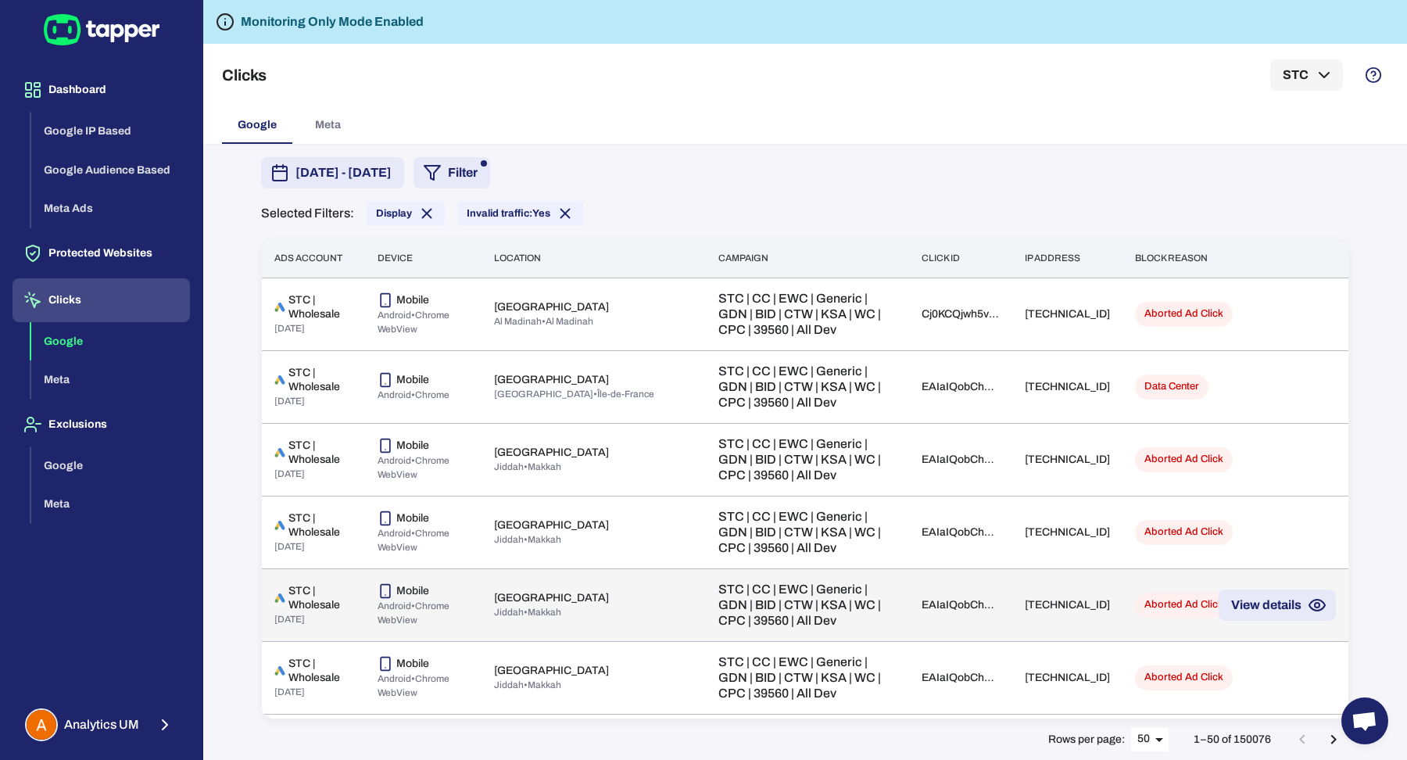
click at [1087, 592] on td "151.255.11.19" at bounding box center [1067, 604] width 110 height 73
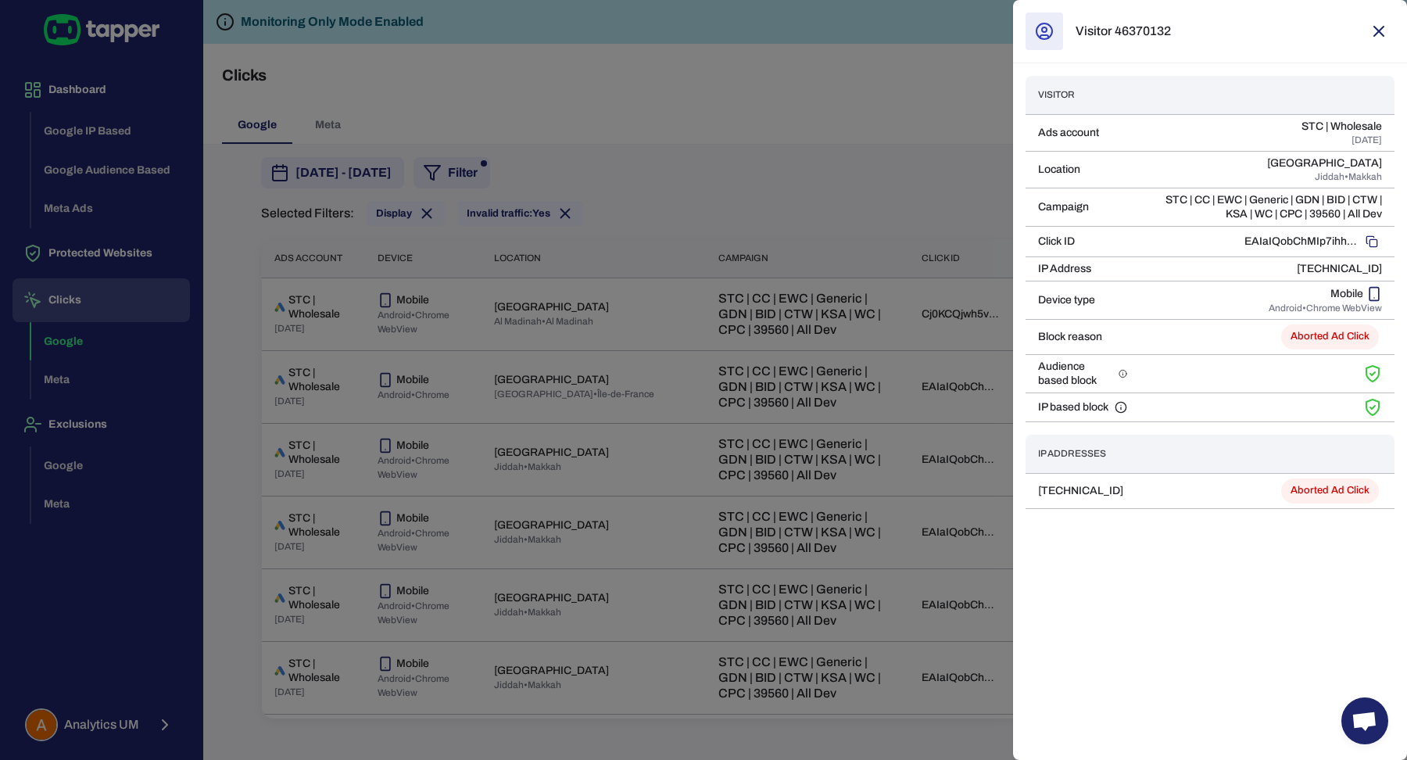
click at [941, 125] on div at bounding box center [703, 380] width 1407 height 760
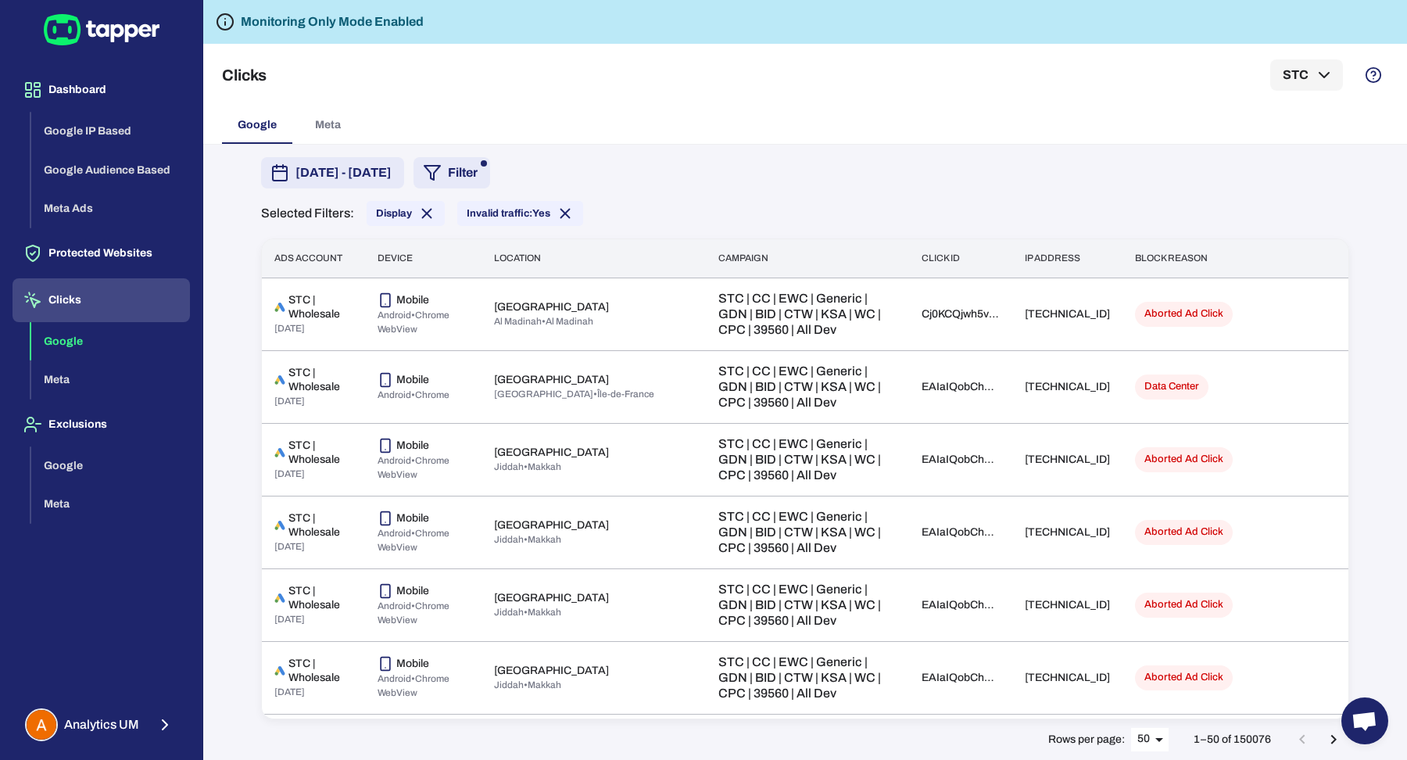
click at [490, 175] on button "Filter" at bounding box center [451, 172] width 77 height 31
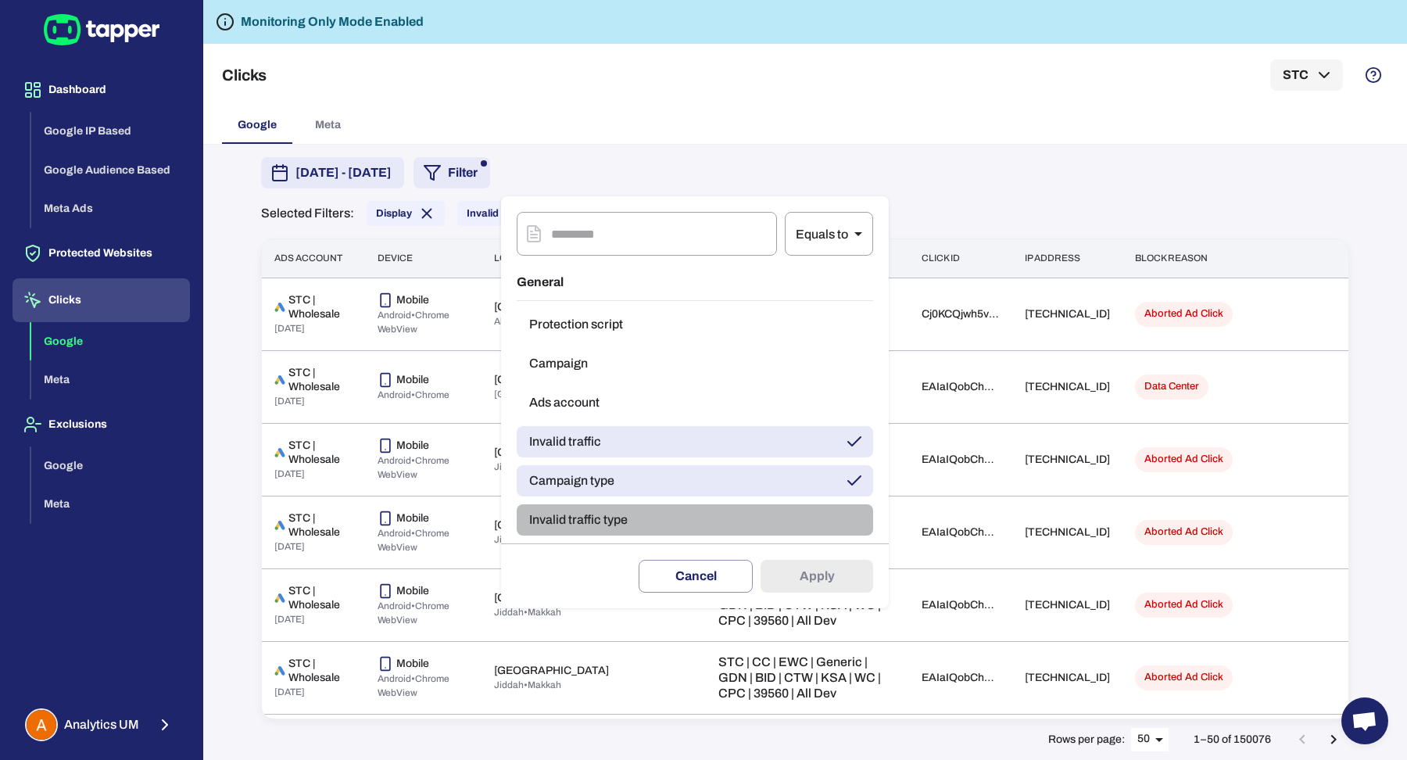
click at [625, 506] on button "Invalid traffic type" at bounding box center [695, 519] width 356 height 31
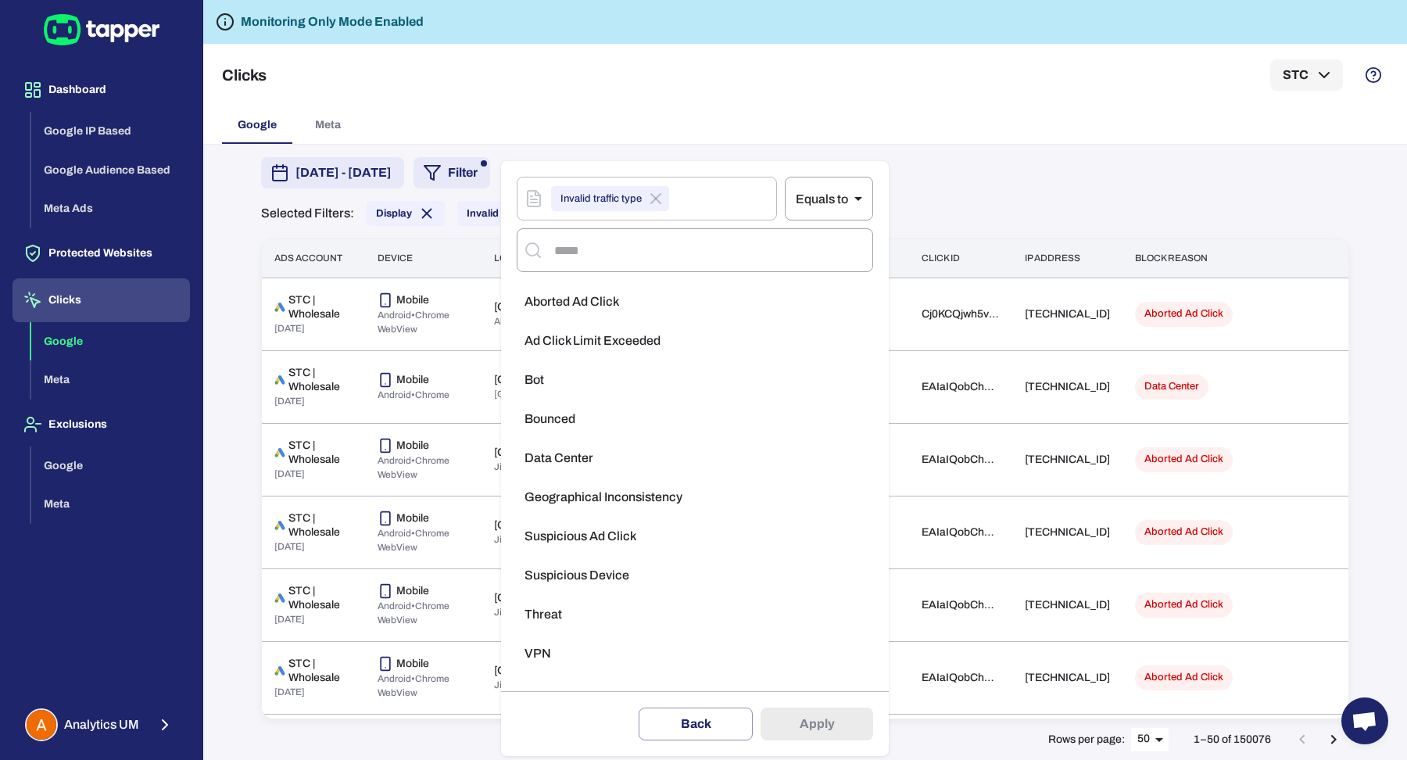
click at [630, 495] on span "Geographical Inconsistency" at bounding box center [603, 497] width 158 height 16
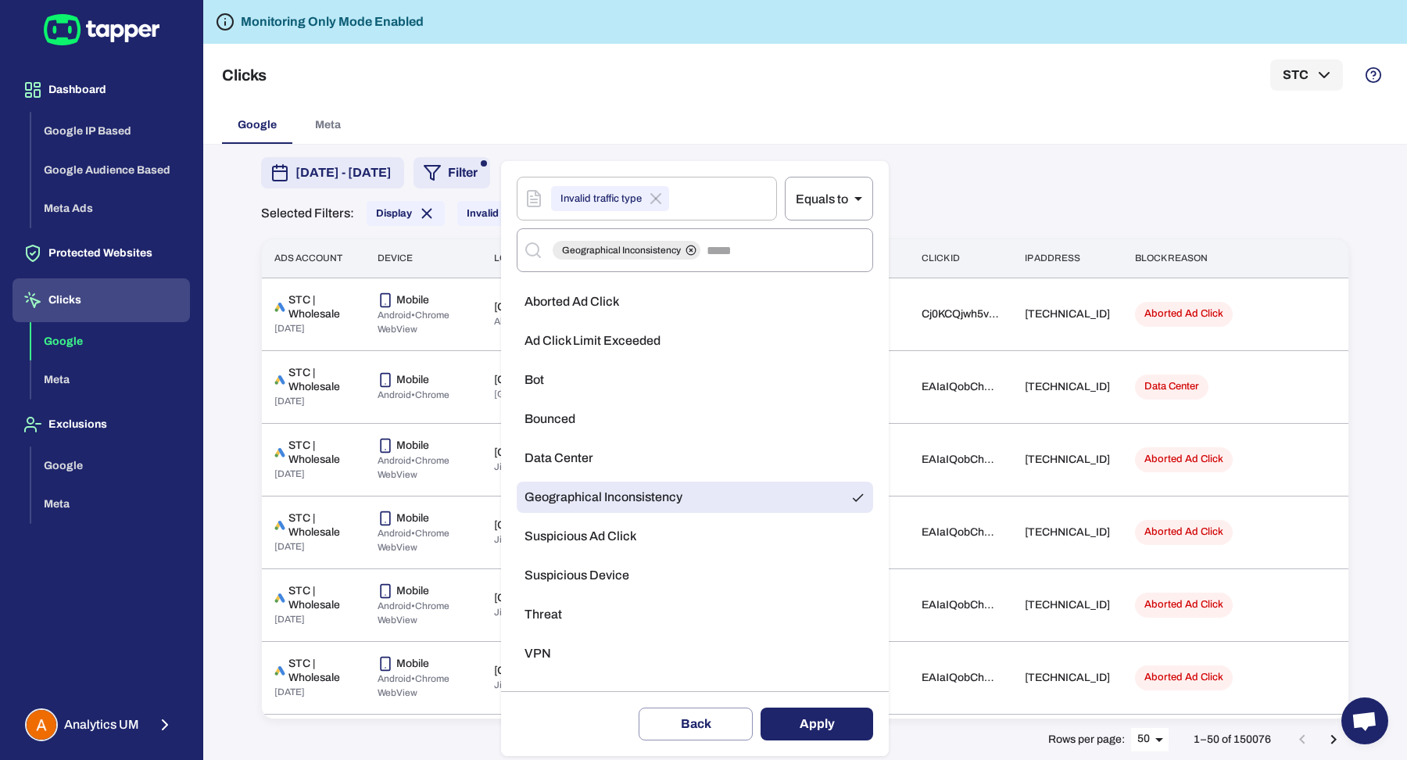
click at [785, 717] on button "Apply" at bounding box center [816, 723] width 113 height 33
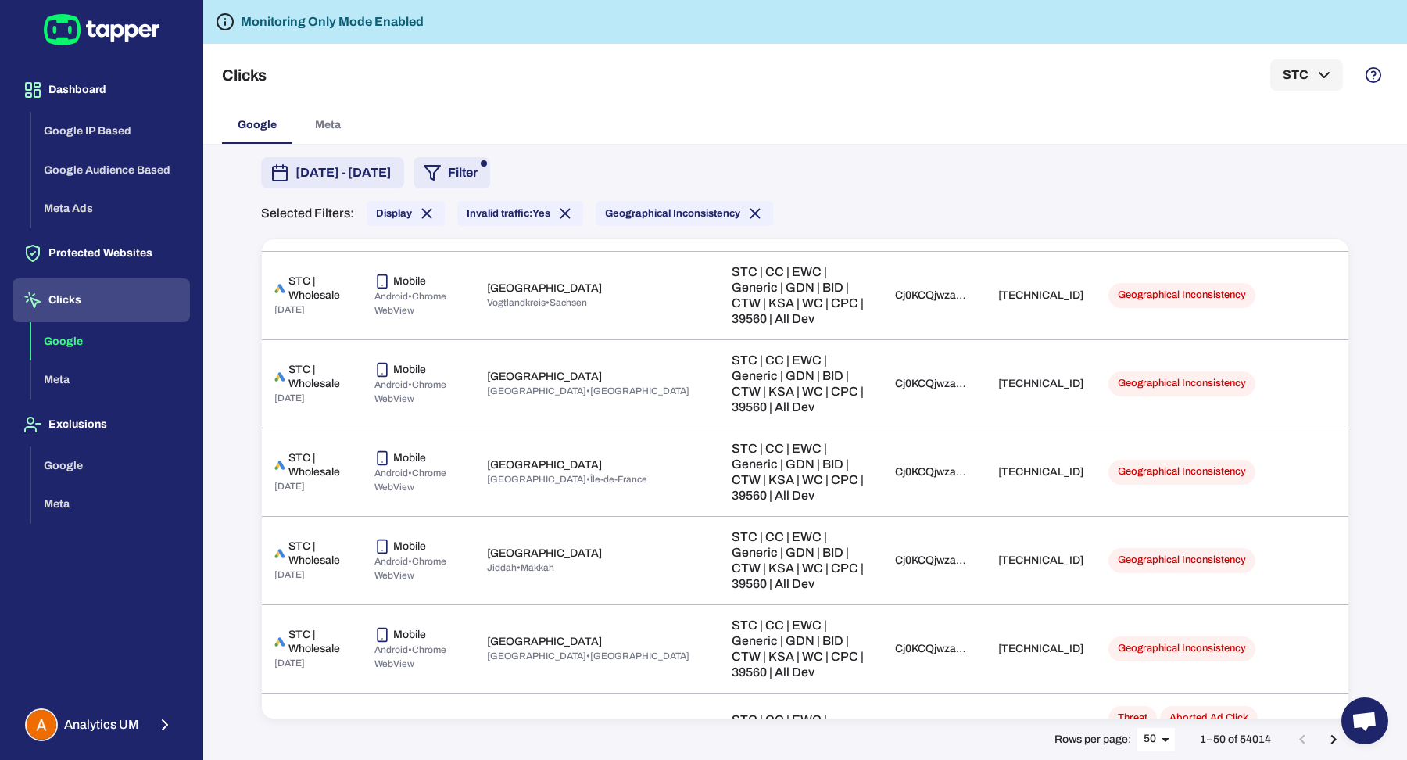
scroll to position [1680, 0]
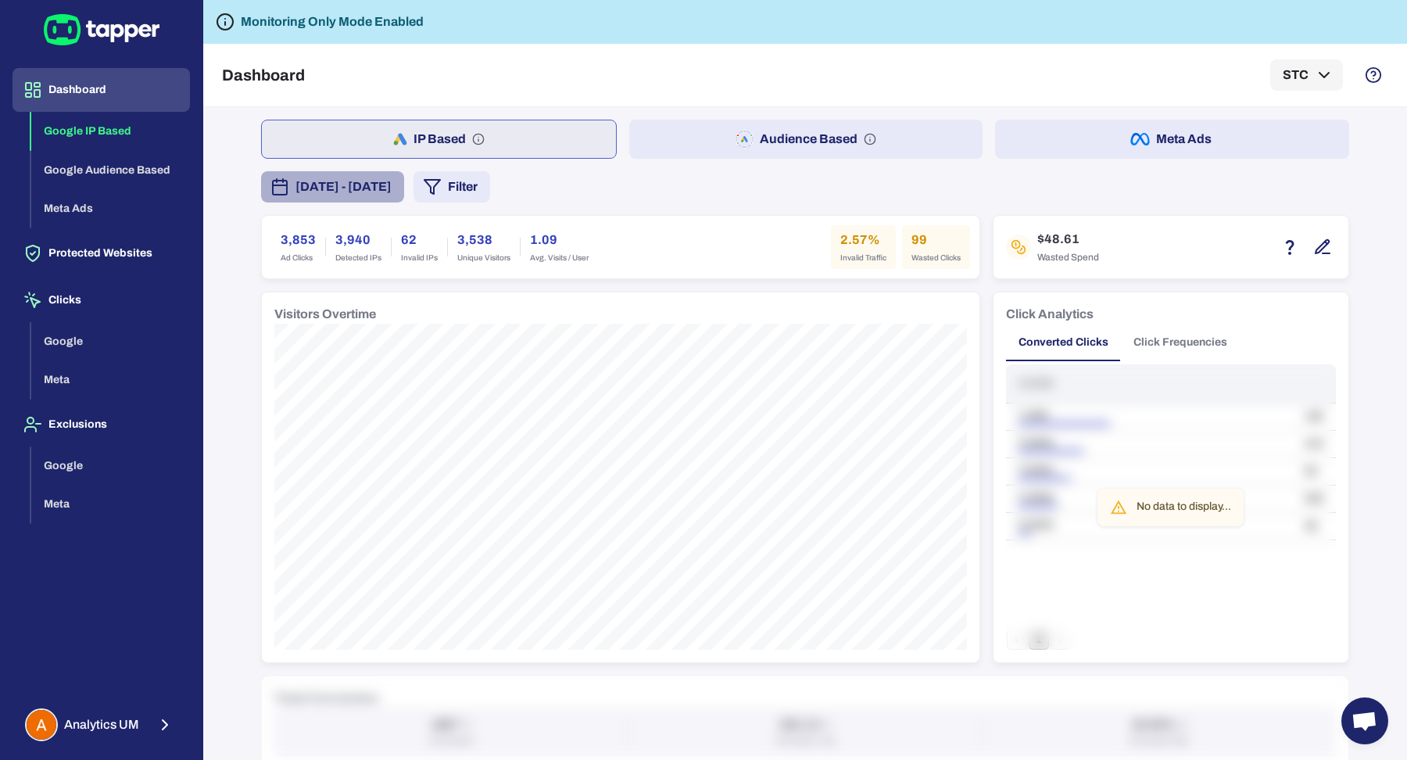
click at [361, 195] on span "[DATE] - [DATE]" at bounding box center [343, 186] width 96 height 19
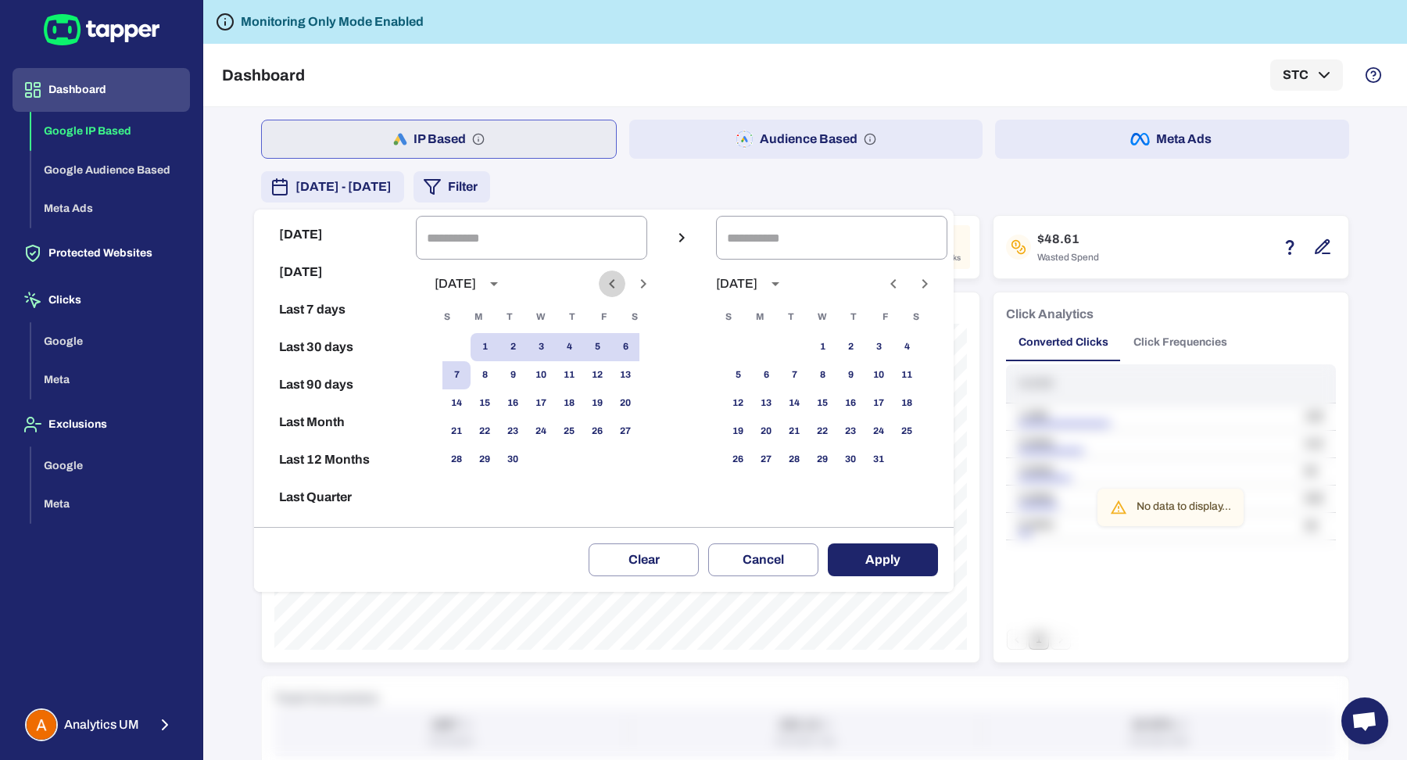
click at [617, 284] on icon "Previous month" at bounding box center [611, 283] width 19 height 19
click at [518, 399] on button "15" at bounding box center [513, 403] width 28 height 28
type input "**********"
click at [903, 283] on icon "Previous month" at bounding box center [893, 283] width 19 height 19
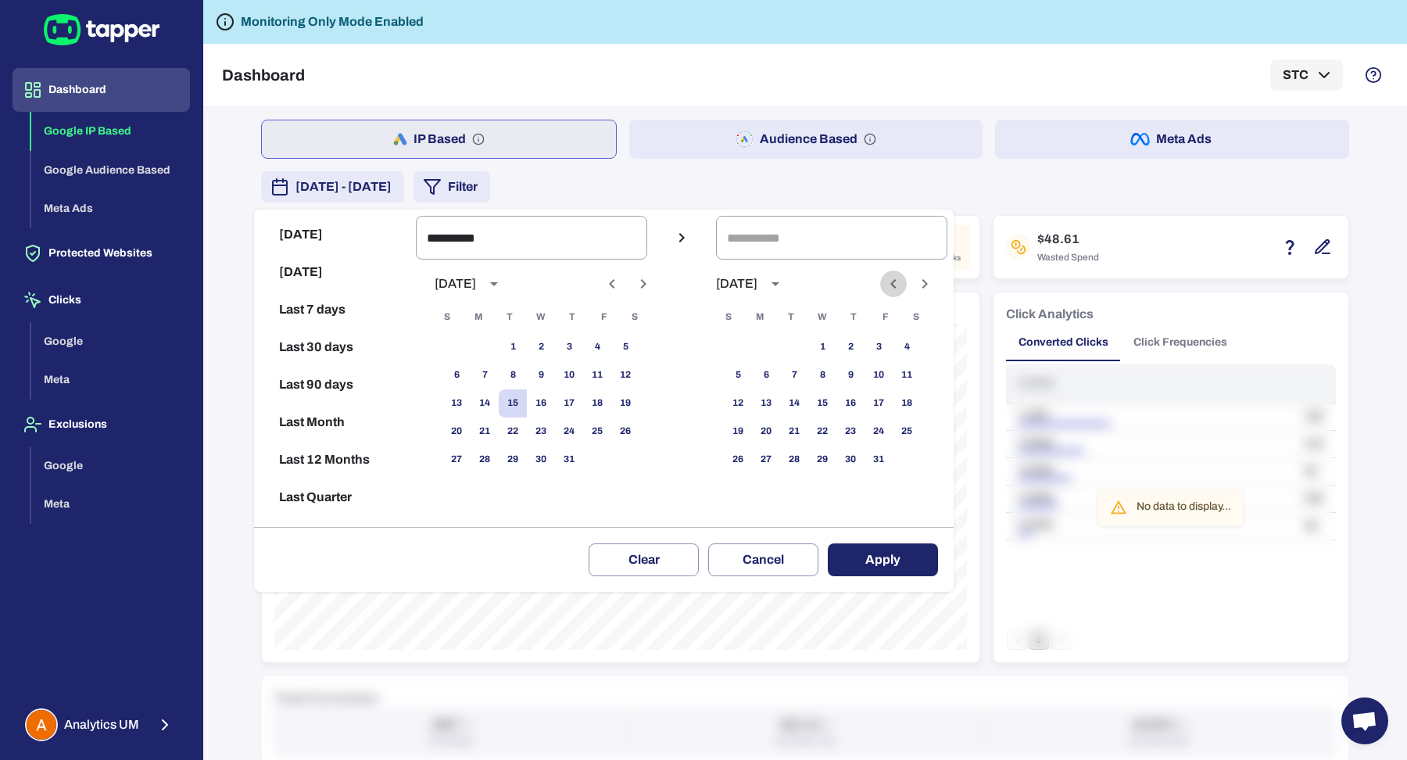
click at [903, 283] on icon "Previous month" at bounding box center [893, 283] width 19 height 19
click at [934, 287] on icon "Next month" at bounding box center [924, 283] width 19 height 19
click at [780, 460] on button "25" at bounding box center [766, 459] width 28 height 28
type input "**********"
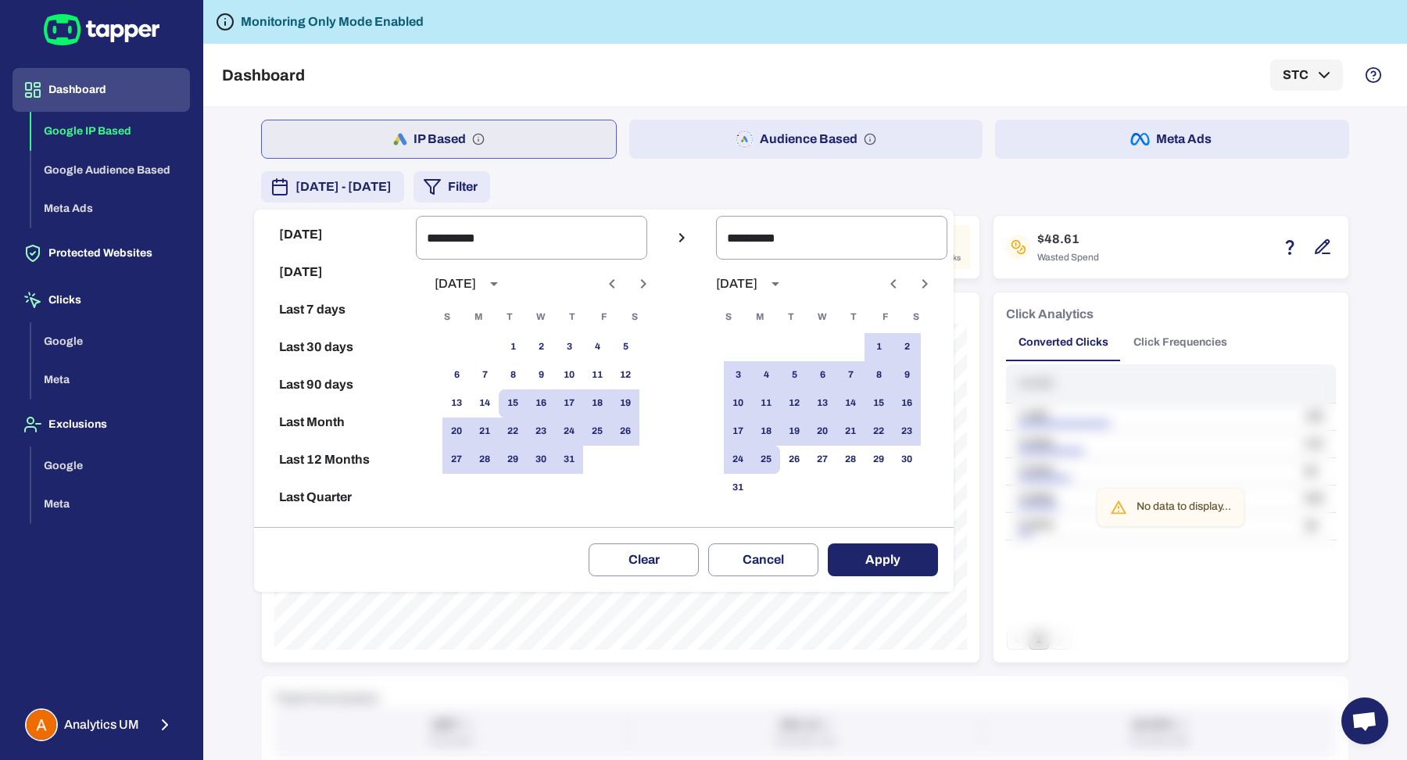
click at [882, 555] on button "Apply" at bounding box center [883, 559] width 110 height 33
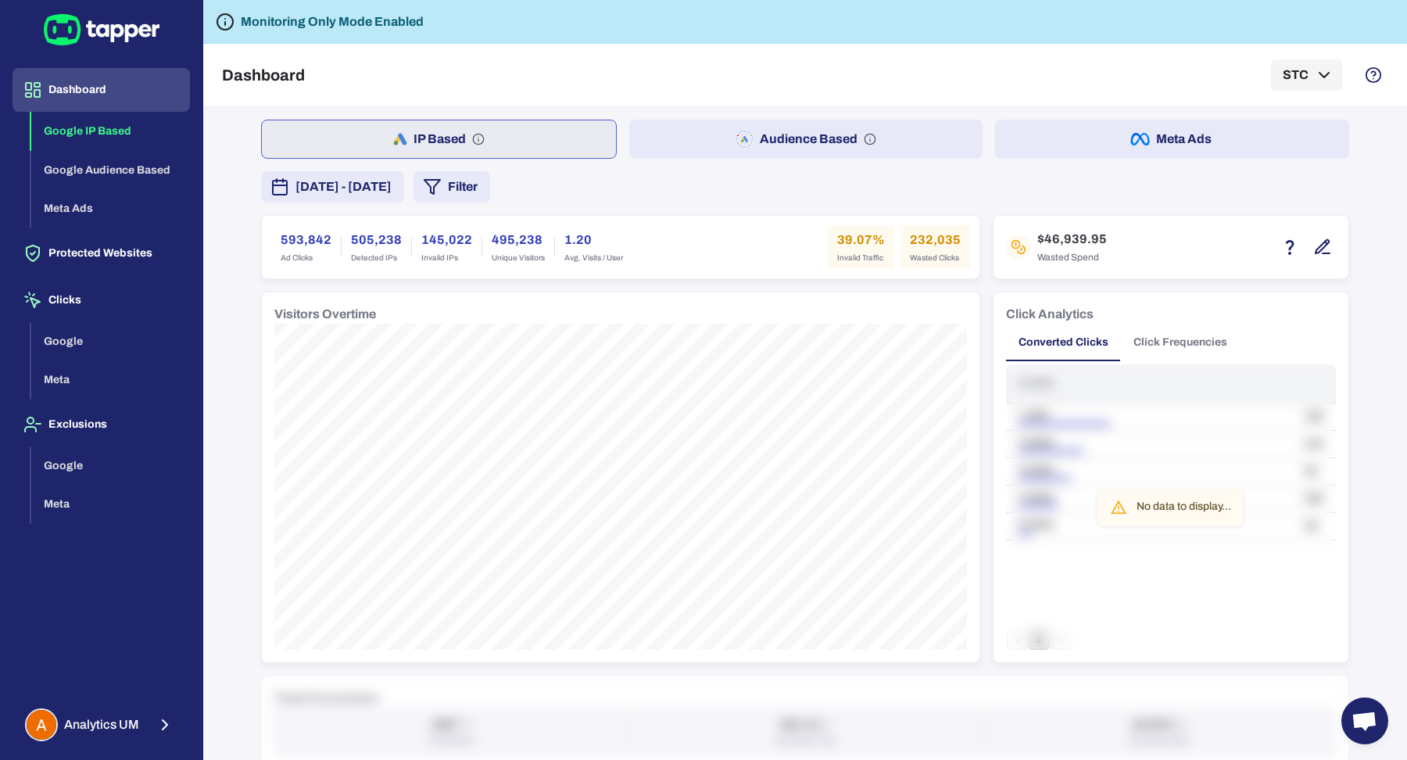
click at [442, 188] on icon "button" at bounding box center [432, 186] width 19 height 19
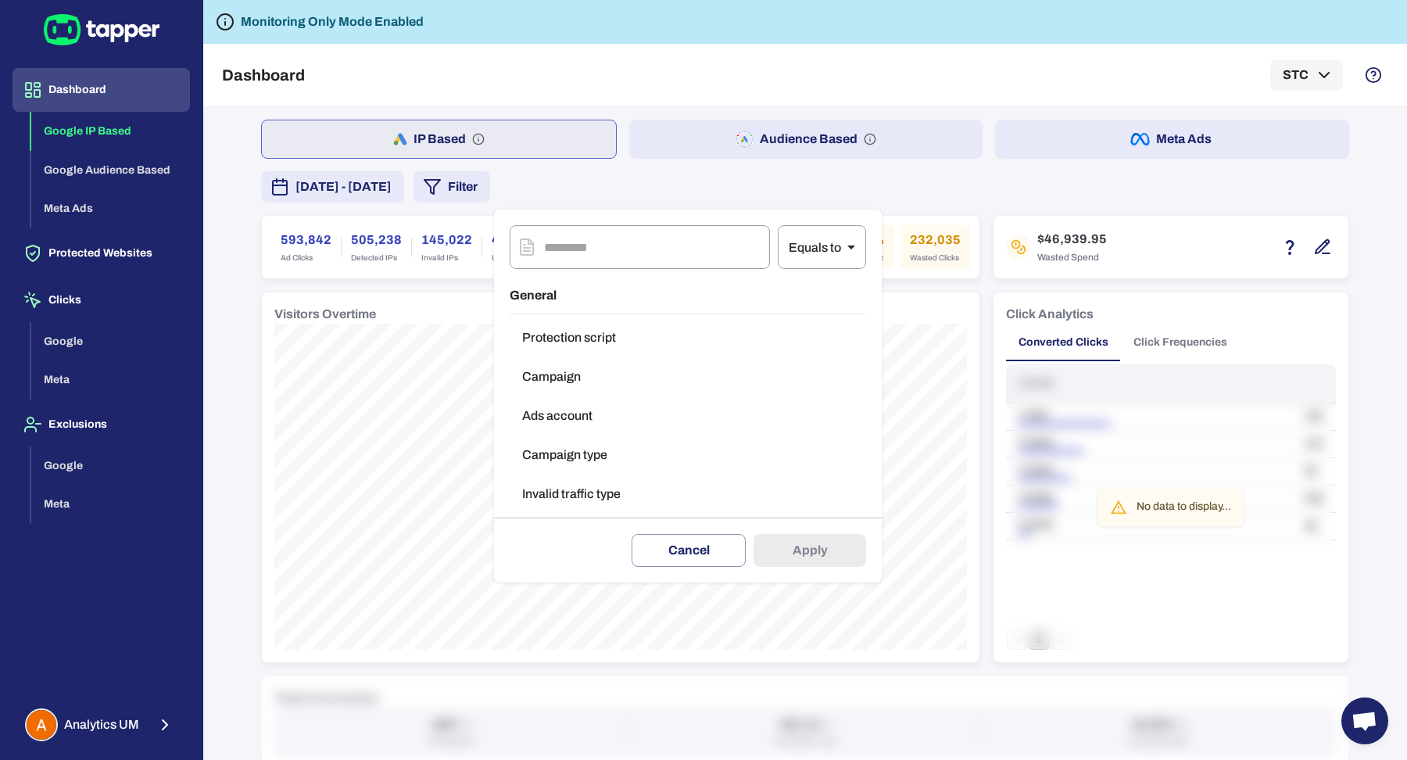
click at [377, 236] on div at bounding box center [703, 380] width 1407 height 760
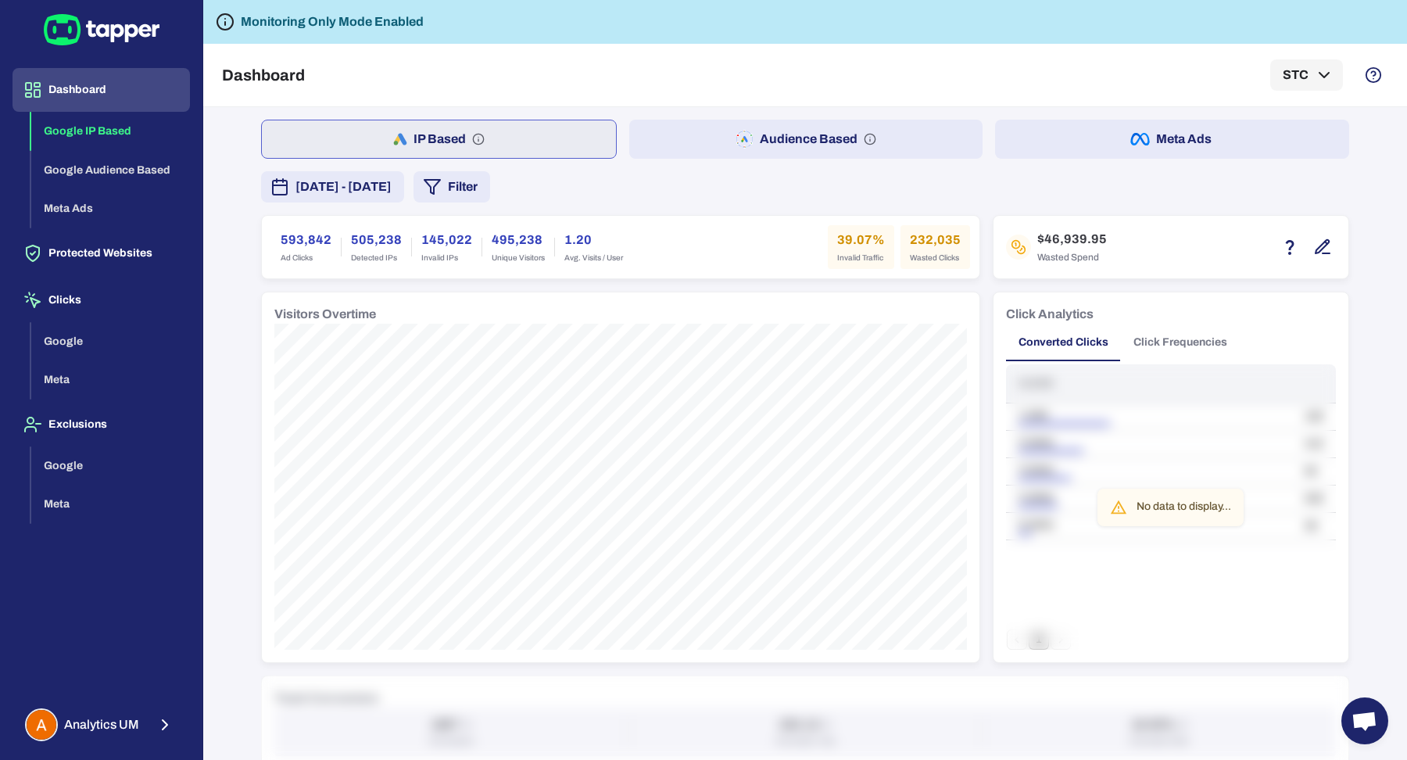
click at [490, 181] on button "Filter" at bounding box center [451, 186] width 77 height 31
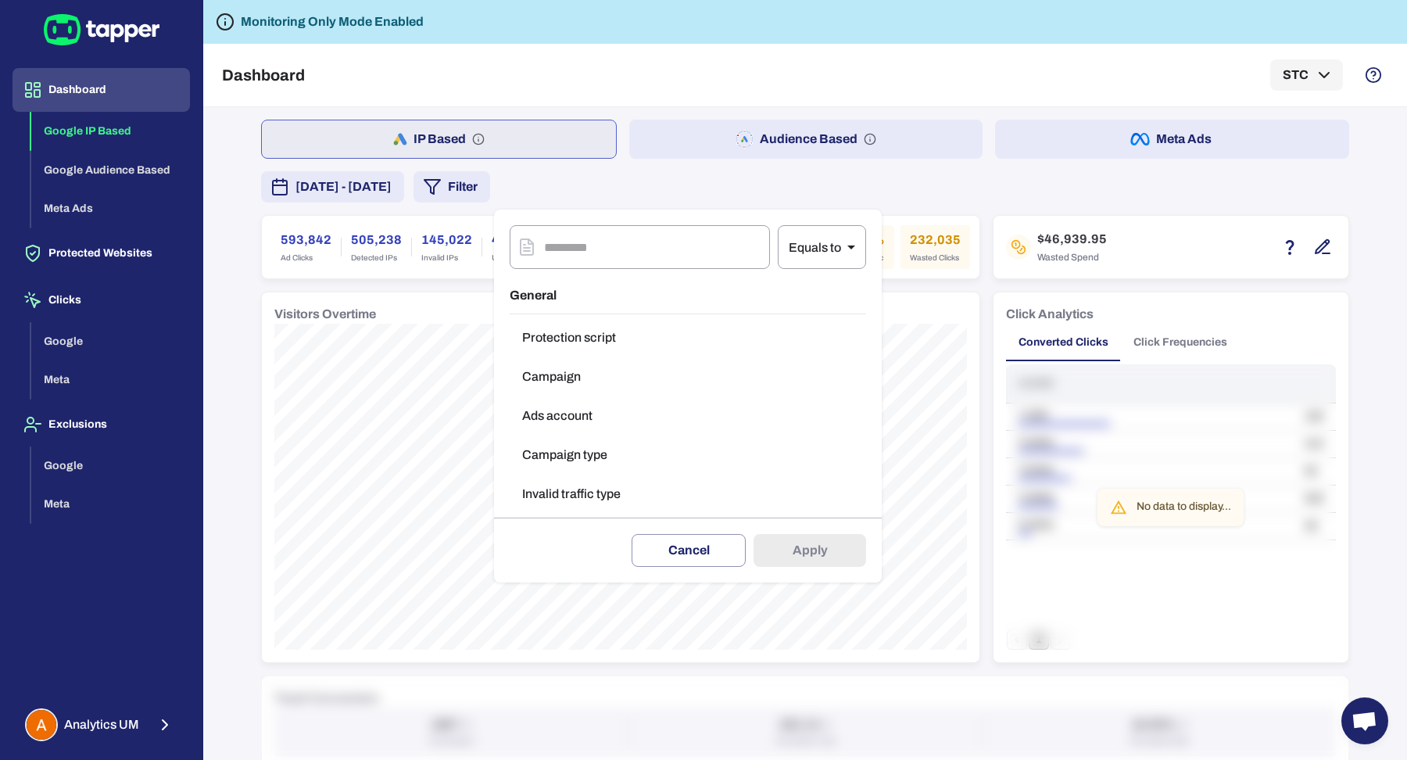
click at [601, 463] on button "Campaign type" at bounding box center [687, 454] width 356 height 31
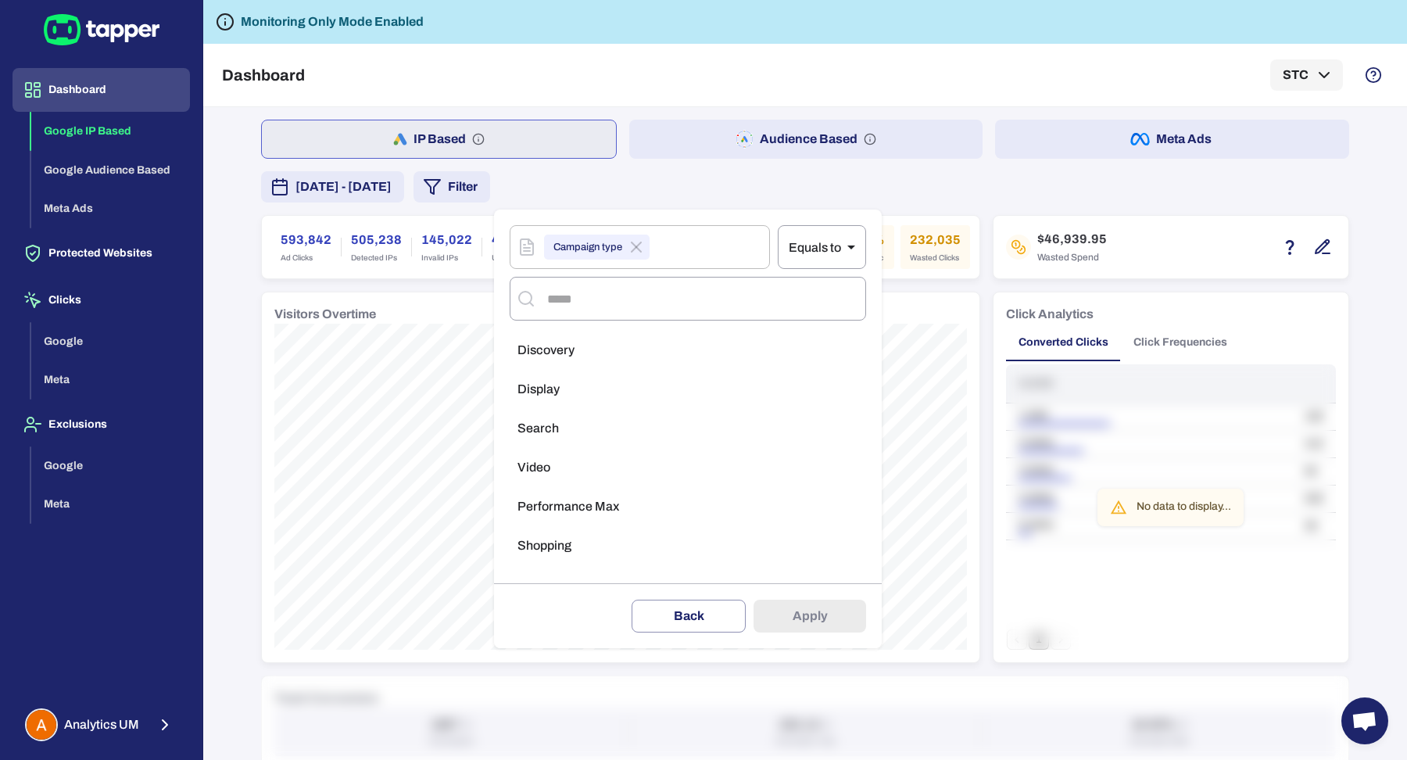
click at [595, 388] on li "Display" at bounding box center [687, 389] width 356 height 31
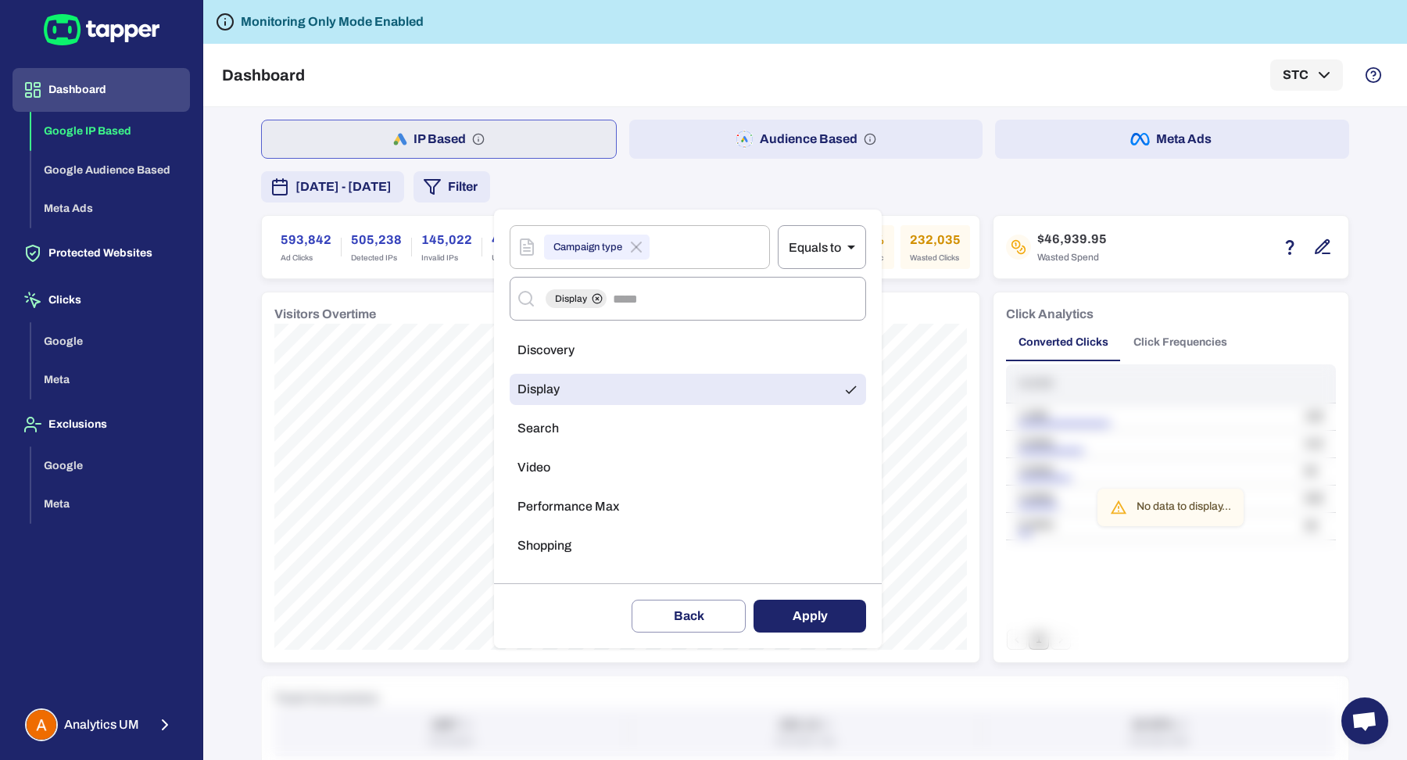
click at [785, 611] on button "Apply" at bounding box center [809, 615] width 113 height 33
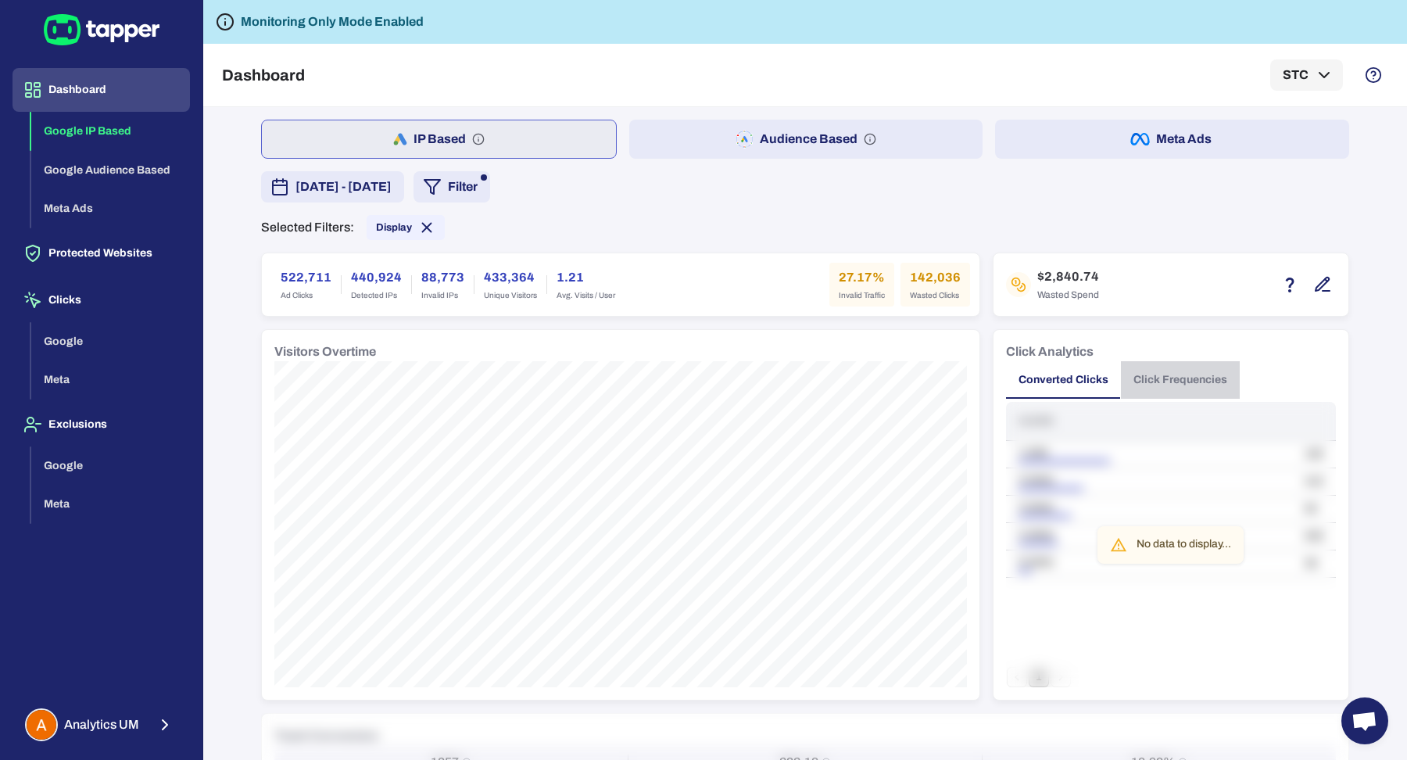
click at [1178, 374] on button "Click Frequencies" at bounding box center [1180, 380] width 119 height 38
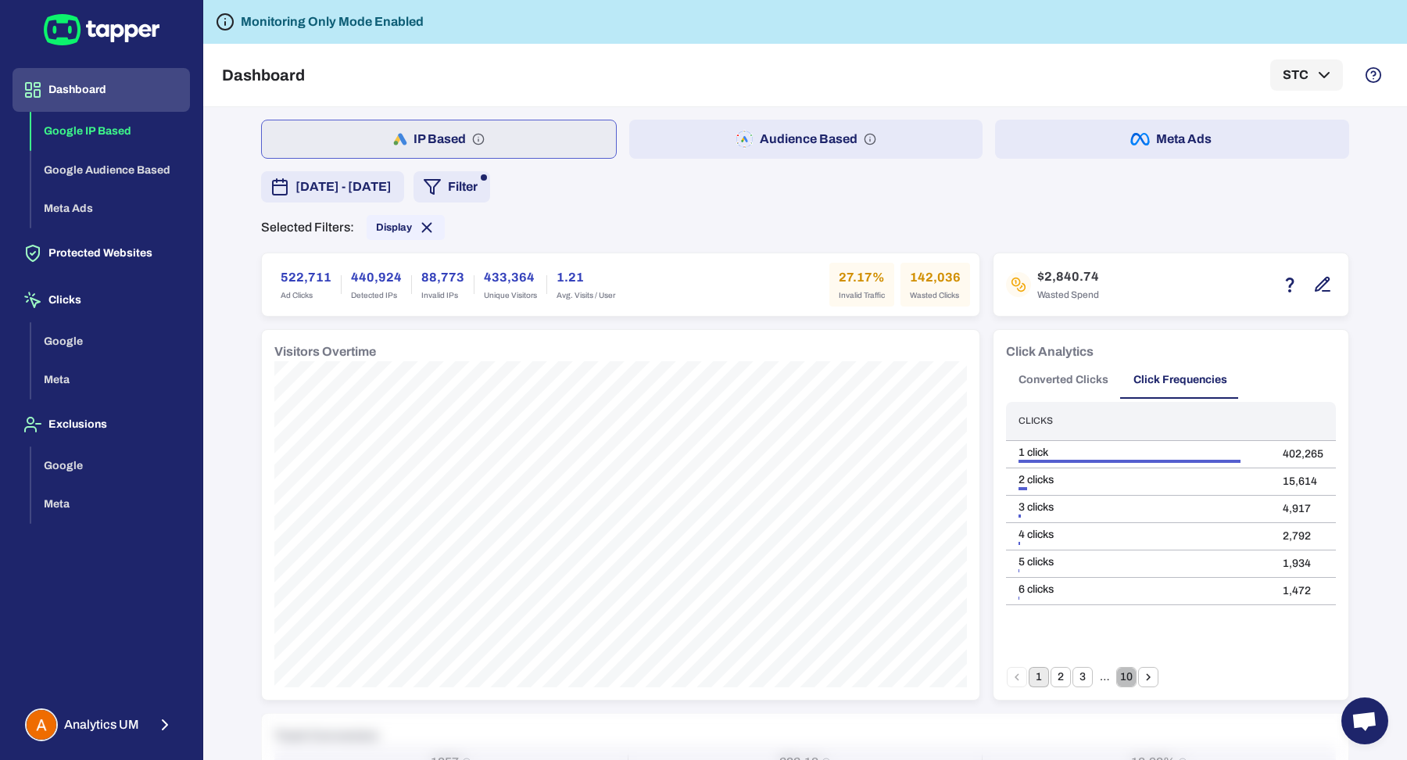
click at [1116, 681] on button "10" at bounding box center [1126, 677] width 20 height 20
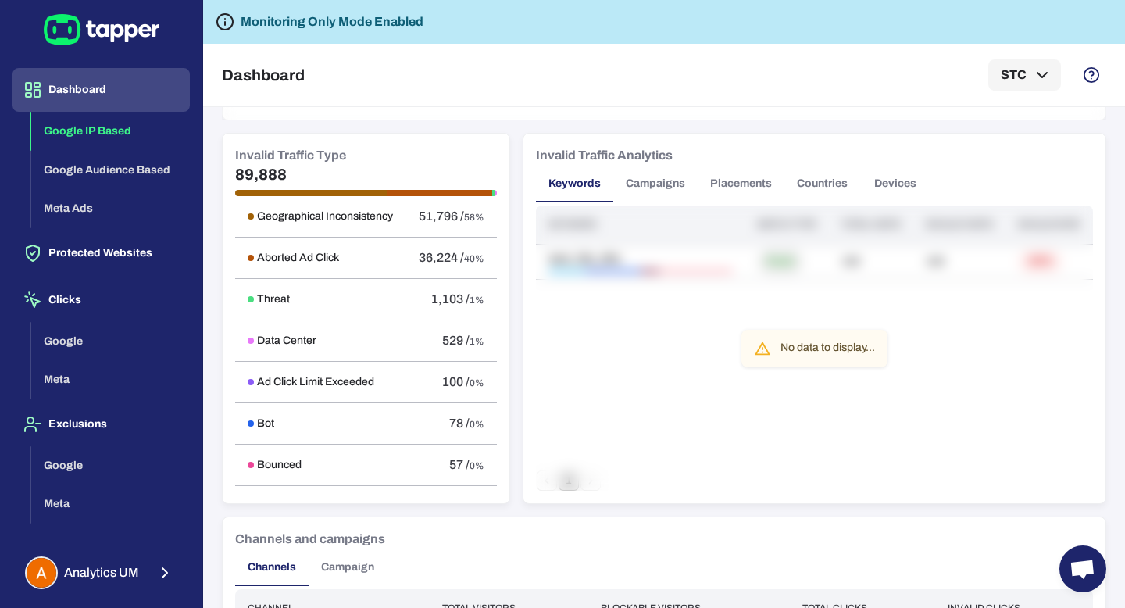
scroll to position [828, 0]
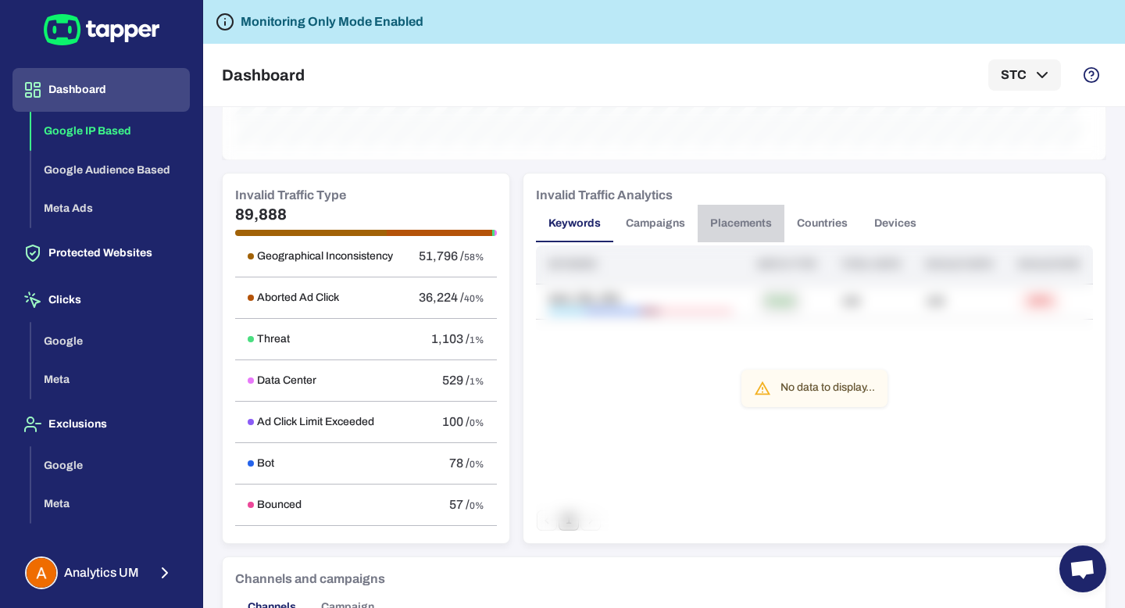
click at [699, 220] on button "Placements" at bounding box center [741, 224] width 87 height 38
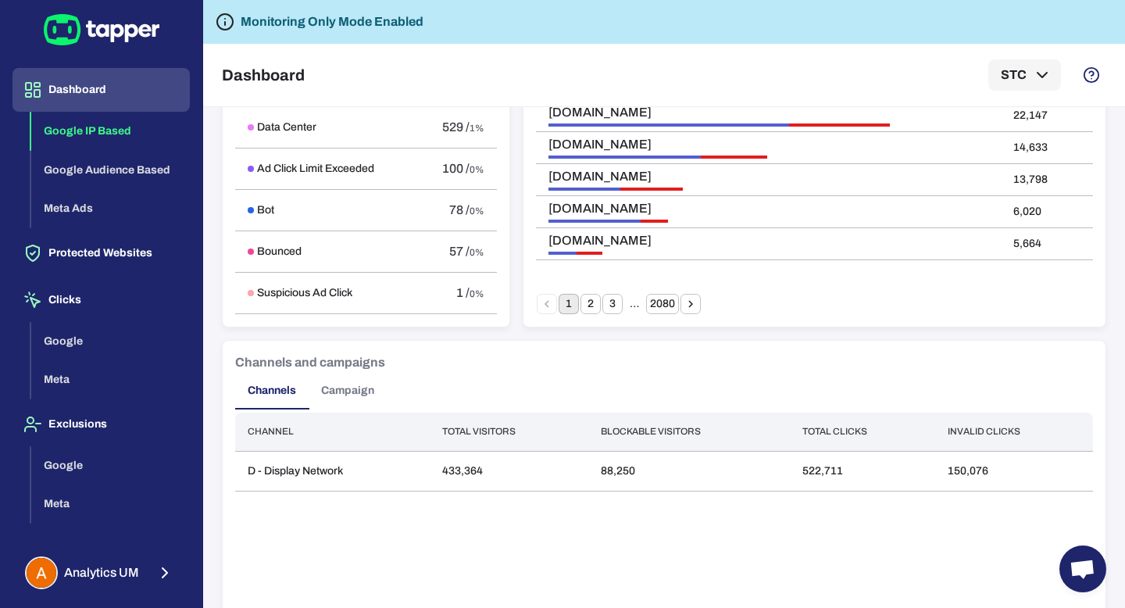
scroll to position [985, 0]
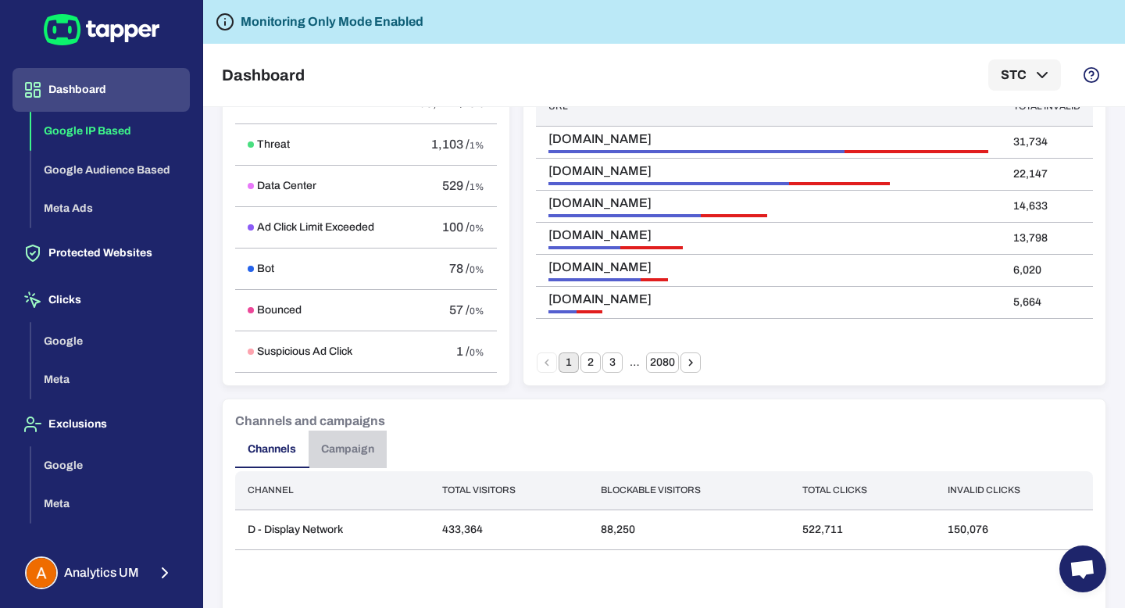
click at [353, 456] on button "Campaign" at bounding box center [348, 450] width 78 height 38
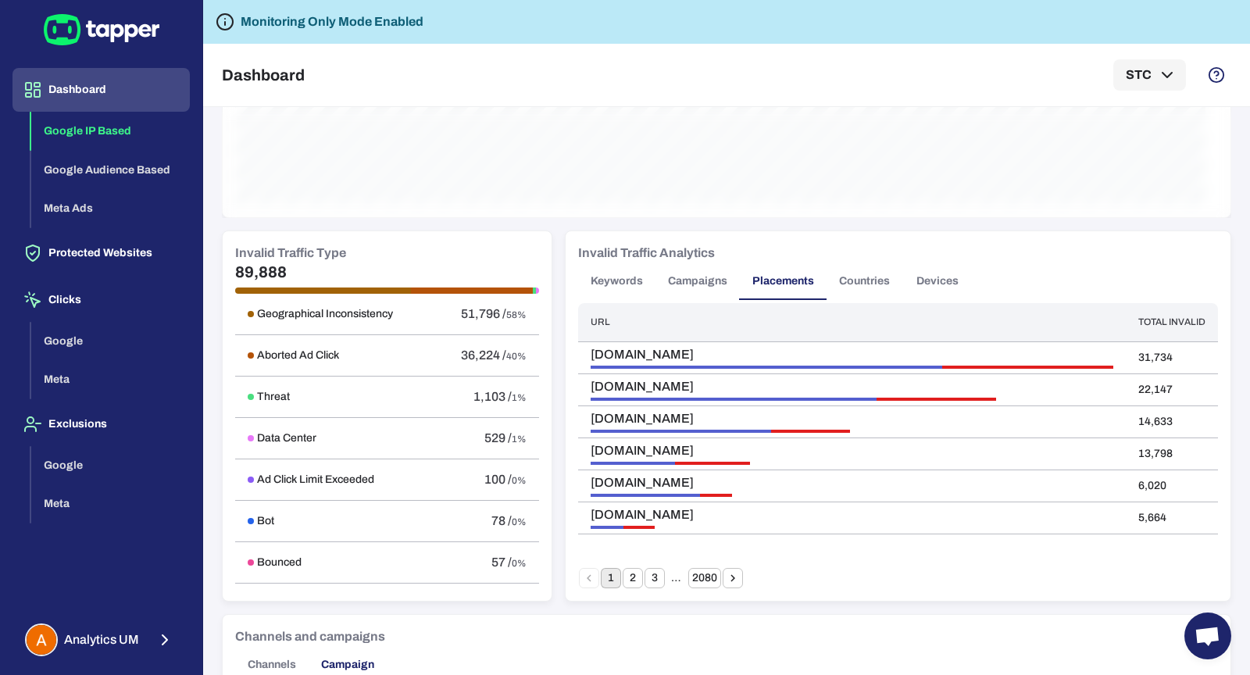
scroll to position [782, 0]
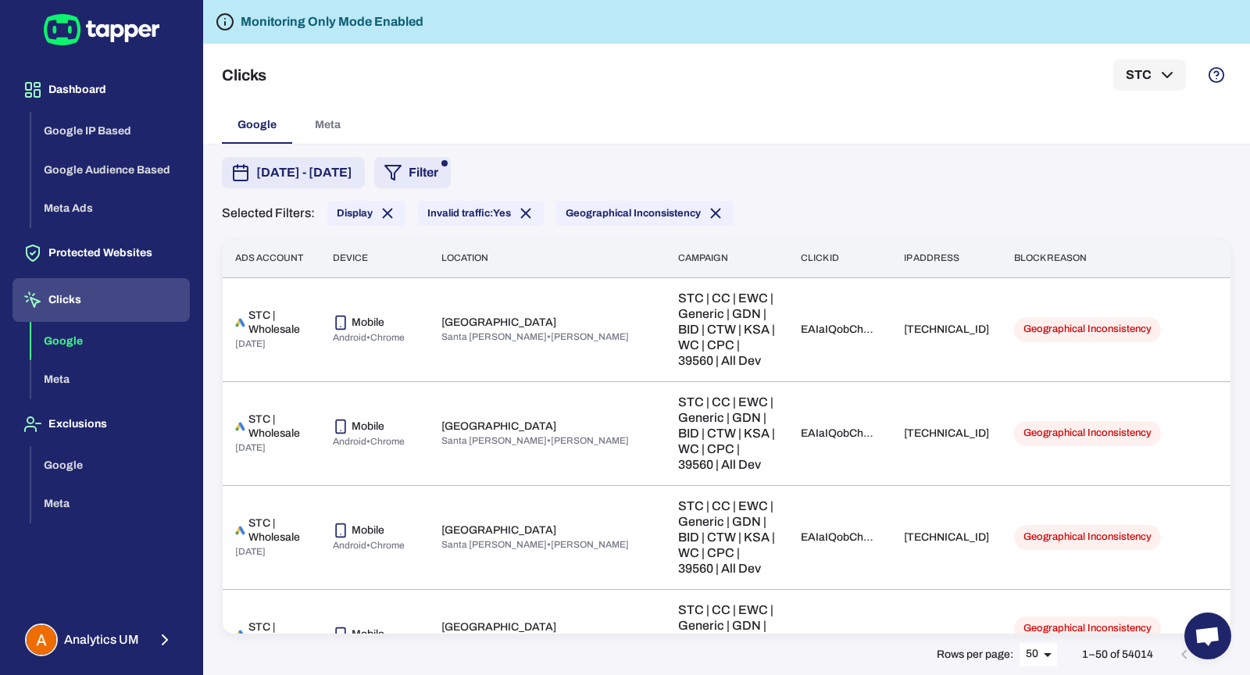
scroll to position [1680, 0]
